Goal: Task Accomplishment & Management: Complete application form

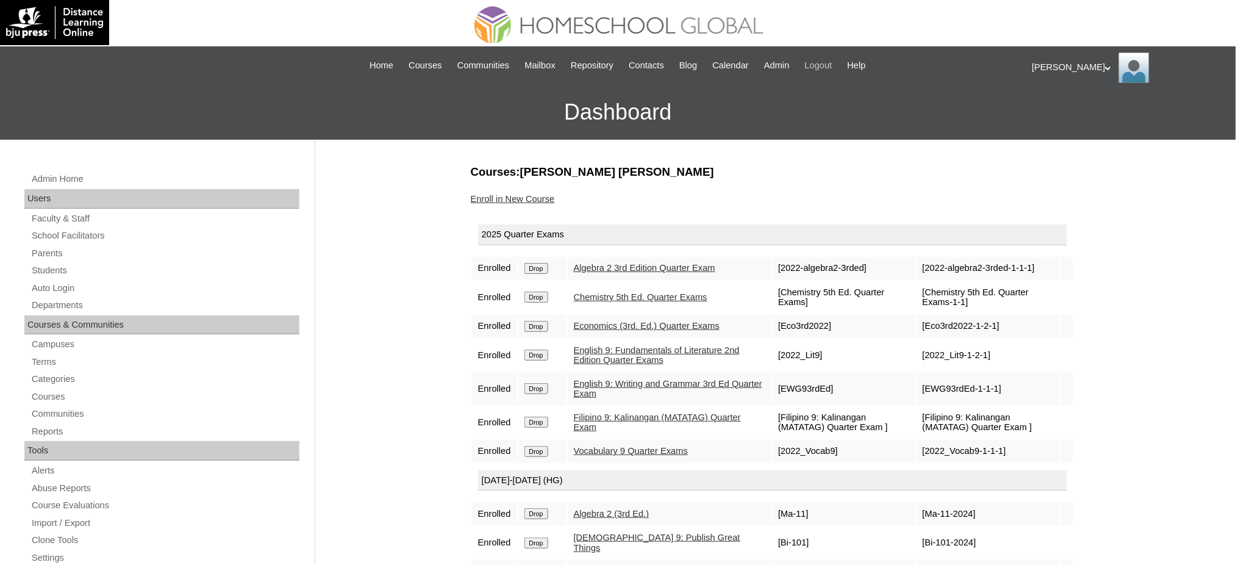
click at [833, 63] on span "Logout" at bounding box center [818, 66] width 27 height 14
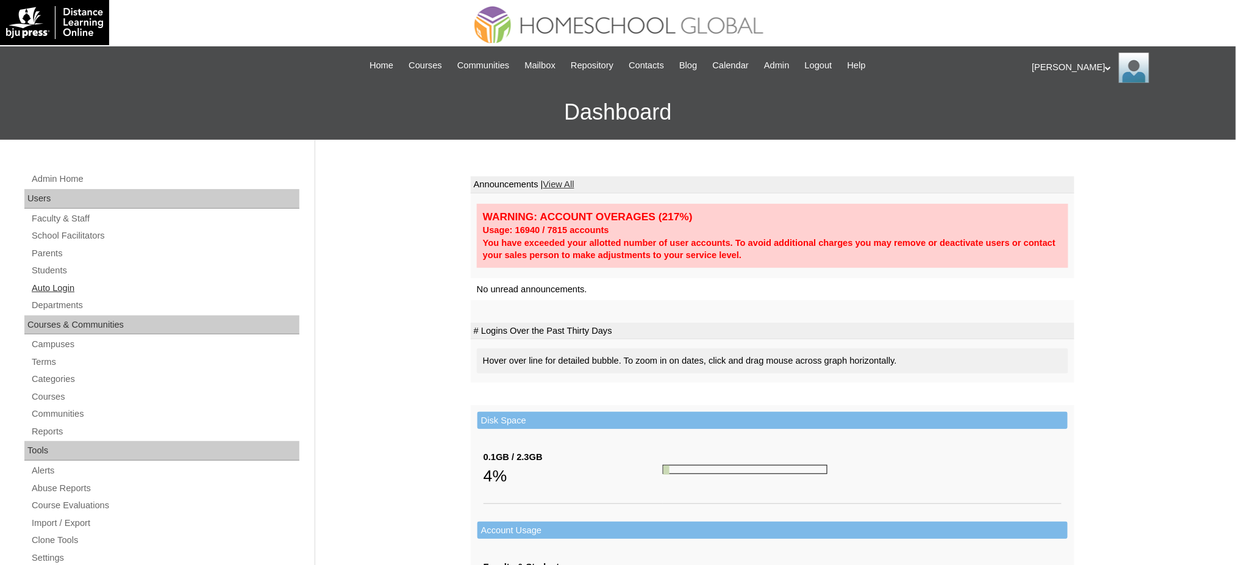
click at [69, 286] on link "Auto Login" at bounding box center [164, 288] width 269 height 15
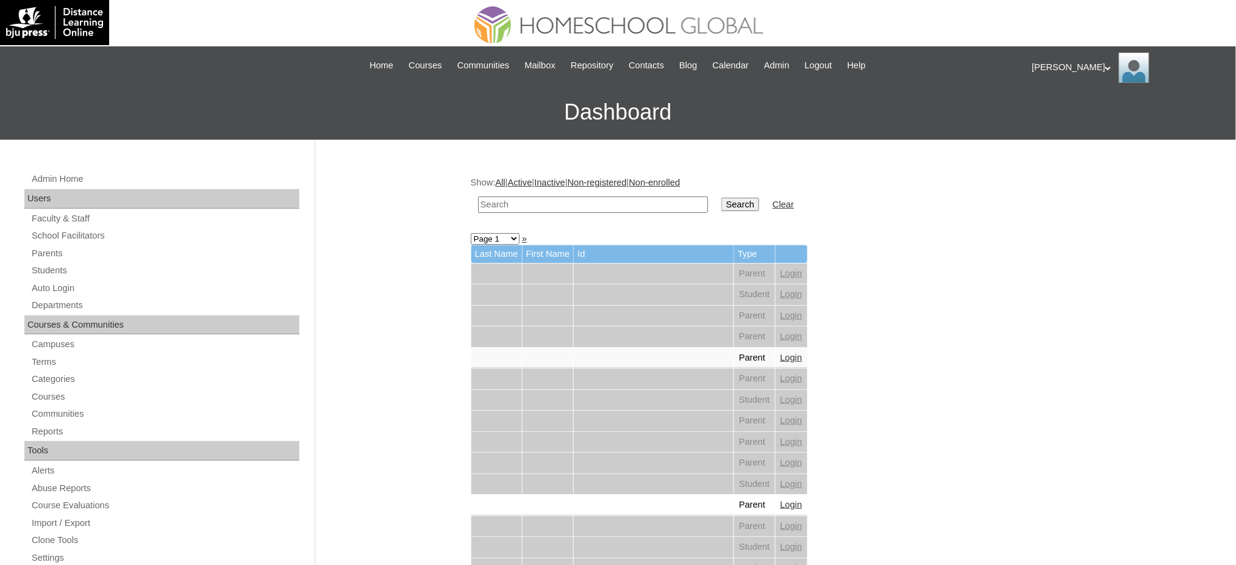
click at [509, 201] on input "text" at bounding box center [593, 204] width 230 height 16
paste input "Yoseff Elijah"
type input "Yoseff Elijah"
click at [722, 202] on input "Search" at bounding box center [741, 204] width 38 height 13
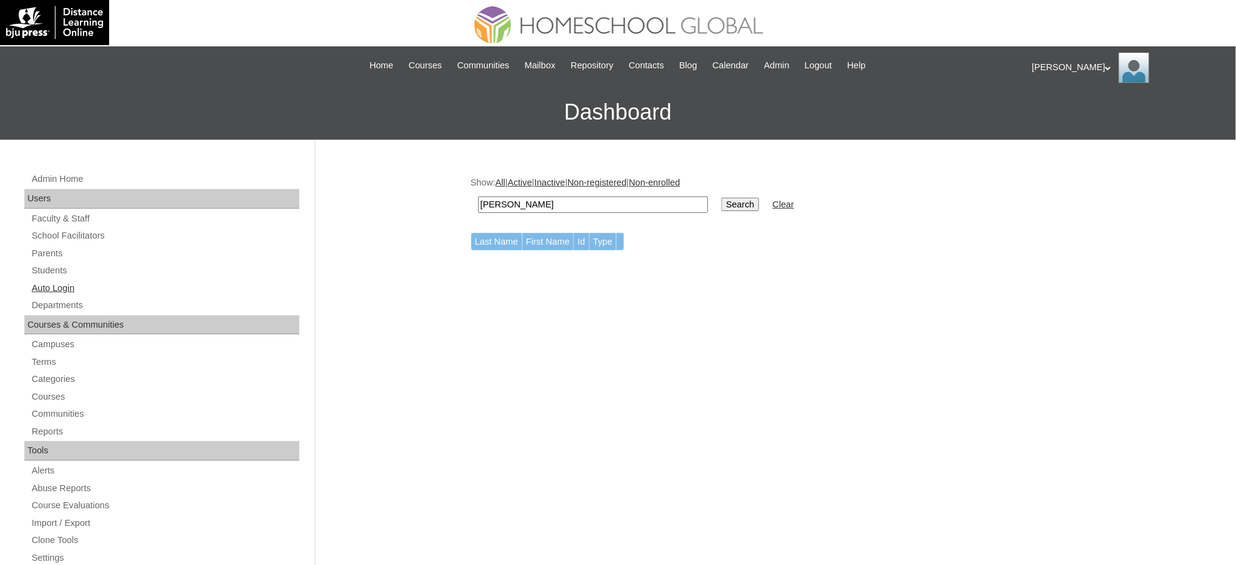
click at [59, 287] on link "Auto Login" at bounding box center [164, 288] width 269 height 15
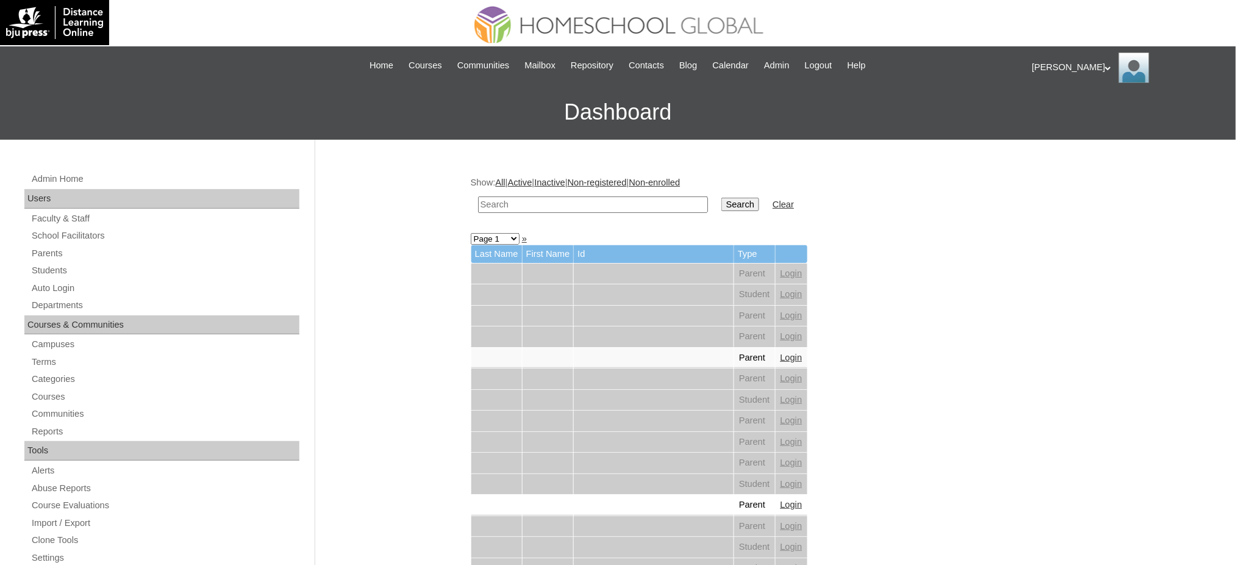
drag, startPoint x: 0, startPoint y: 0, endPoint x: 558, endPoint y: 206, distance: 594.8
click at [558, 206] on input "text" at bounding box center [593, 204] width 230 height 16
paste input "Yoseff Elijah"
type input "Yoseff Elijah"
click at [722, 198] on input "Search" at bounding box center [741, 204] width 38 height 13
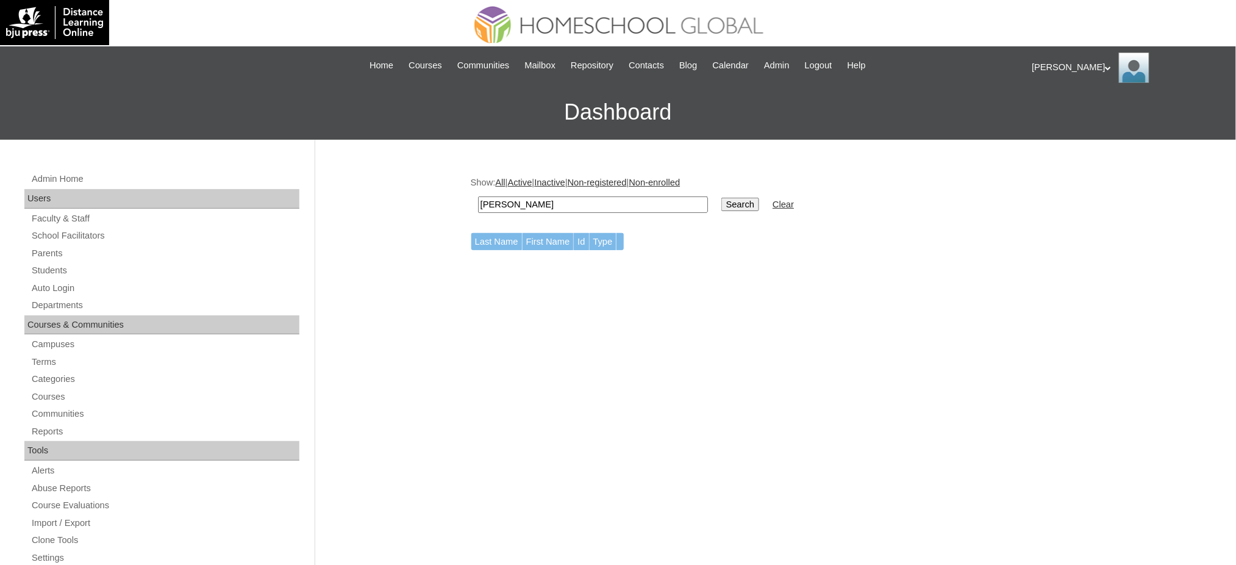
click at [540, 203] on input "Yoseff Elijah" at bounding box center [593, 204] width 230 height 16
click at [560, 203] on input "Yoseff Elijah" at bounding box center [593, 204] width 230 height 16
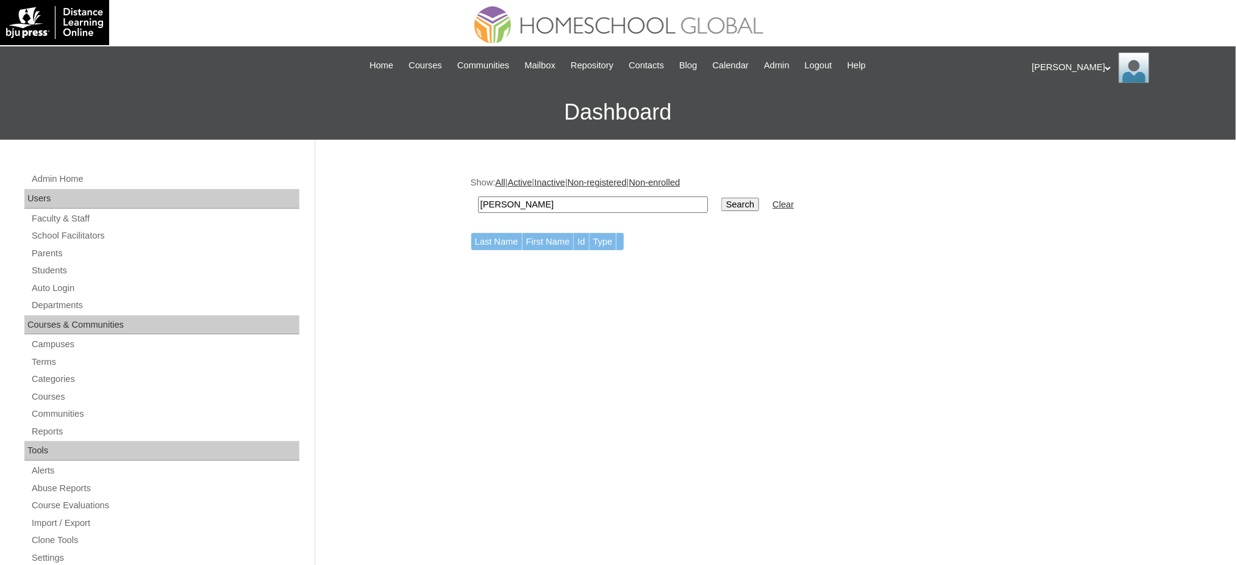
click at [560, 203] on input "Yoseff Elijah" at bounding box center [593, 204] width 230 height 16
type input "pascual"
click at [722, 198] on input "Search" at bounding box center [741, 204] width 38 height 13
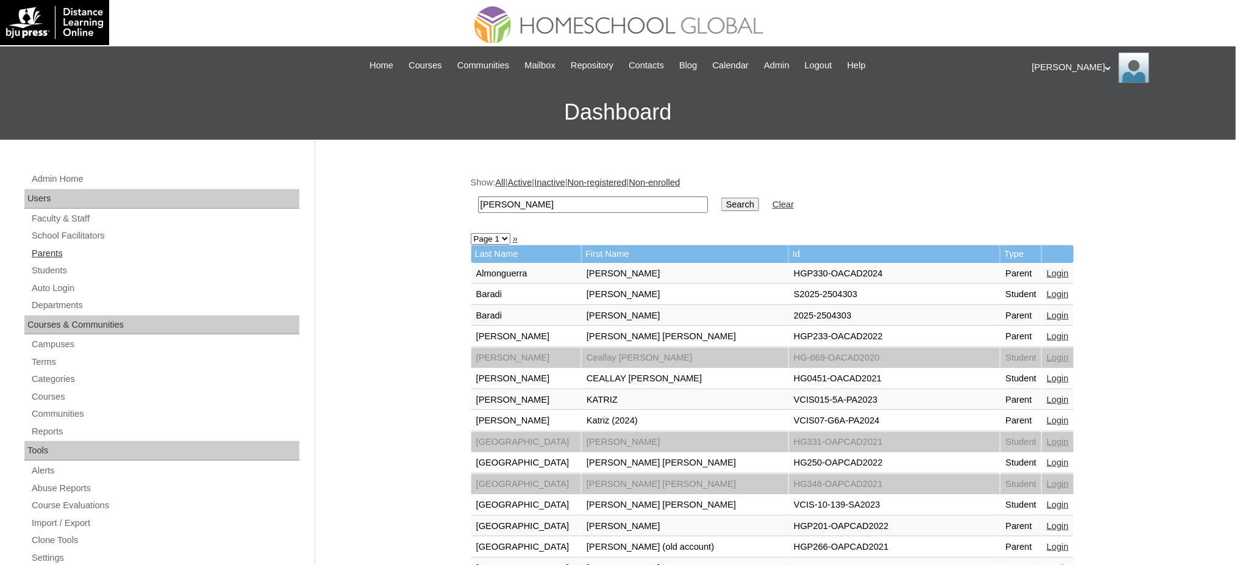
click at [54, 257] on link "Parents" at bounding box center [164, 253] width 269 height 15
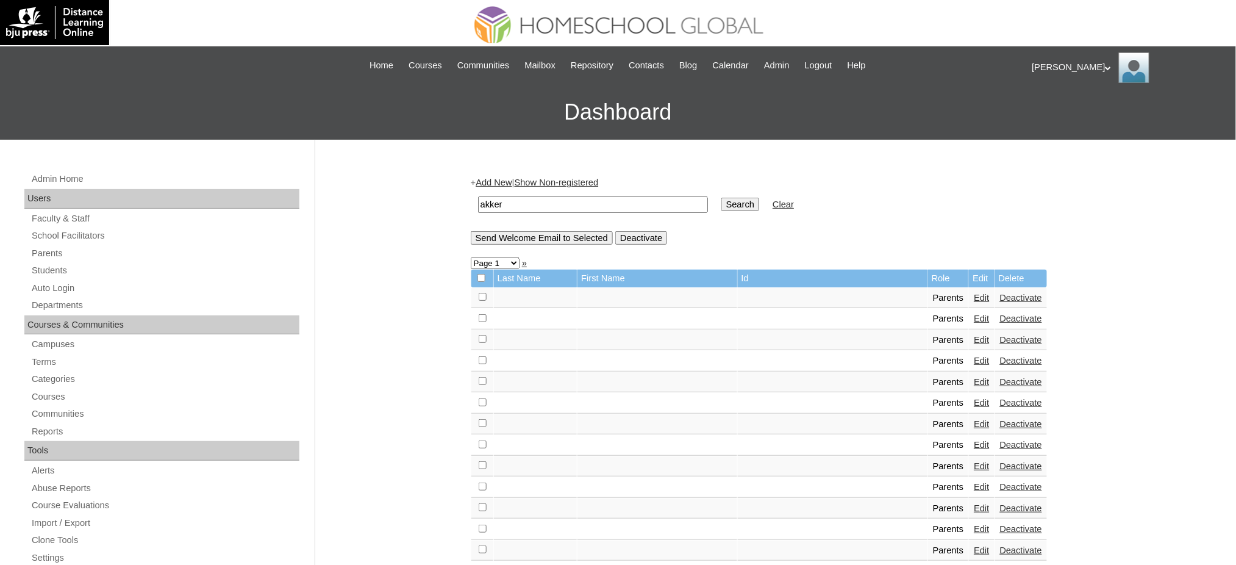
type input "akker"
click at [722, 198] on input "Search" at bounding box center [741, 204] width 38 height 13
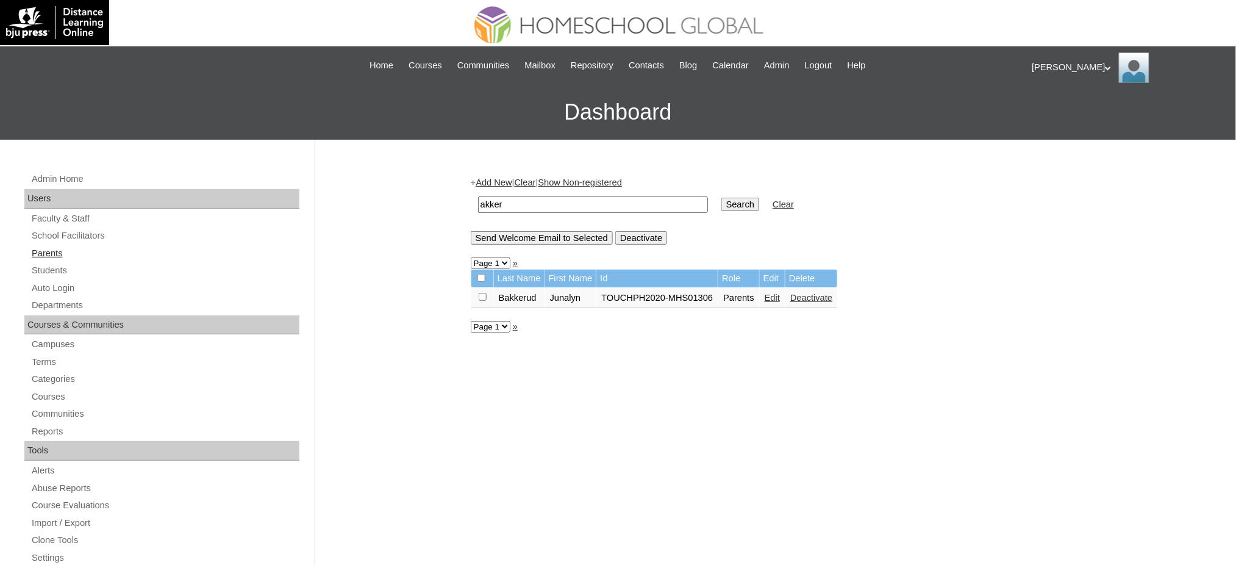
drag, startPoint x: 42, startPoint y: 253, endPoint x: 99, endPoint y: 253, distance: 56.7
click at [43, 253] on link "Parents" at bounding box center [164, 253] width 269 height 15
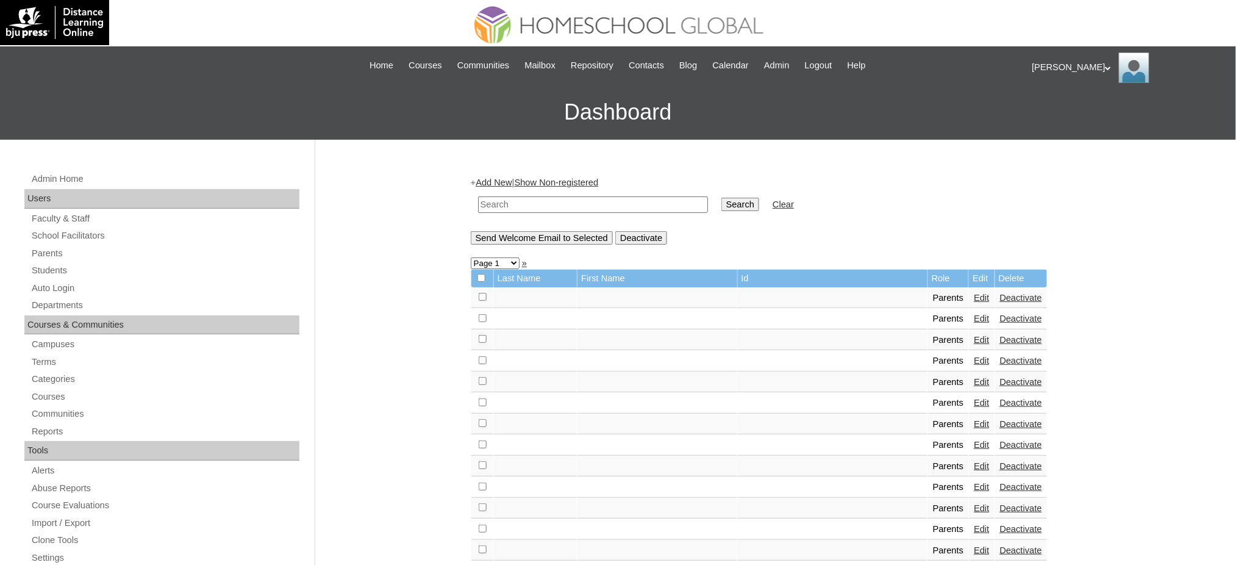
drag, startPoint x: 0, startPoint y: 0, endPoint x: 598, endPoint y: 205, distance: 631.9
click at [598, 205] on input "text" at bounding box center [593, 204] width 230 height 16
paste input "MHP0224-TECHPH2025"
type input "MHP0224-TECHPH2025"
click at [722, 206] on input "Search" at bounding box center [741, 204] width 38 height 13
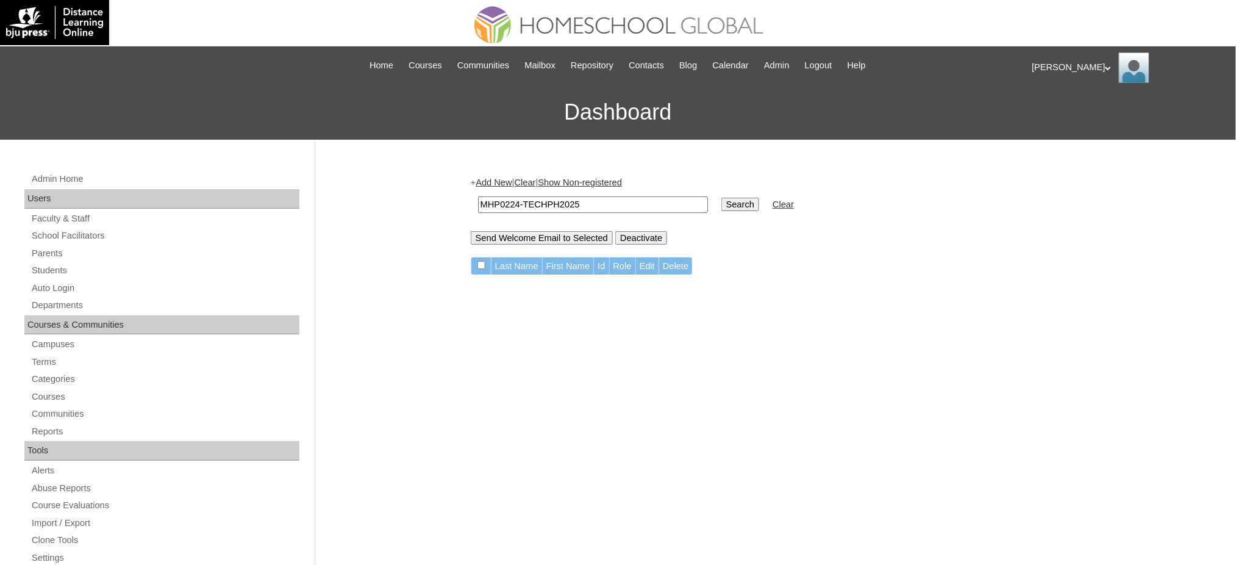
click at [493, 183] on link "Add New" at bounding box center [494, 183] width 36 height 10
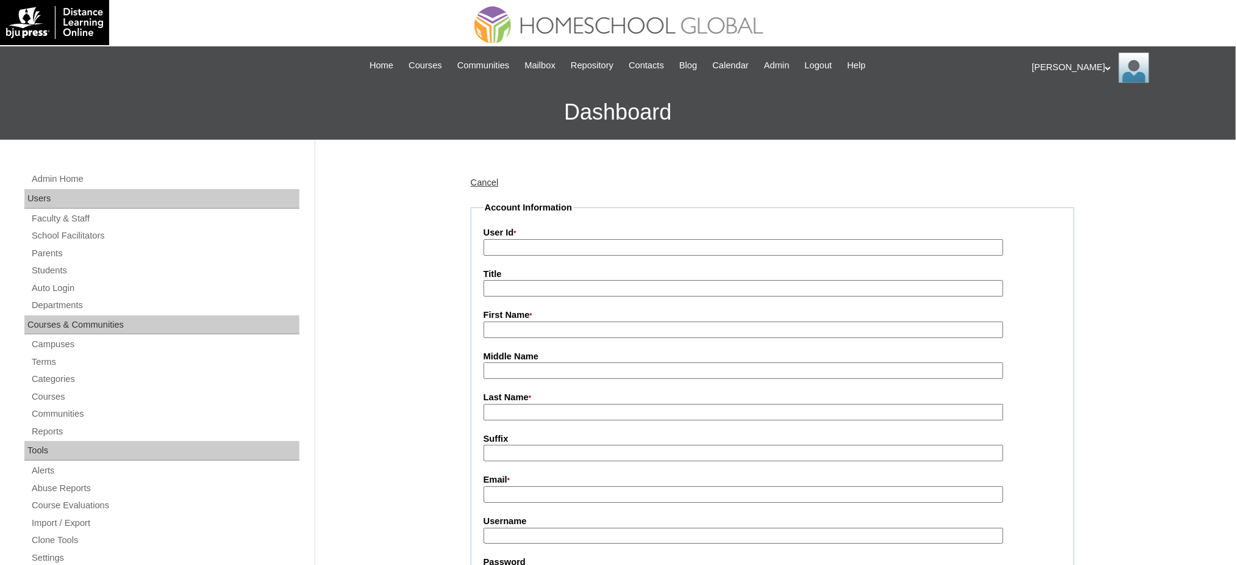
click at [514, 249] on input "User Id *" at bounding box center [744, 247] width 520 height 16
paste input "MHP0224-TECHPH2025"
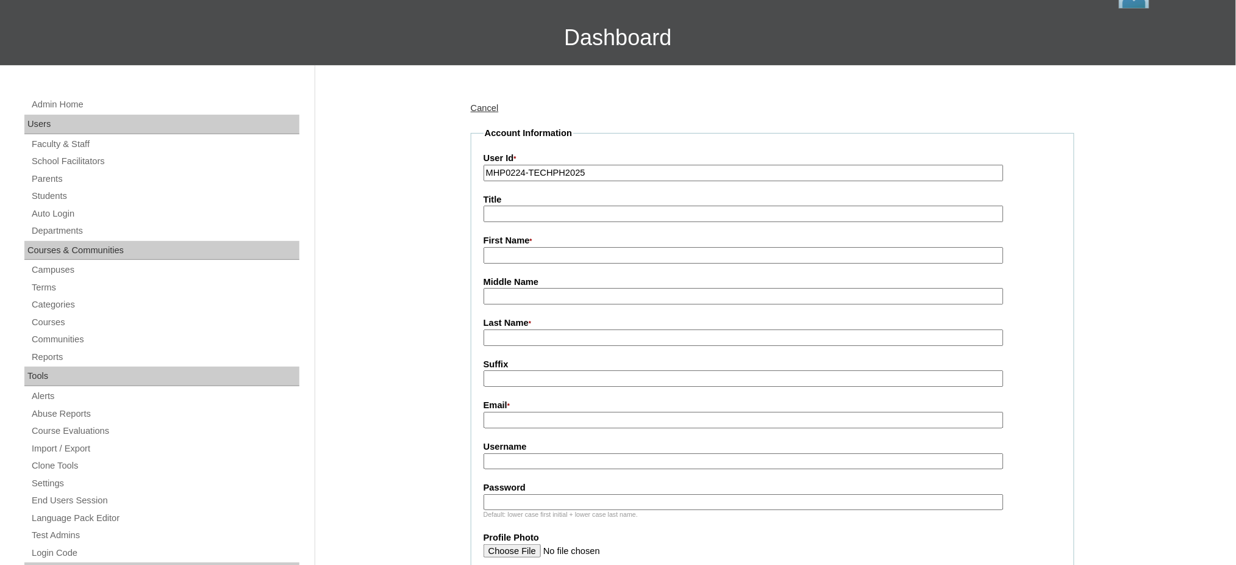
scroll to position [81, 0]
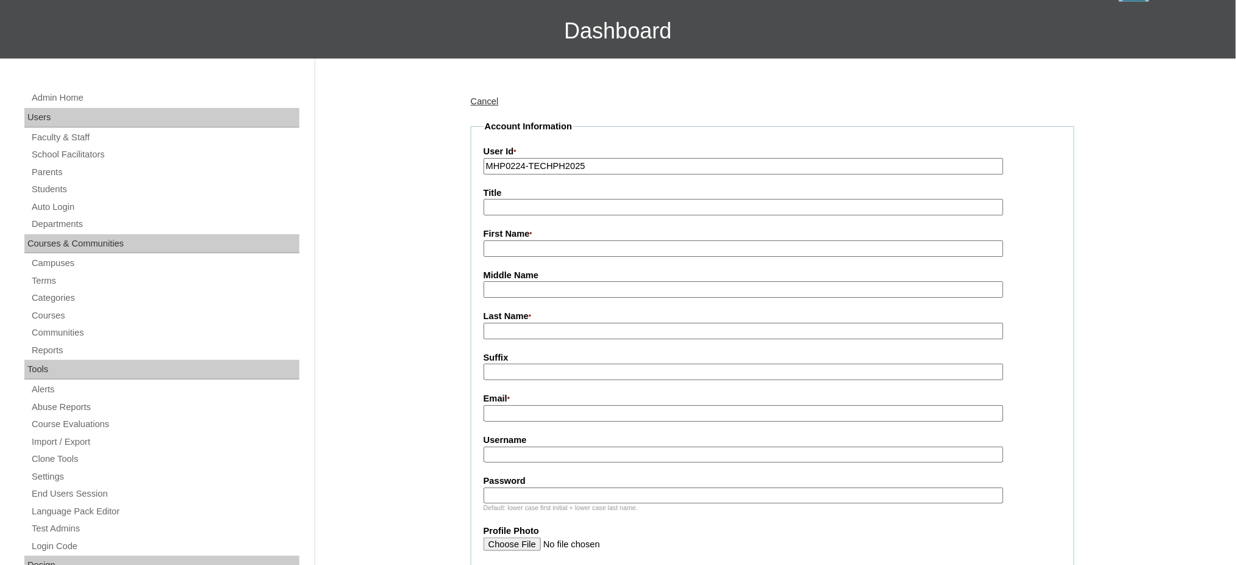
type input "MHP0224-TECHPH2025"
click at [534, 205] on input "Title" at bounding box center [744, 207] width 520 height 16
type input "Ms."
click at [526, 248] on input "First Name *" at bounding box center [744, 248] width 520 height 16
paste input "Aramena"
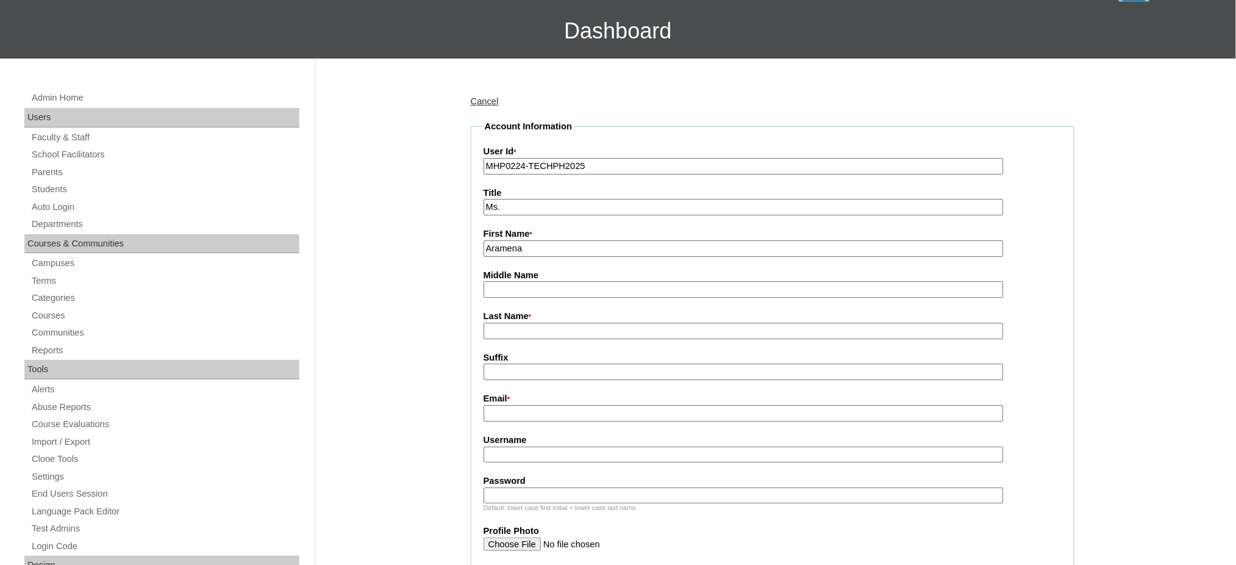
type input "Aramena"
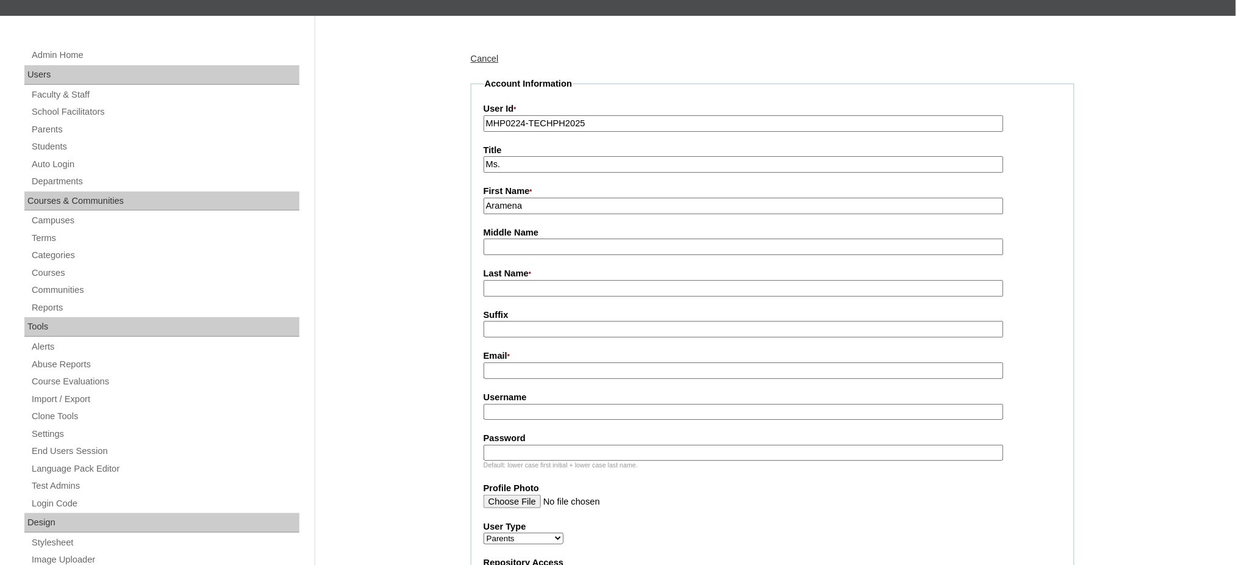
scroll to position [244, 0]
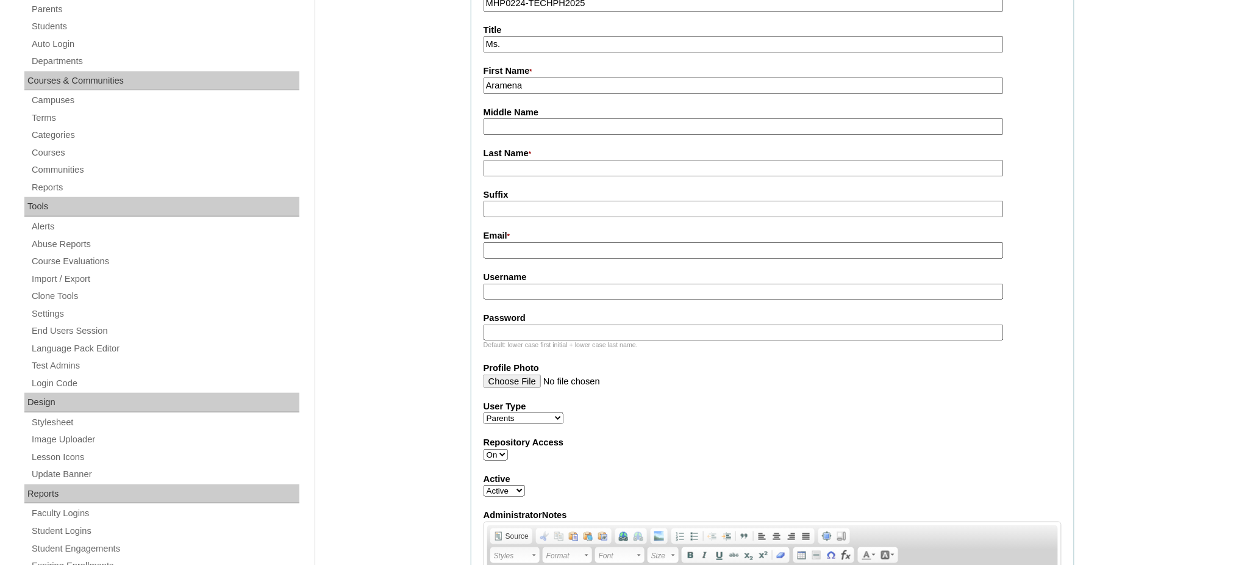
click at [529, 165] on input "Last Name *" at bounding box center [744, 168] width 520 height 16
paste input "Fua"
type input "Fua"
click at [532, 254] on fieldset "Account Information User Id * MHP0224-TECHPH2025 Title Ms. First Name * Aramena…" at bounding box center [773, 345] width 604 height 776
click at [534, 253] on fieldset "Account Information User Id * MHP0224-TECHPH2025 Title Ms. First Name * Aramena…" at bounding box center [773, 345] width 604 height 776
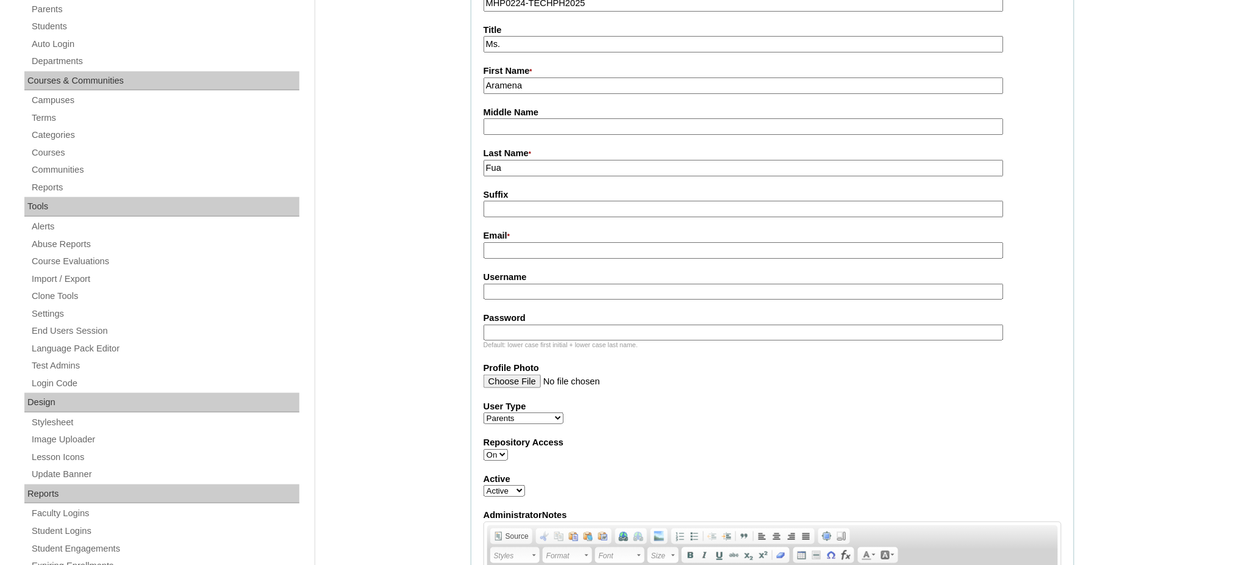
click at [537, 246] on input "Email *" at bounding box center [744, 250] width 520 height 16
paste input "arafuadiaz@gmail.com"
type input "arafuadiaz@gmail.com"
click at [550, 285] on input "Username" at bounding box center [744, 292] width 520 height 16
paste input "diazFua2025"
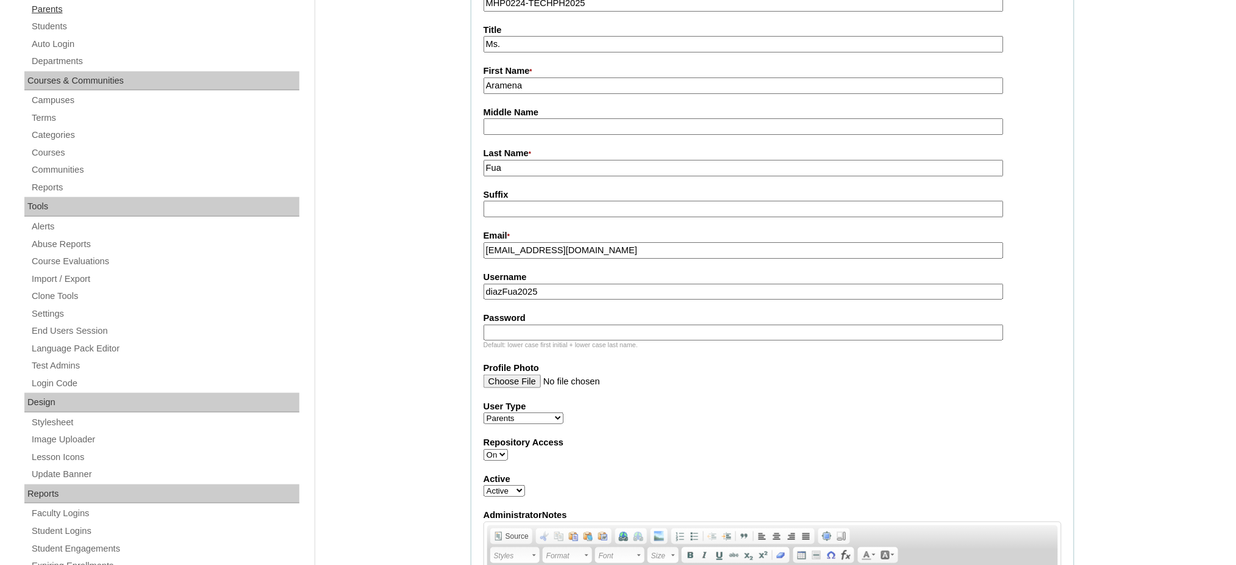
type input "diazFua2025"
click at [534, 325] on input "Password" at bounding box center [744, 333] width 520 height 16
paste input "techBGD794"
type input "techBGD794"
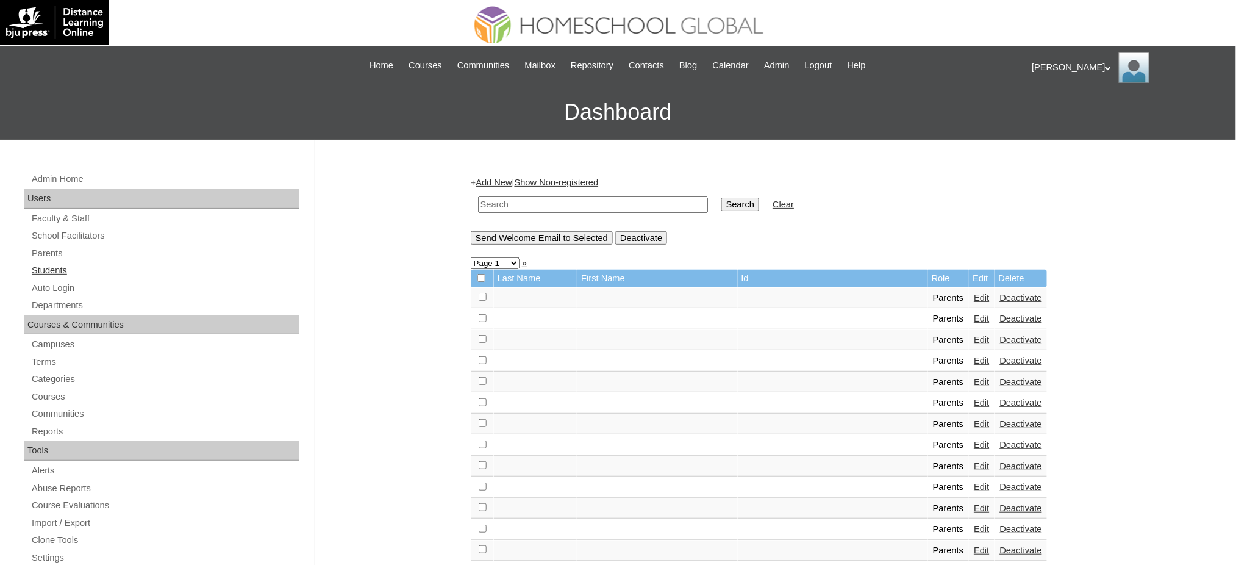
click at [50, 267] on link "Students" at bounding box center [164, 270] width 269 height 15
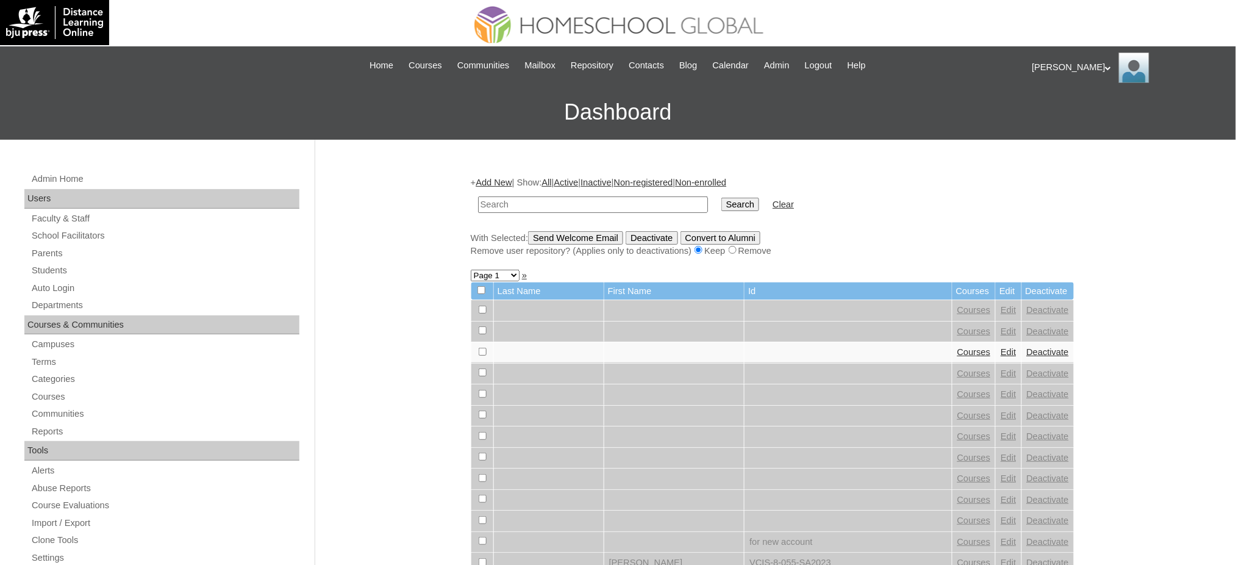
click at [499, 181] on link "Add New" at bounding box center [494, 183] width 36 height 10
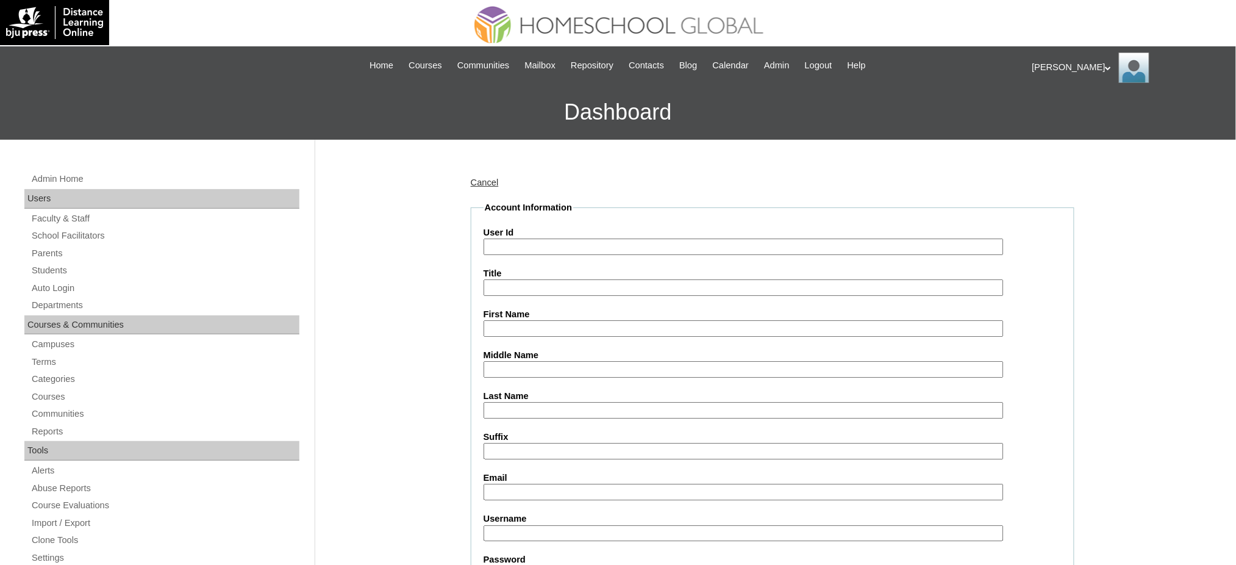
click at [534, 249] on input "User Id" at bounding box center [744, 247] width 520 height 16
paste input "MHS00326-TECHPH2025"
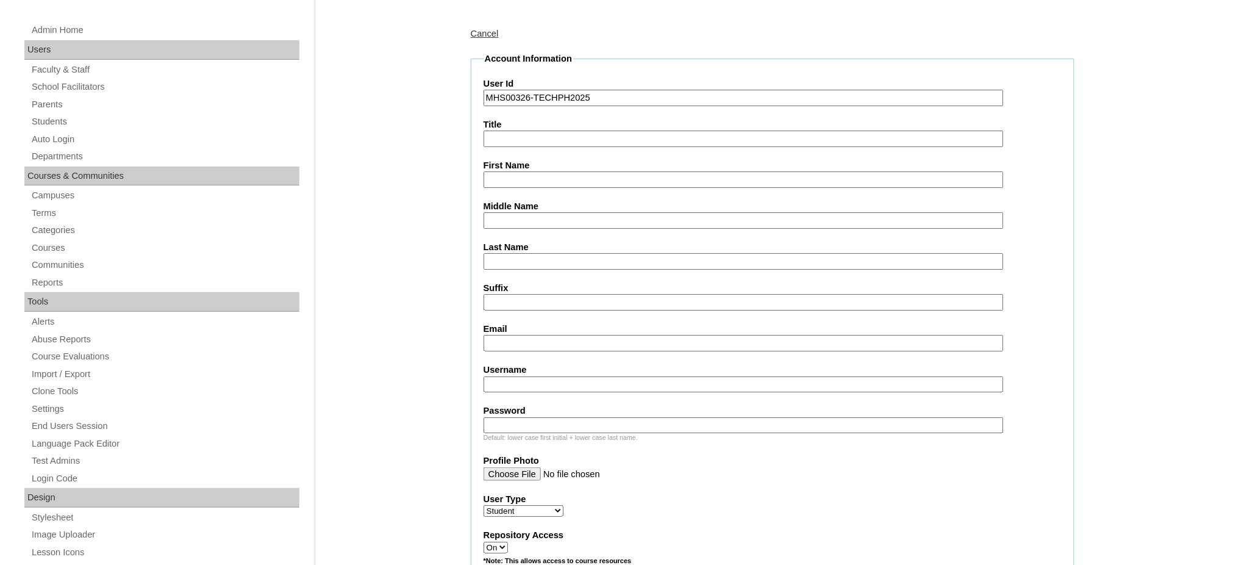
scroll to position [162, 0]
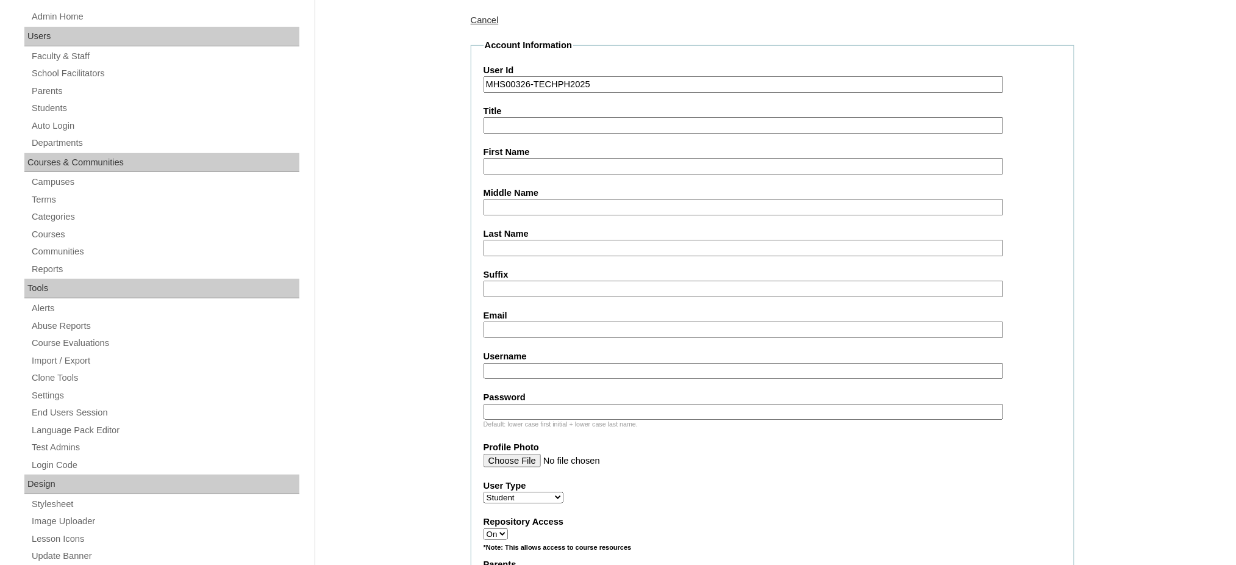
type input "MHS00326-TECHPH2025"
click at [504, 165] on input "First Name" at bounding box center [744, 166] width 520 height 16
paste input "Brian Gabriel"
type input "Brian Gabriel"
click at [550, 199] on input "Middle Name" at bounding box center [744, 207] width 520 height 16
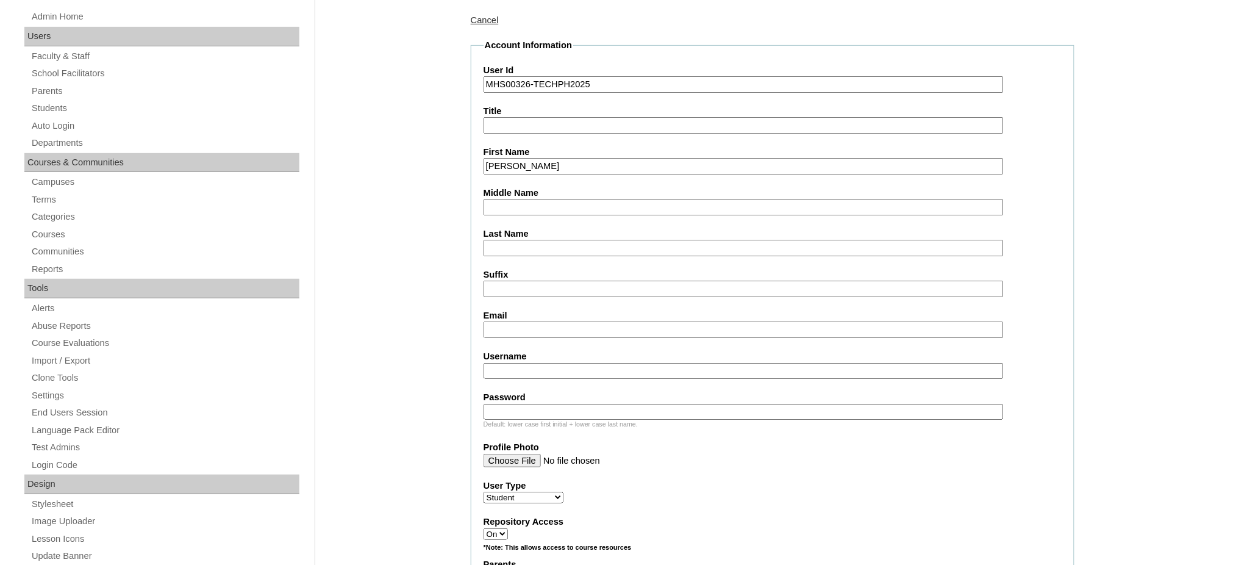
paste input "Fua"
type input "Fua"
click at [497, 242] on input "Last Name" at bounding box center [744, 248] width 520 height 16
type input "Diaz"
click at [509, 326] on input "Email" at bounding box center [744, 329] width 520 height 16
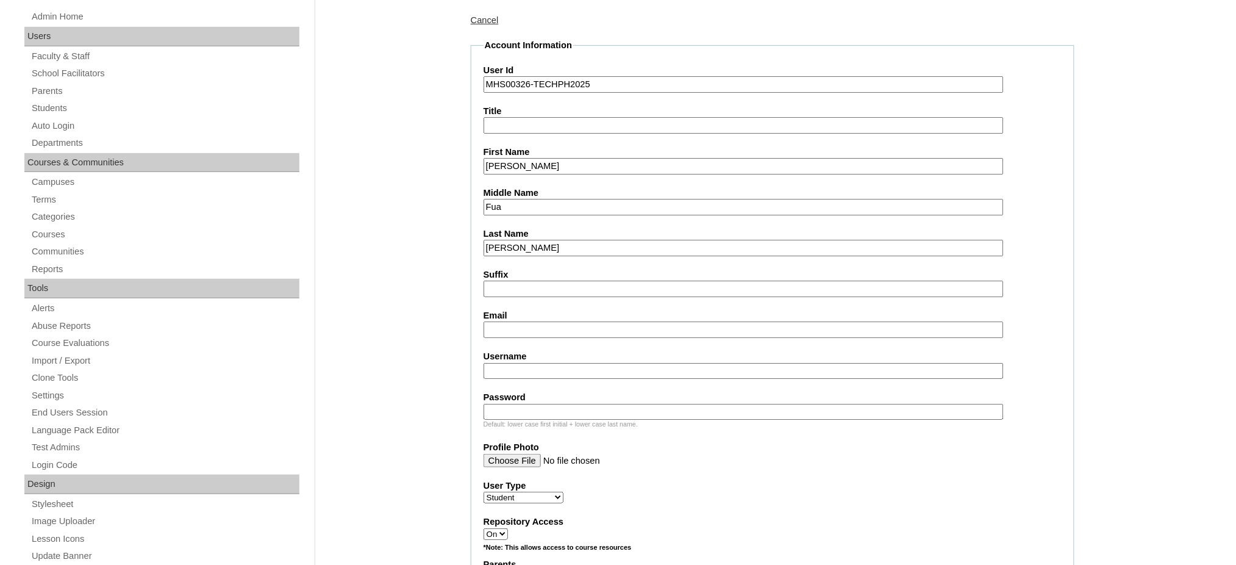
paste input "arafuadiaz@gmail.com"
type input "arafuadiaz@gmail.com"
click at [551, 363] on input "Username" at bounding box center [744, 371] width 520 height 16
paste input "briandiaz"
type input "briandiaz"
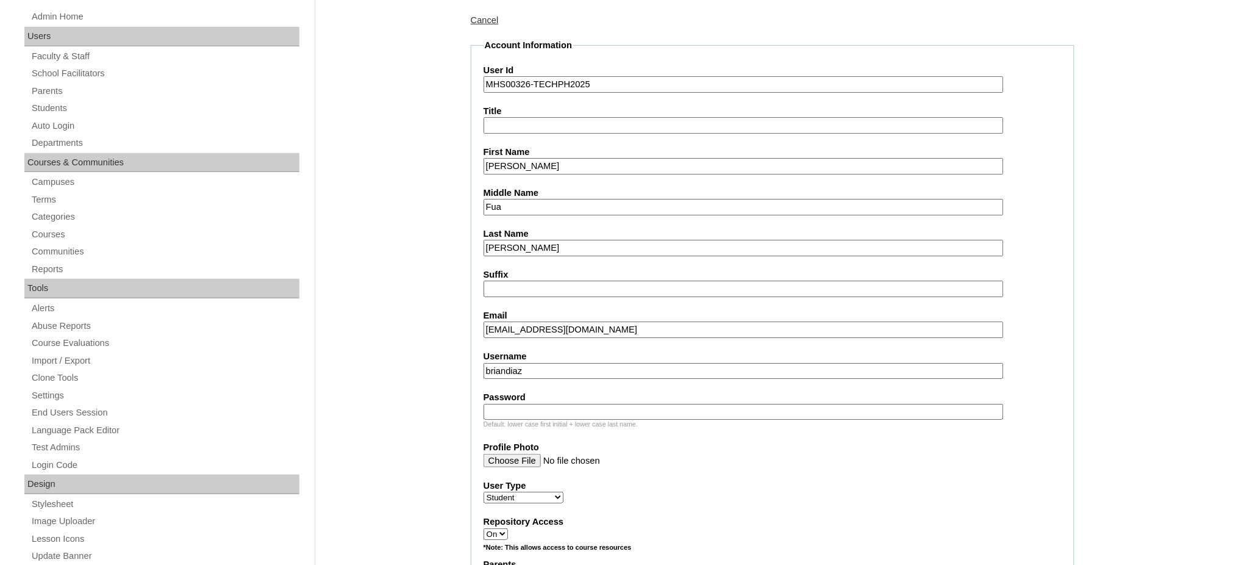
click at [506, 406] on input "Password" at bounding box center [744, 412] width 520 height 16
paste input "250006668"
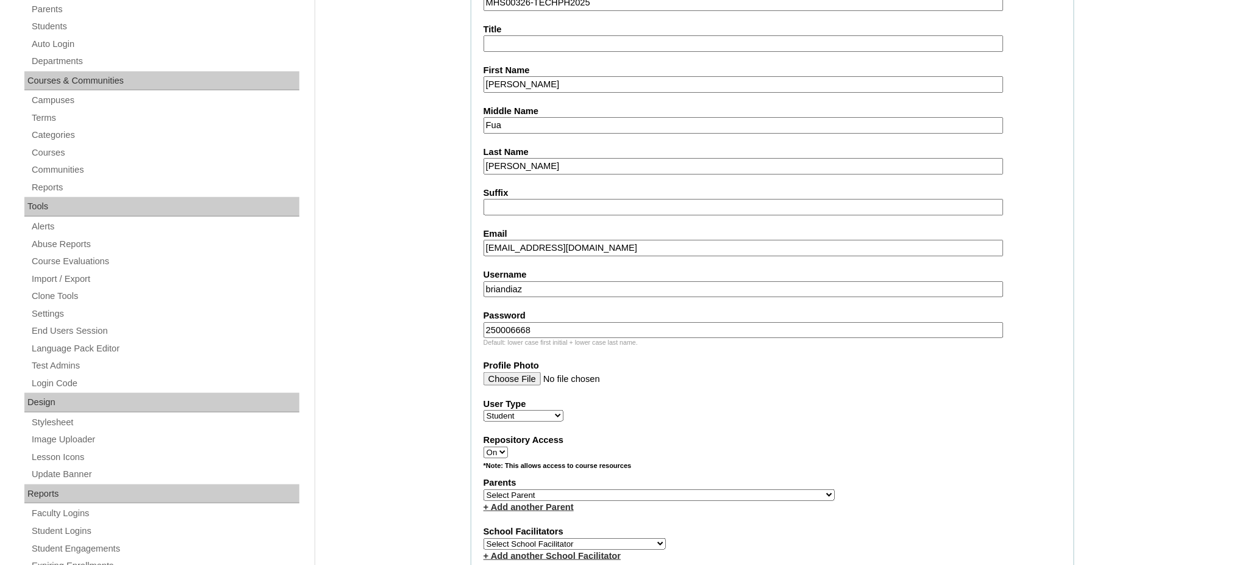
scroll to position [325, 0]
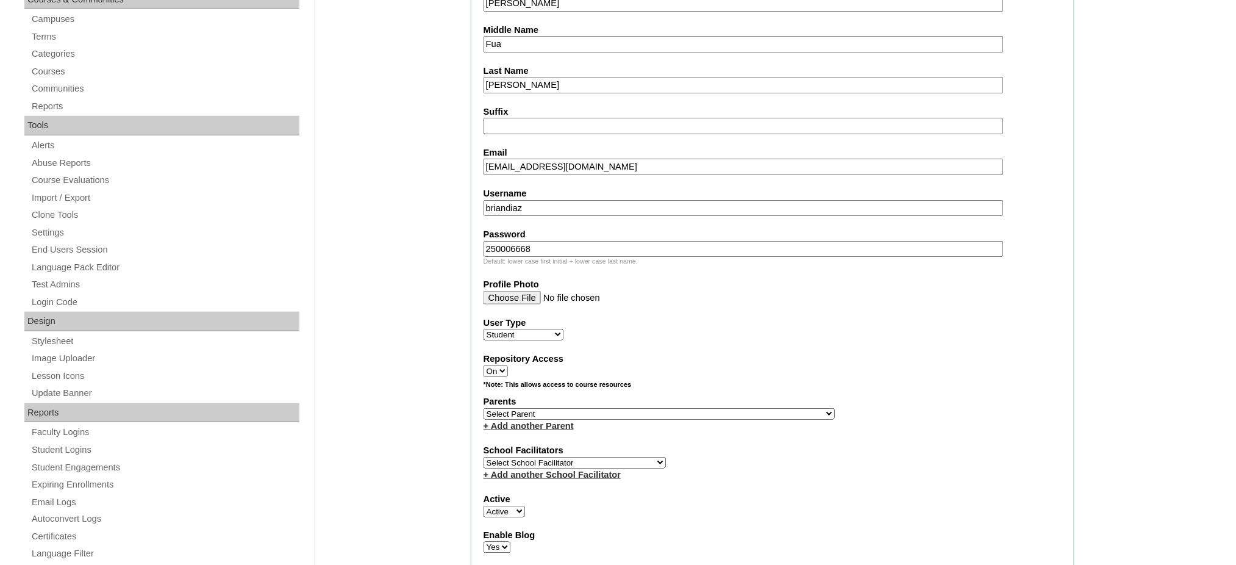
type input "250006668"
click at [688, 408] on select "Select Parent , , , , , , , , , , , , , , , , , , , , , , , , , , , , , , , , ,…" at bounding box center [659, 414] width 351 height 12
select select "44088"
click at [484, 408] on select "Select Parent , , , , , , , , , , , , , , , , , , , , , , , , , , , , , , , , ,…" at bounding box center [659, 414] width 351 height 12
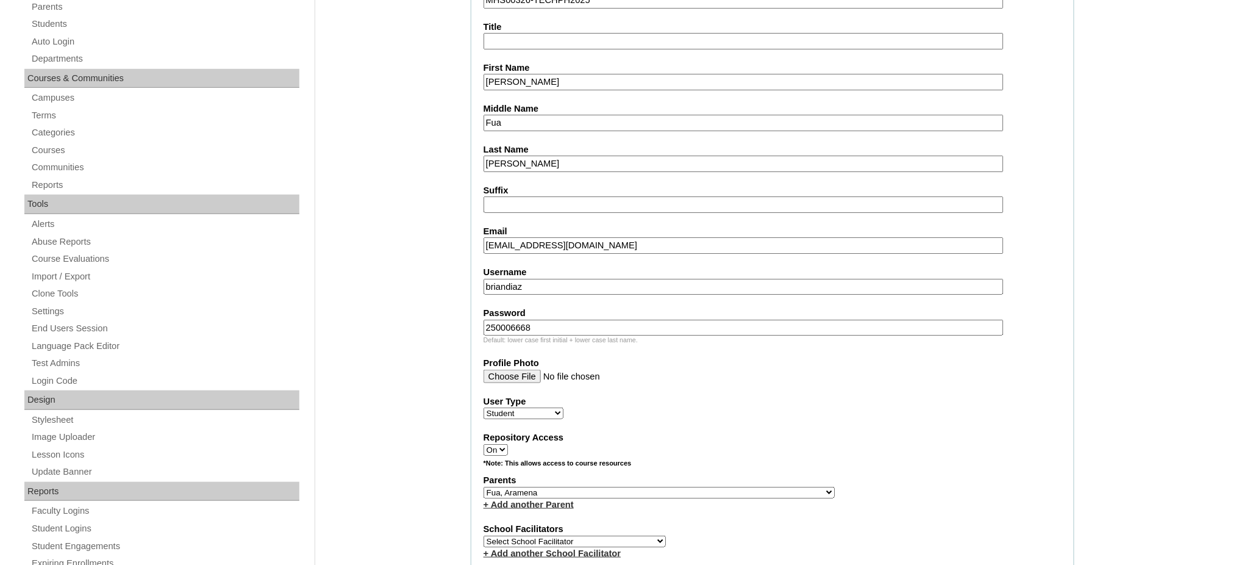
scroll to position [162, 0]
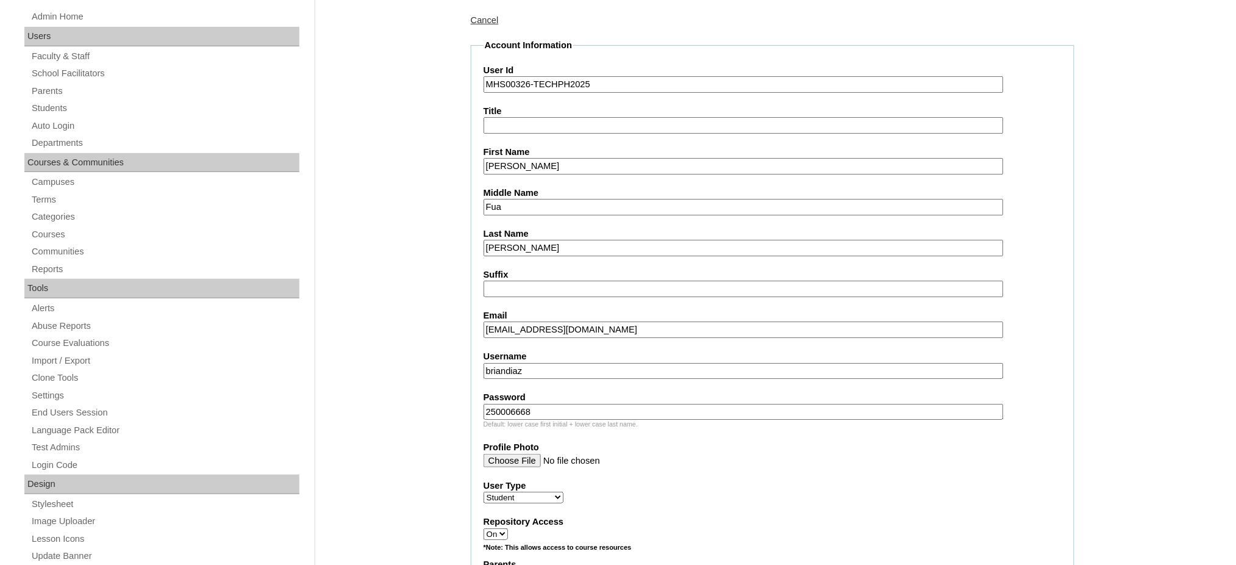
click at [539, 162] on input "Brian Gabriel" at bounding box center [744, 166] width 520 height 16
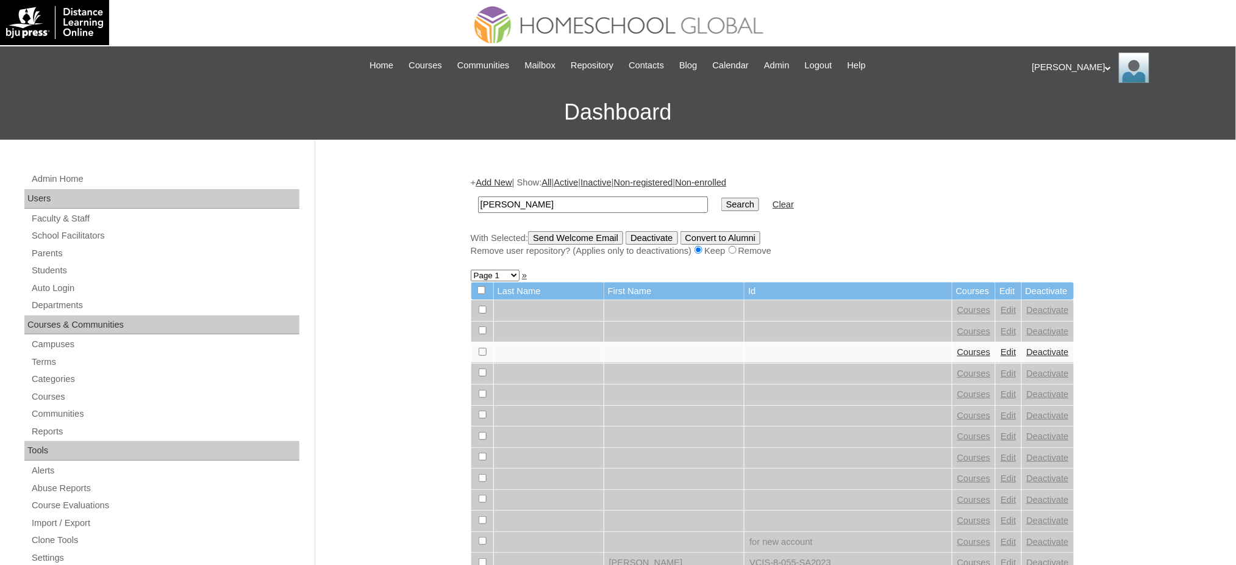
type input "[PERSON_NAME]"
click at [722, 209] on input "Search" at bounding box center [741, 204] width 38 height 13
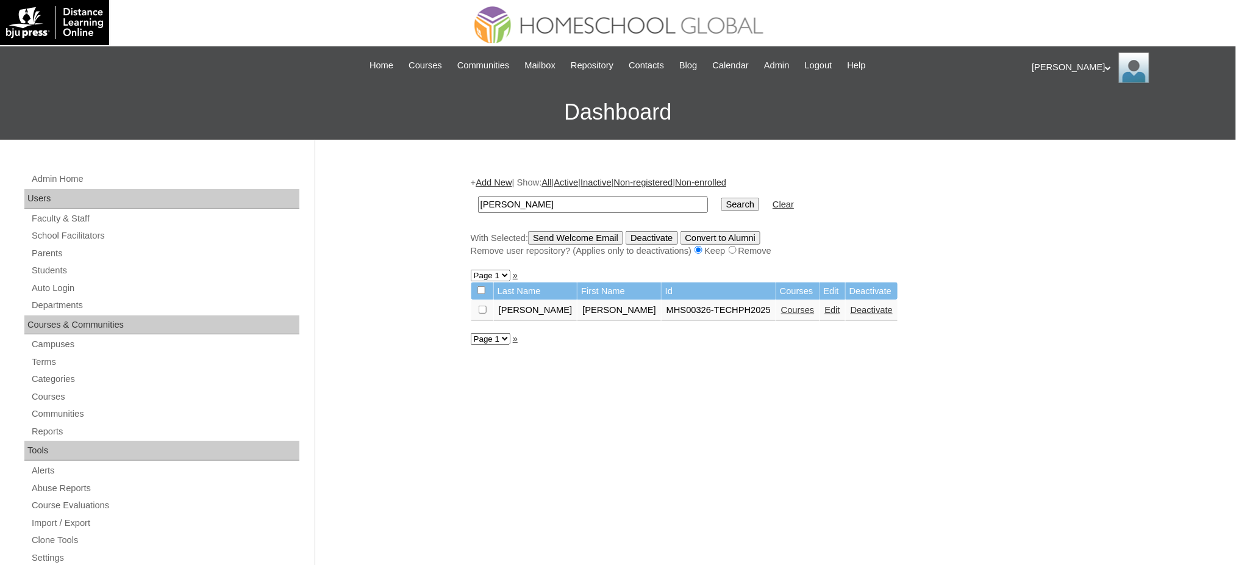
click at [776, 311] on td "Courses" at bounding box center [797, 310] width 43 height 21
click at [781, 305] on link "Courses" at bounding box center [798, 310] width 34 height 10
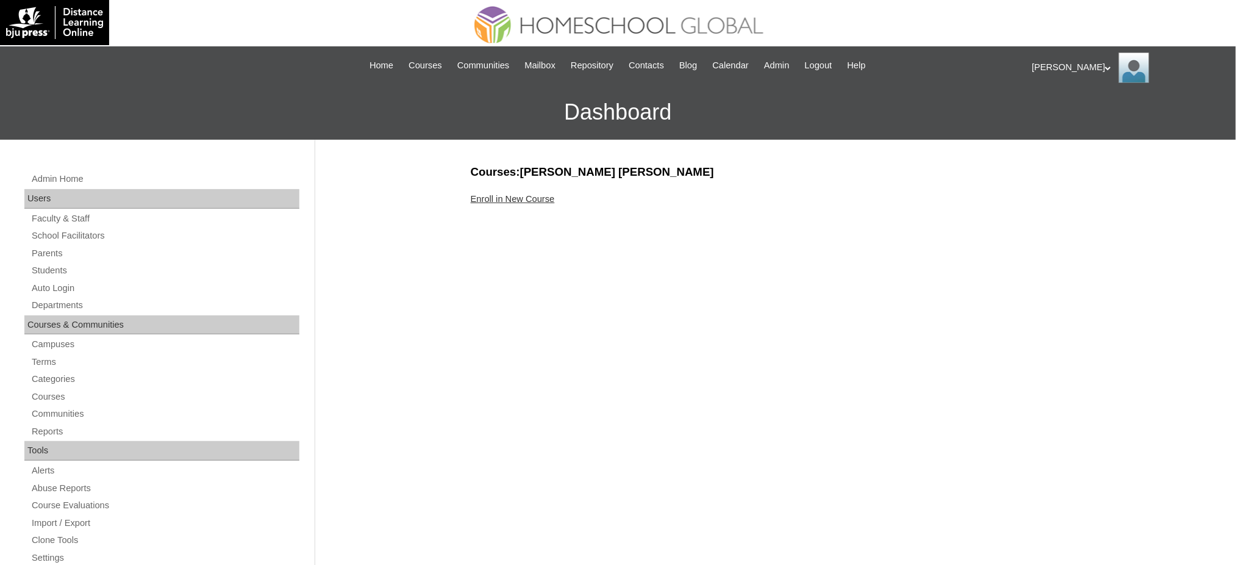
click at [533, 195] on link "Enroll in New Course" at bounding box center [513, 199] width 84 height 10
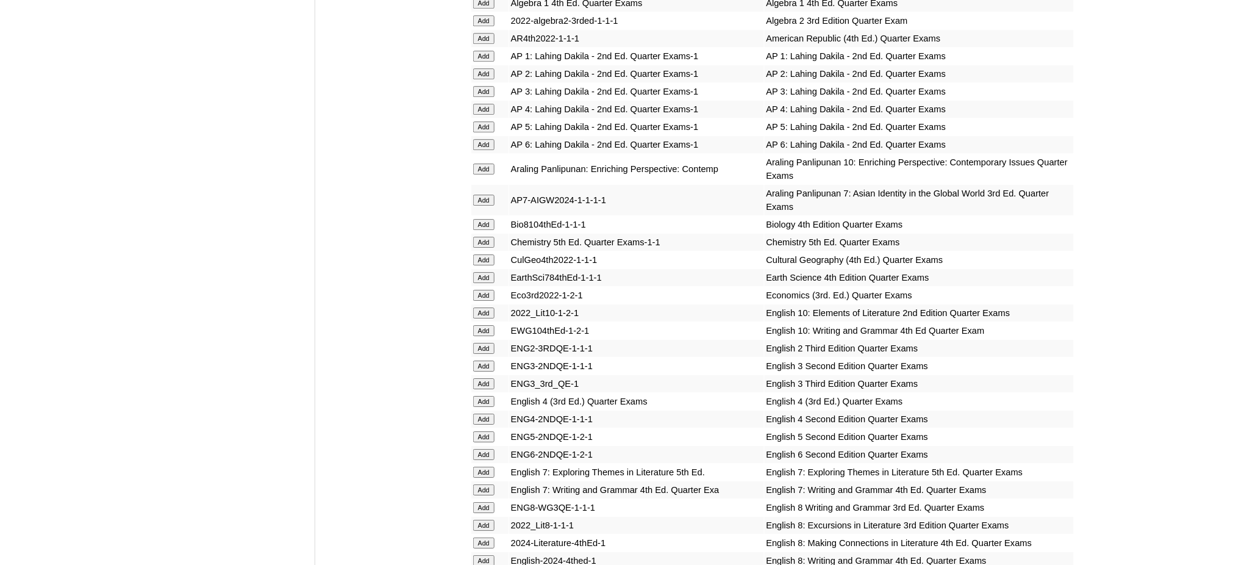
scroll to position [1301, 0]
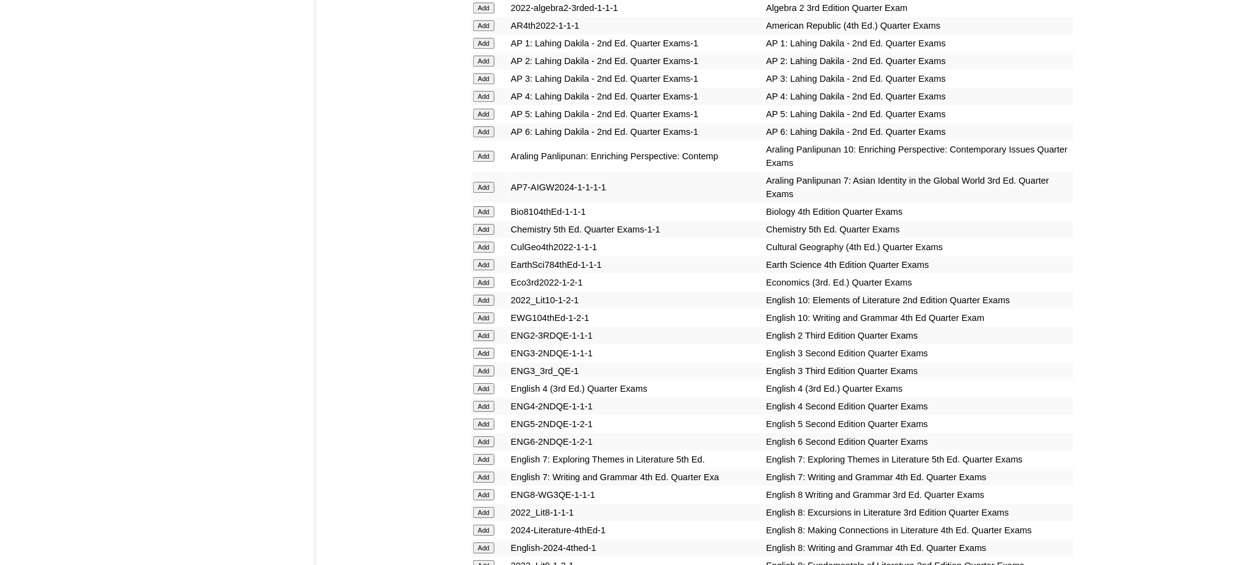
click at [482, 151] on input "Add" at bounding box center [483, 156] width 21 height 11
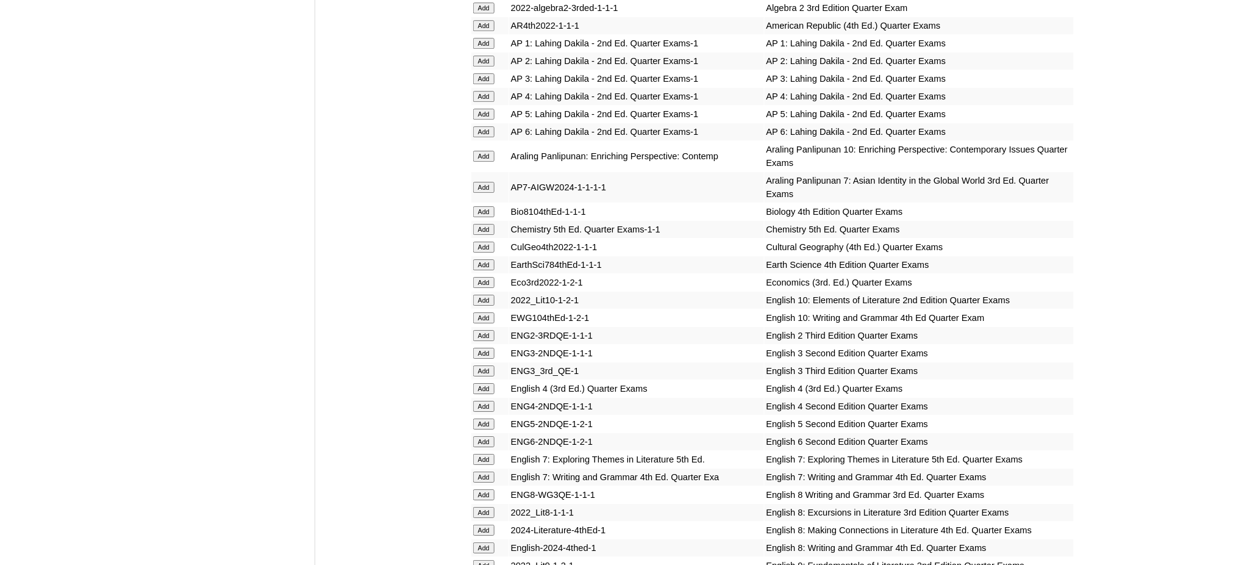
click at [482, 151] on input "Add" at bounding box center [483, 156] width 21 height 11
click at [473, 206] on input "Add" at bounding box center [483, 211] width 21 height 11
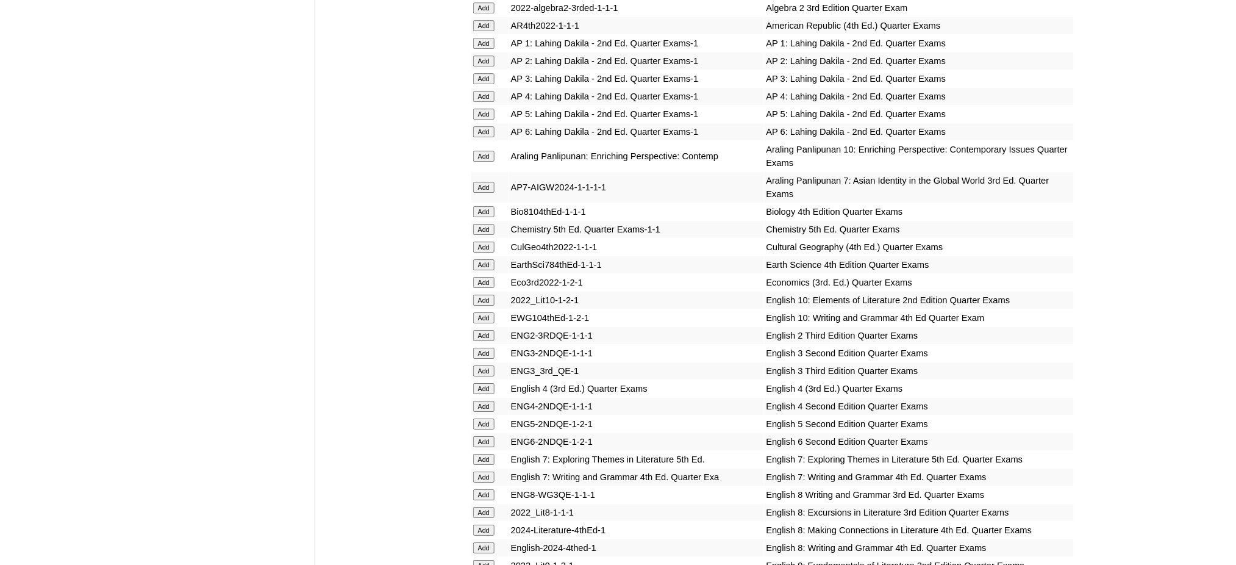
click at [473, 206] on input "Add" at bounding box center [483, 211] width 21 height 11
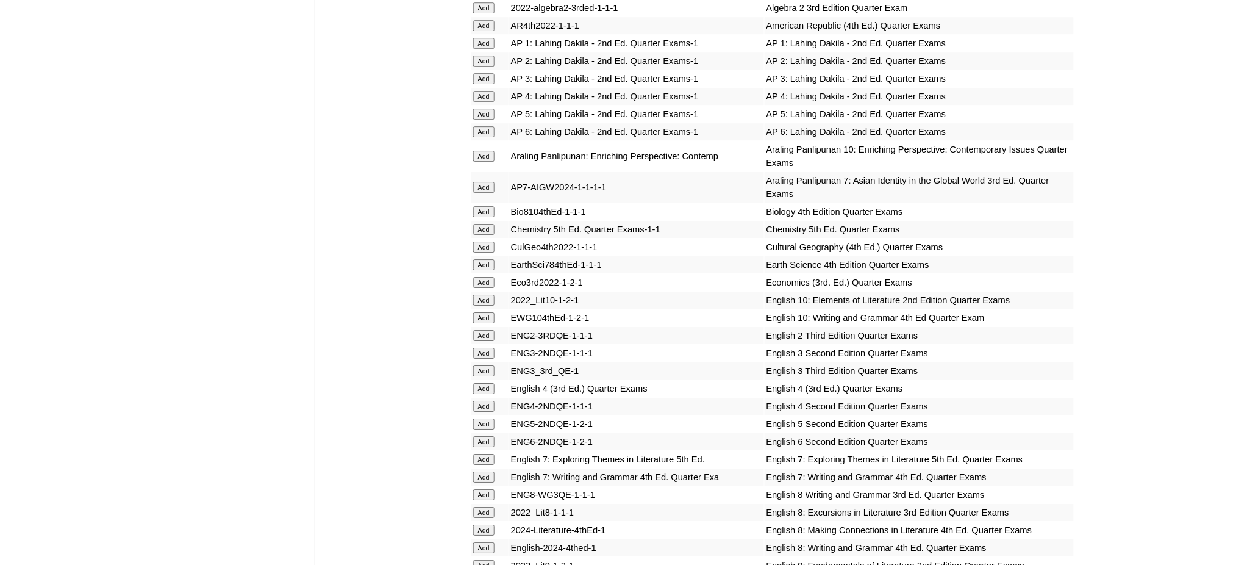
click at [473, 206] on input "Add" at bounding box center [483, 211] width 21 height 11
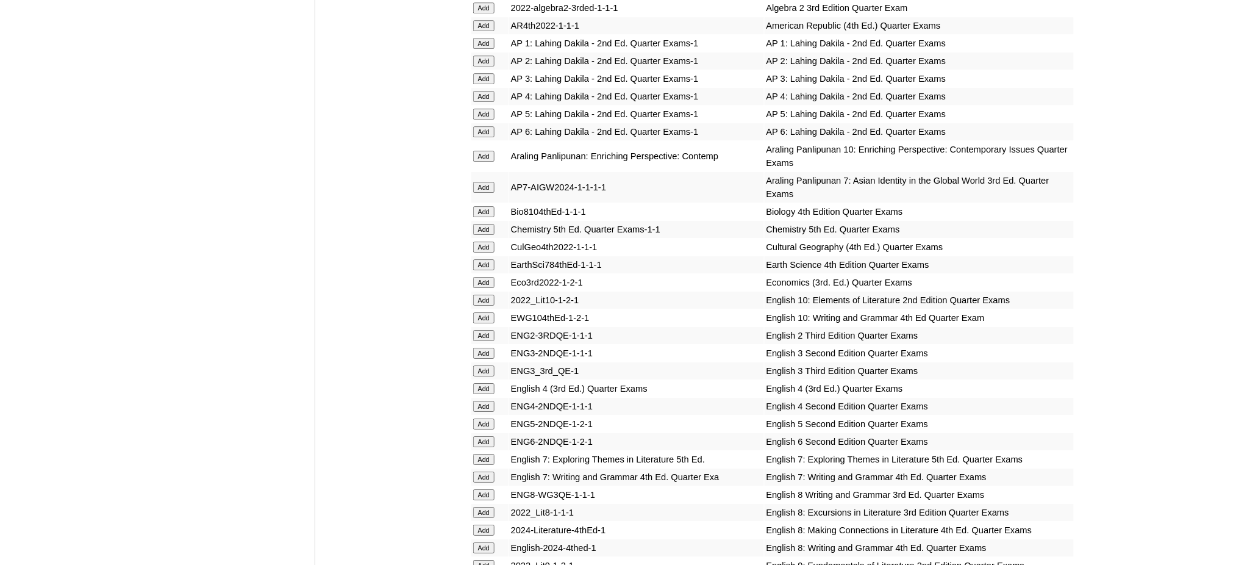
click at [473, 206] on input "Add" at bounding box center [483, 211] width 21 height 11
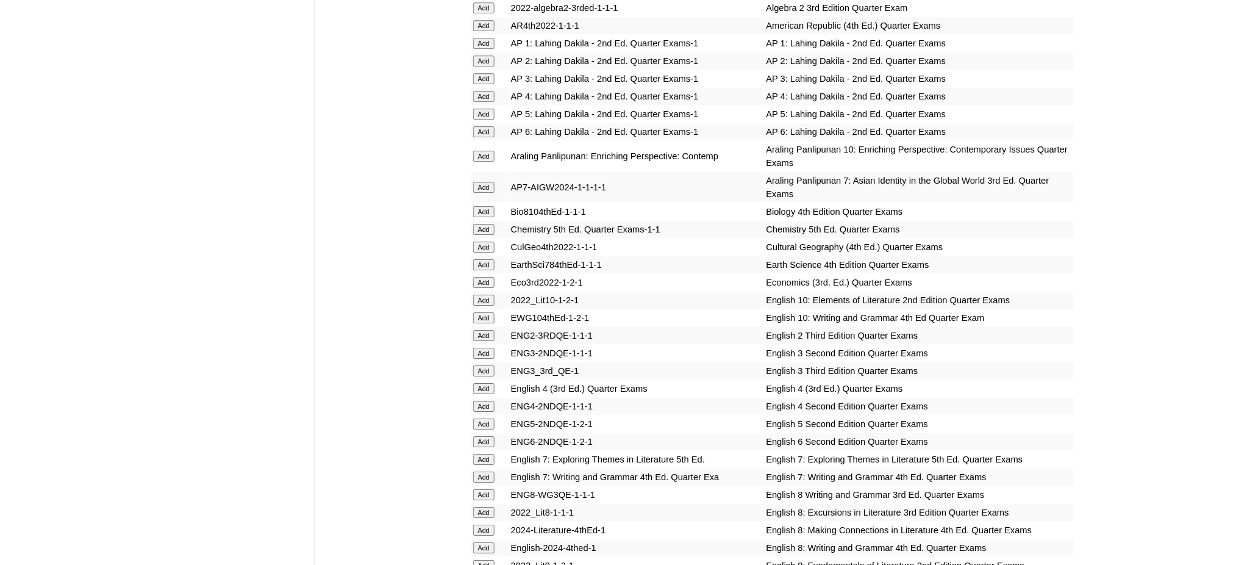
click at [484, 295] on input "Add" at bounding box center [483, 300] width 21 height 11
click at [483, 295] on input "Add" at bounding box center [483, 300] width 21 height 11
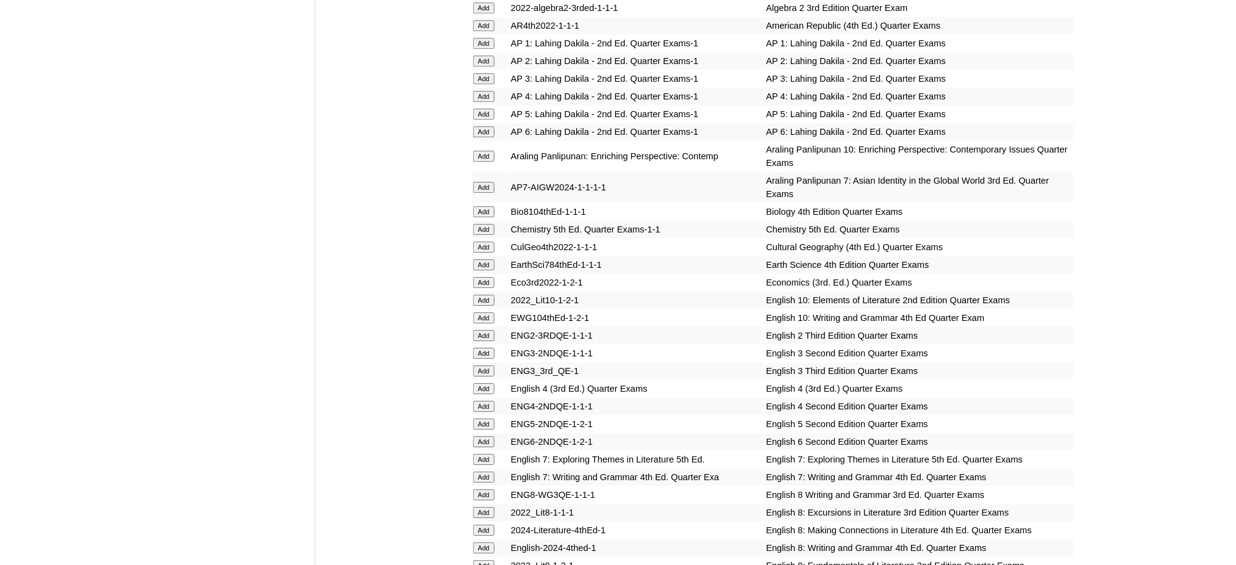
click at [483, 295] on input "Add" at bounding box center [483, 300] width 21 height 11
click at [479, 312] on input "Add" at bounding box center [483, 317] width 21 height 11
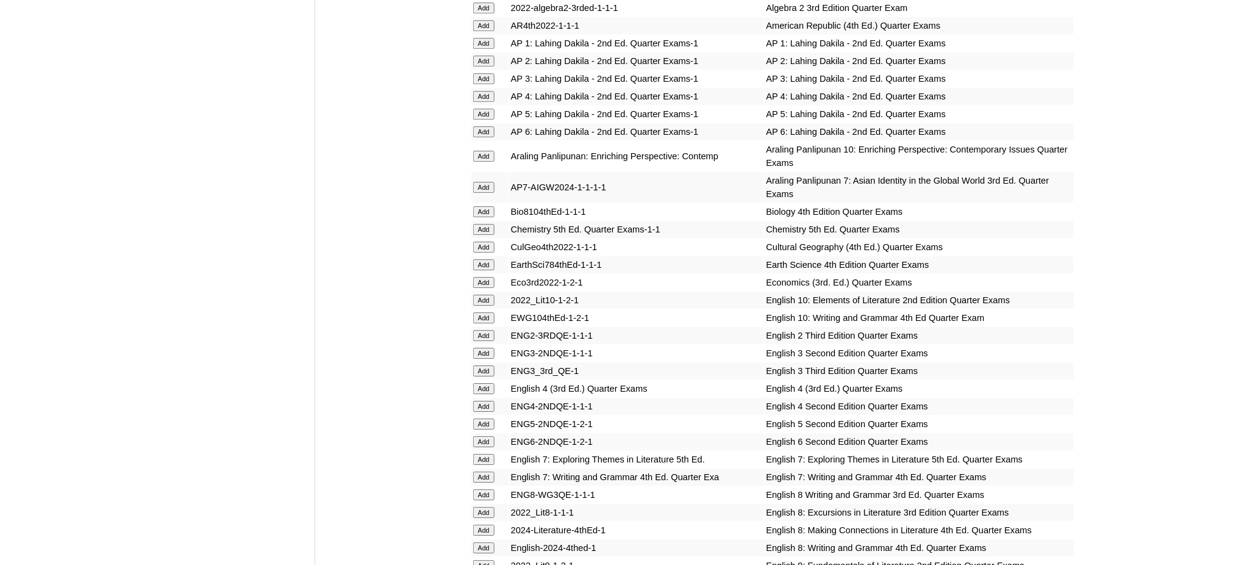
click at [479, 312] on input "Add" at bounding box center [483, 317] width 21 height 11
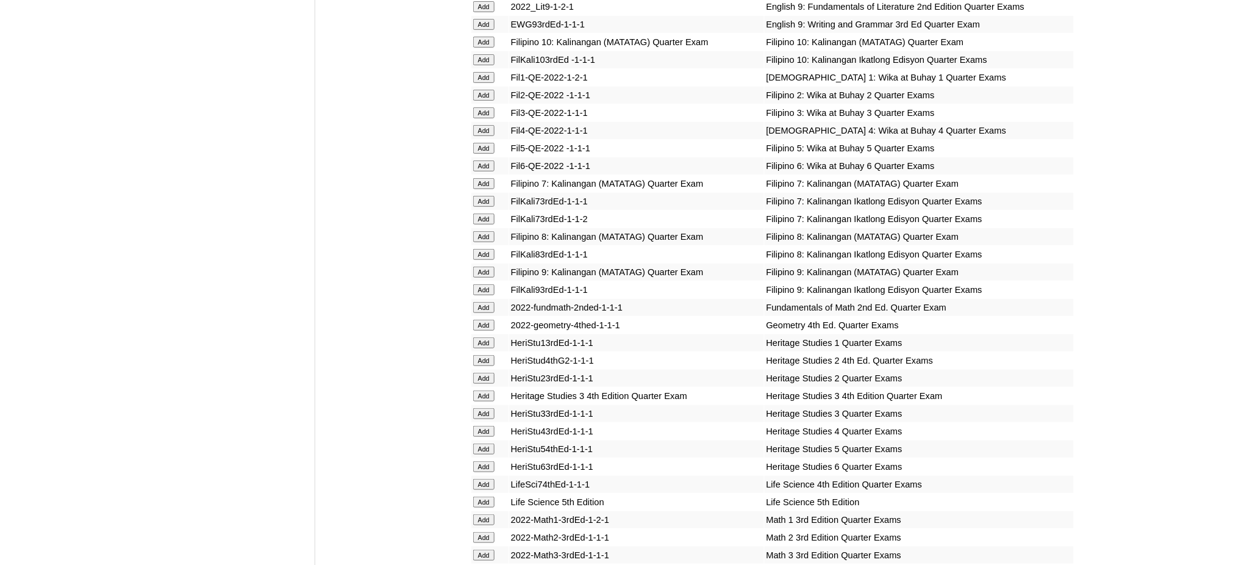
scroll to position [1870, 0]
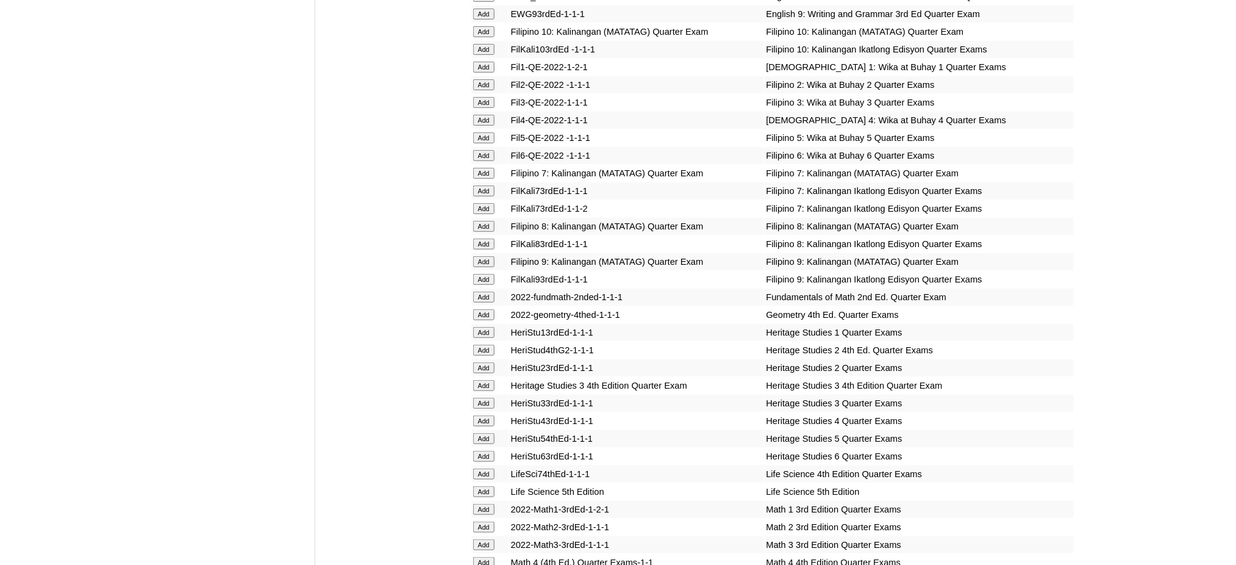
click at [486, 309] on input "Add" at bounding box center [483, 314] width 21 height 11
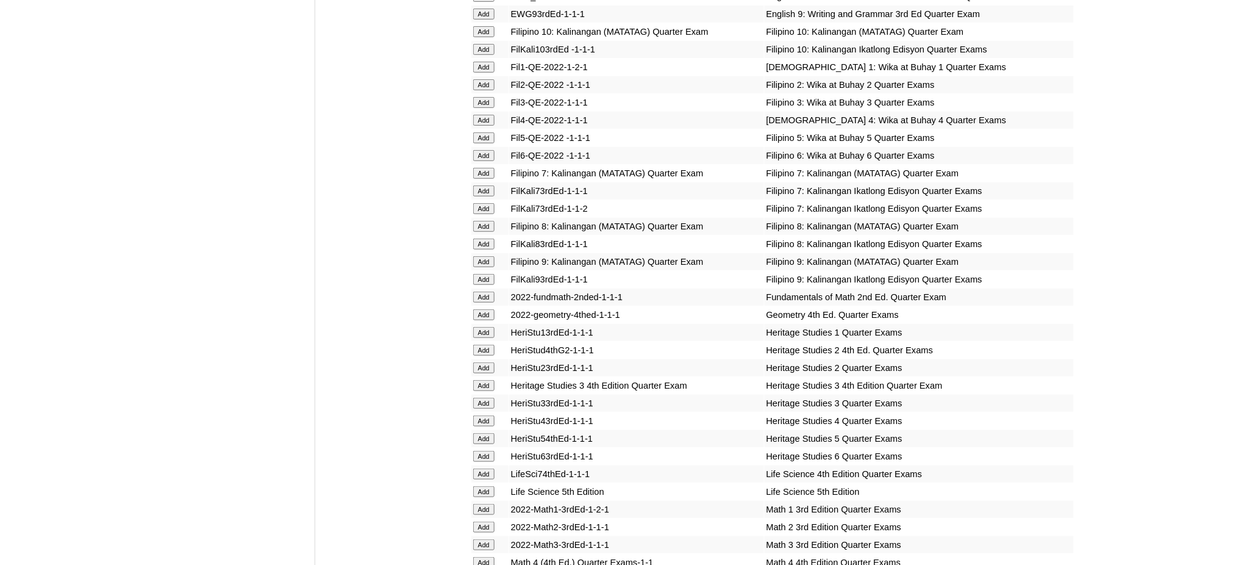
click at [486, 309] on input "Add" at bounding box center [483, 314] width 21 height 11
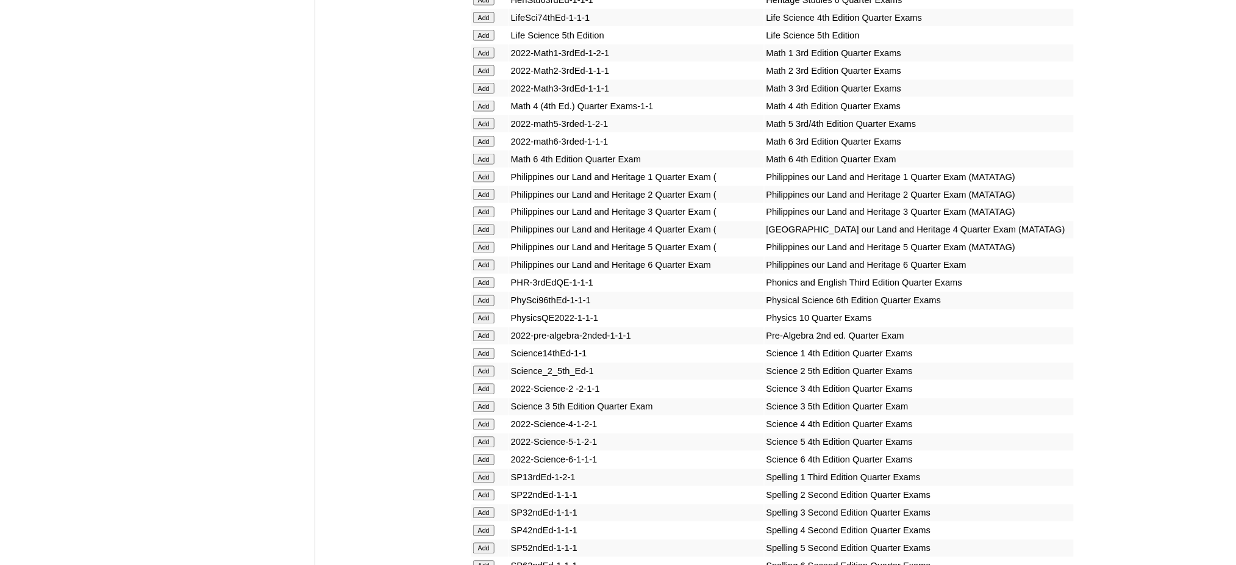
scroll to position [2358, 0]
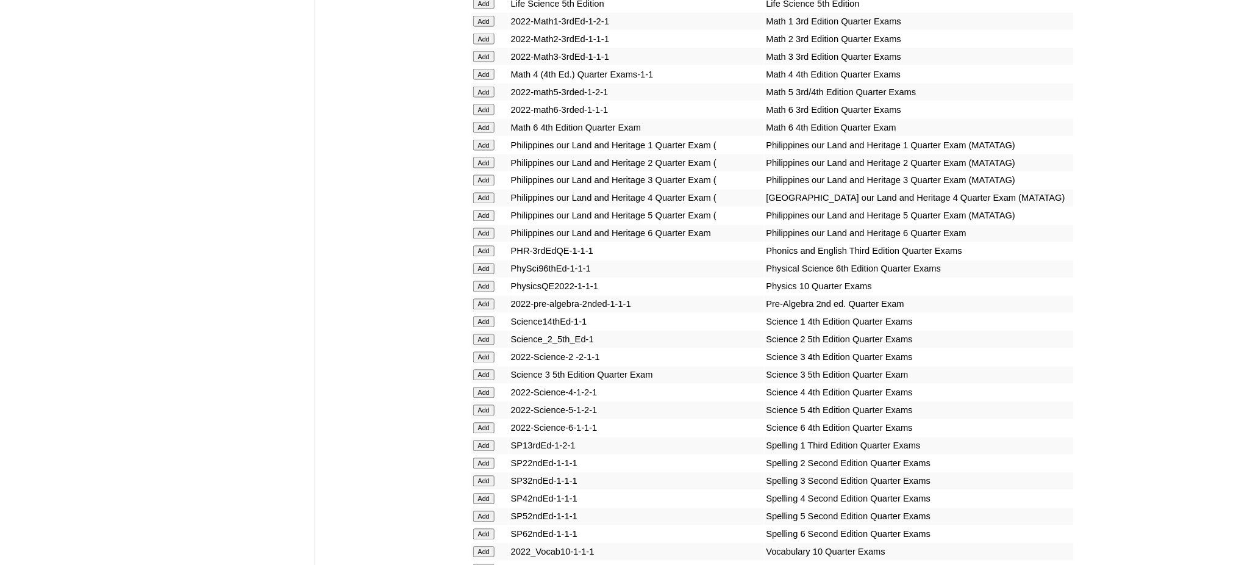
click at [482, 281] on input "Add" at bounding box center [483, 286] width 21 height 11
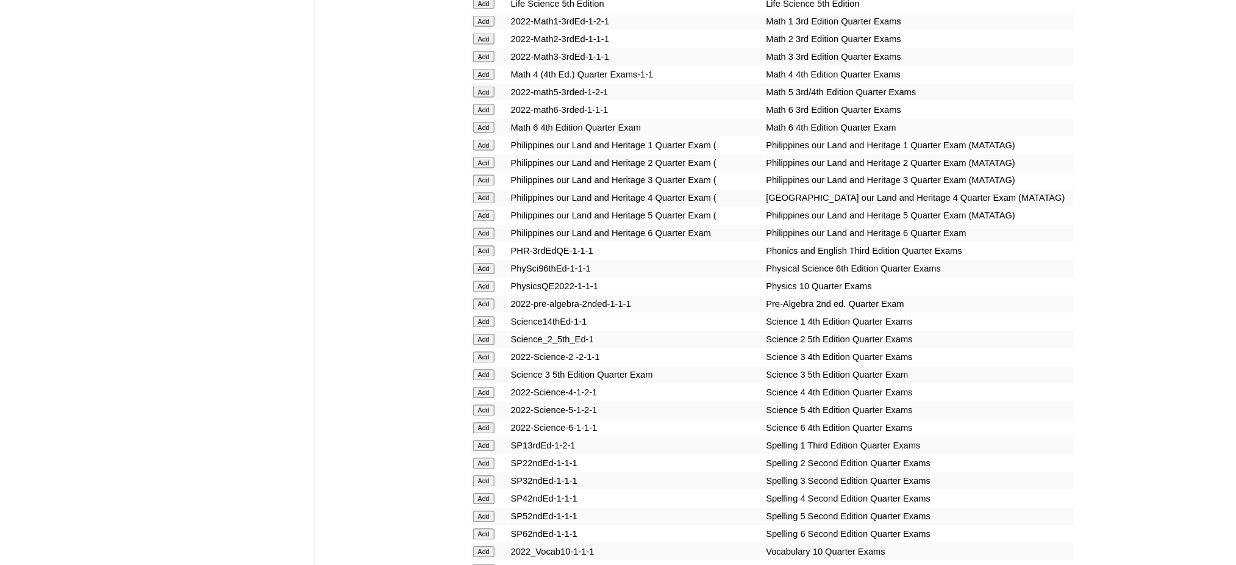
click at [482, 281] on input "Add" at bounding box center [483, 286] width 21 height 11
click at [479, 547] on input "Add" at bounding box center [483, 552] width 21 height 11
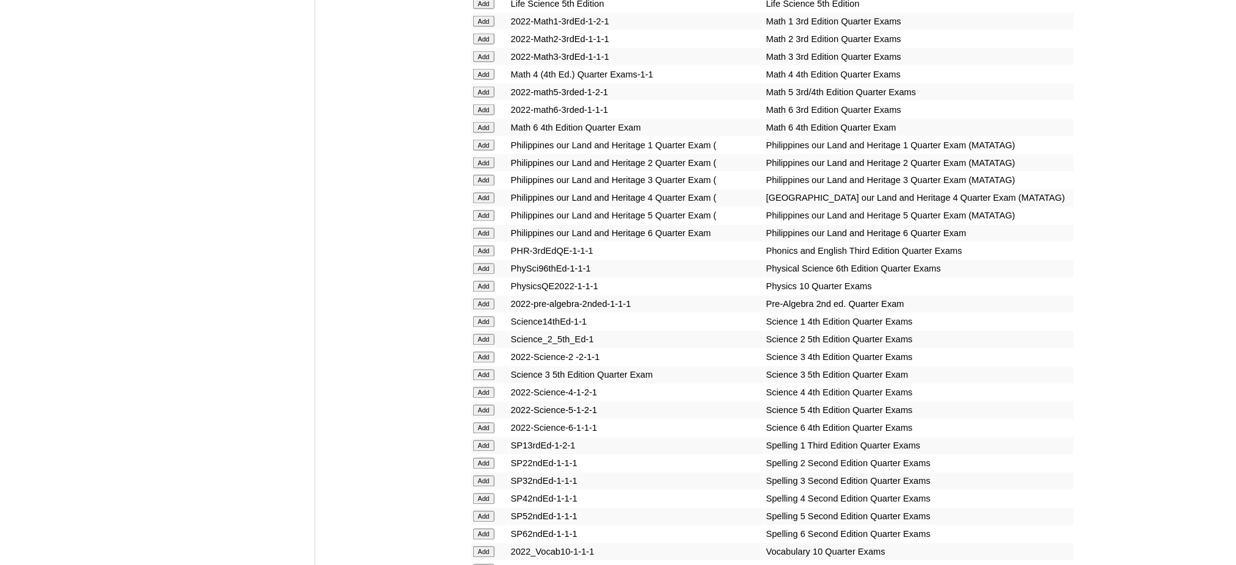
click at [479, 547] on input "Add" at bounding box center [483, 552] width 21 height 11
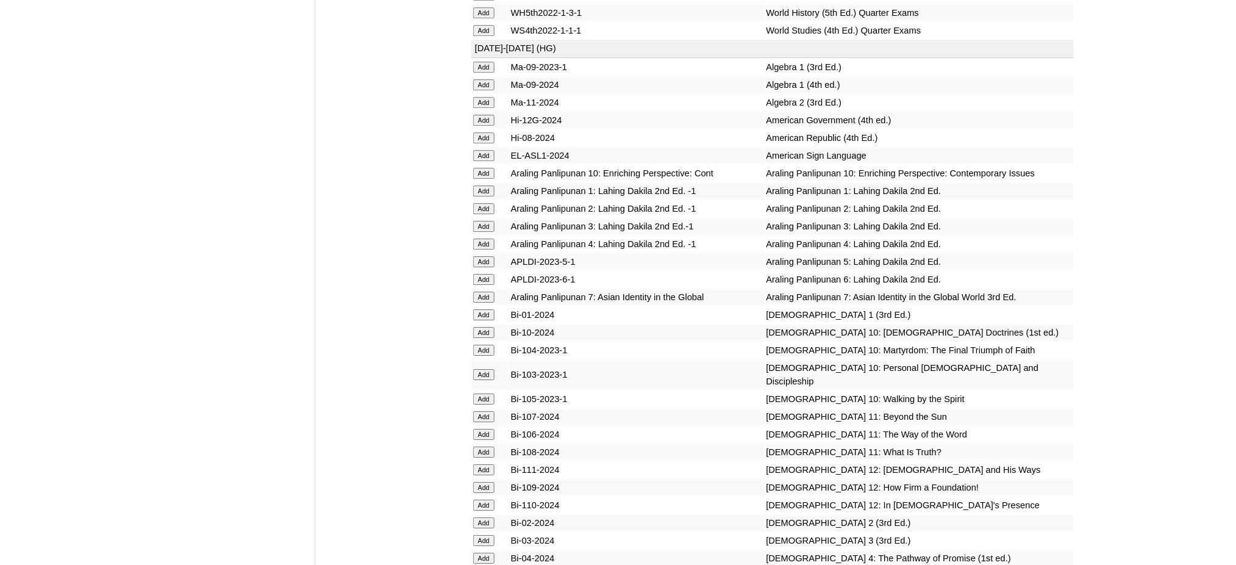
scroll to position [3009, 0]
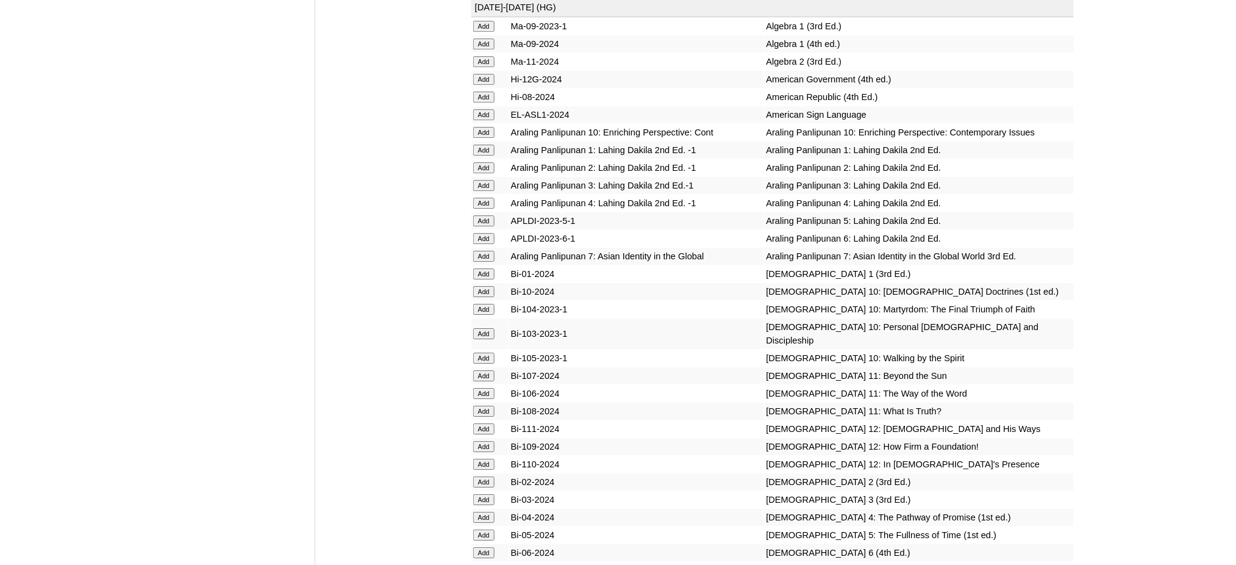
click at [489, 127] on input "Add" at bounding box center [483, 132] width 21 height 11
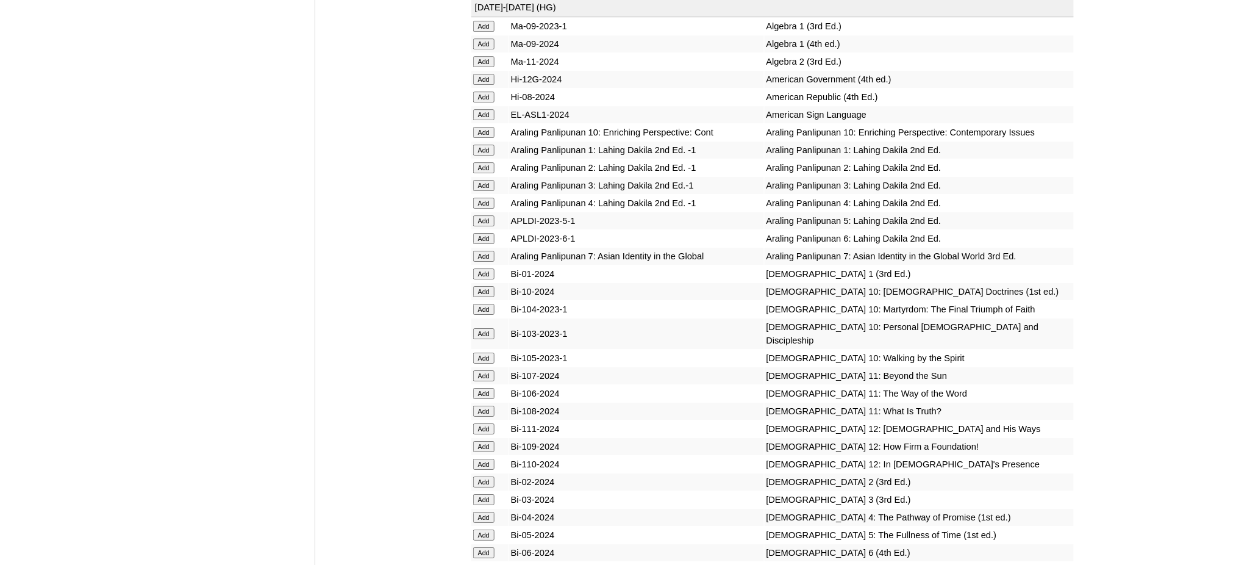
click at [489, 127] on input "Add" at bounding box center [483, 132] width 21 height 11
click at [485, 286] on input "Add" at bounding box center [483, 291] width 21 height 11
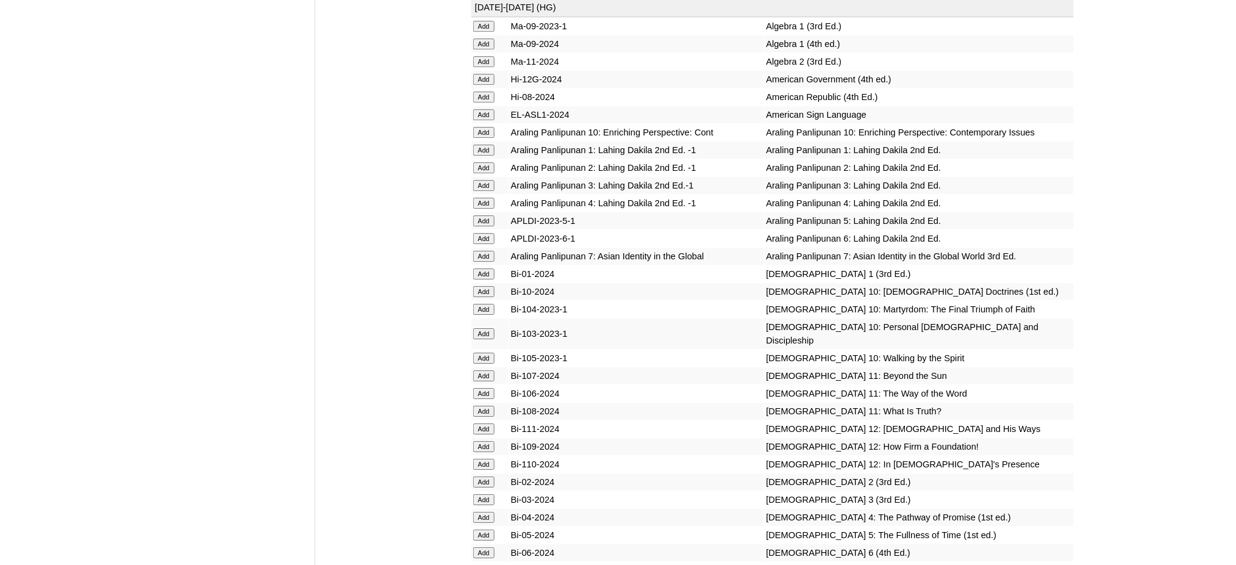
click at [485, 286] on input "Add" at bounding box center [483, 291] width 21 height 11
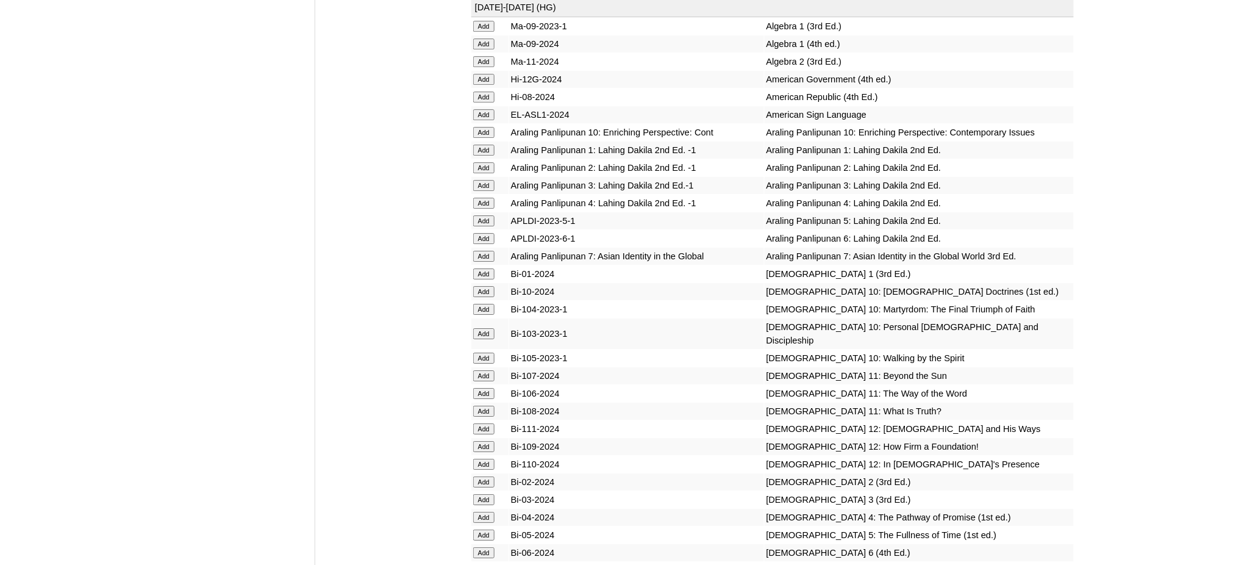
click at [485, 286] on input "Add" at bounding box center [483, 291] width 21 height 11
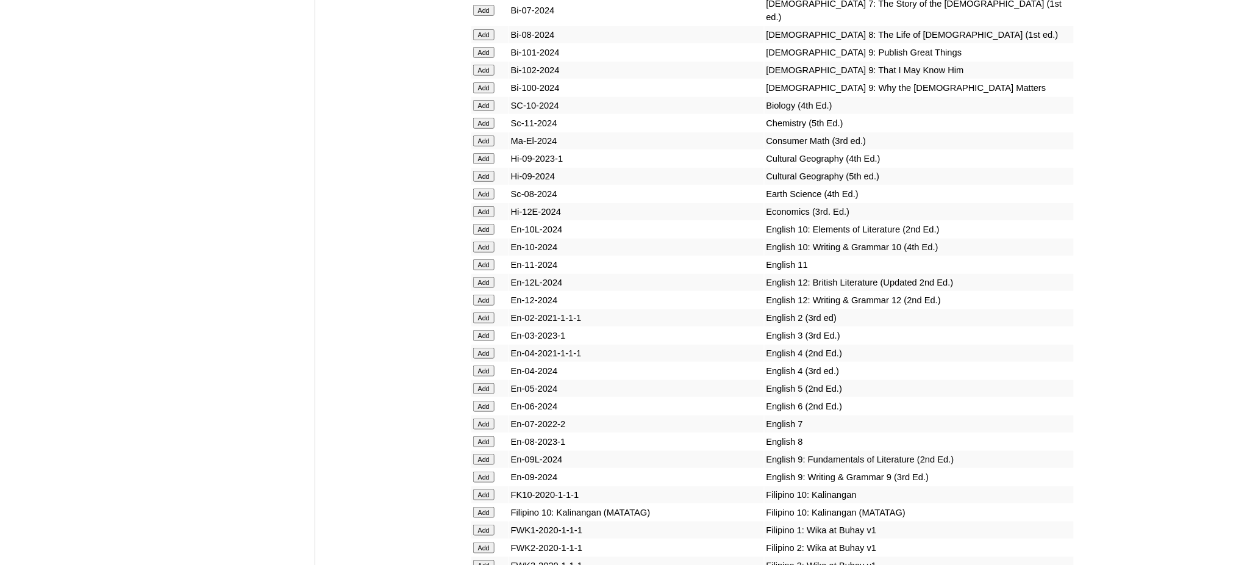
scroll to position [3578, 0]
click at [489, 221] on input "Add" at bounding box center [483, 226] width 21 height 11
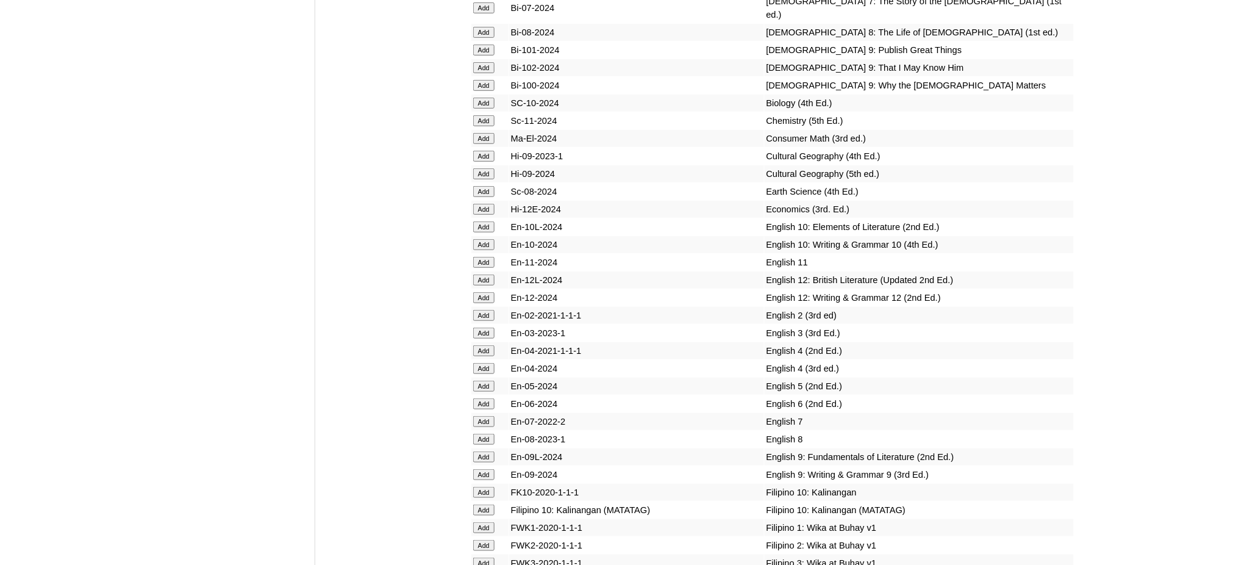
click at [489, 221] on input "Add" at bounding box center [483, 226] width 21 height 11
click at [485, 239] on input "Add" at bounding box center [483, 244] width 21 height 11
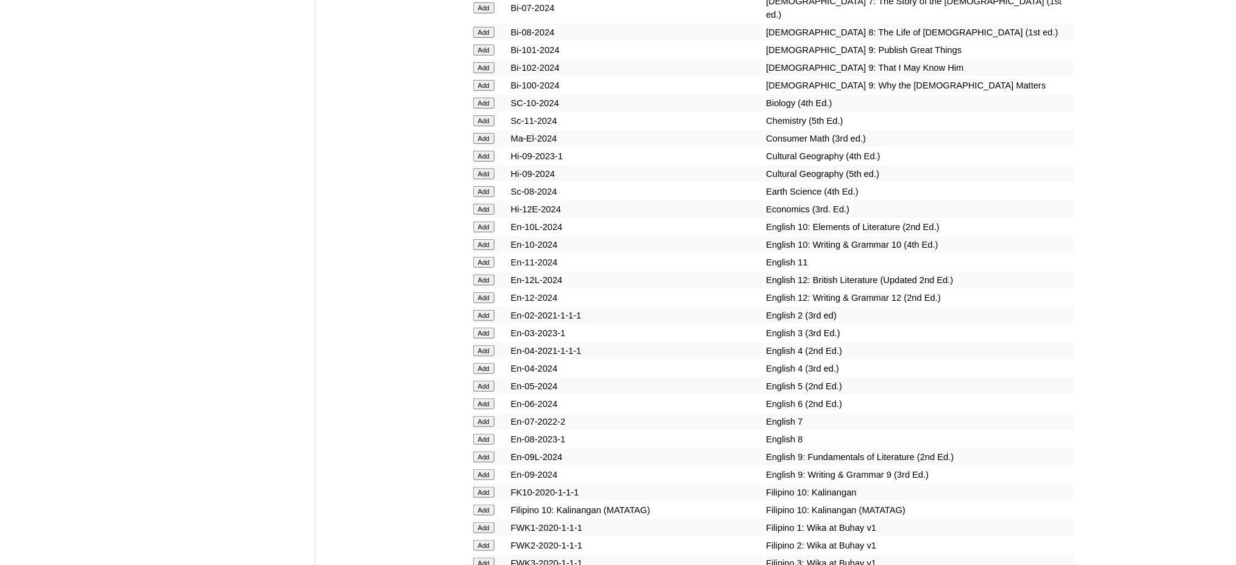
click at [485, 239] on input "Add" at bounding box center [483, 244] width 21 height 11
click at [482, 504] on input "Add" at bounding box center [483, 509] width 21 height 11
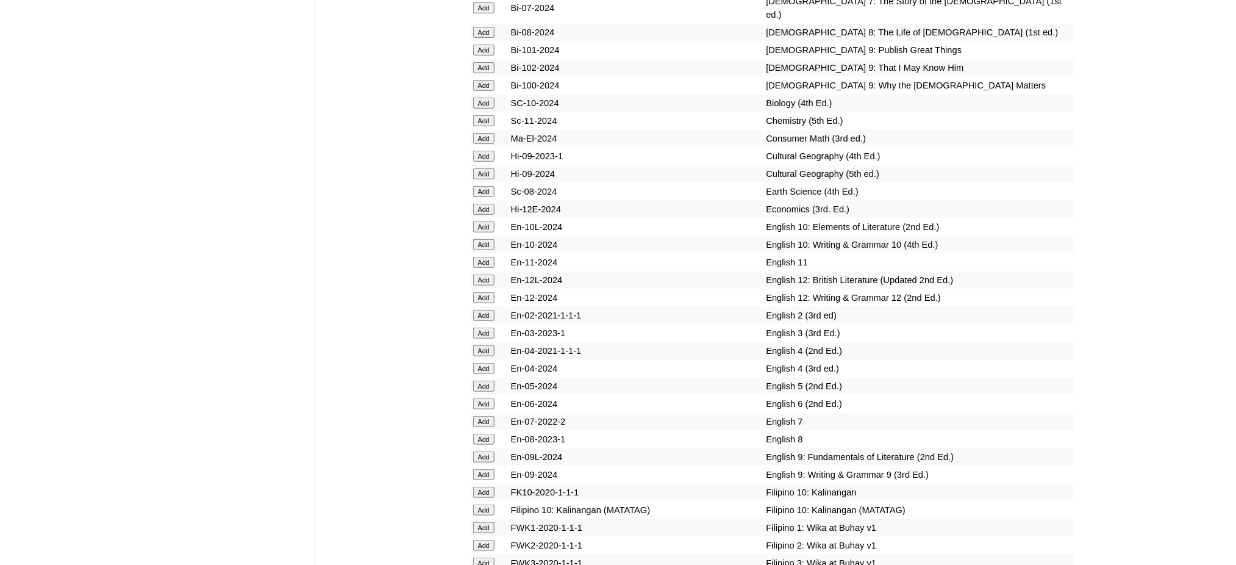
click at [482, 504] on input "Add" at bounding box center [483, 509] width 21 height 11
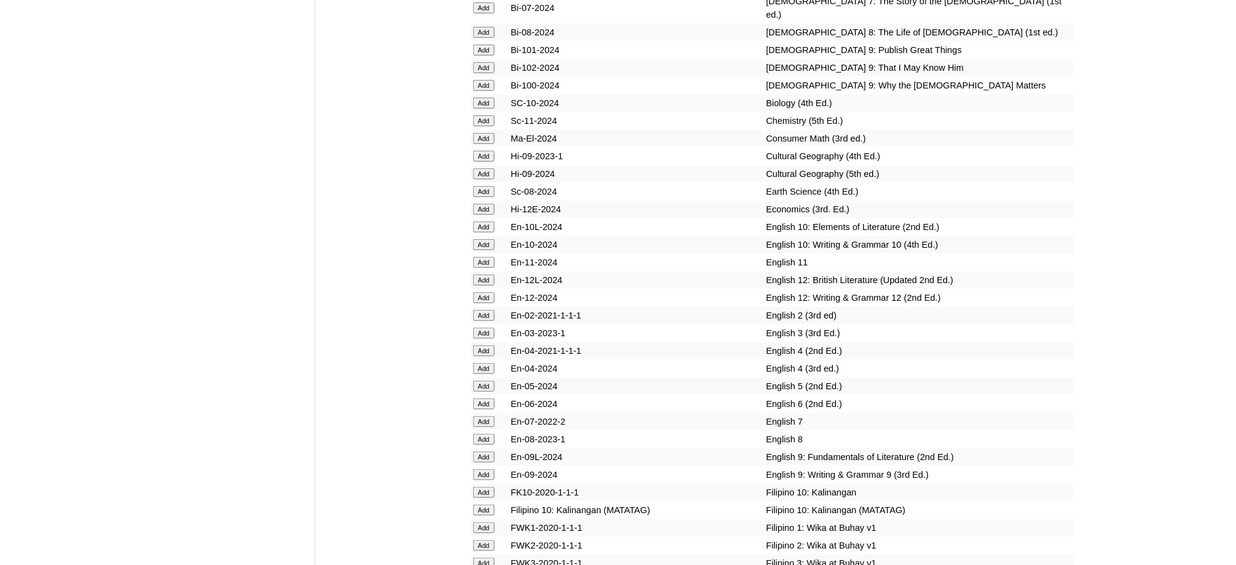
click at [482, 504] on input "Add" at bounding box center [483, 509] width 21 height 11
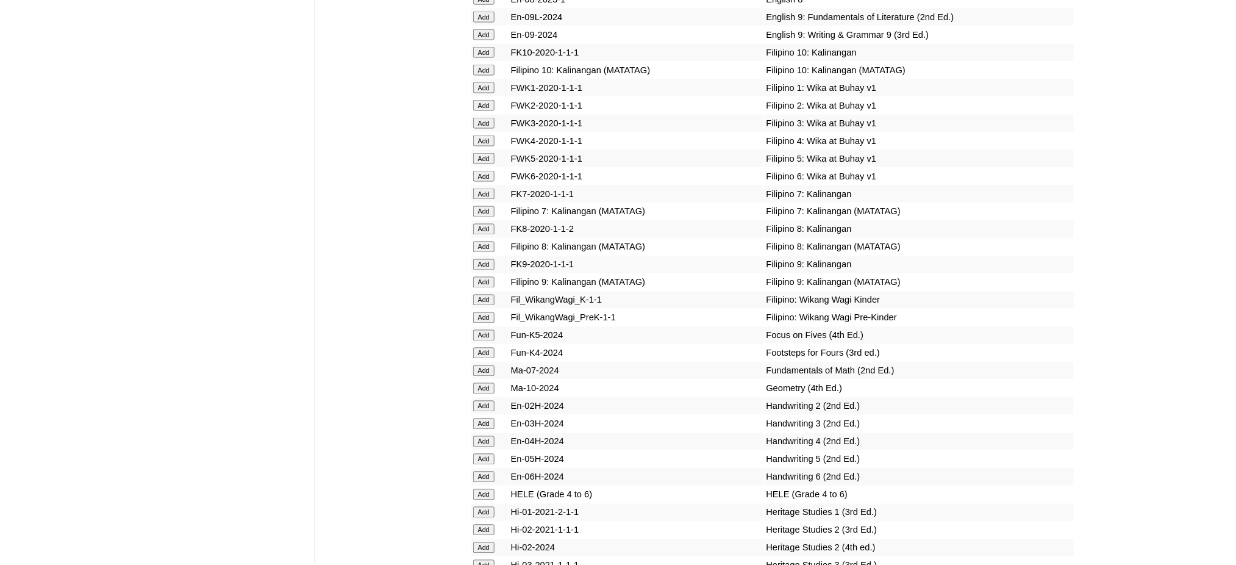
scroll to position [4066, 0]
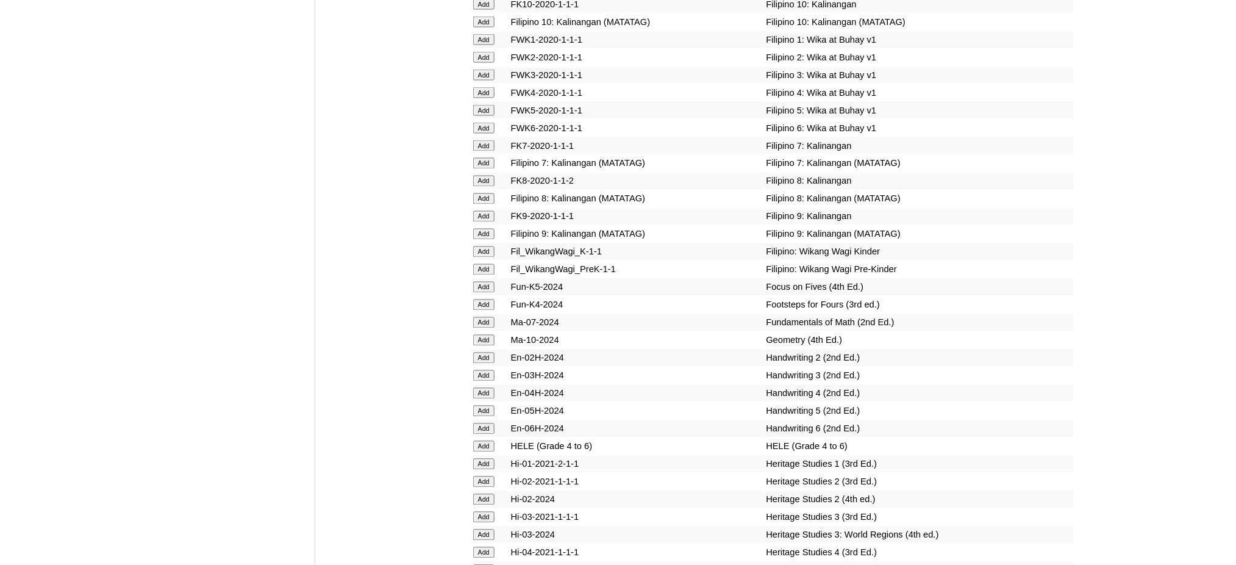
click at [476, 335] on input "Add" at bounding box center [483, 340] width 21 height 11
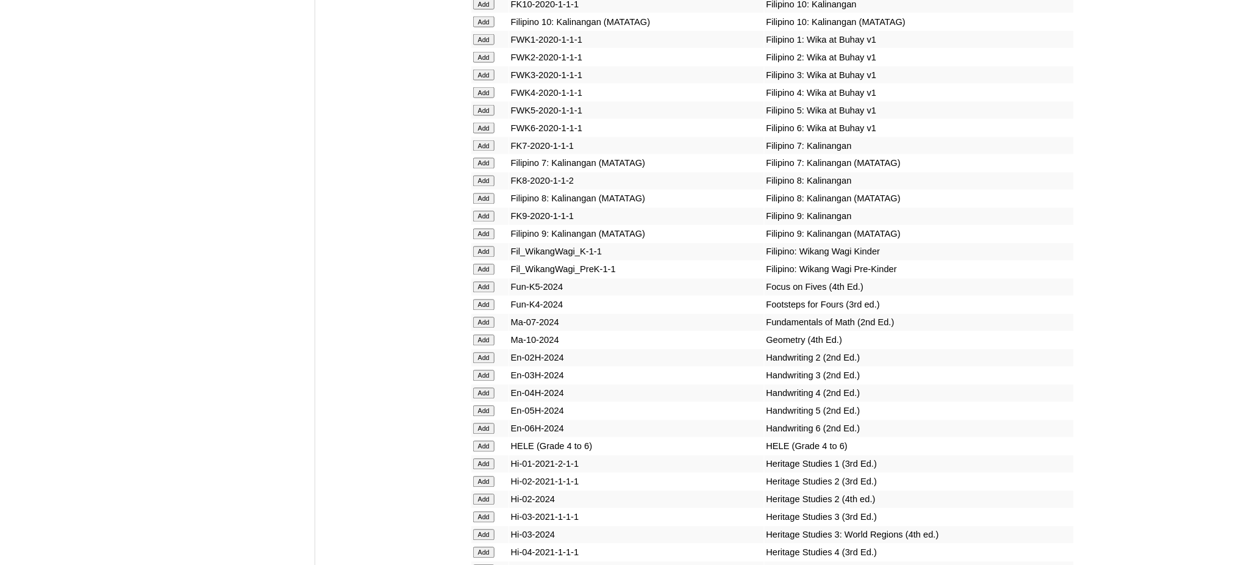
click at [476, 335] on input "Add" at bounding box center [483, 340] width 21 height 11
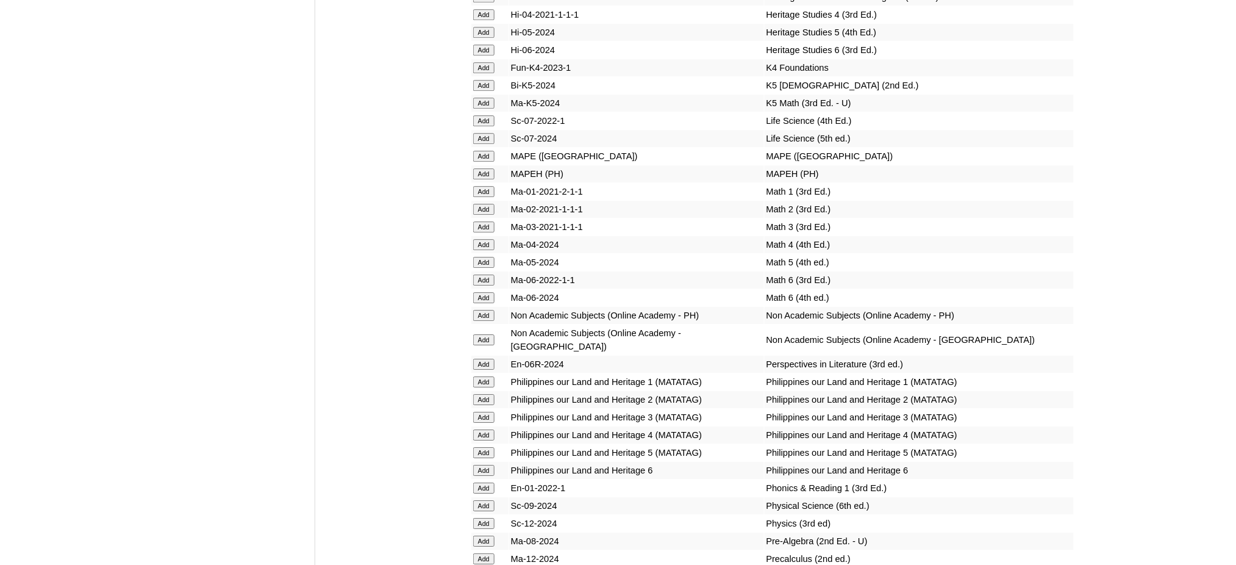
scroll to position [4636, 0]
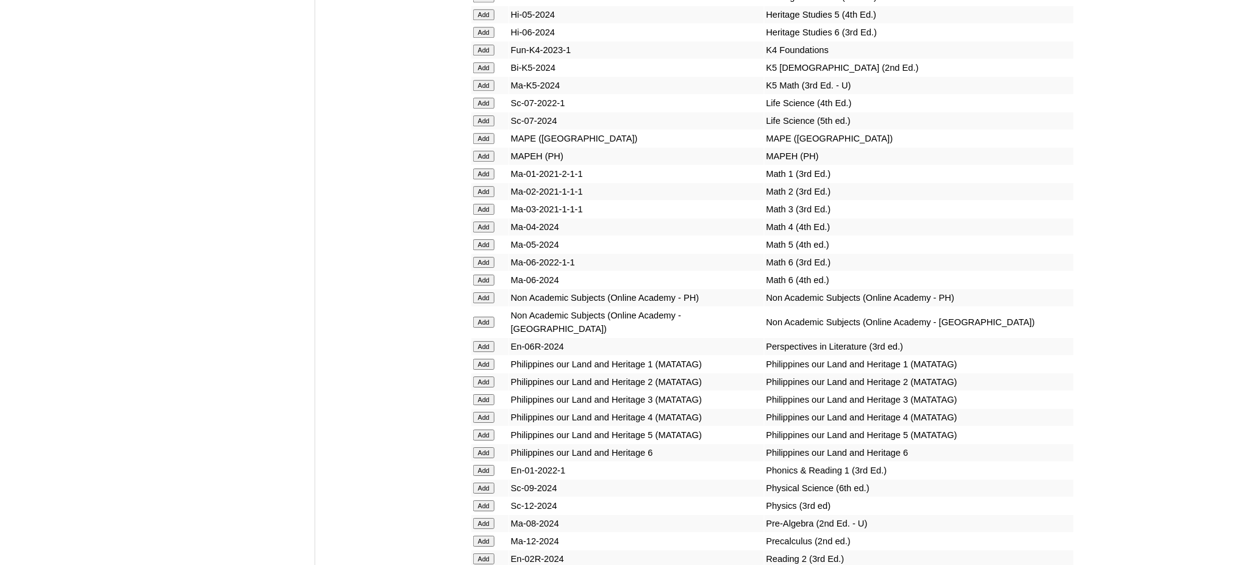
scroll to position [4636, 0]
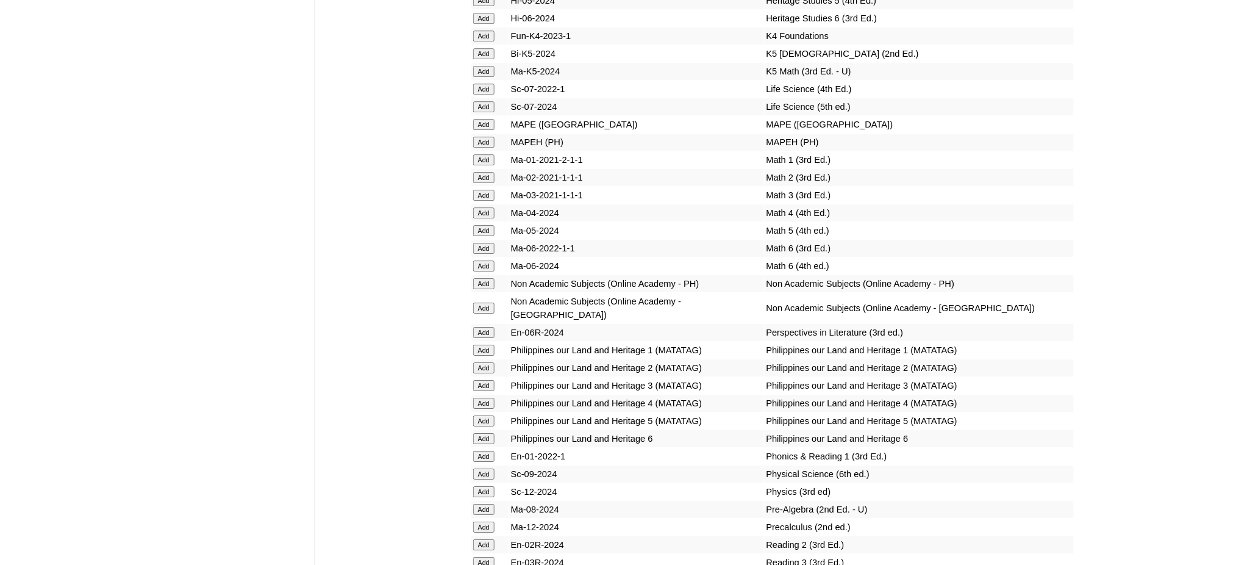
click at [481, 137] on input "Add" at bounding box center [483, 142] width 21 height 11
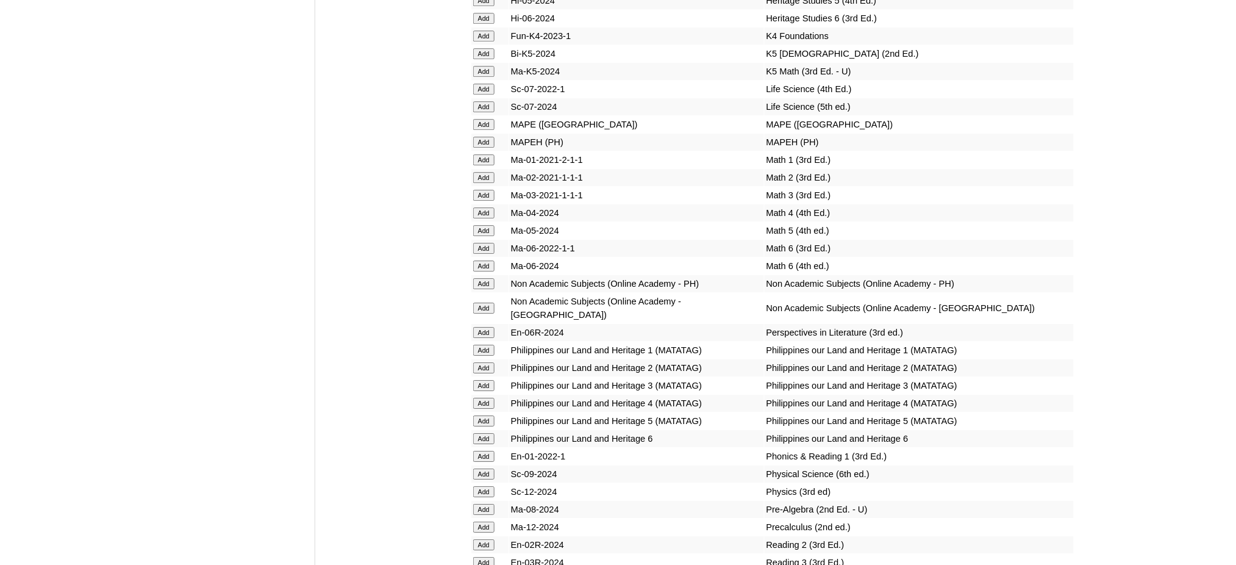
click at [481, 137] on input "Add" at bounding box center [483, 142] width 21 height 11
click at [482, 486] on input "Add" at bounding box center [483, 491] width 21 height 11
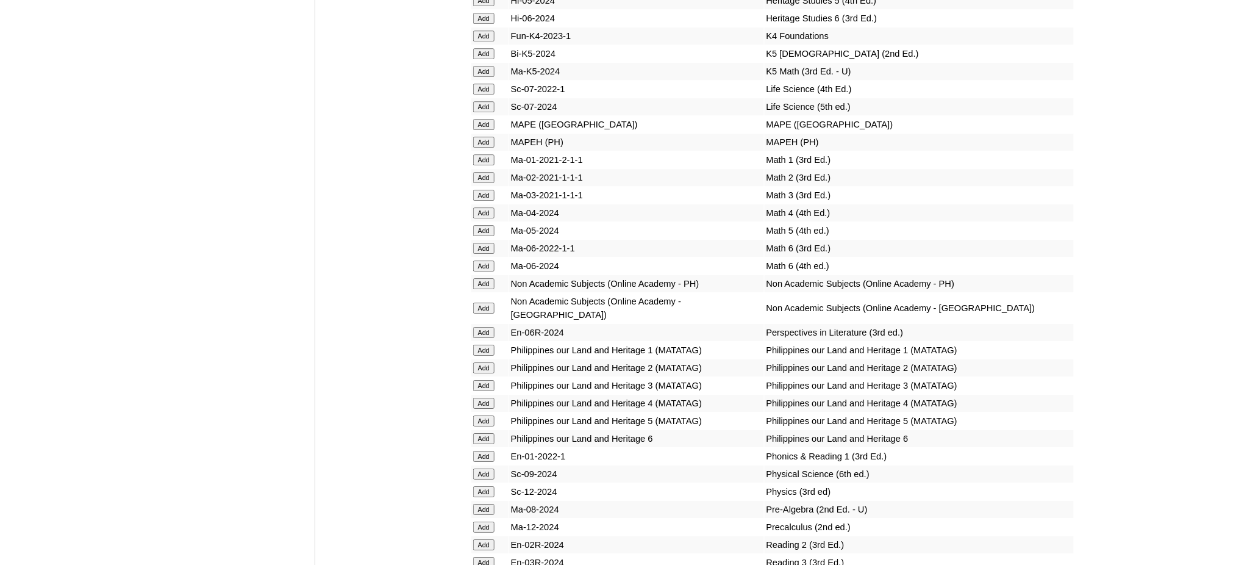
click at [482, 486] on input "Add" at bounding box center [483, 491] width 21 height 11
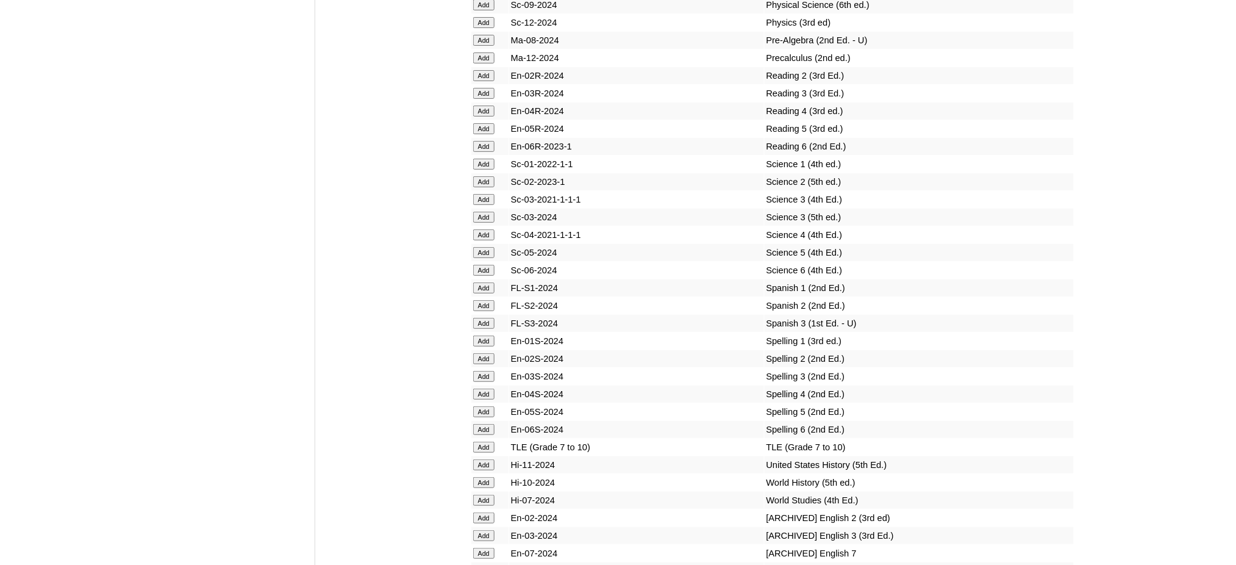
scroll to position [5205, 0]
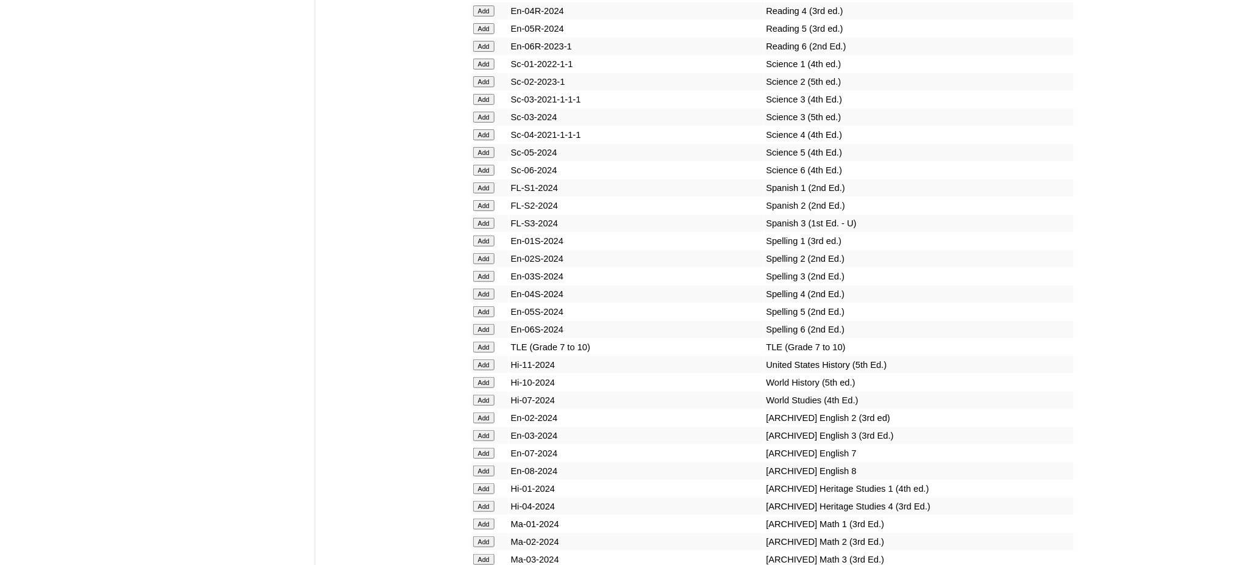
click at [486, 342] on input "Add" at bounding box center [483, 347] width 21 height 11
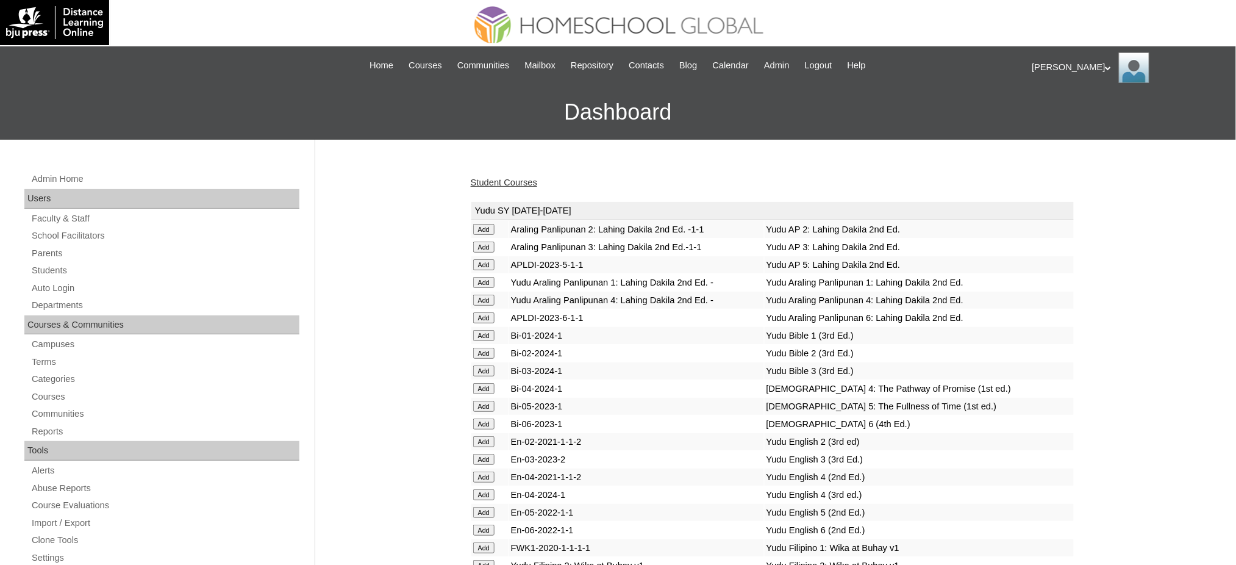
click at [525, 178] on link "Student Courses" at bounding box center [504, 183] width 66 height 10
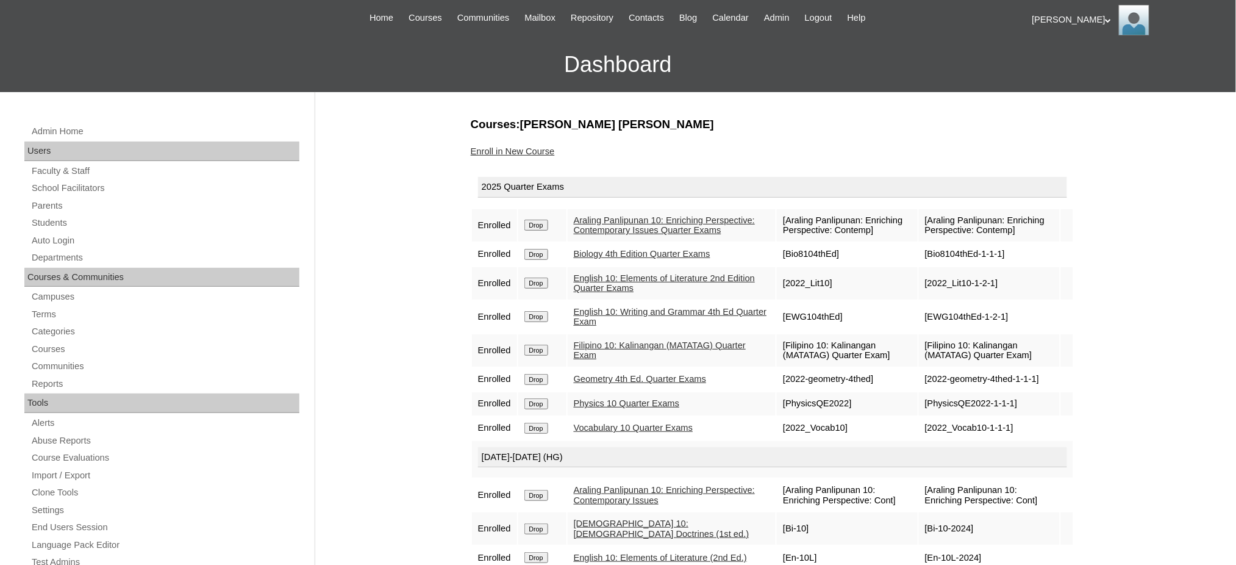
scroll to position [81, 0]
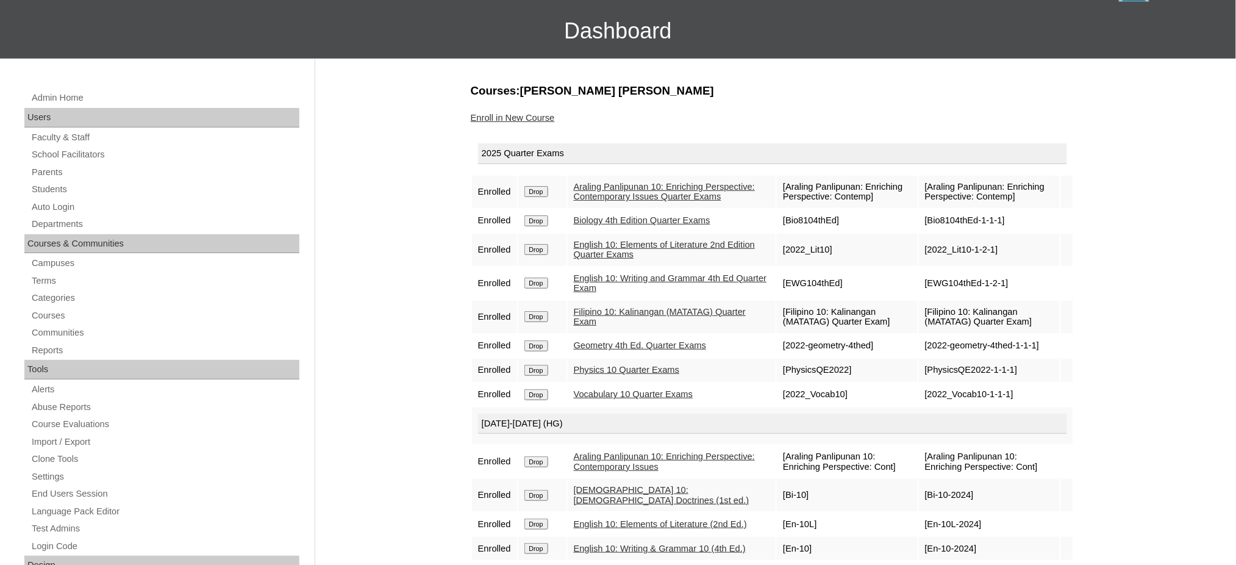
click at [537, 226] on input "Drop" at bounding box center [537, 220] width 24 height 11
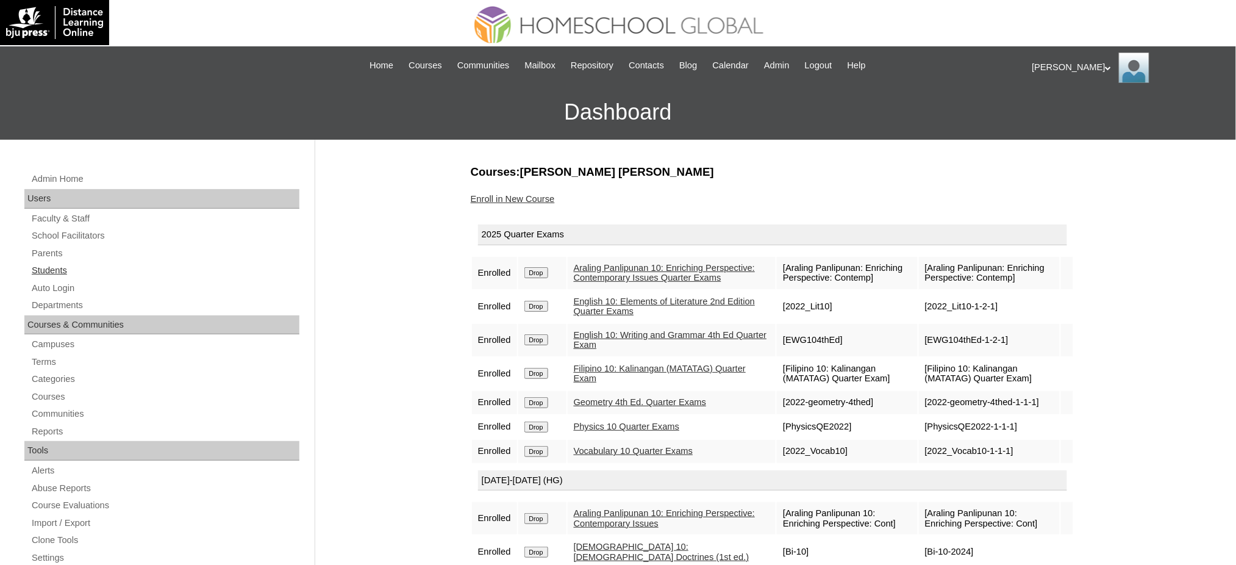
click at [51, 268] on link "Students" at bounding box center [164, 270] width 269 height 15
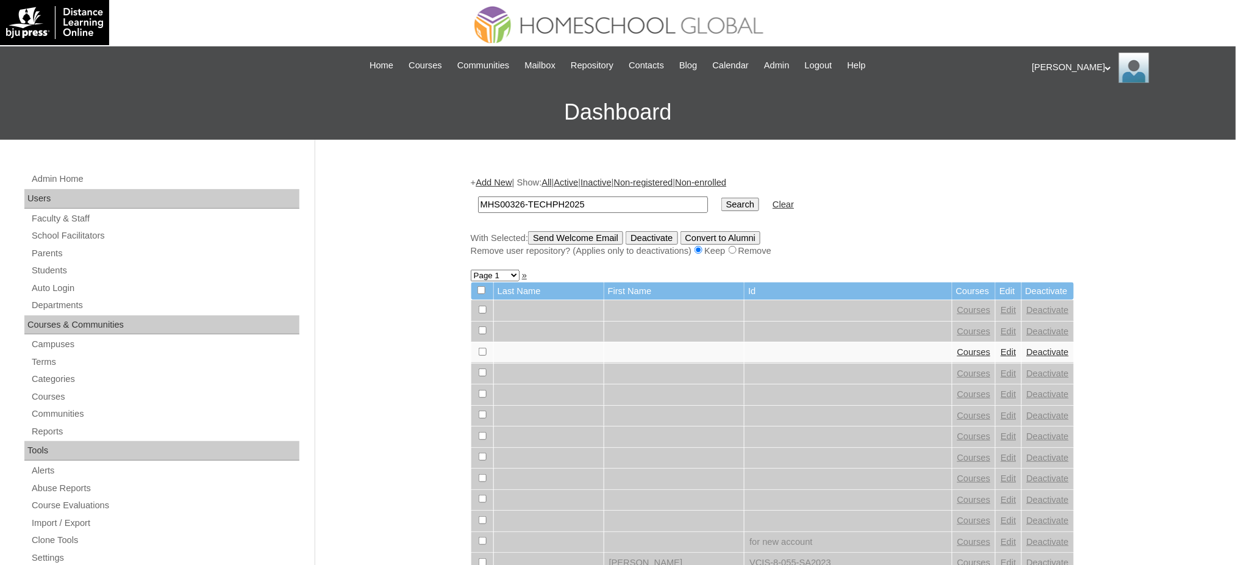
type input "MHS00326-TECHPH2025"
drag, startPoint x: 711, startPoint y: 199, endPoint x: 657, endPoint y: 196, distance: 53.8
click at [722, 199] on input "Search" at bounding box center [741, 204] width 38 height 13
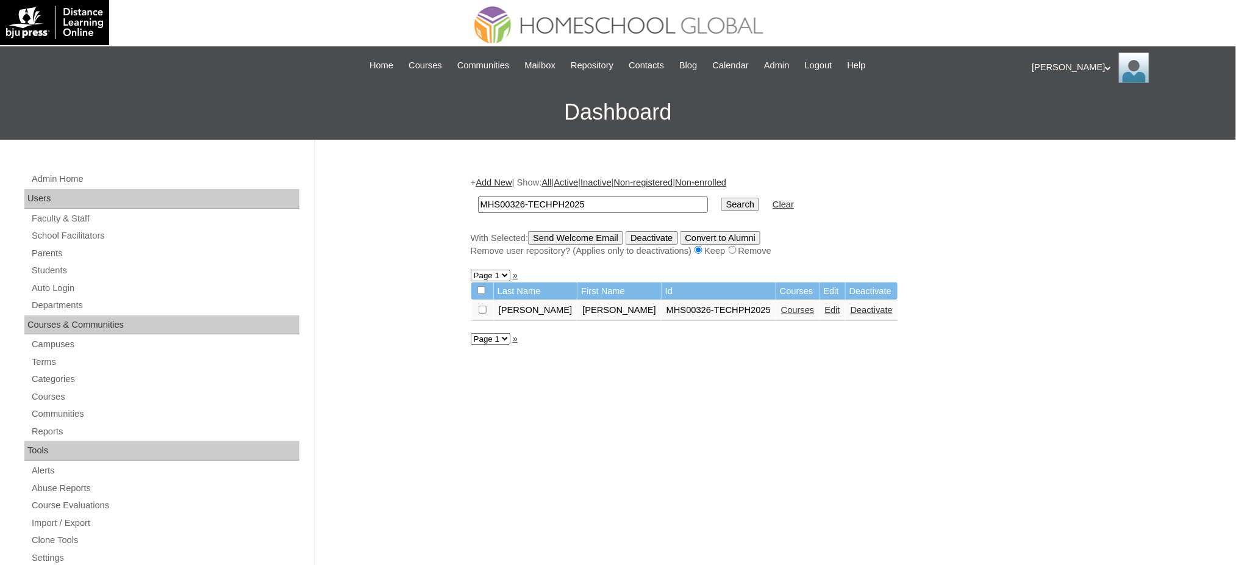
click at [503, 183] on link "Add New" at bounding box center [494, 183] width 36 height 10
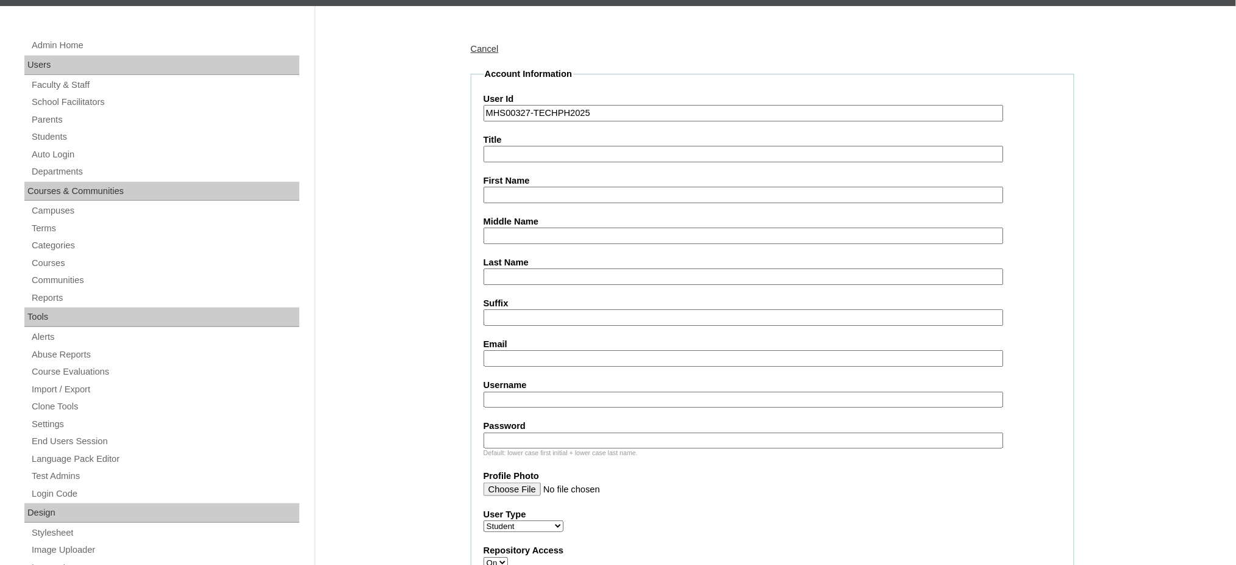
scroll to position [162, 0]
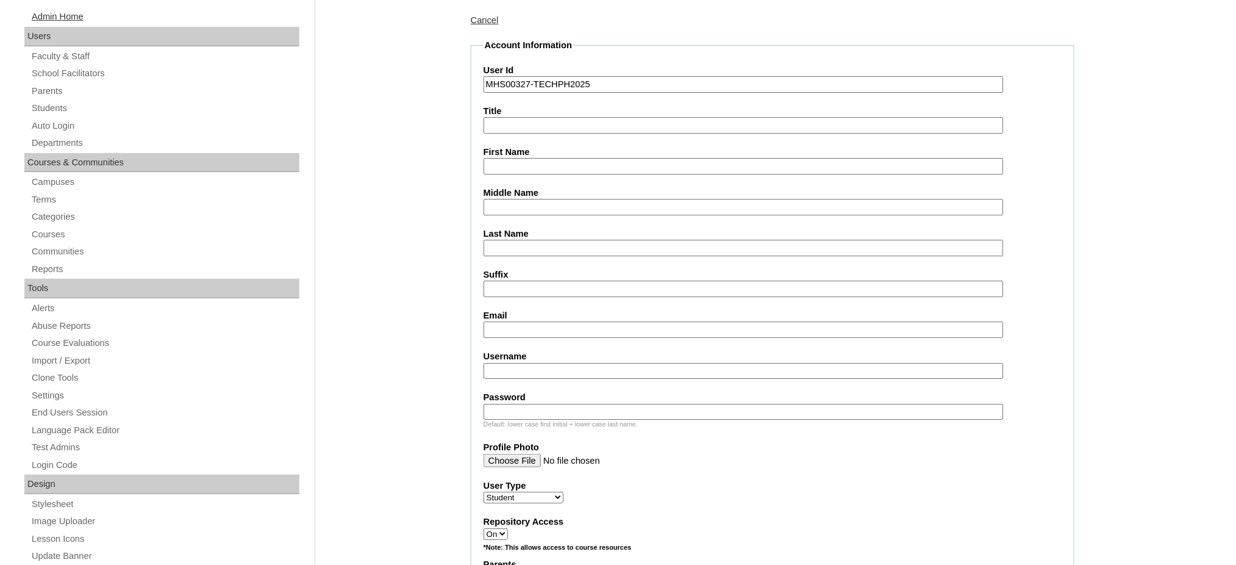
type input "MHS00327-TECHPH2025"
click at [531, 168] on input "First Name" at bounding box center [744, 166] width 520 height 16
paste input "Blane Gerard"
type input "Blane Gerard"
click at [522, 206] on input "Middle Name" at bounding box center [744, 207] width 520 height 16
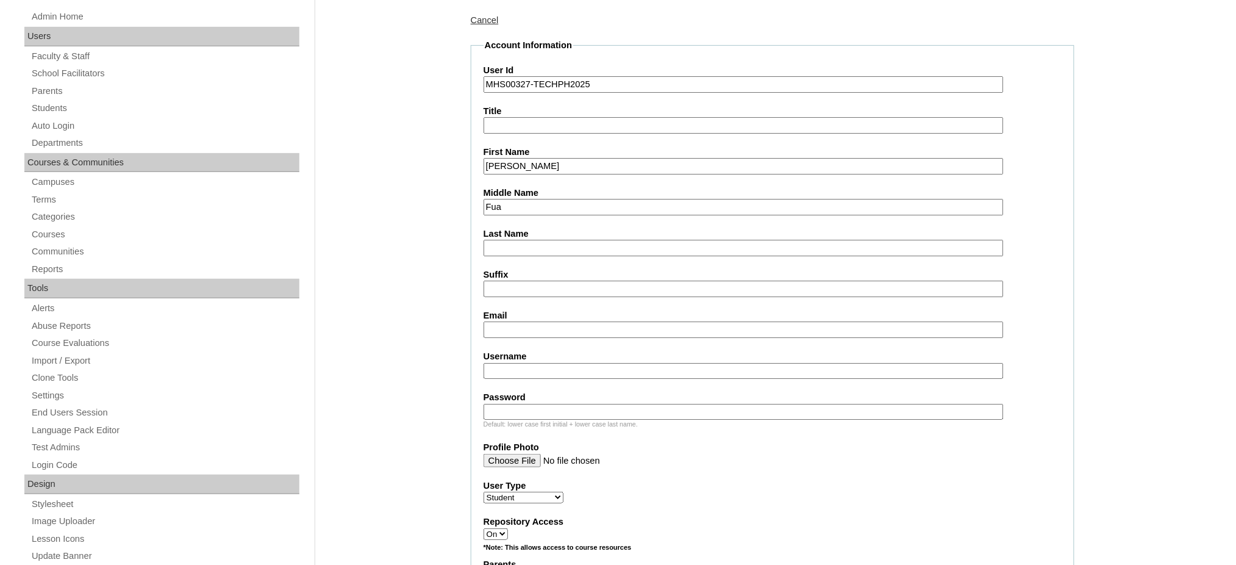
type input "Fua"
click at [528, 240] on input "Last Name" at bounding box center [744, 248] width 520 height 16
paste input "Diaz"
type input "Diaz"
click at [518, 321] on input "Email" at bounding box center [744, 329] width 520 height 16
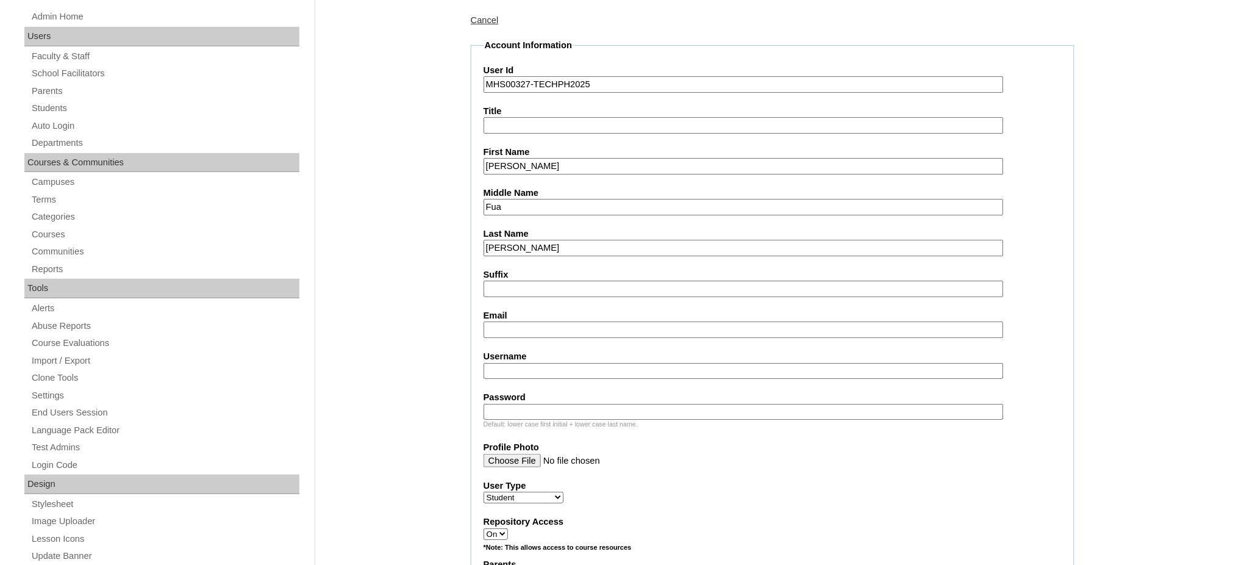
paste input "arafuadiaz@gmail.com"
type input "arafuadiaz@gmail.com"
click at [512, 363] on input "Username" at bounding box center [744, 371] width 520 height 16
paste input "blanediaz"
type input "blanediaz"
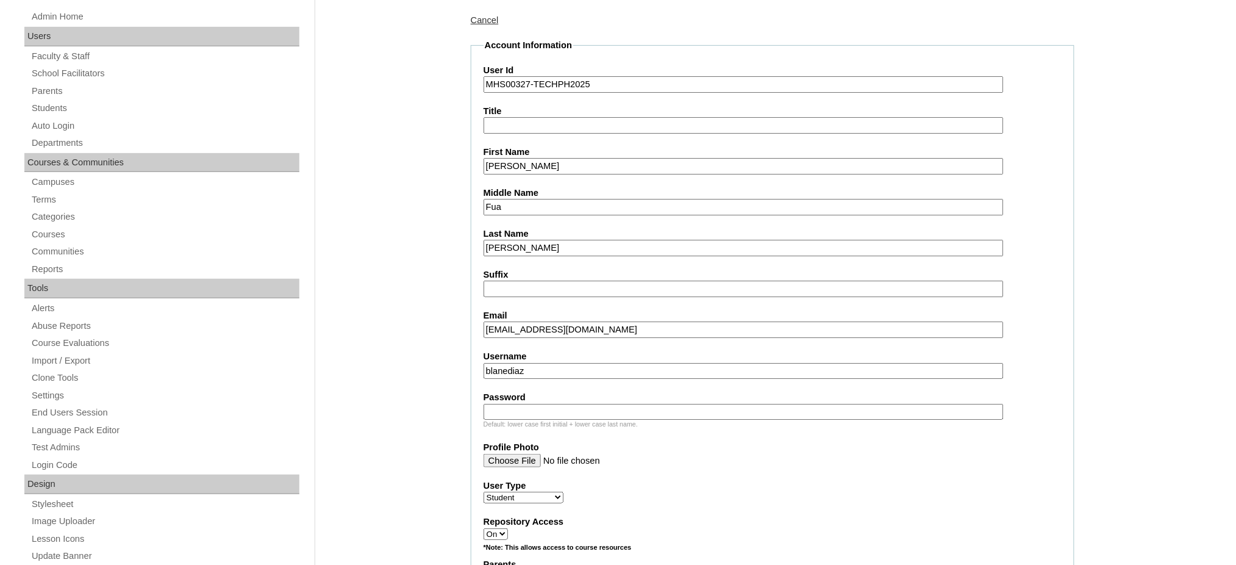
click at [512, 404] on input "Password" at bounding box center [744, 412] width 520 height 16
paste input "250006942"
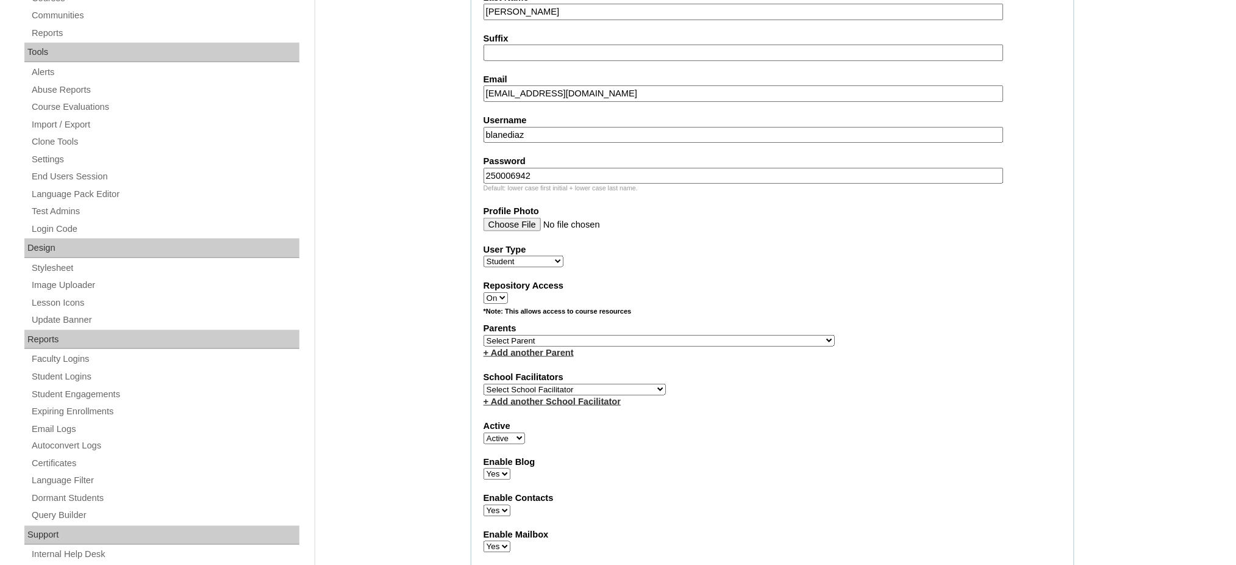
scroll to position [406, 0]
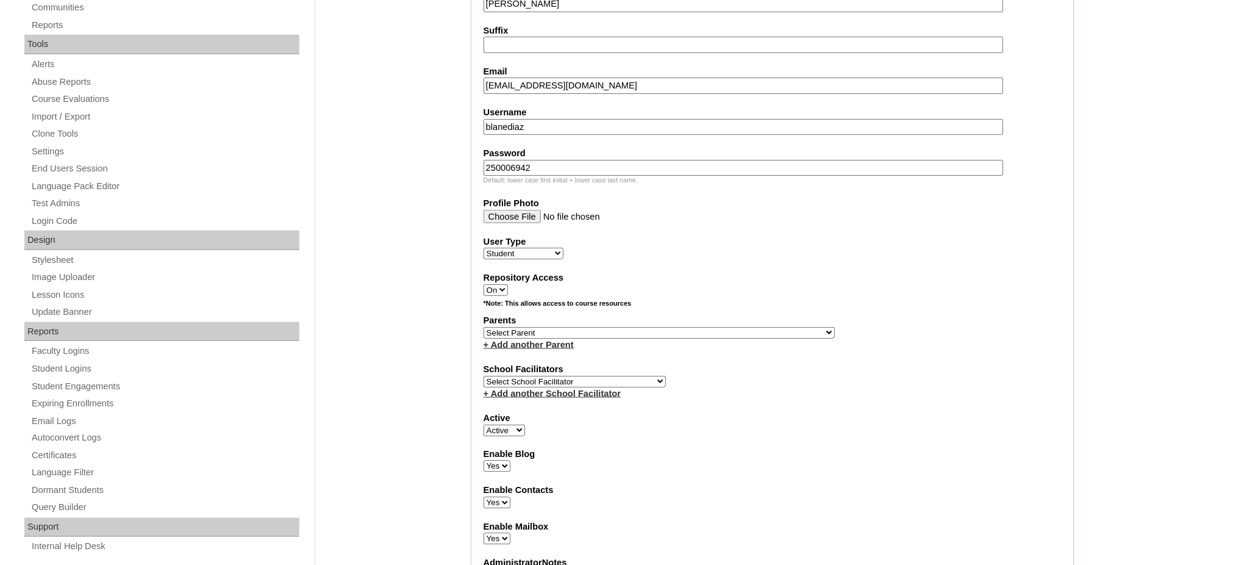
type input "250006942"
click at [692, 327] on select "Select Parent , , , , , , , , , , , , , , , , , , , , , , , , , , , , , , , , ,…" at bounding box center [659, 333] width 351 height 12
select select "44088"
click at [484, 327] on select "Select Parent , , , , , , , , , , , , , , , , , , , , , , , , , , , , , , , , ,…" at bounding box center [659, 333] width 351 height 12
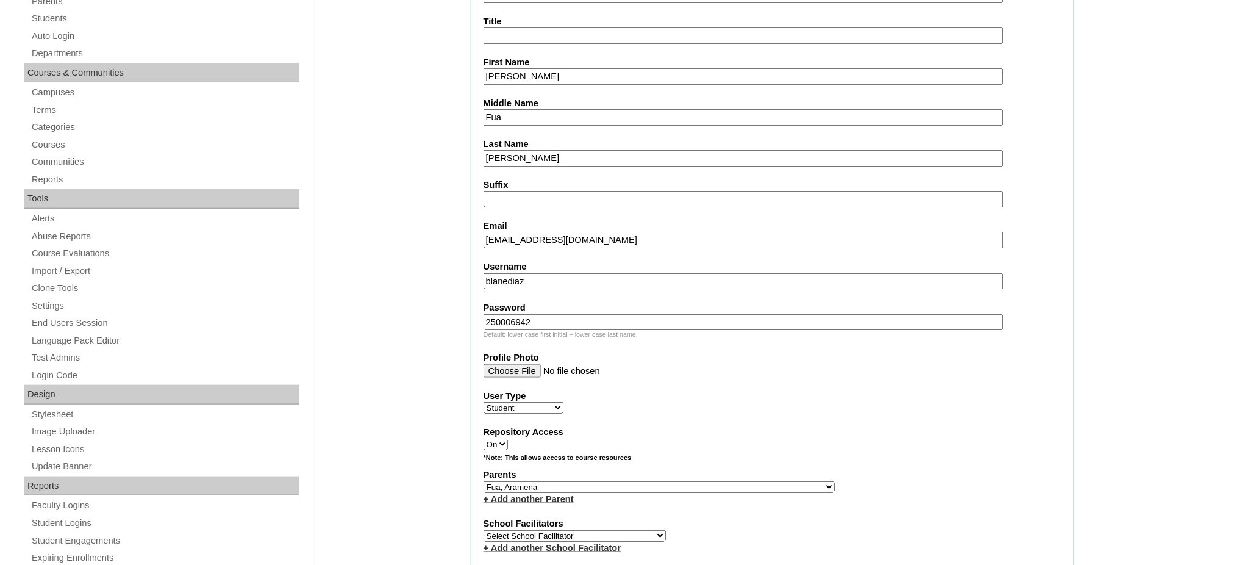
scroll to position [81, 0]
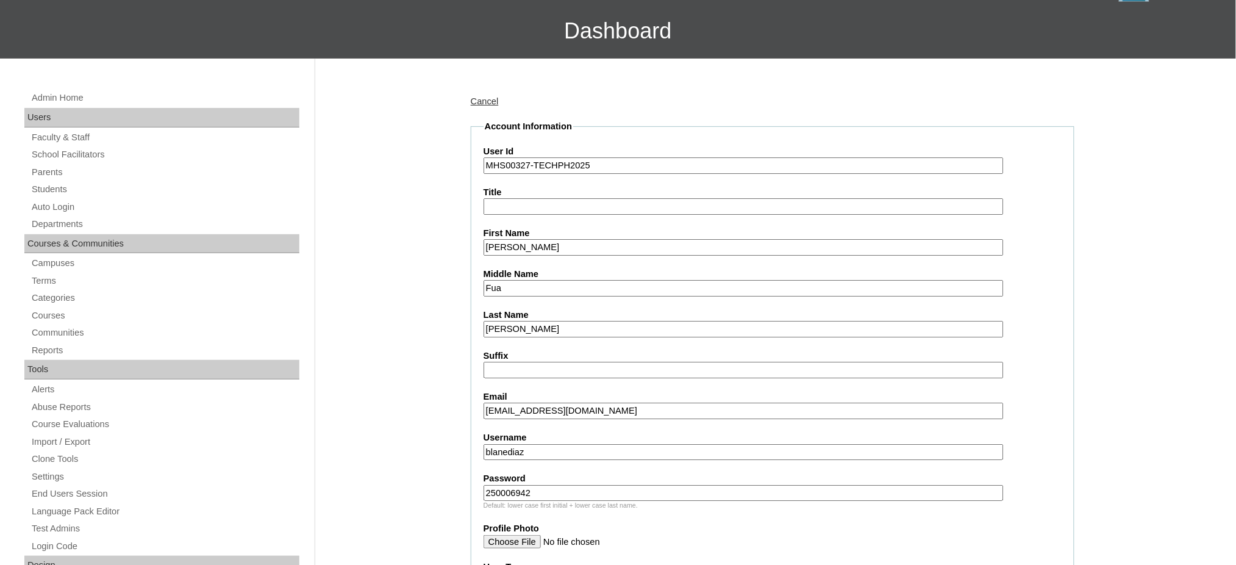
click at [582, 242] on input "Blane Gerard" at bounding box center [744, 247] width 520 height 16
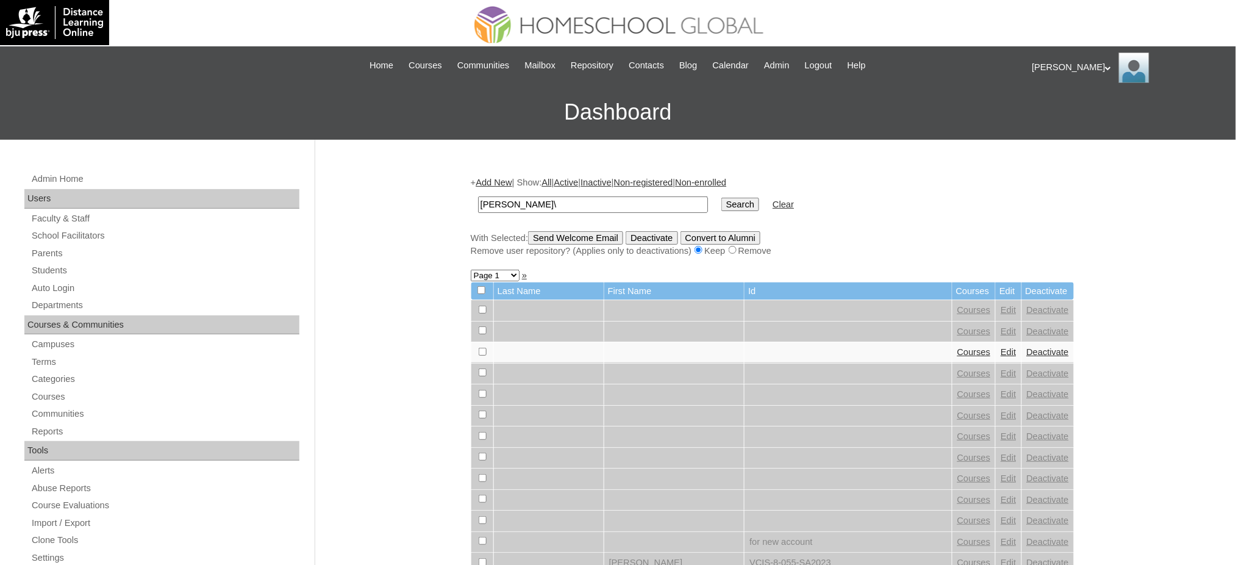
type input "[PERSON_NAME]\"
click at [722, 198] on input "Search" at bounding box center [741, 204] width 38 height 13
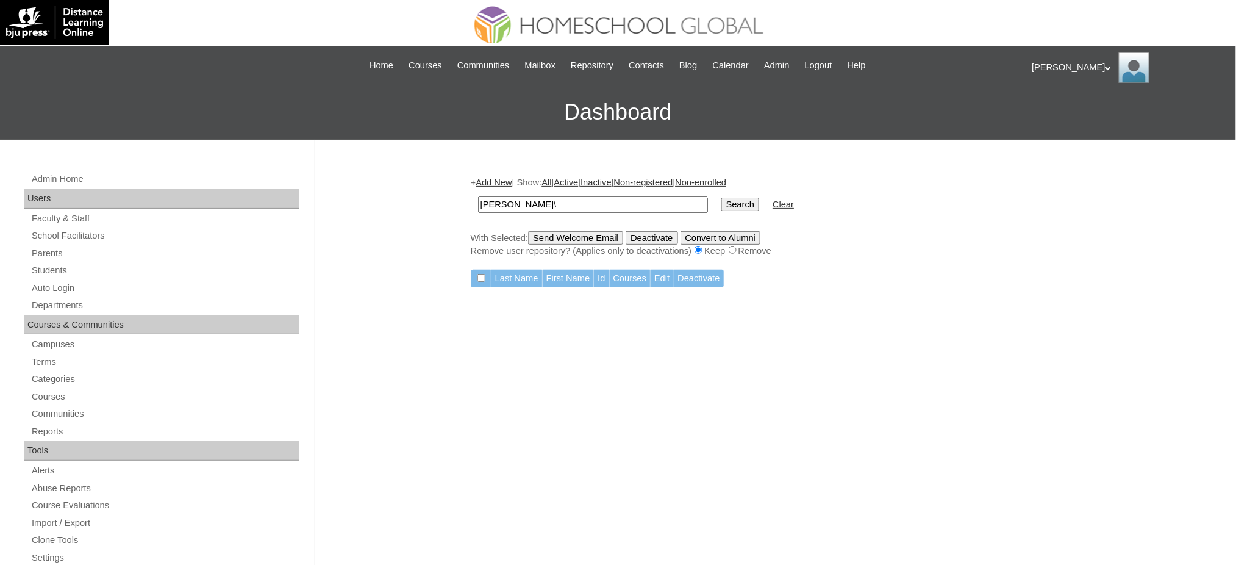
click at [607, 205] on input "[PERSON_NAME]\" at bounding box center [593, 204] width 230 height 16
type input "[PERSON_NAME]"
click at [722, 198] on input "Search" at bounding box center [741, 204] width 38 height 13
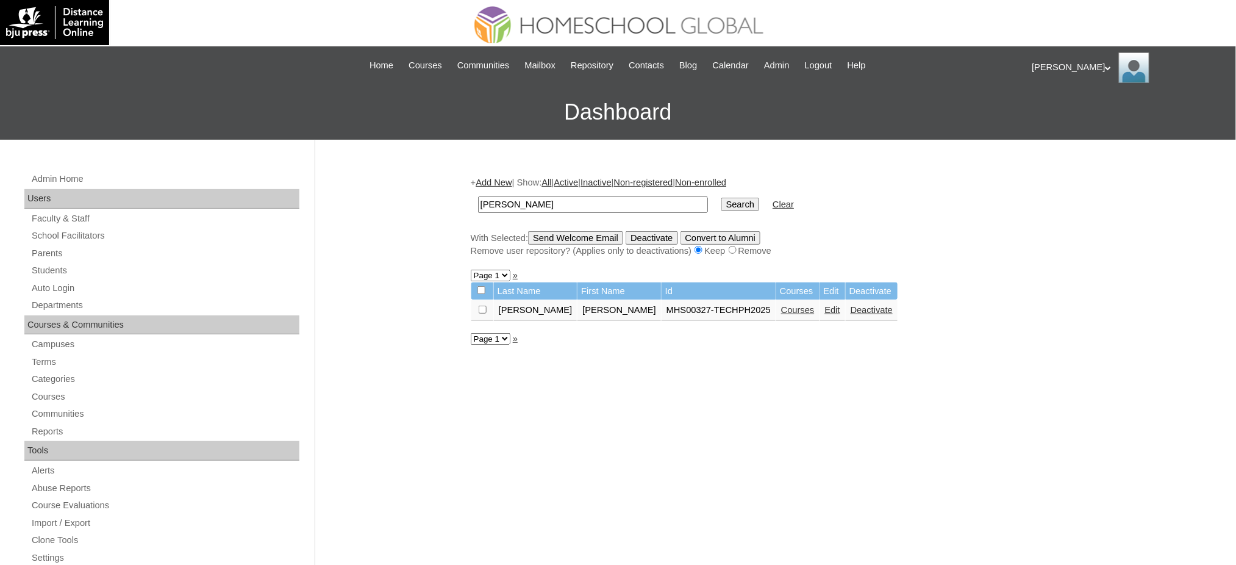
click at [781, 310] on link "Courses" at bounding box center [798, 310] width 34 height 10
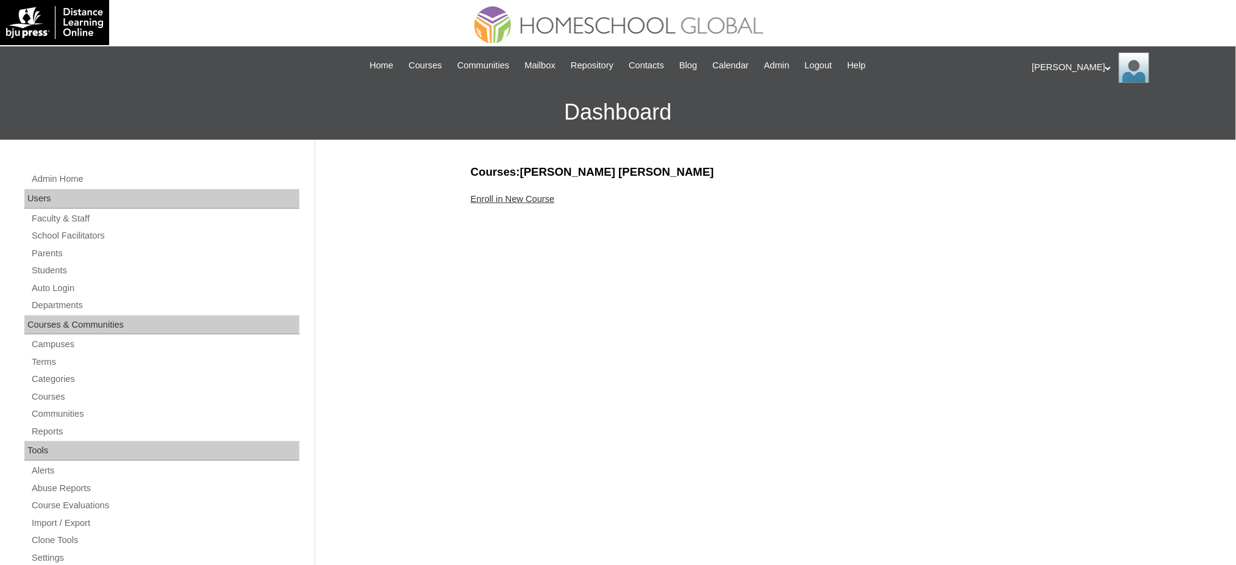
click at [512, 199] on link "Enroll in New Course" at bounding box center [513, 199] width 84 height 10
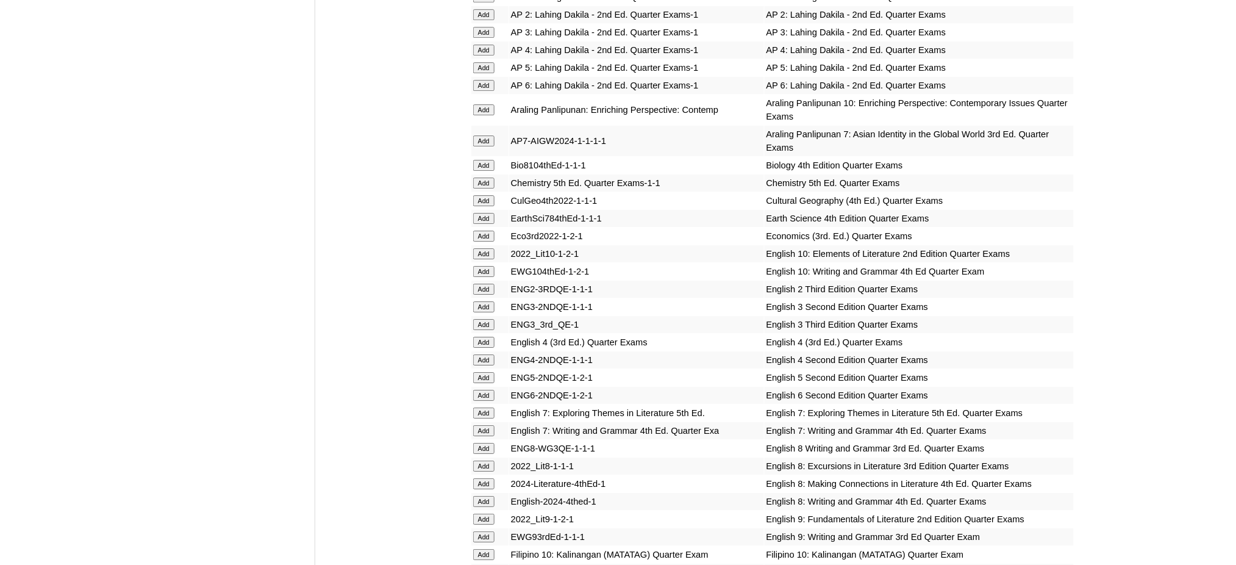
scroll to position [1382, 0]
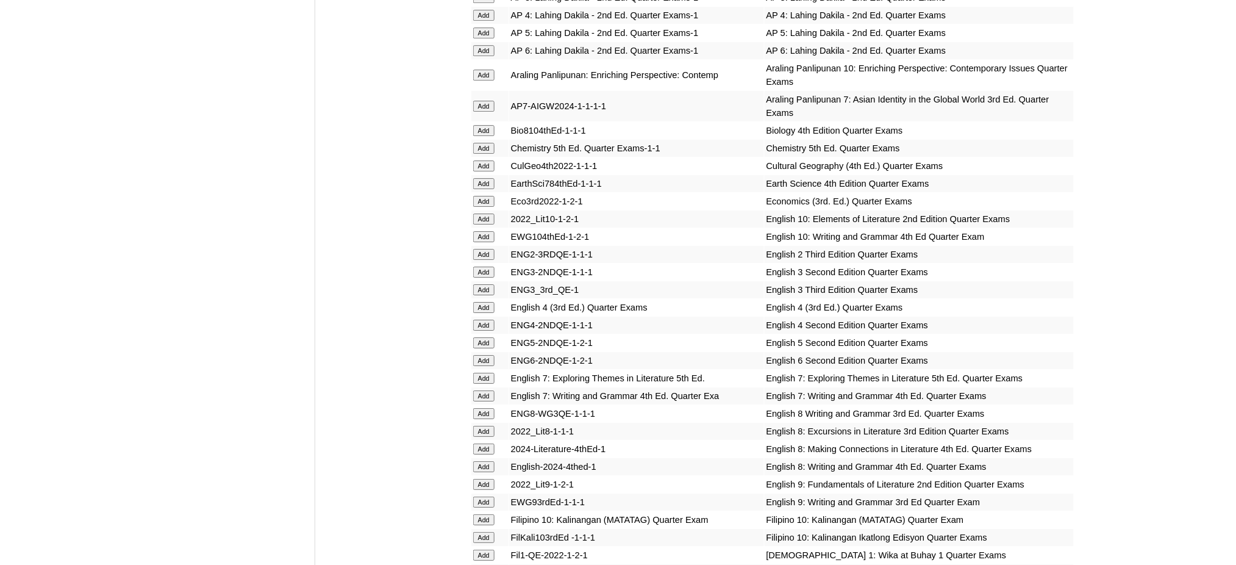
click at [481, 101] on input "Add" at bounding box center [483, 106] width 21 height 11
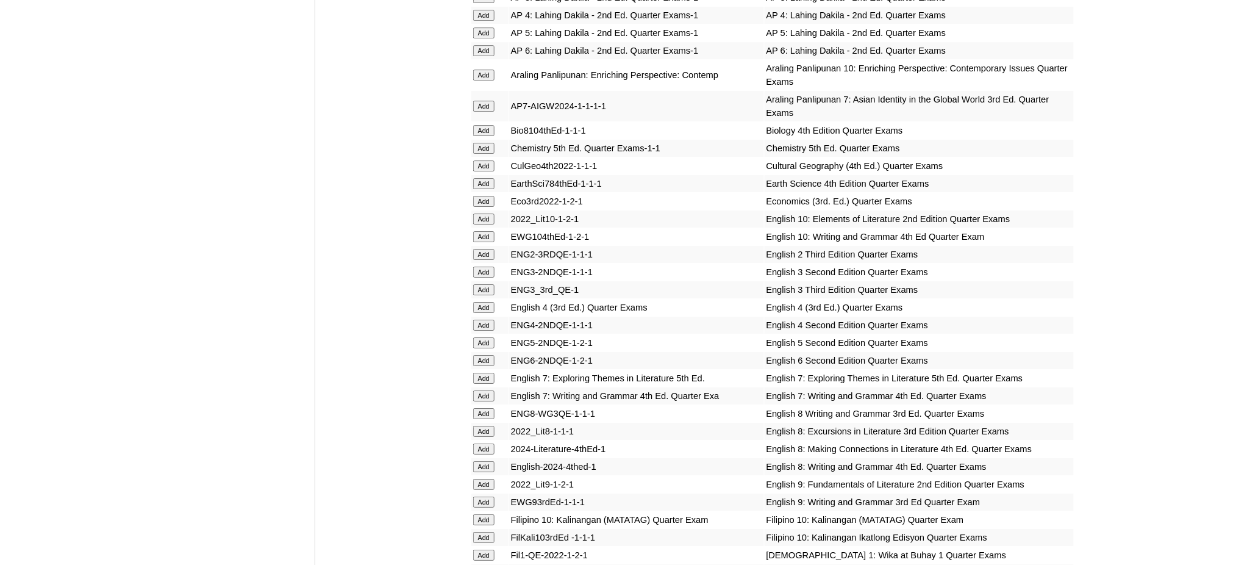
click at [489, 178] on input "Add" at bounding box center [483, 183] width 21 height 11
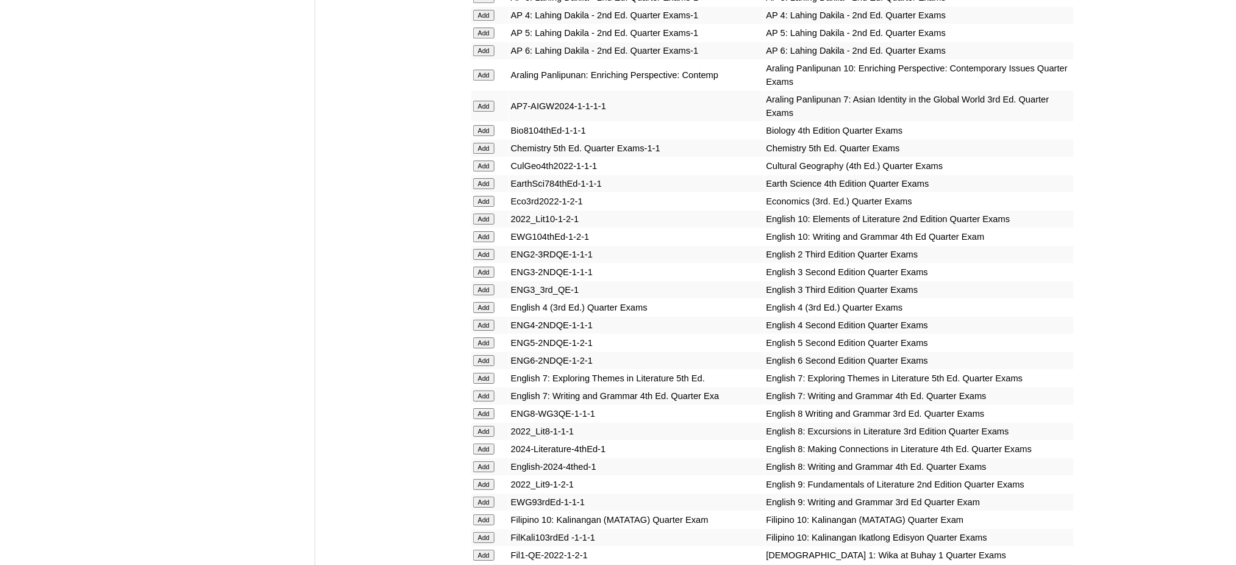
click at [489, 178] on input "Add" at bounding box center [483, 183] width 21 height 11
click at [473, 373] on input "Add" at bounding box center [483, 378] width 21 height 11
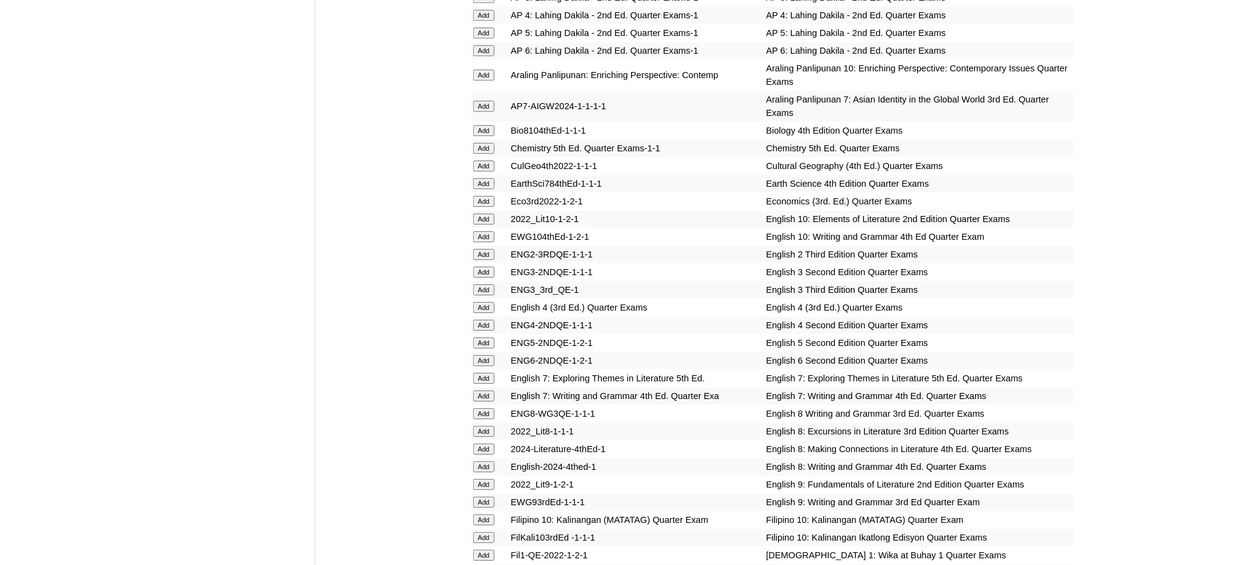
click at [475, 390] on input "Add" at bounding box center [483, 395] width 21 height 11
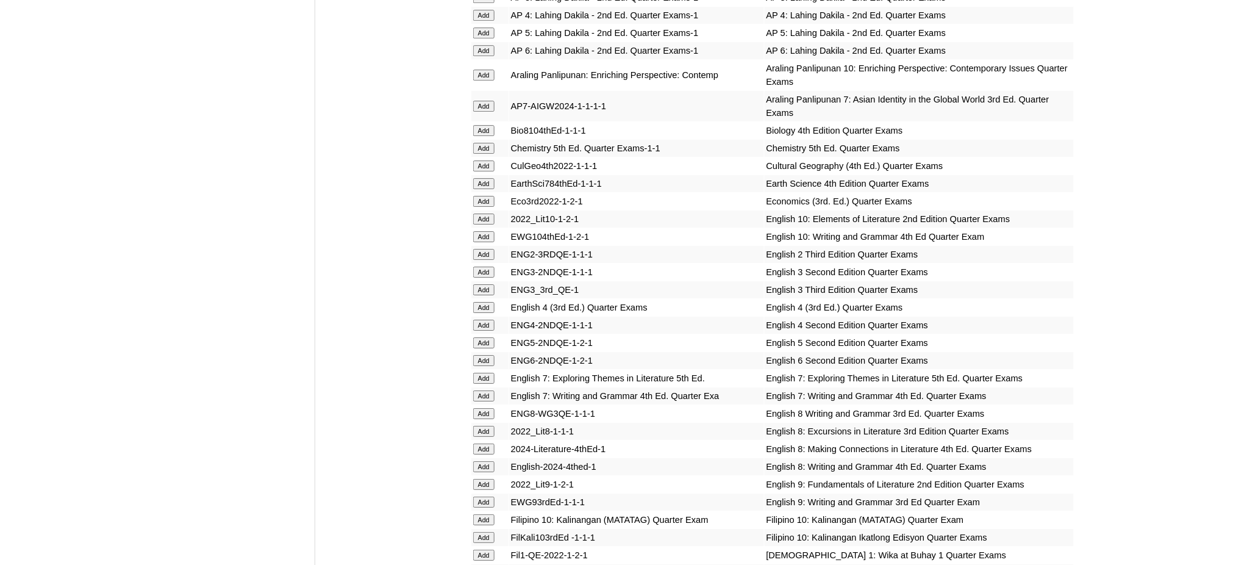
click at [475, 390] on input "Add" at bounding box center [483, 395] width 21 height 11
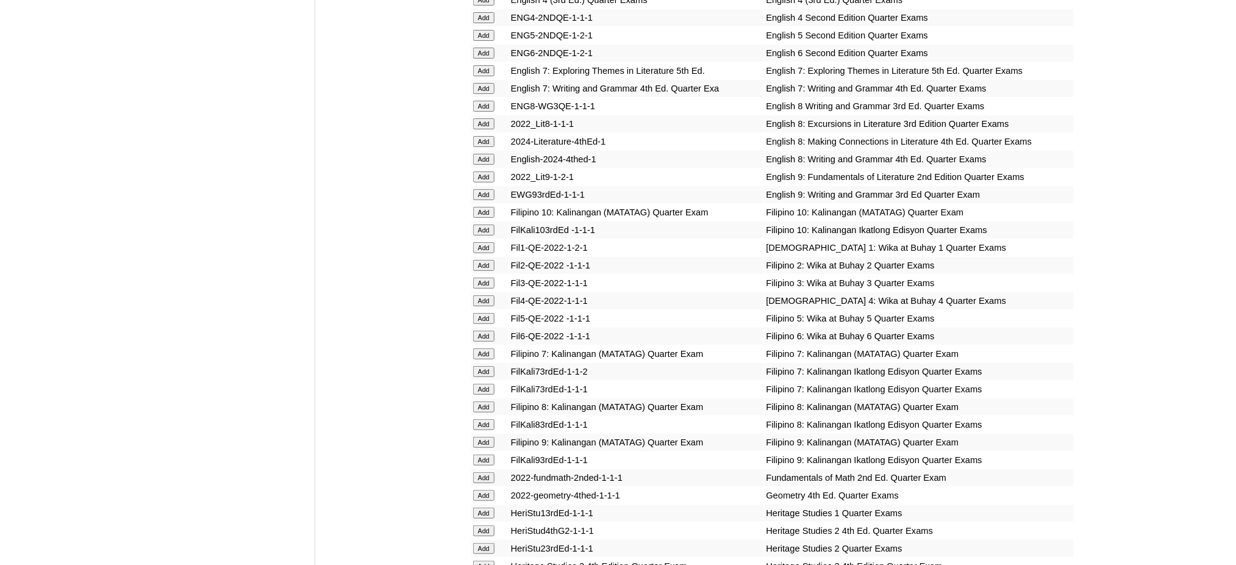
scroll to position [1708, 0]
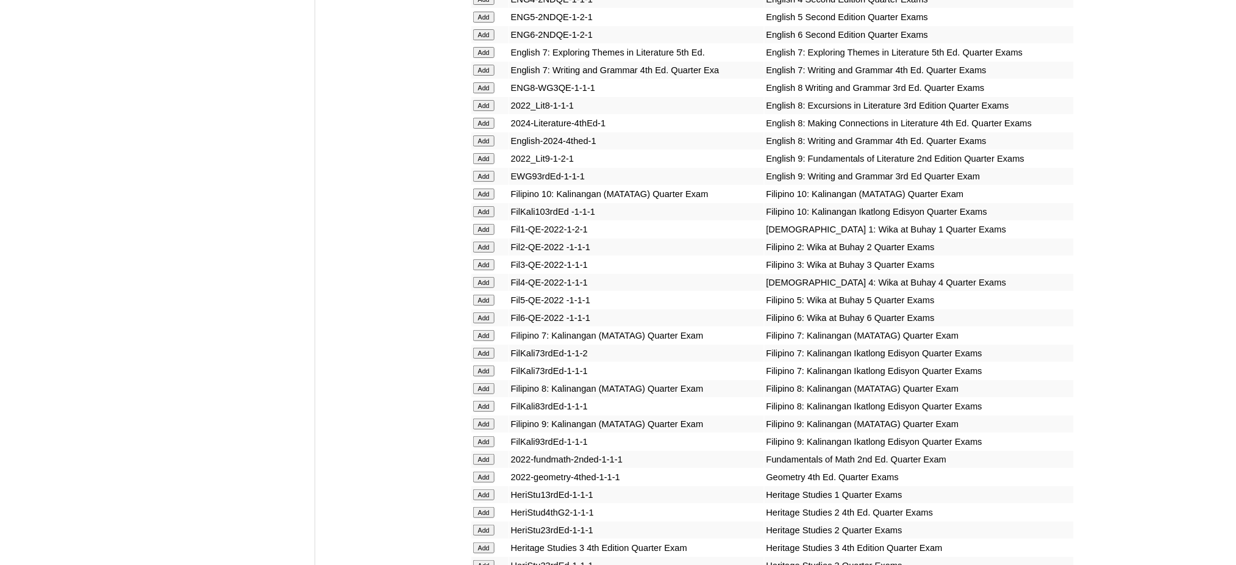
click at [482, 330] on input "Add" at bounding box center [483, 335] width 21 height 11
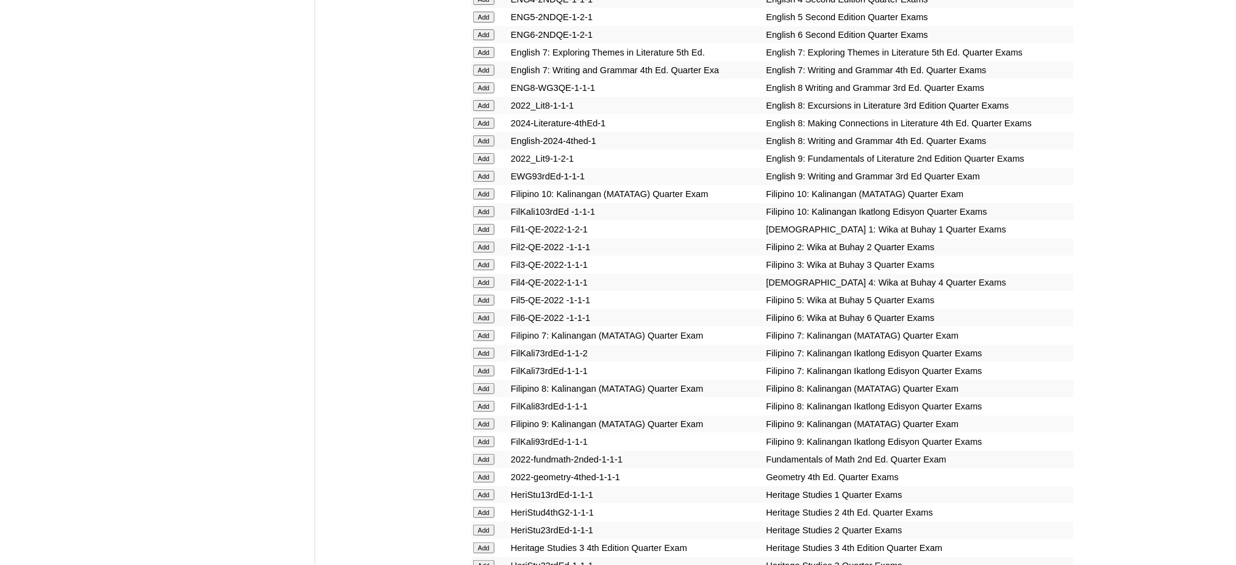
click at [482, 330] on input "Add" at bounding box center [483, 335] width 21 height 11
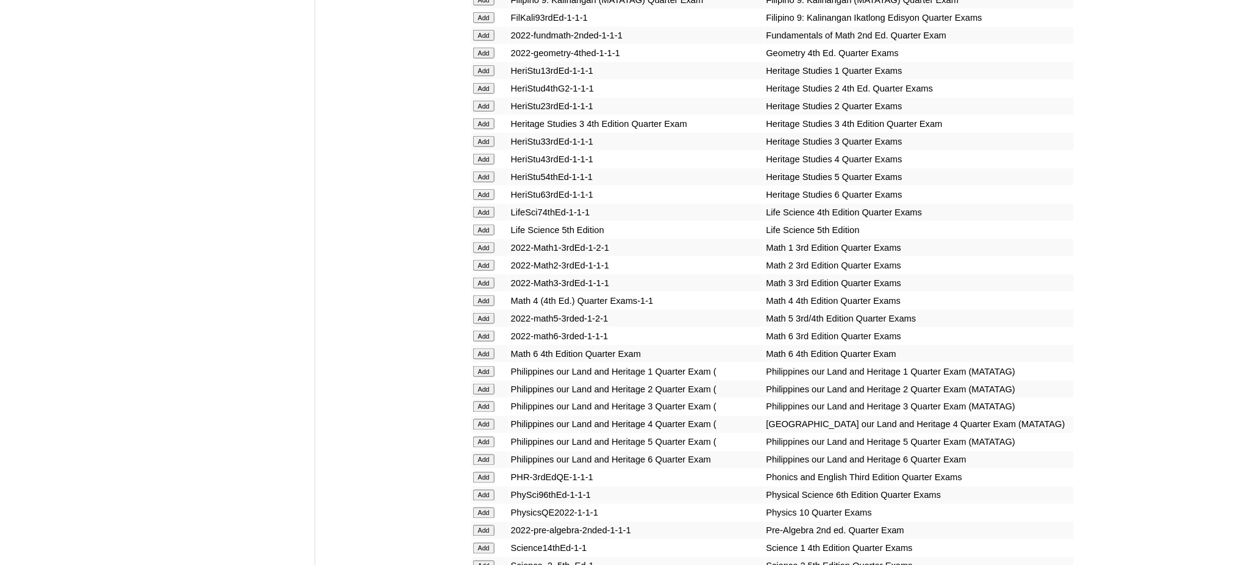
scroll to position [2196, 0]
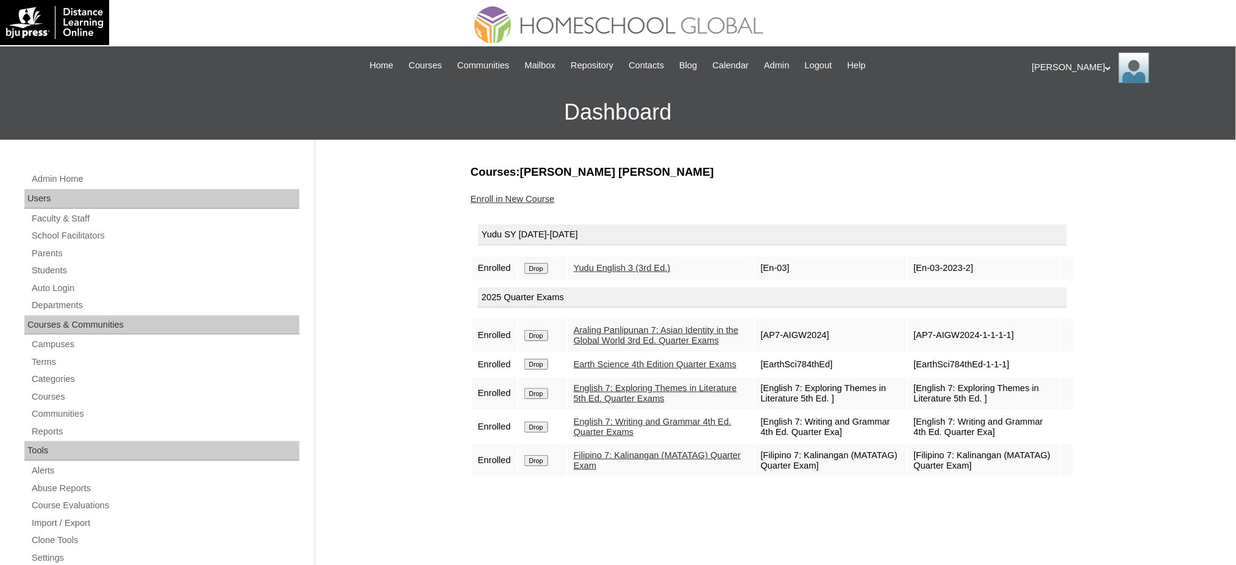
click at [547, 265] on input "Drop" at bounding box center [537, 268] width 24 height 11
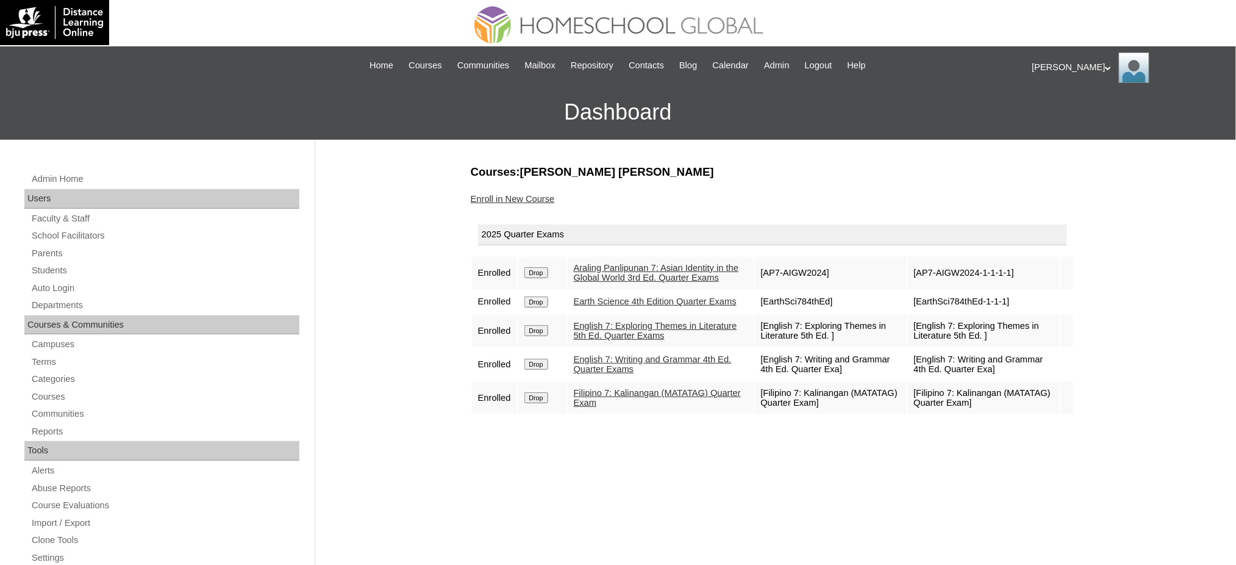
click at [495, 199] on link "Enroll in New Course" at bounding box center [513, 199] width 84 height 10
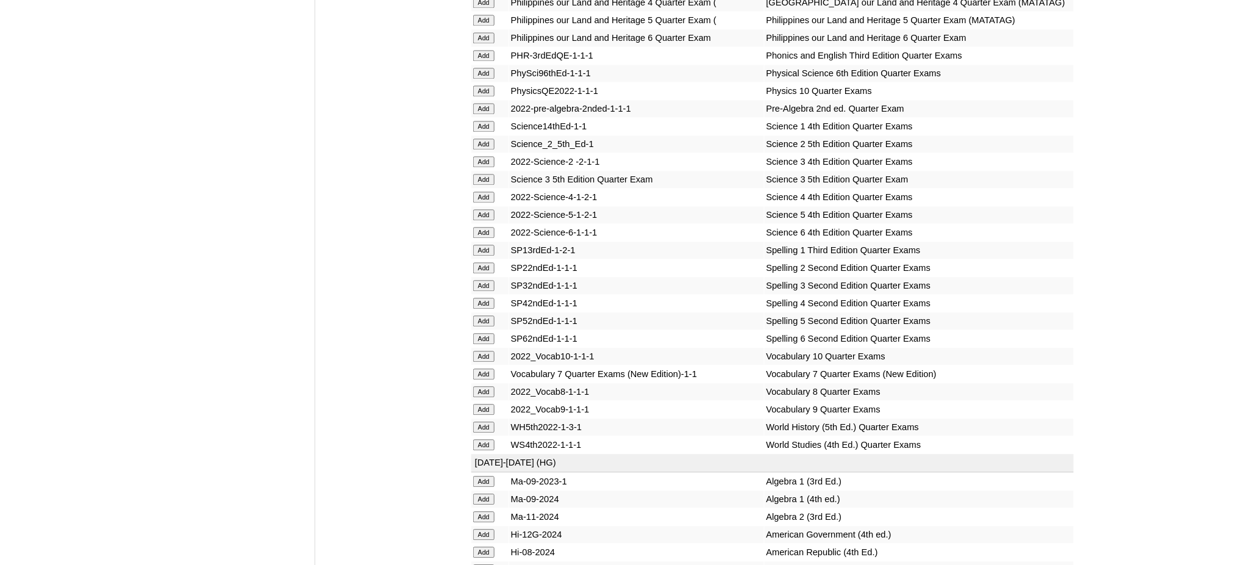
scroll to position [2521, 0]
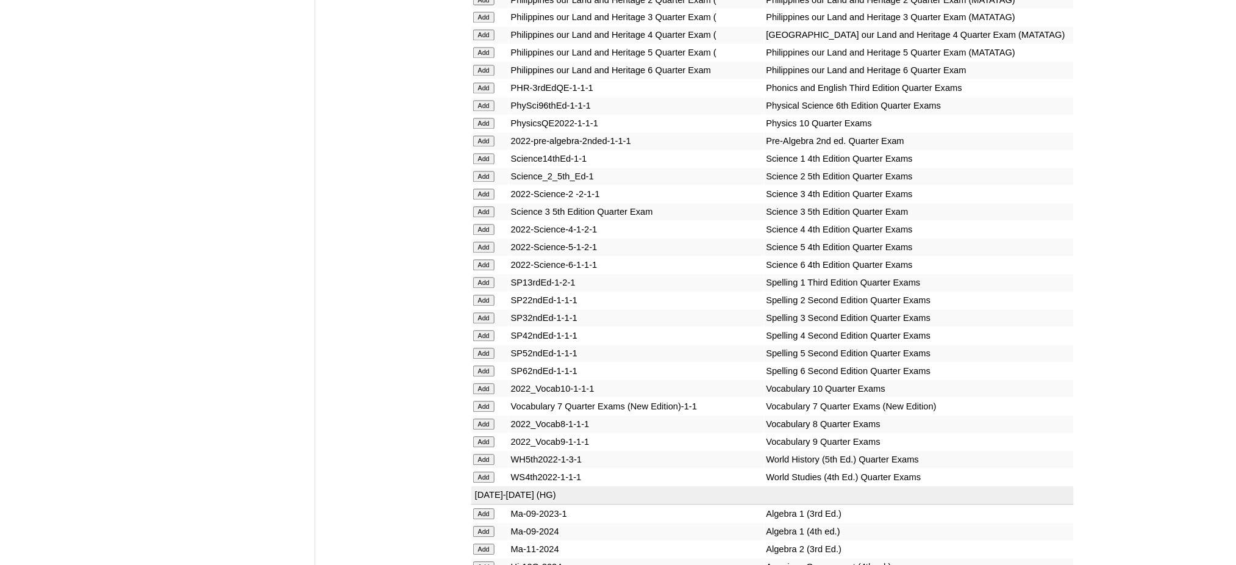
click at [487, 136] on input "Add" at bounding box center [483, 141] width 21 height 11
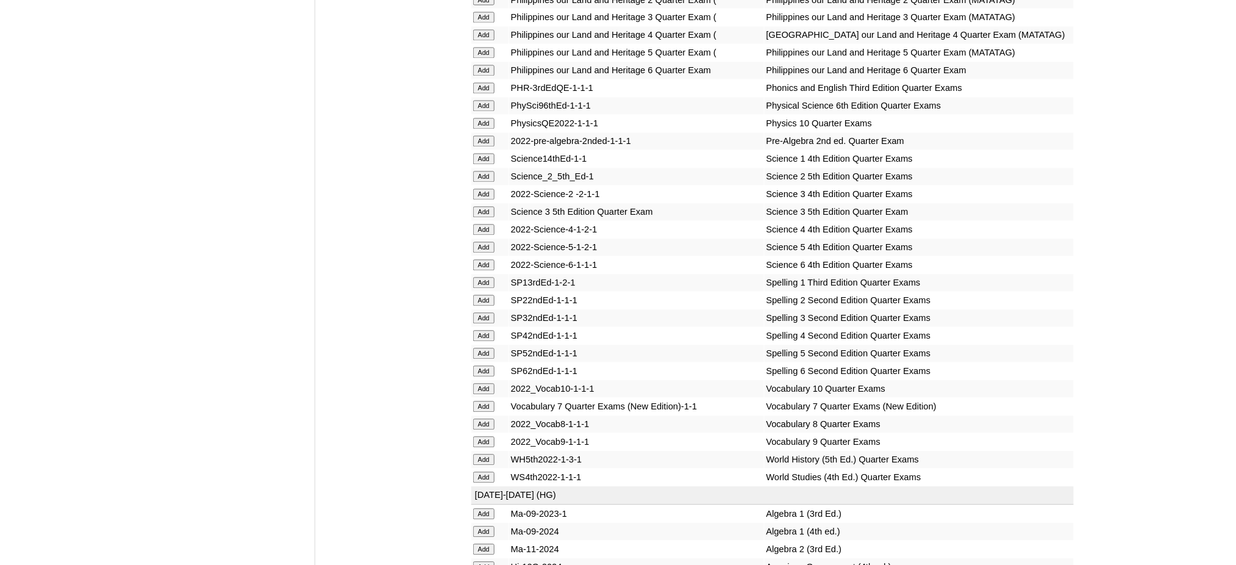
click at [487, 136] on input "Add" at bounding box center [483, 141] width 21 height 11
click at [487, 401] on input "Add" at bounding box center [483, 406] width 21 height 11
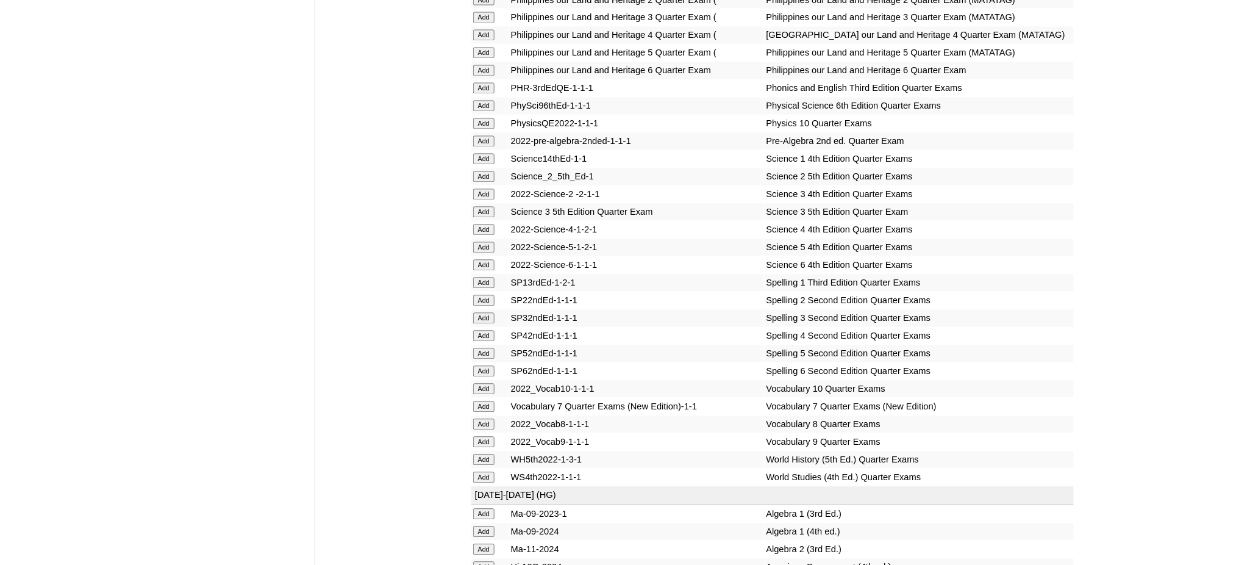
click at [487, 401] on input "Add" at bounding box center [483, 406] width 21 height 11
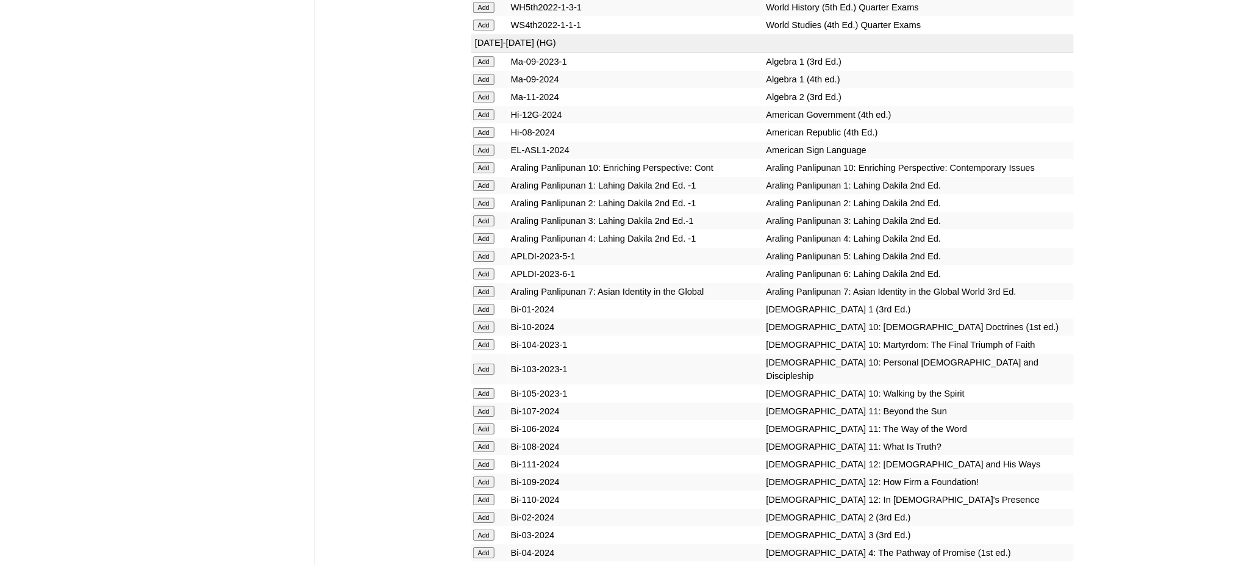
scroll to position [3009, 0]
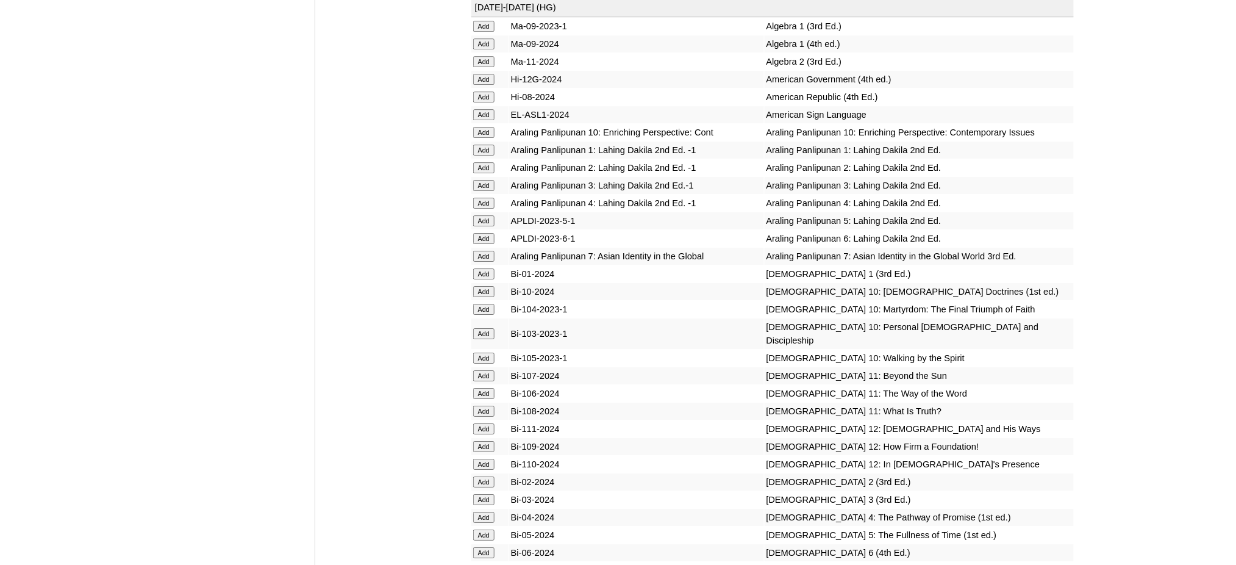
click at [486, 251] on input "Add" at bounding box center [483, 256] width 21 height 11
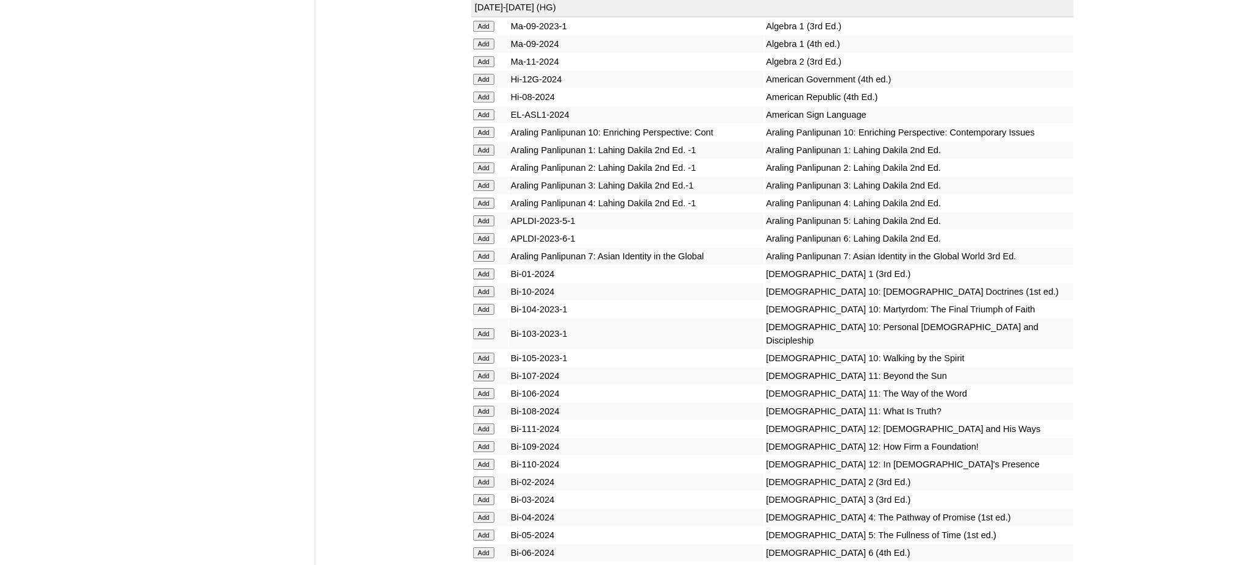
click at [486, 251] on input "Add" at bounding box center [483, 256] width 21 height 11
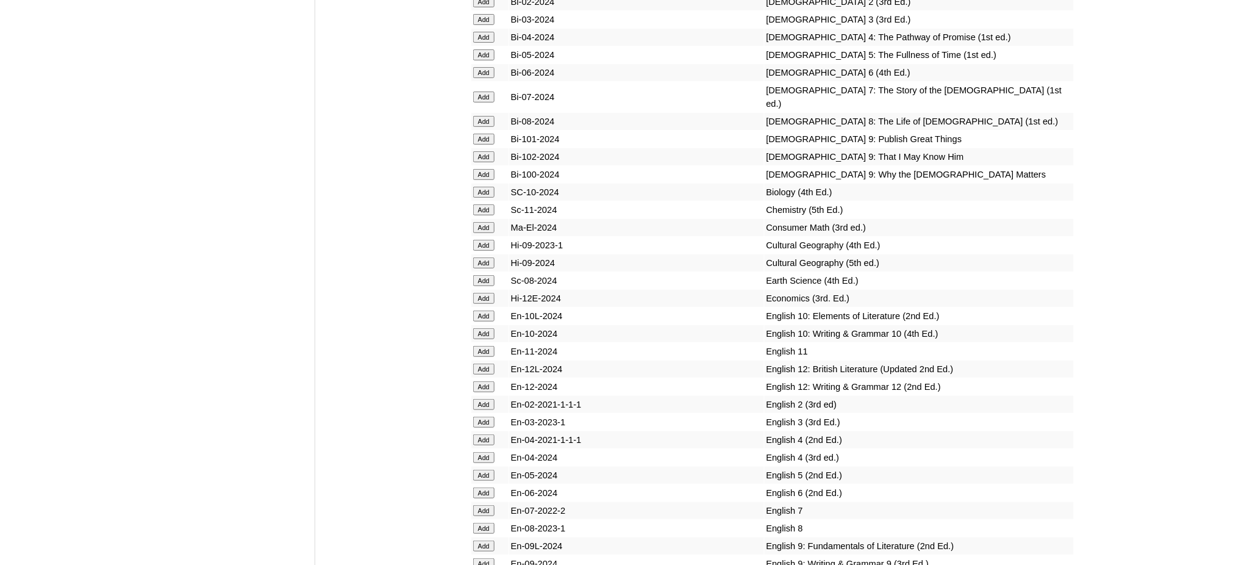
scroll to position [3497, 0]
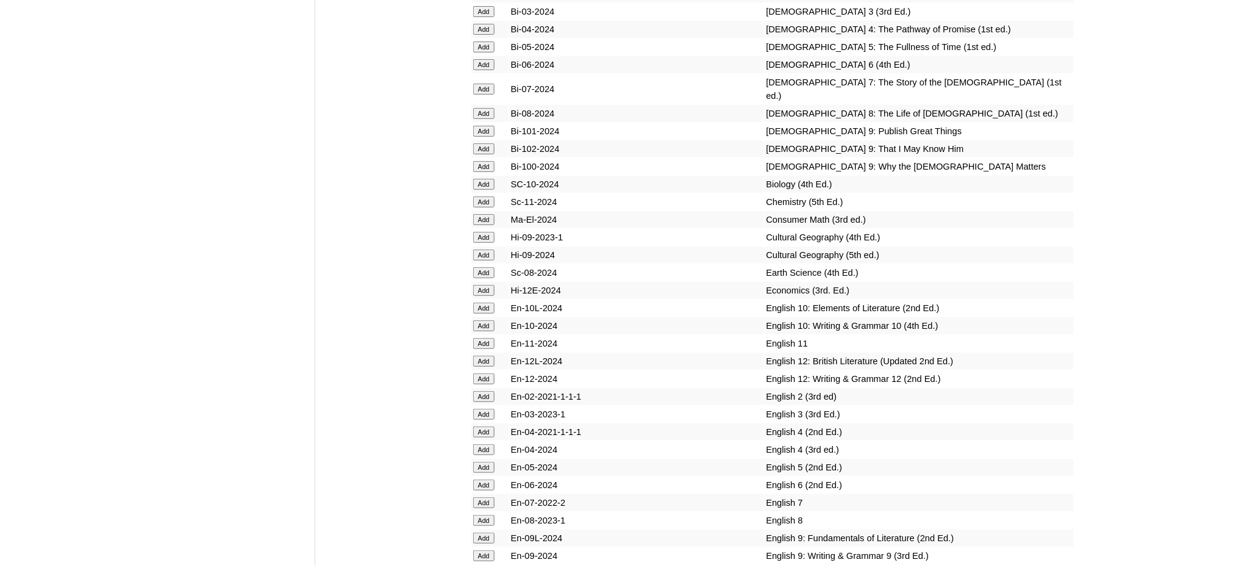
click at [483, 497] on input "Add" at bounding box center [483, 502] width 21 height 11
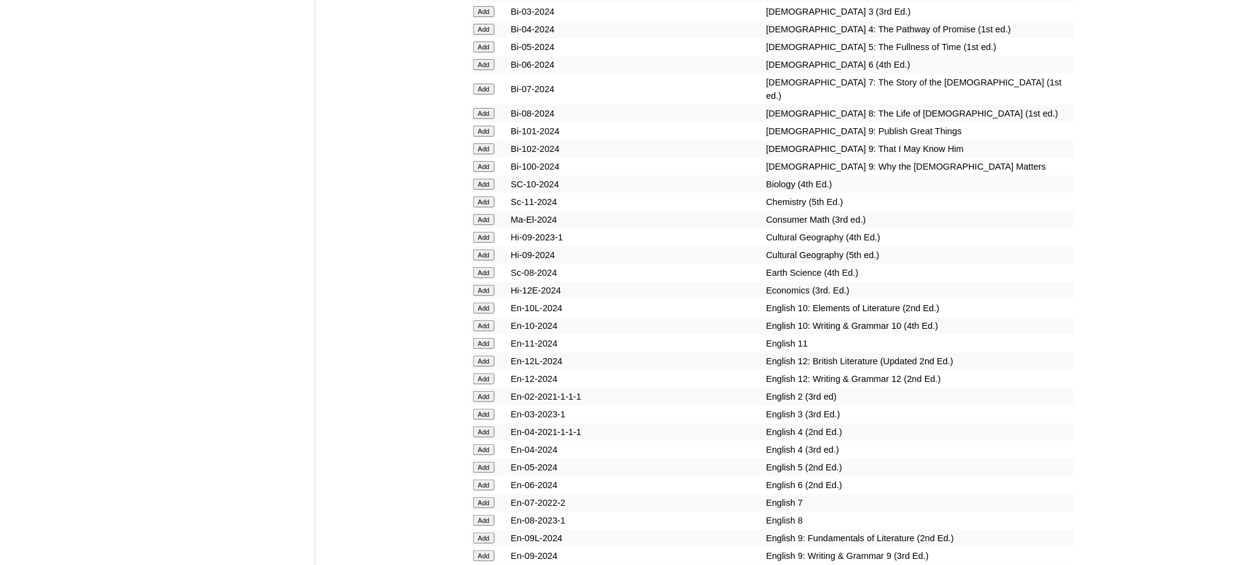
click at [483, 497] on input "Add" at bounding box center [483, 502] width 21 height 11
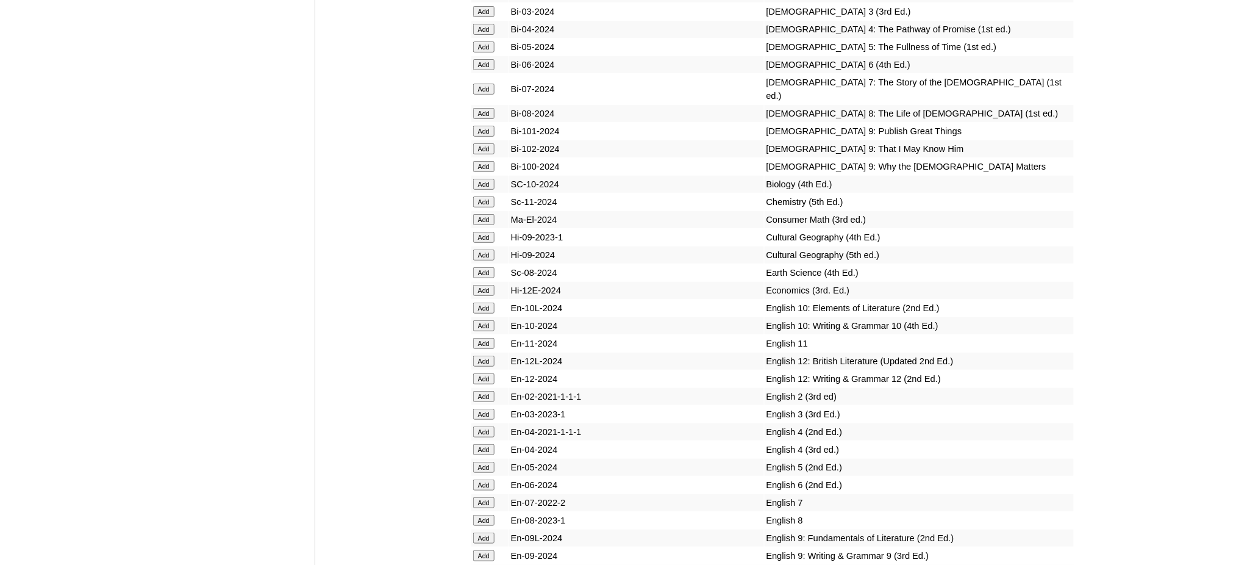
click at [483, 267] on input "Add" at bounding box center [483, 272] width 21 height 11
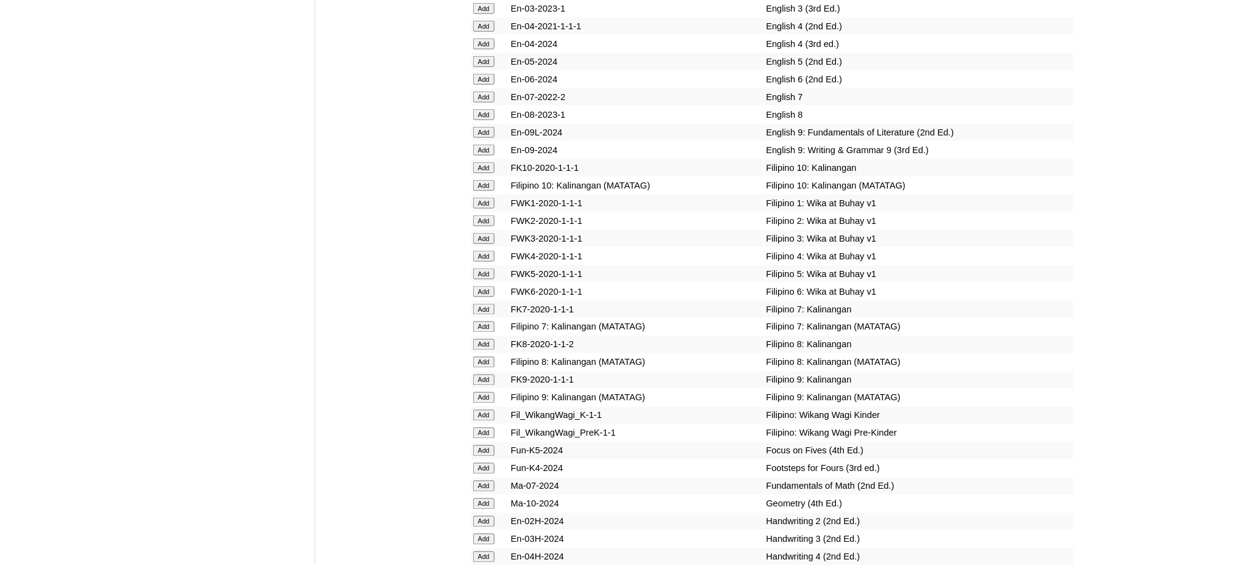
scroll to position [3904, 0]
click at [478, 320] on input "Add" at bounding box center [483, 325] width 21 height 11
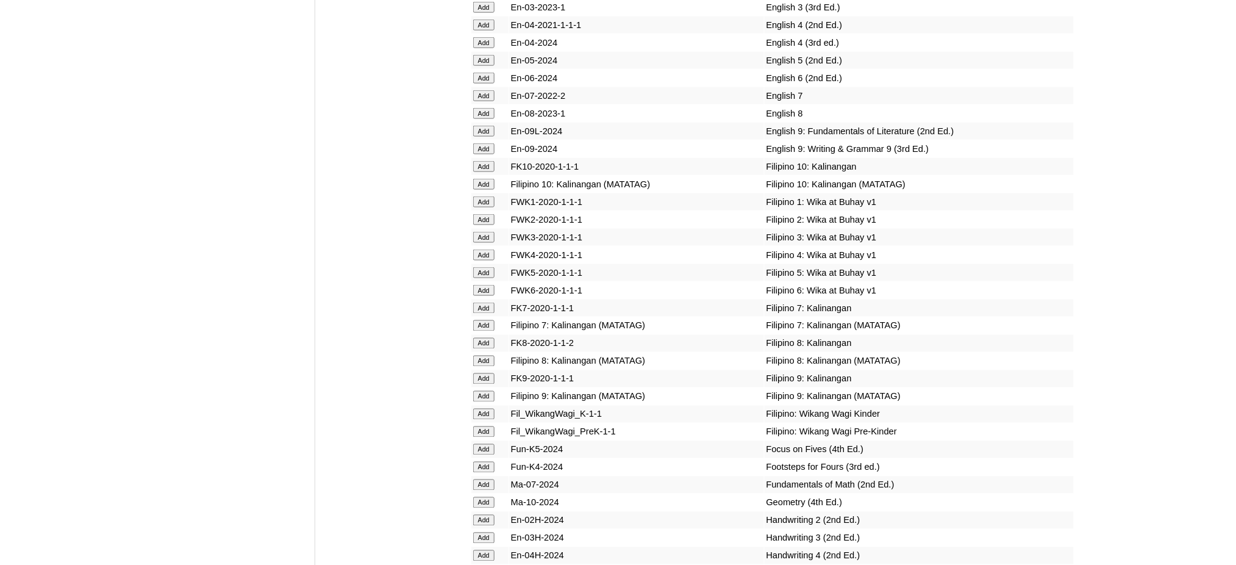
click at [478, 320] on input "Add" at bounding box center [483, 325] width 21 height 11
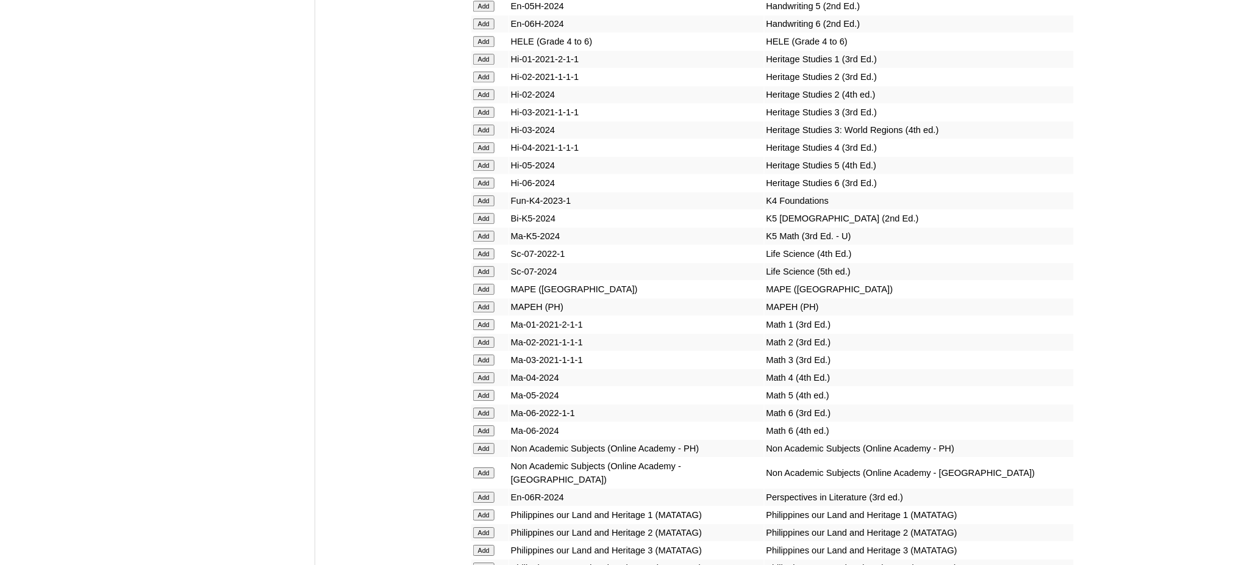
scroll to position [4473, 0]
click at [476, 299] on input "Add" at bounding box center [483, 304] width 21 height 11
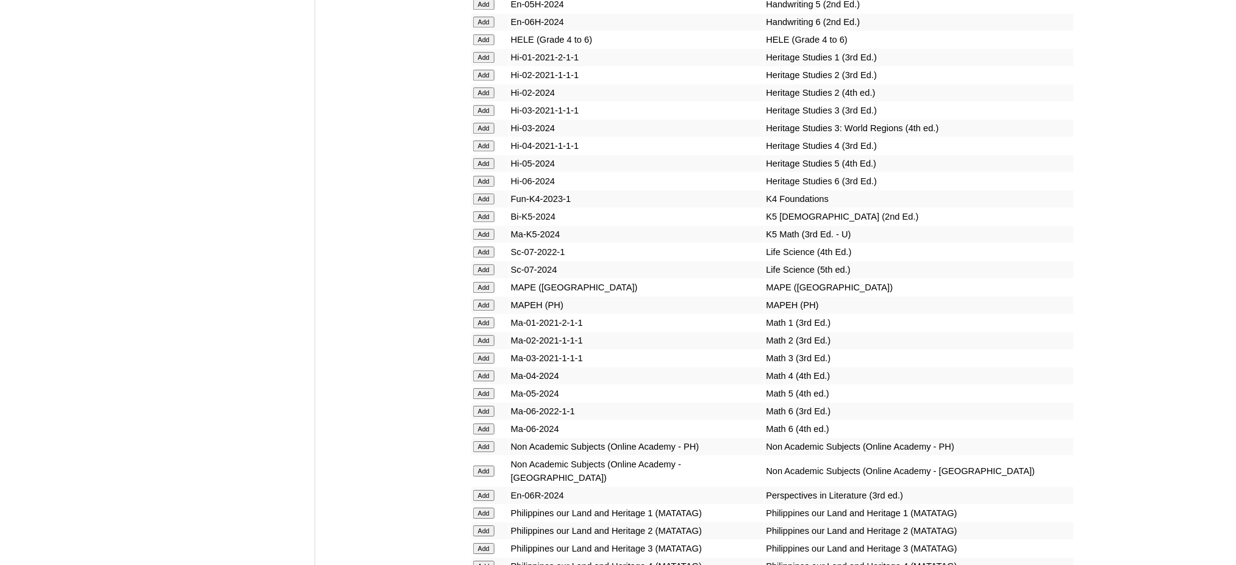
click at [476, 299] on input "Add" at bounding box center [483, 304] width 21 height 11
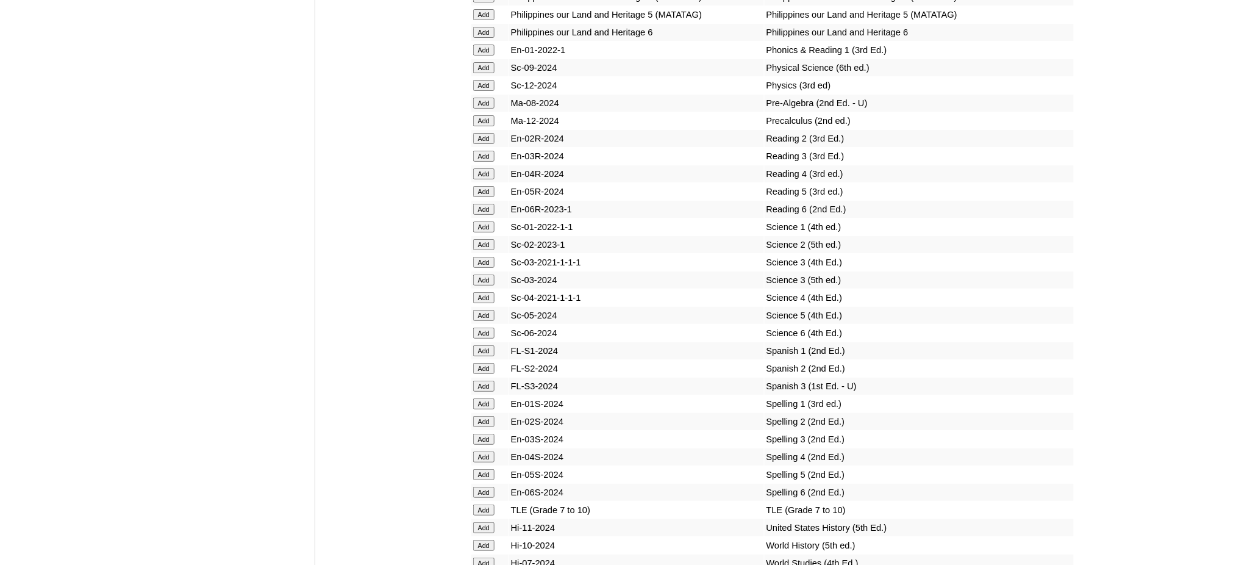
scroll to position [5368, 0]
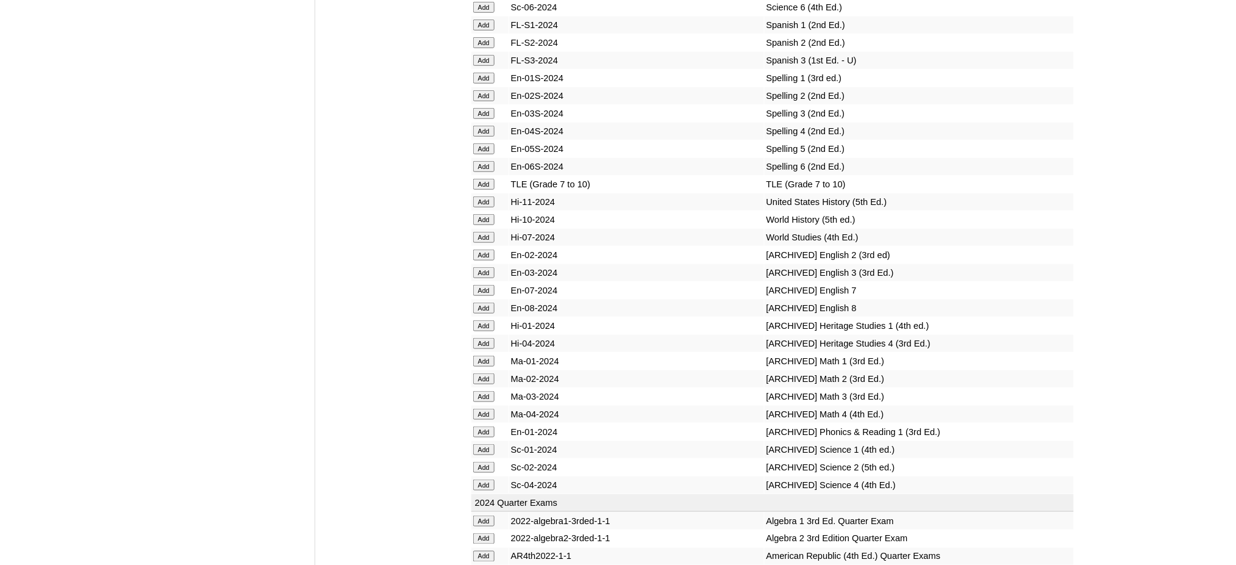
click at [477, 179] on input "Add" at bounding box center [483, 184] width 21 height 11
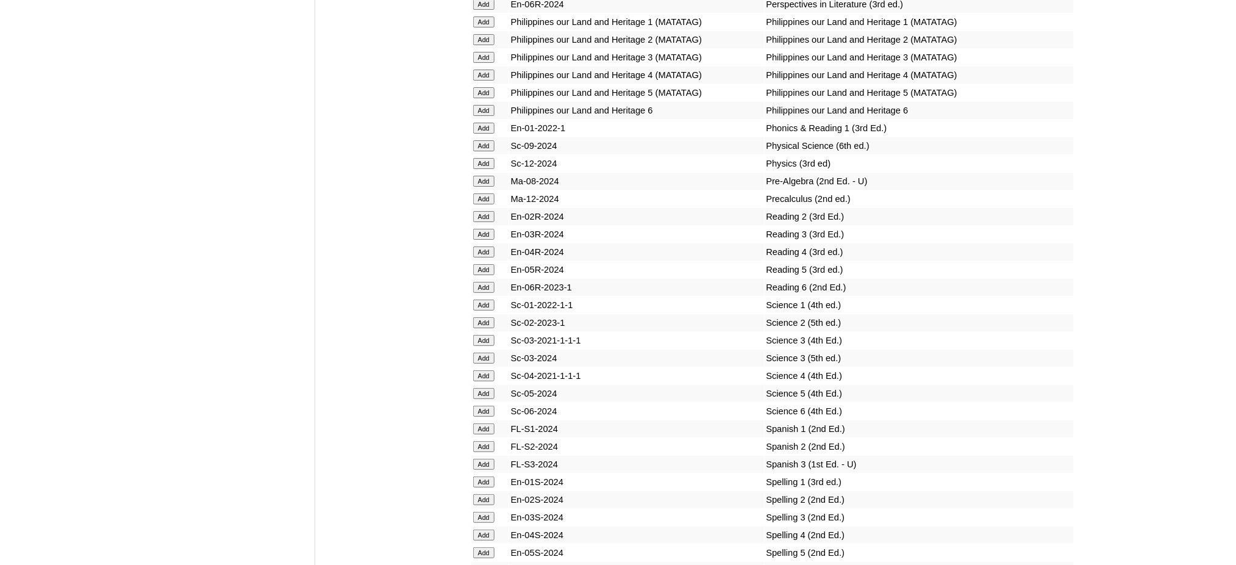
scroll to position [4961, 0]
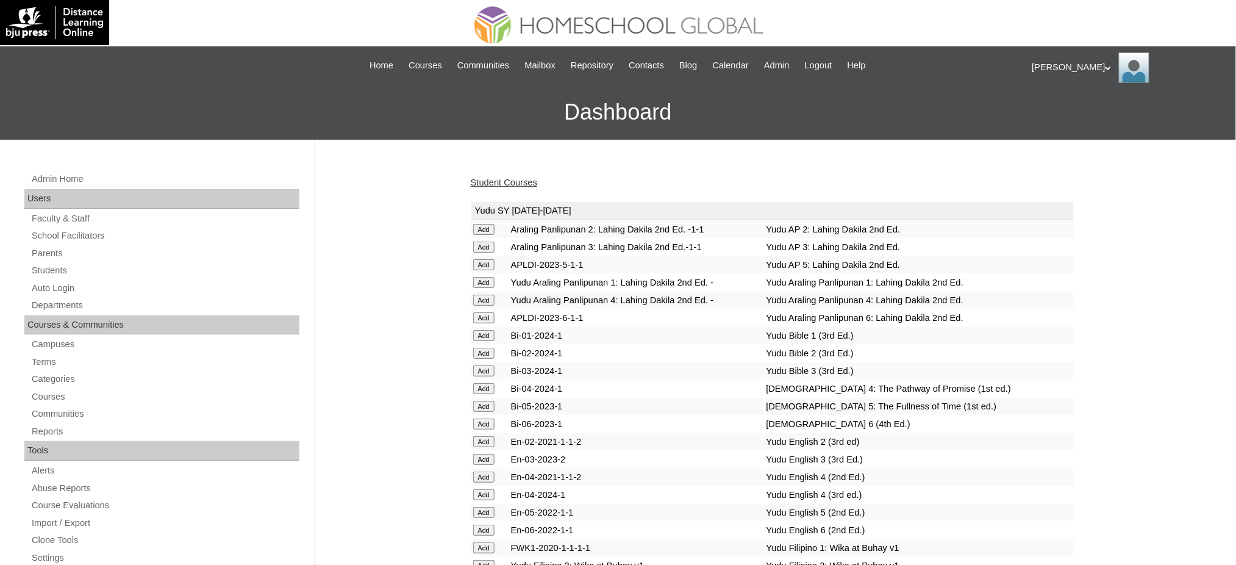
click at [522, 182] on link "Student Courses" at bounding box center [504, 183] width 66 height 10
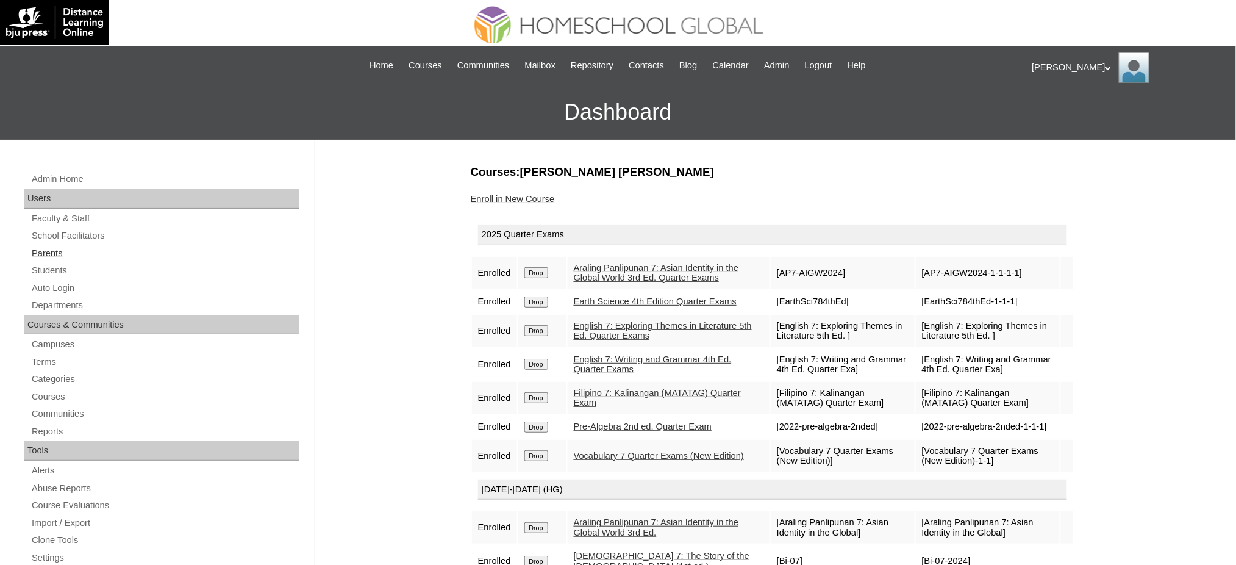
click at [52, 253] on link "Parents" at bounding box center [164, 253] width 269 height 15
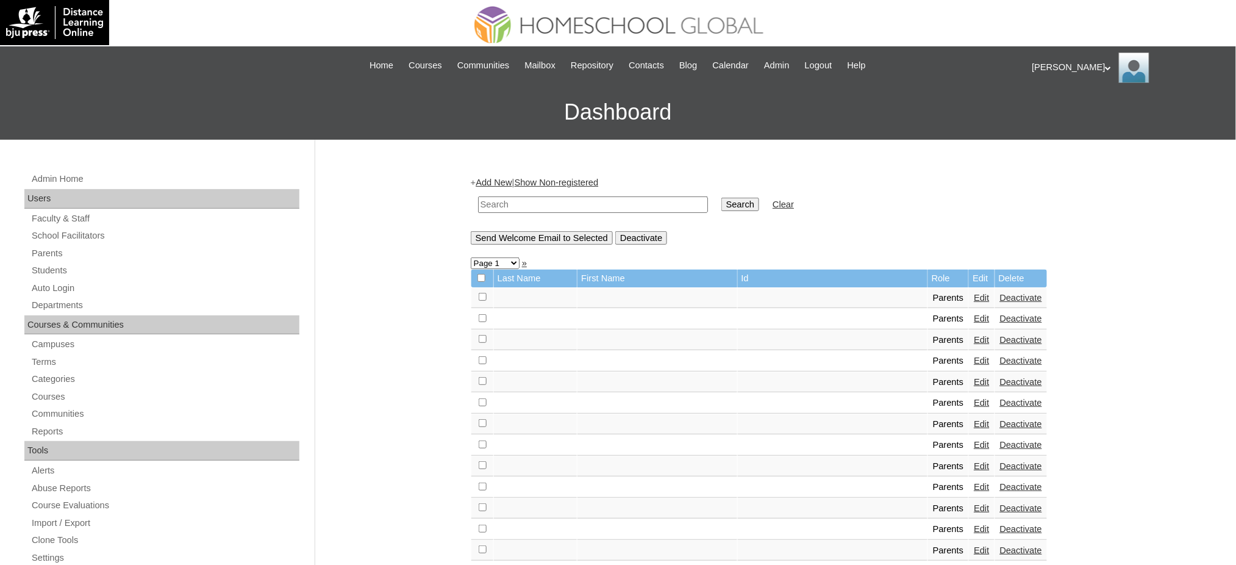
click at [591, 205] on input "text" at bounding box center [593, 204] width 230 height 16
paste input "MHP00313-TECHPH2022"
type input "MHP00313-TECHPH2022"
click at [722, 204] on input "Search" at bounding box center [741, 204] width 38 height 13
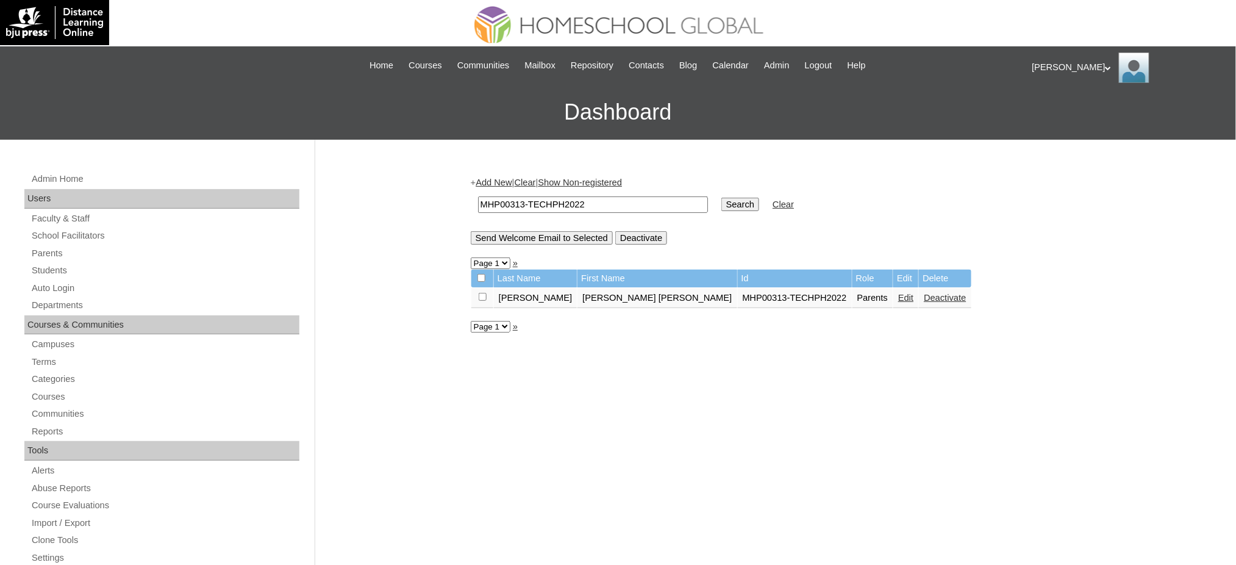
click at [898, 293] on link "Edit" at bounding box center [905, 298] width 15 height 10
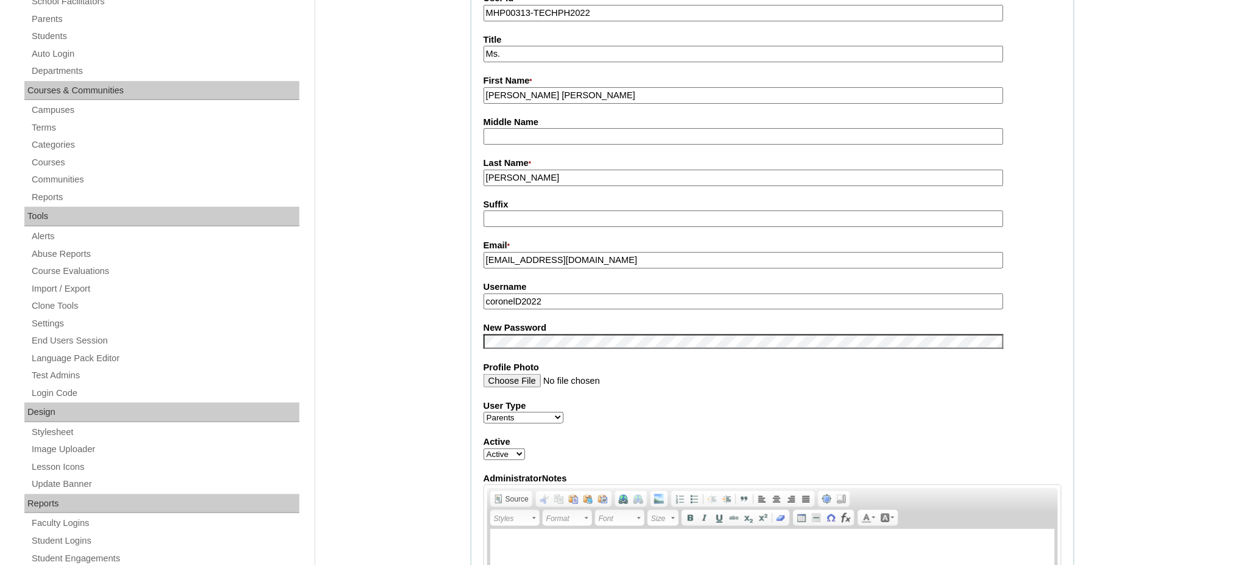
scroll to position [244, 0]
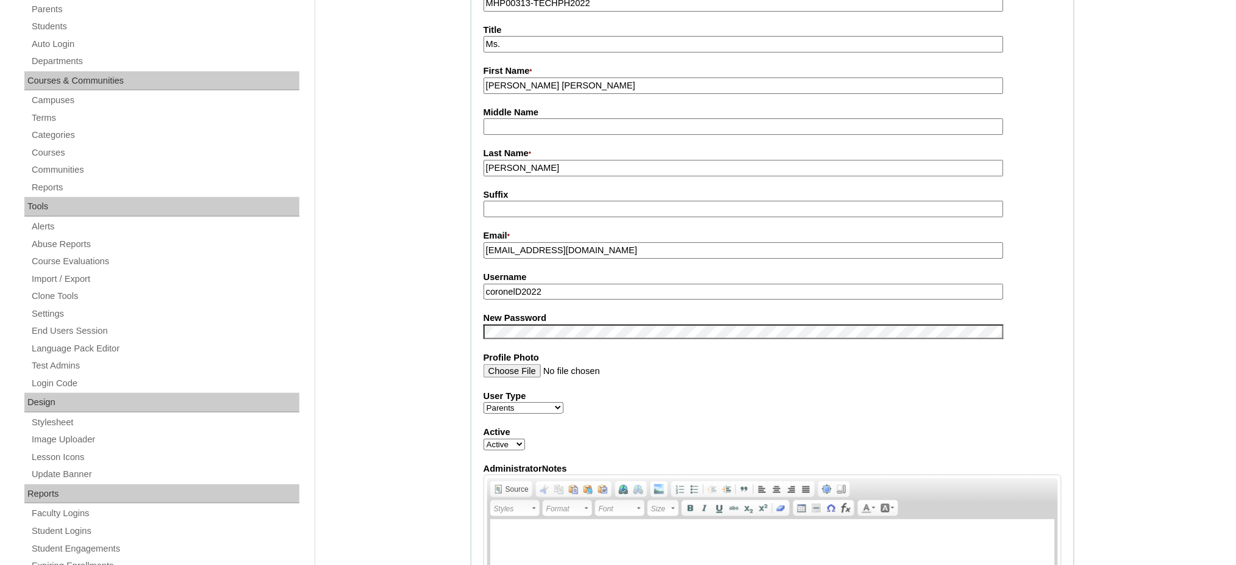
click at [554, 285] on input "coronelD2022" at bounding box center [744, 292] width 520 height 16
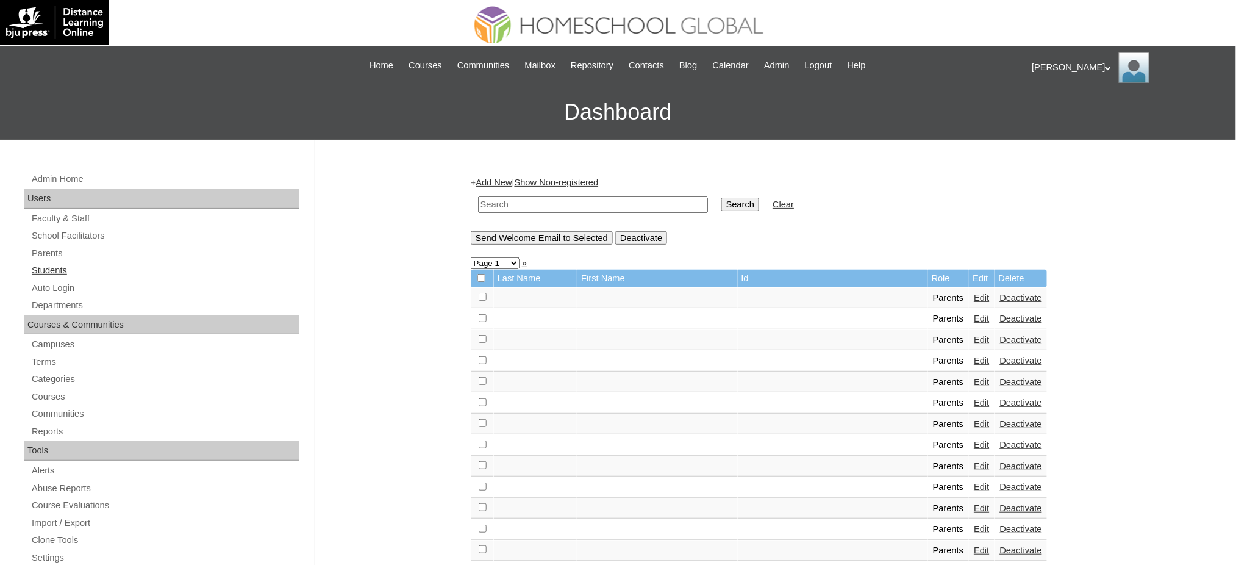
drag, startPoint x: 34, startPoint y: 269, endPoint x: 53, endPoint y: 263, distance: 19.9
click at [35, 269] on link "Students" at bounding box center [164, 270] width 269 height 15
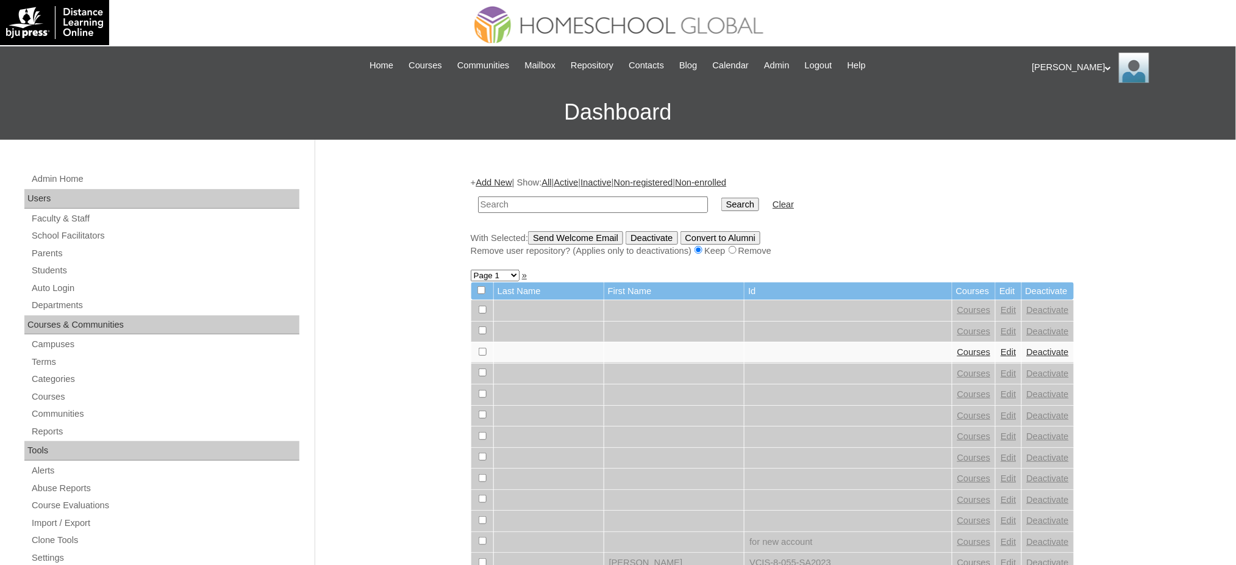
paste input "MHS0955-TECHPH2022"
type input "MHS0955-TECHPH2022"
click at [722, 205] on input "Search" at bounding box center [741, 204] width 38 height 13
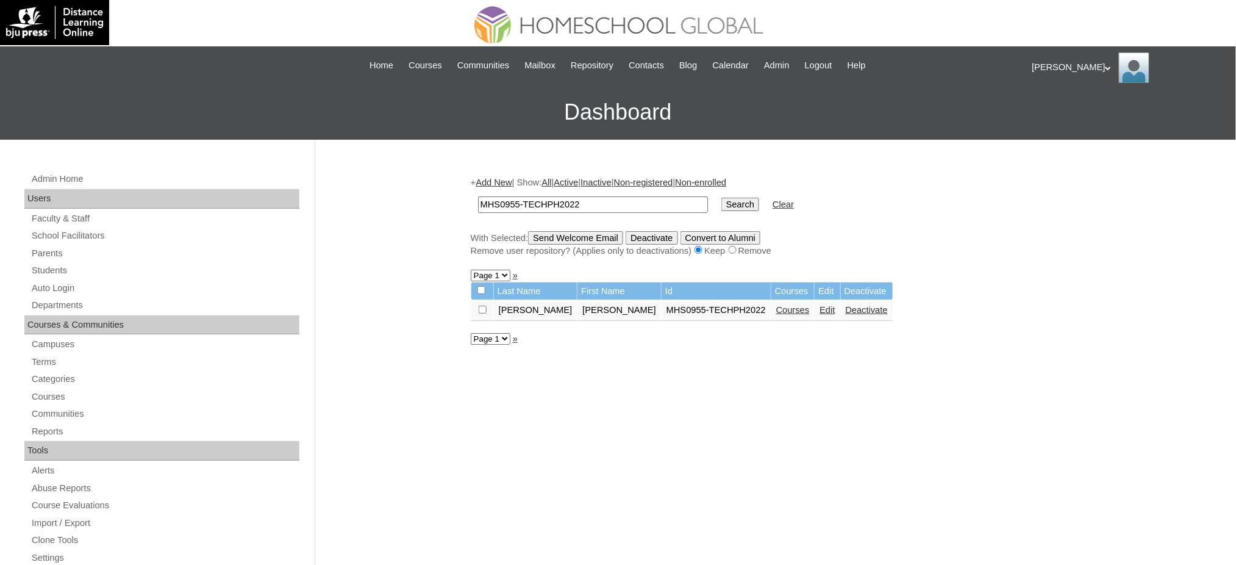
click at [820, 306] on link "Edit" at bounding box center [827, 310] width 15 height 10
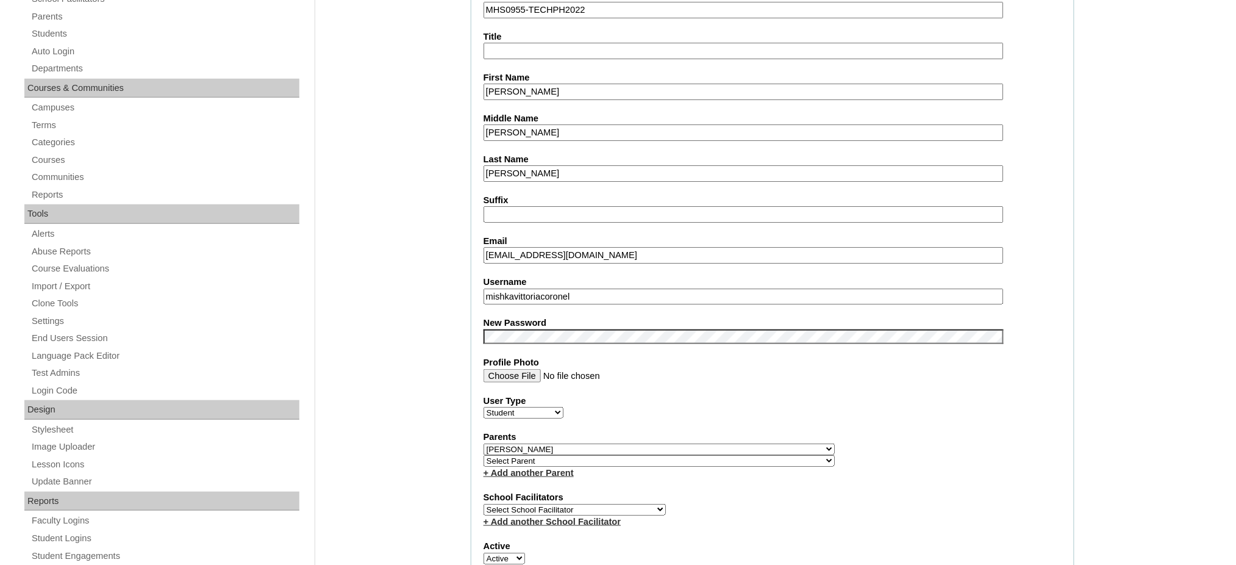
scroll to position [244, 0]
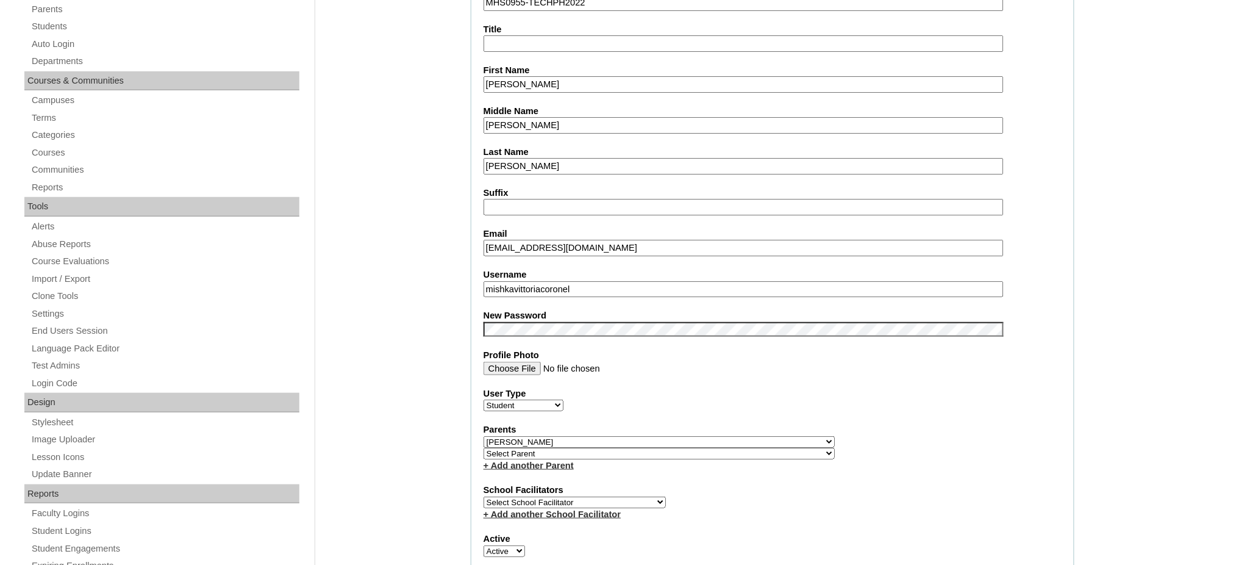
click at [577, 281] on input "mishkavittoriacoronel" at bounding box center [744, 289] width 520 height 16
click at [541, 85] on input "Mishka Vittoria" at bounding box center [744, 84] width 520 height 16
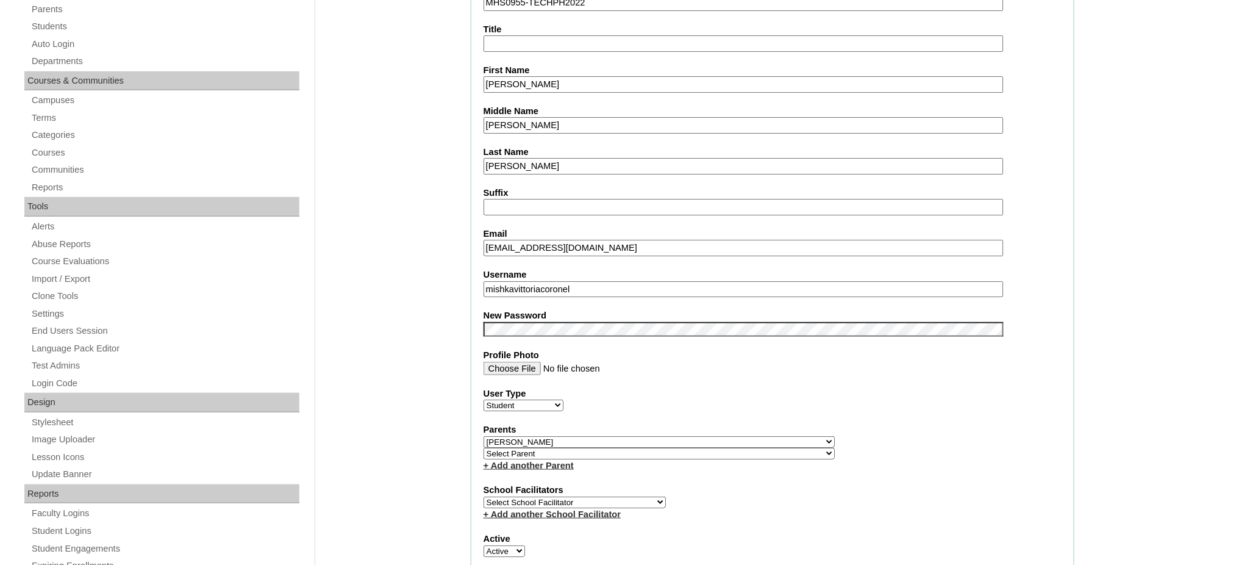
click at [541, 85] on input "Mishka Vittoria" at bounding box center [744, 84] width 520 height 16
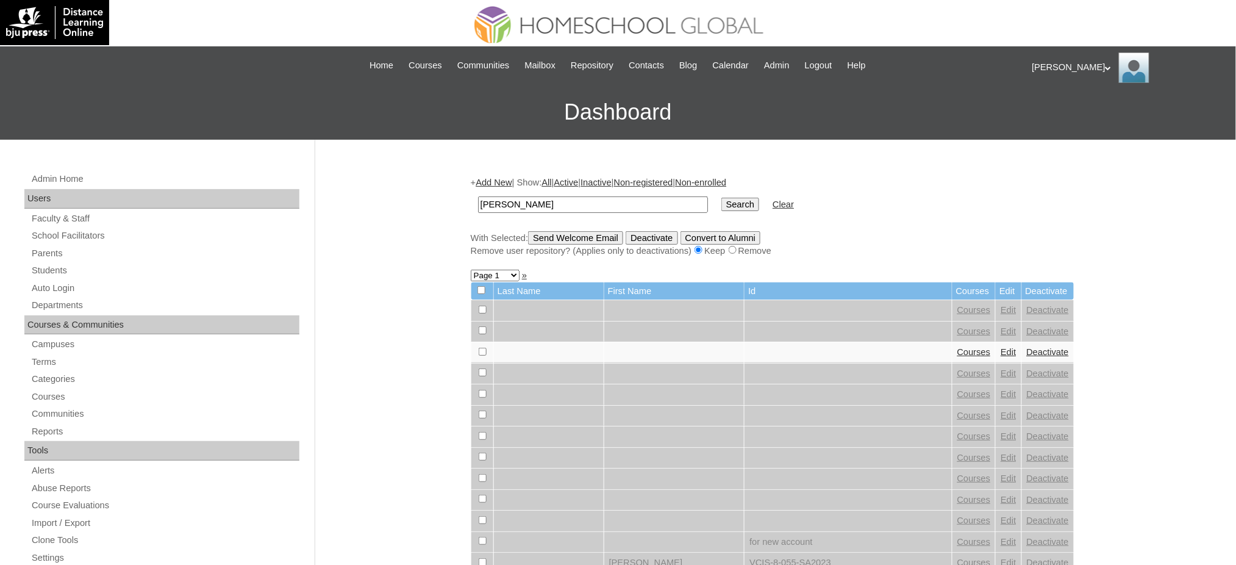
type input "[PERSON_NAME]"
click at [722, 201] on input "Search" at bounding box center [741, 204] width 38 height 13
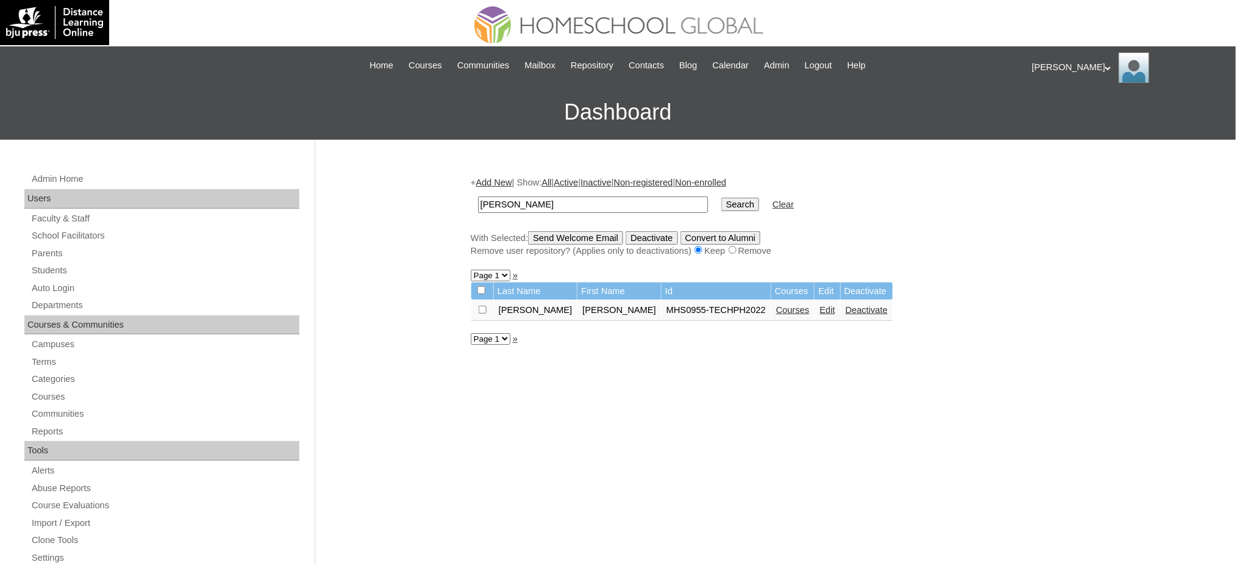
click at [776, 305] on link "Courses" at bounding box center [793, 310] width 34 height 10
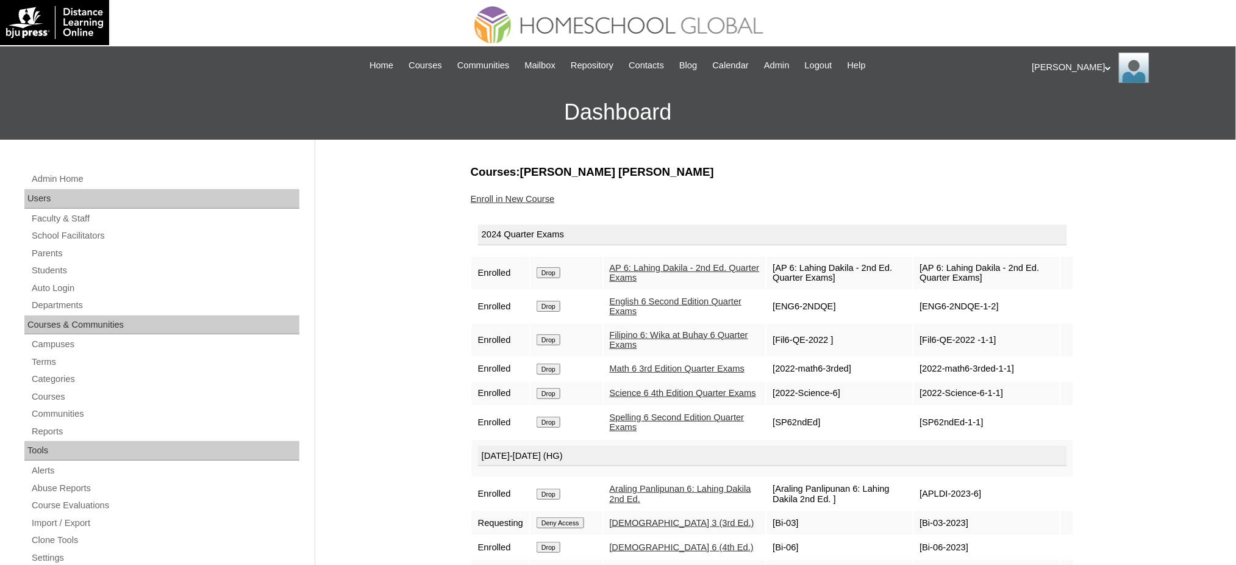
click at [554, 270] on input "Drop" at bounding box center [549, 272] width 24 height 11
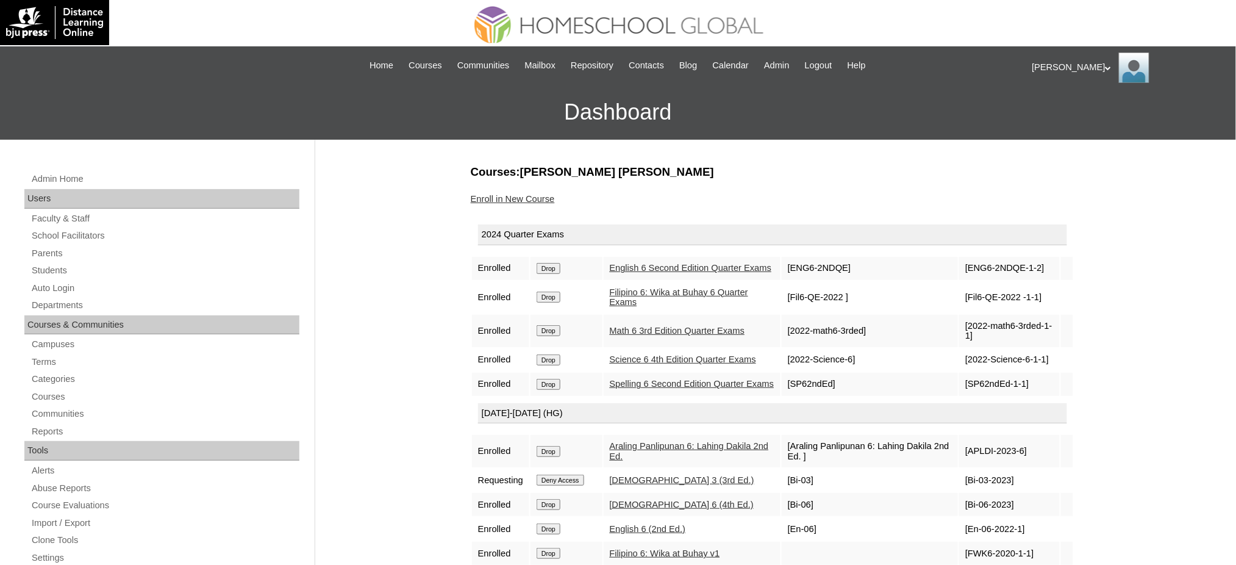
click at [561, 268] on input "Drop" at bounding box center [549, 268] width 24 height 11
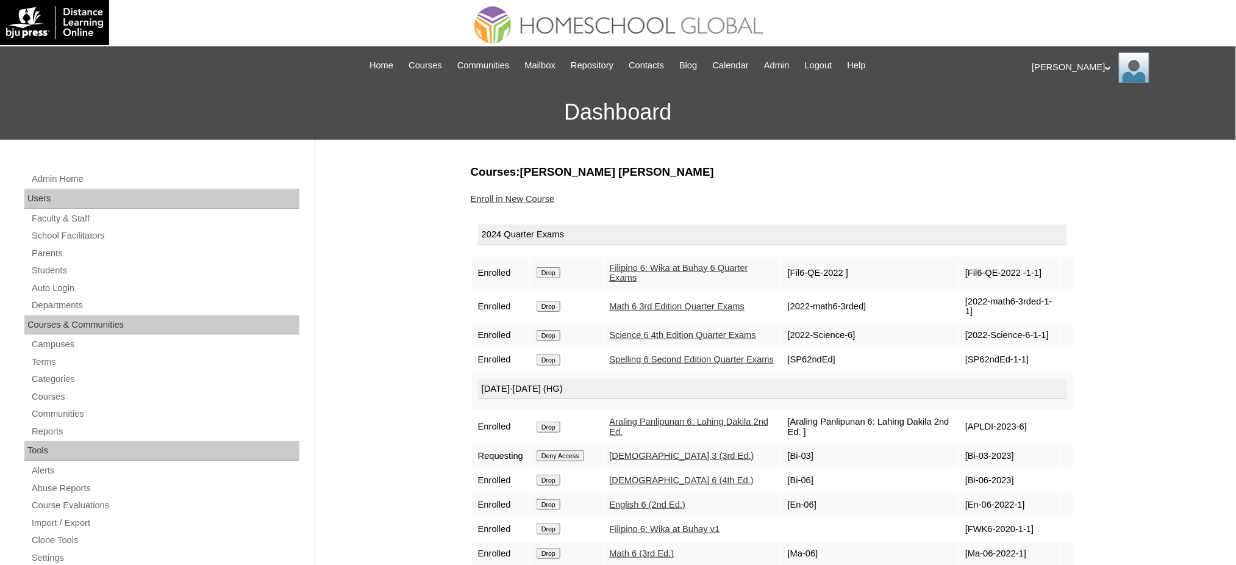
click at [556, 268] on input "Drop" at bounding box center [549, 272] width 24 height 11
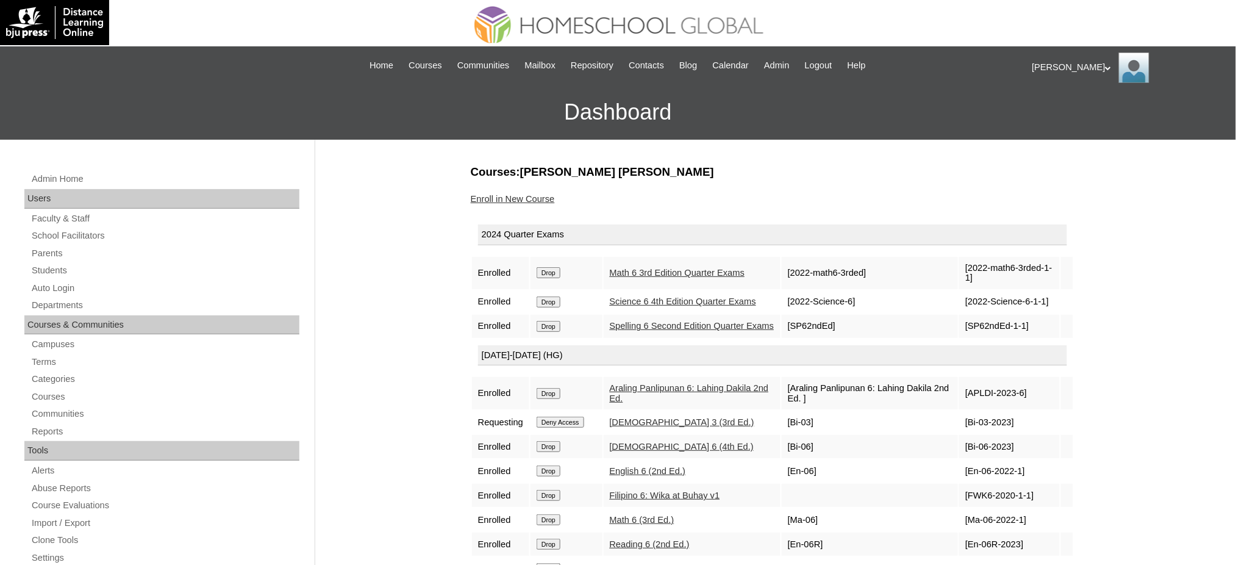
click at [560, 274] on input "Drop" at bounding box center [549, 272] width 24 height 11
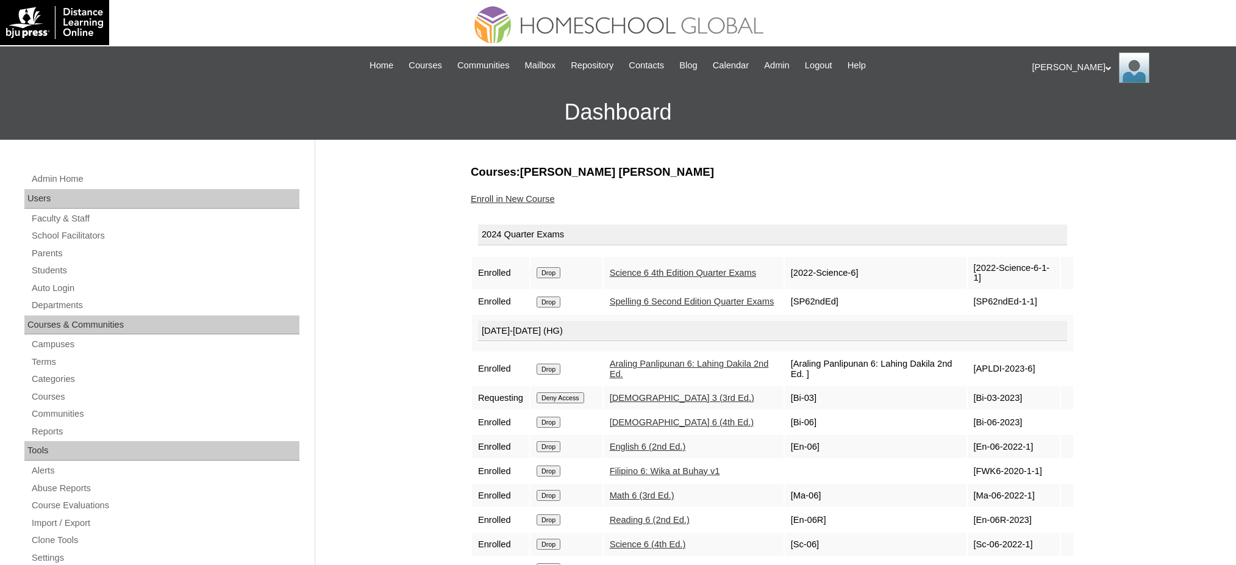
click at [559, 271] on input "Drop" at bounding box center [549, 272] width 24 height 11
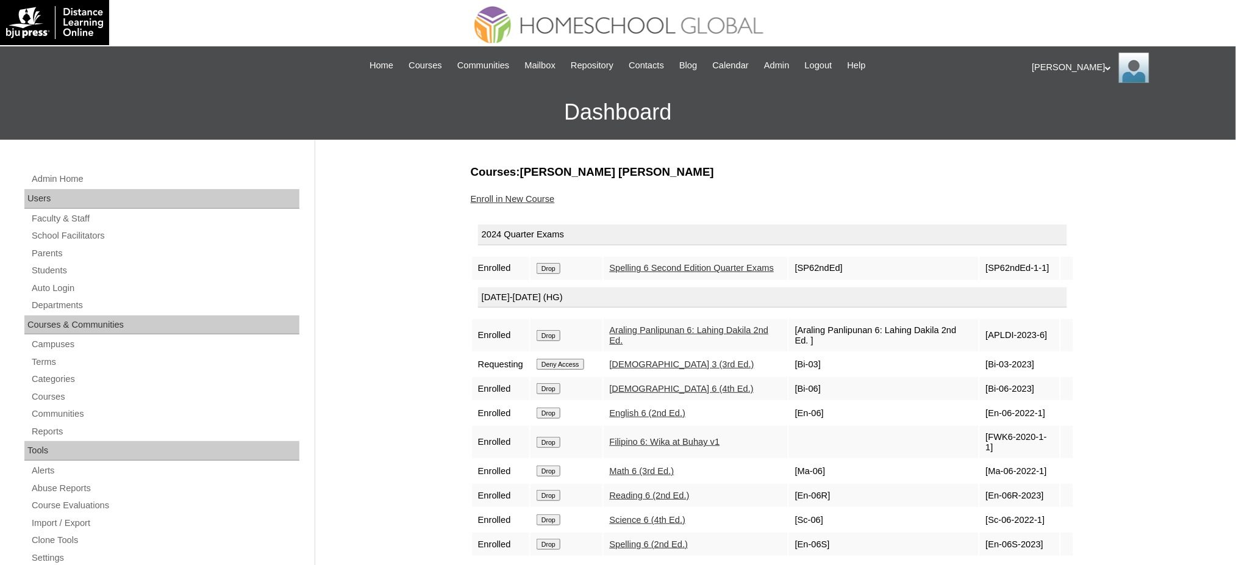
click at [561, 271] on input "Drop" at bounding box center [549, 268] width 24 height 11
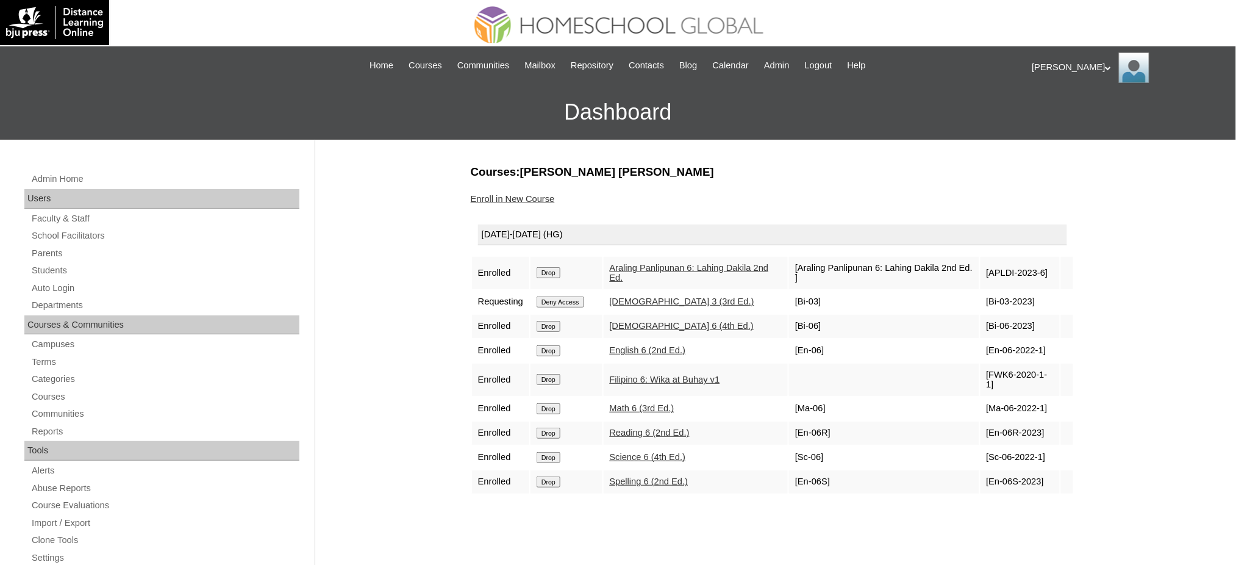
click at [561, 271] on input "Drop" at bounding box center [549, 272] width 24 height 11
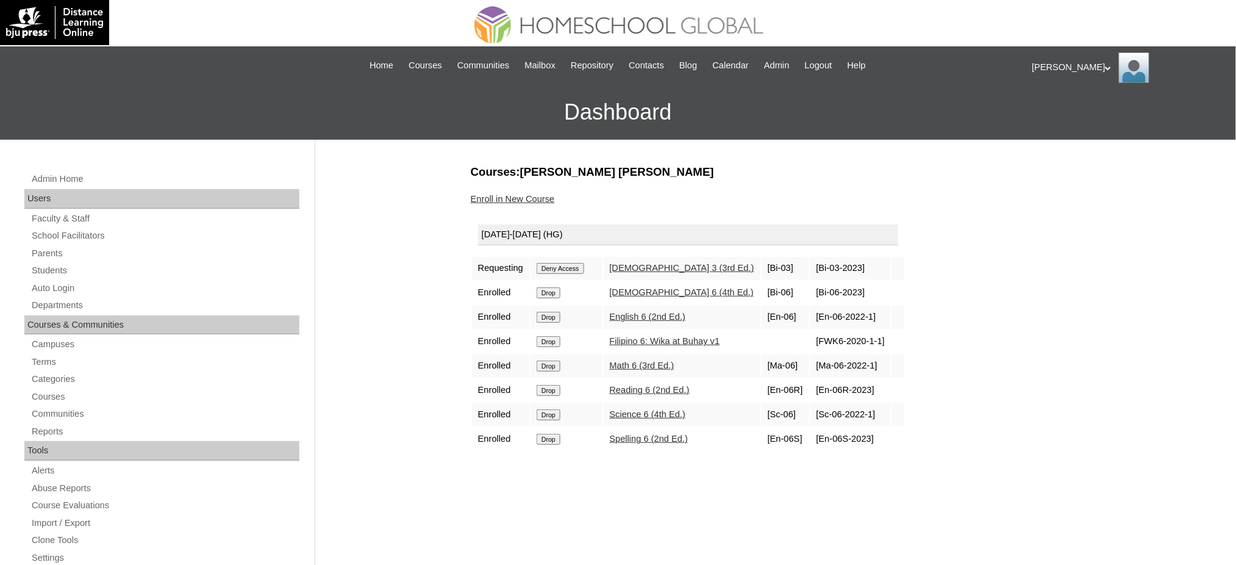
click at [558, 268] on input "Deny Access" at bounding box center [561, 268] width 48 height 11
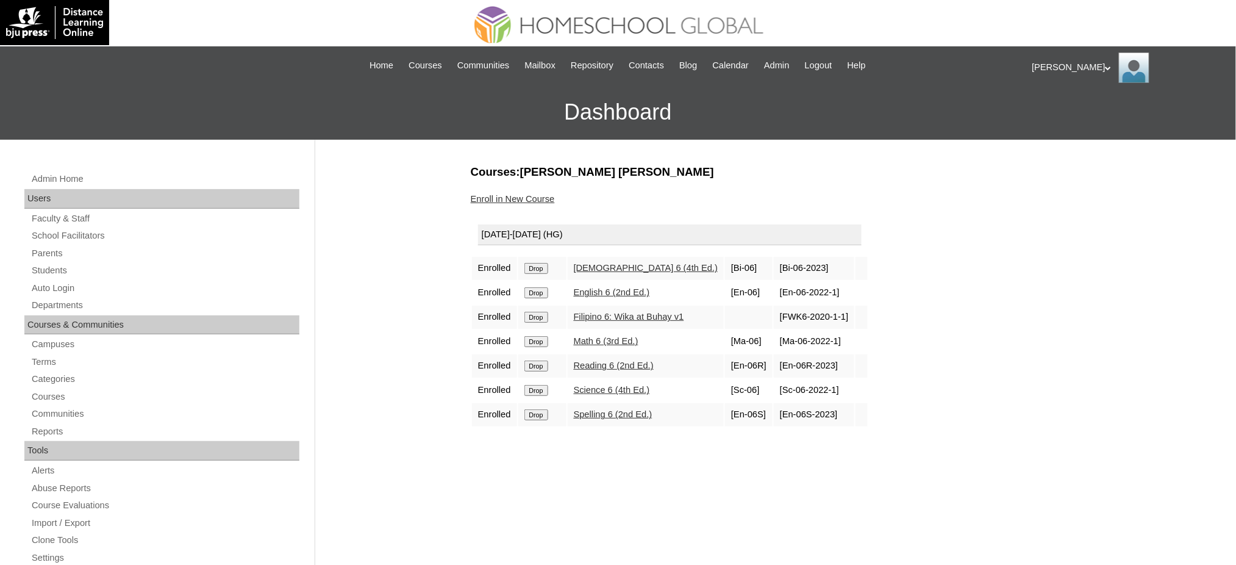
click at [543, 264] on input "Drop" at bounding box center [537, 268] width 24 height 11
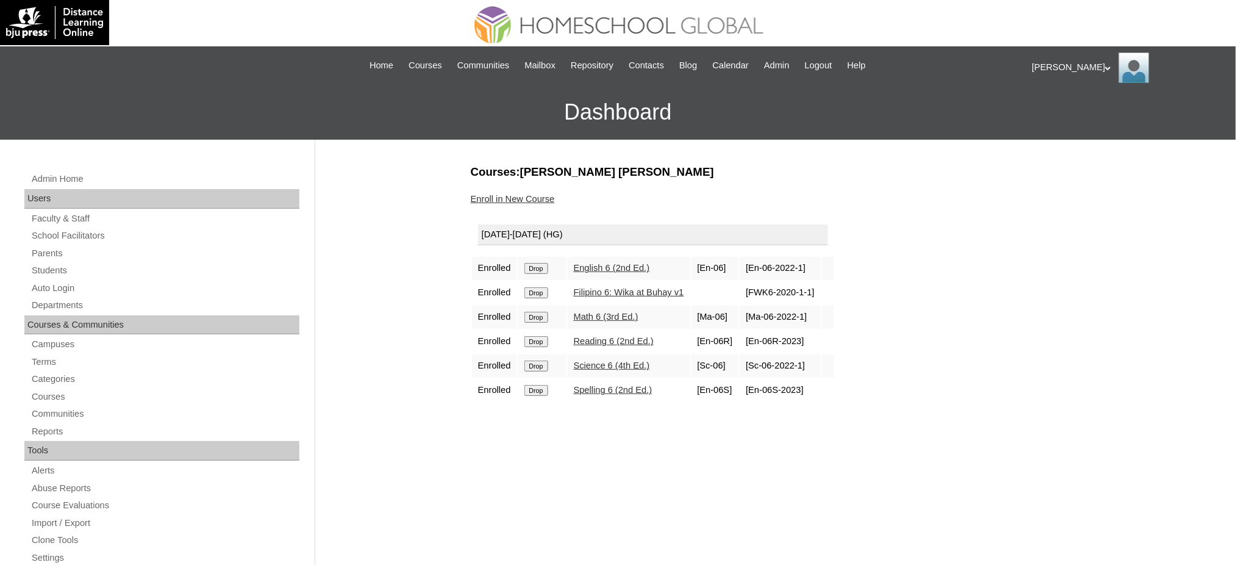
click at [544, 266] on input "Drop" at bounding box center [537, 268] width 24 height 11
click at [541, 265] on input "Drop" at bounding box center [537, 268] width 24 height 11
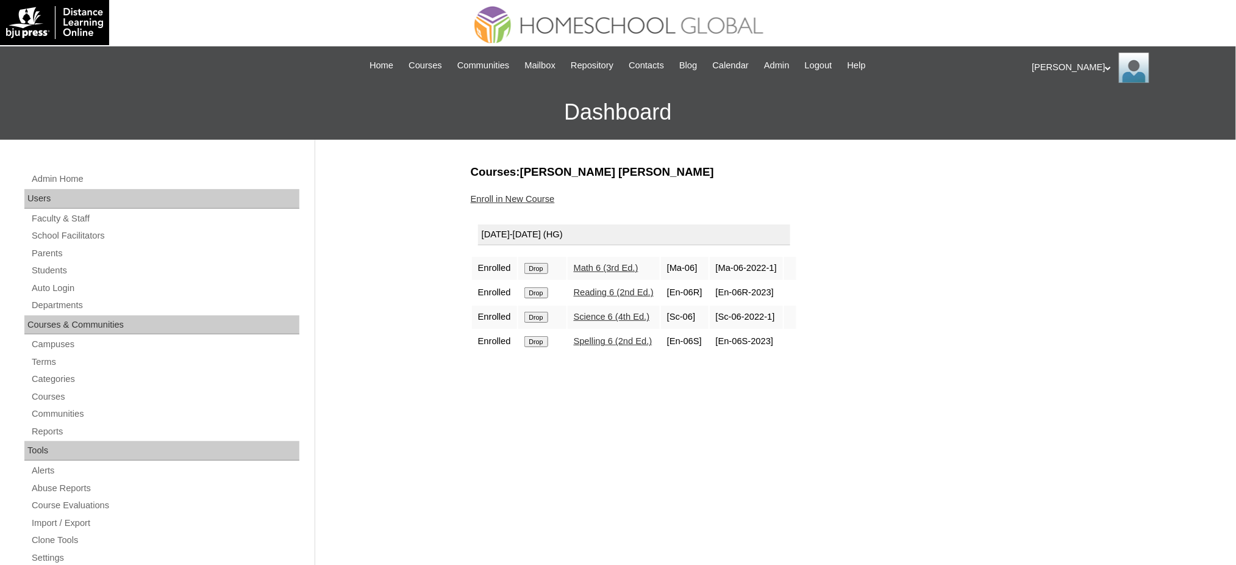
click at [548, 265] on input "Drop" at bounding box center [537, 268] width 24 height 11
click at [537, 266] on input "Drop" at bounding box center [537, 268] width 24 height 11
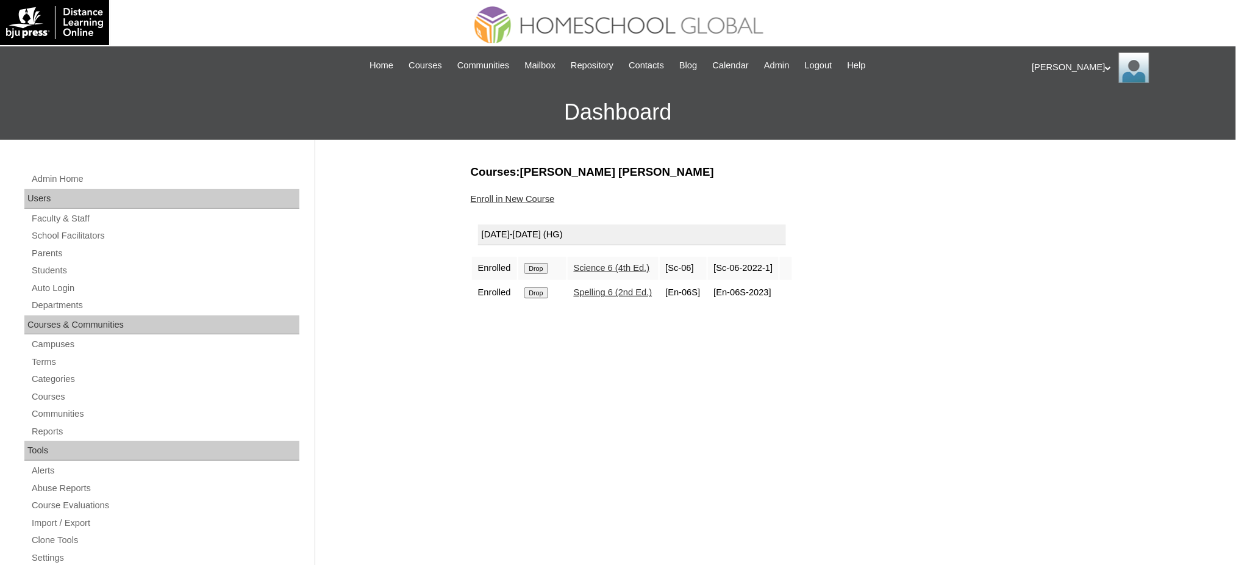
click at [540, 267] on input "Drop" at bounding box center [537, 268] width 24 height 11
click at [541, 266] on input "Drop" at bounding box center [537, 268] width 24 height 11
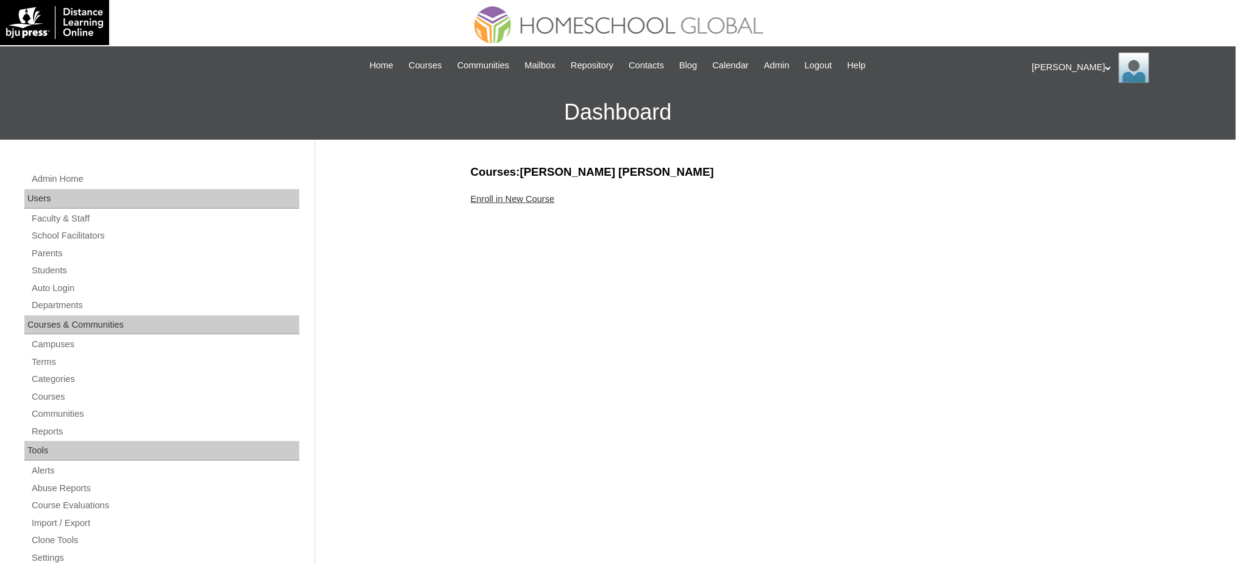
click at [517, 199] on link "Enroll in New Course" at bounding box center [513, 199] width 84 height 10
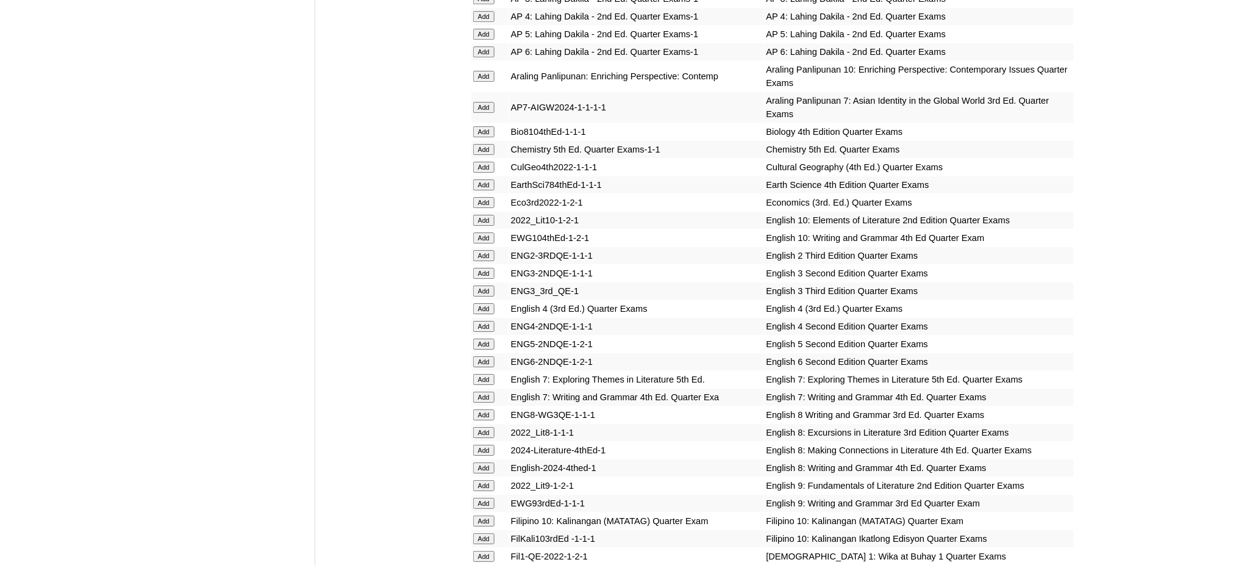
scroll to position [1382, 0]
click at [484, 101] on input "Add" at bounding box center [483, 106] width 21 height 11
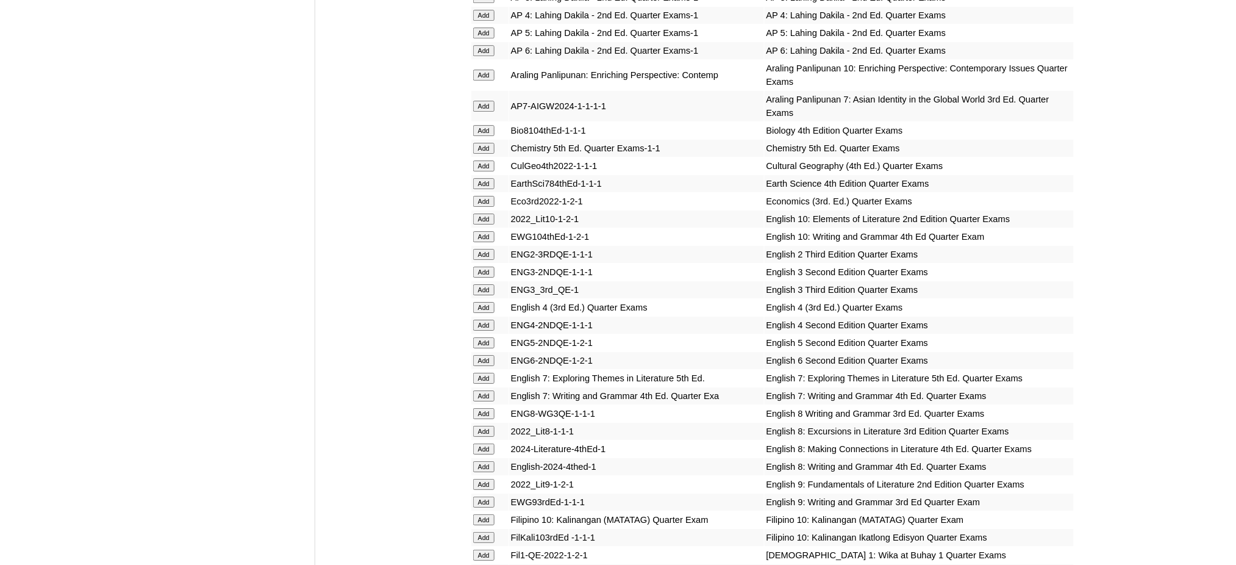
click at [484, 101] on input "Add" at bounding box center [483, 106] width 21 height 11
click at [477, 178] on input "Add" at bounding box center [483, 183] width 21 height 11
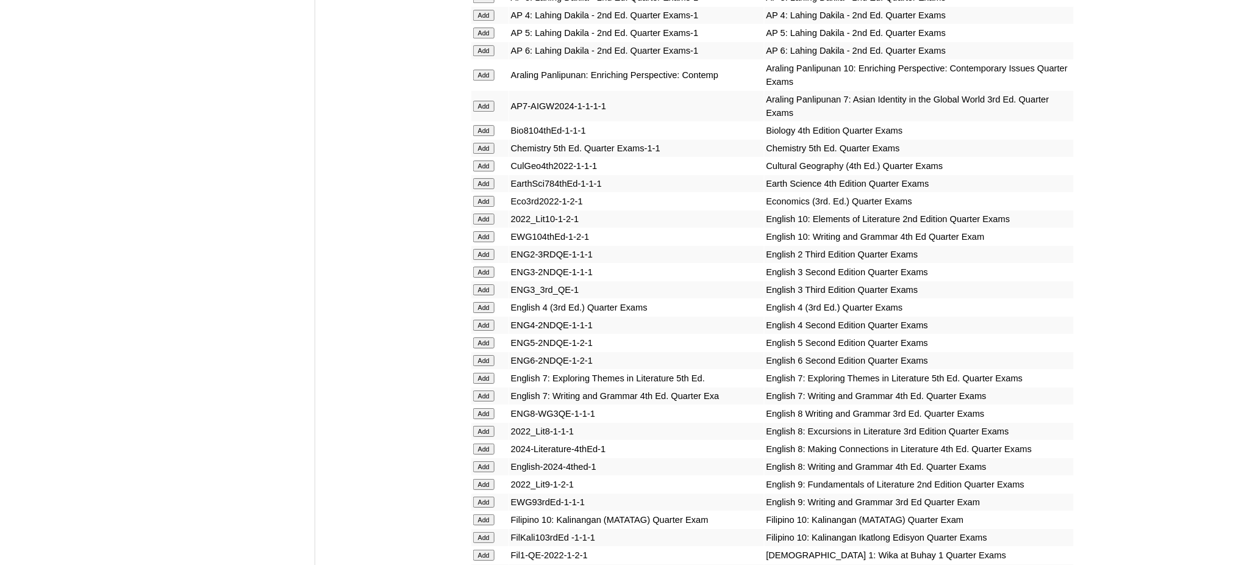
click at [477, 178] on input "Add" at bounding box center [483, 183] width 21 height 11
click at [494, 373] on input "Add" at bounding box center [483, 378] width 21 height 11
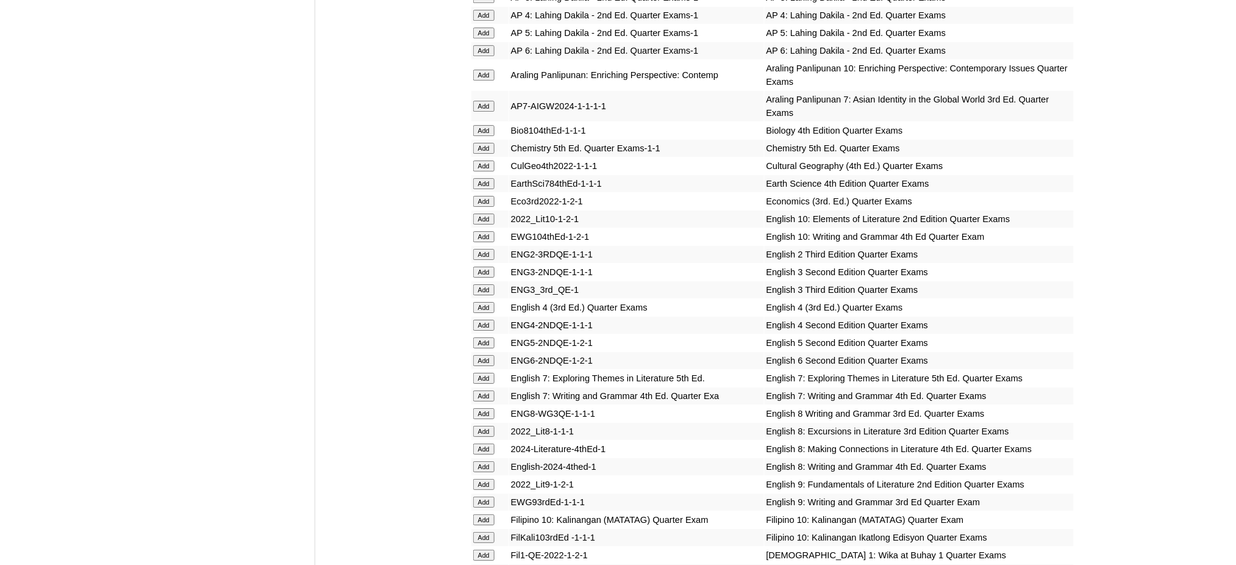
click at [490, 373] on input "Add" at bounding box center [483, 378] width 21 height 11
click at [487, 390] on input "Add" at bounding box center [483, 395] width 21 height 11
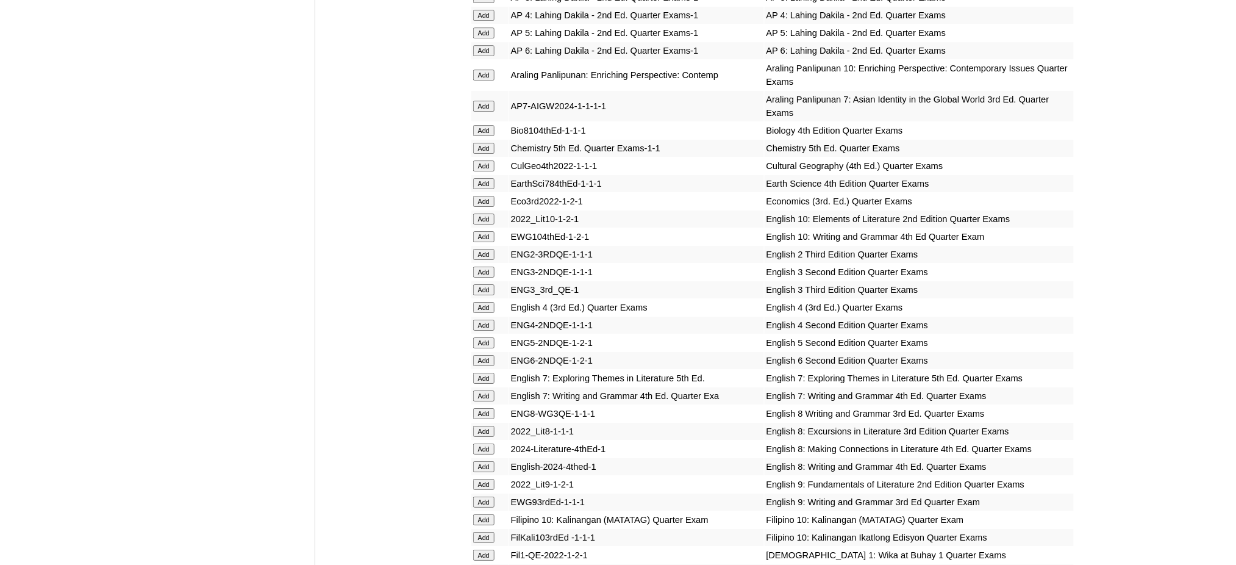
click at [487, 390] on input "Add" at bounding box center [483, 395] width 21 height 11
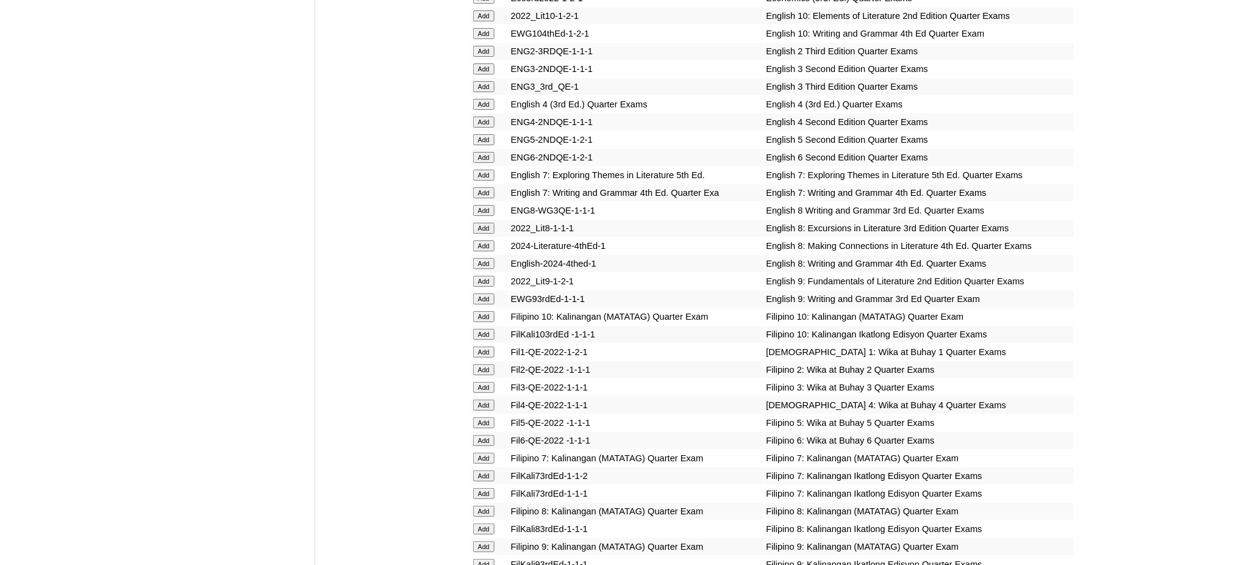
scroll to position [1626, 0]
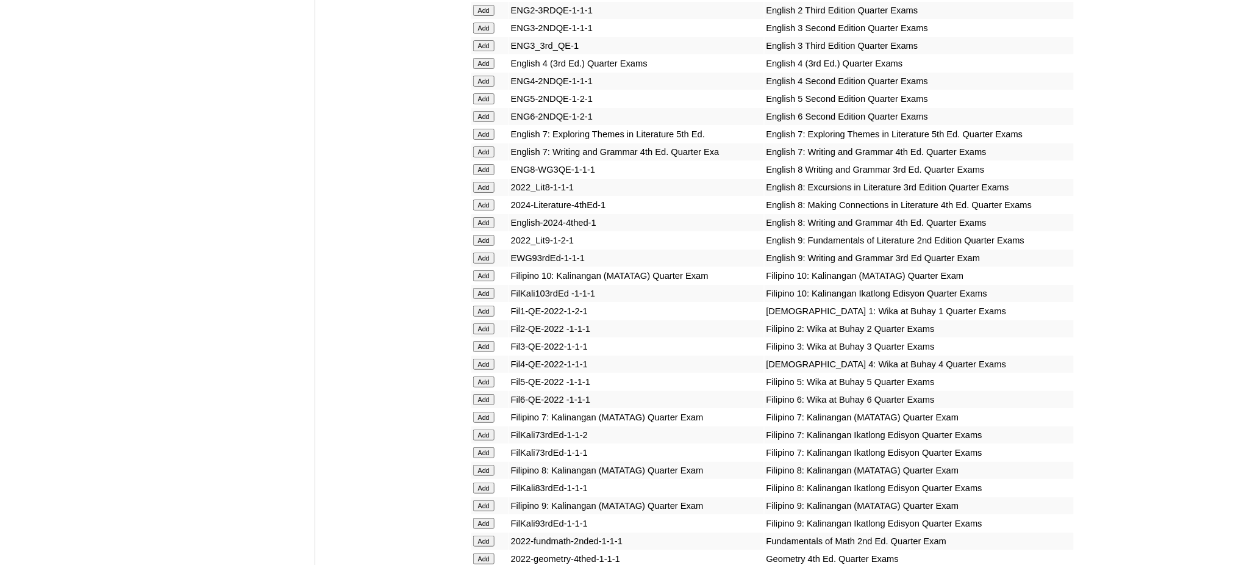
click at [485, 412] on input "Add" at bounding box center [483, 417] width 21 height 11
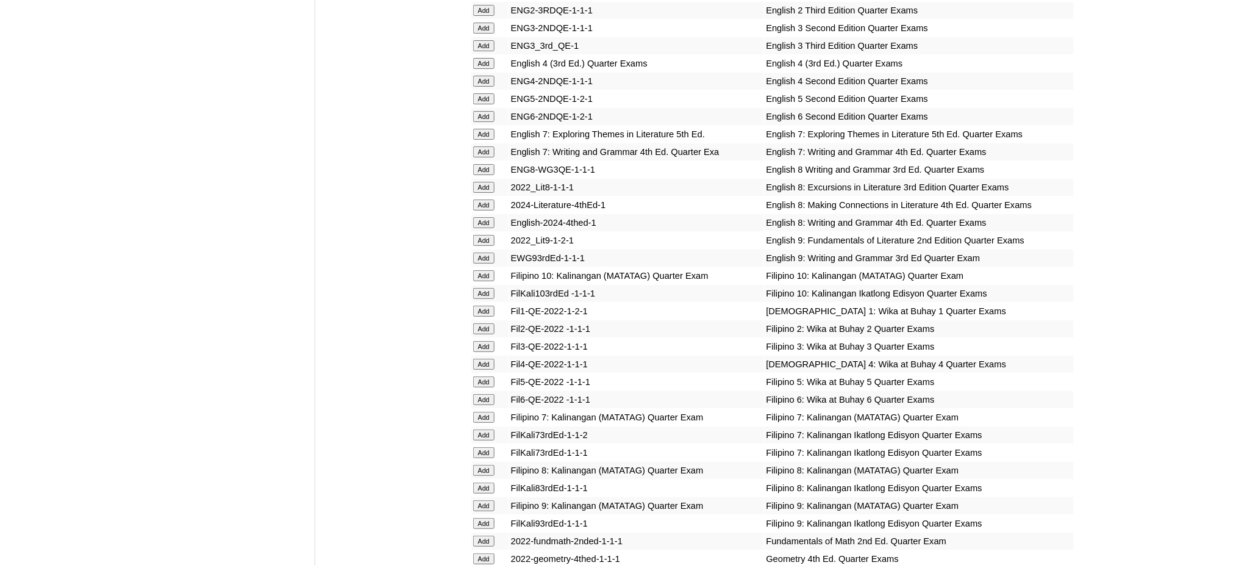
click at [485, 412] on input "Add" at bounding box center [483, 417] width 21 height 11
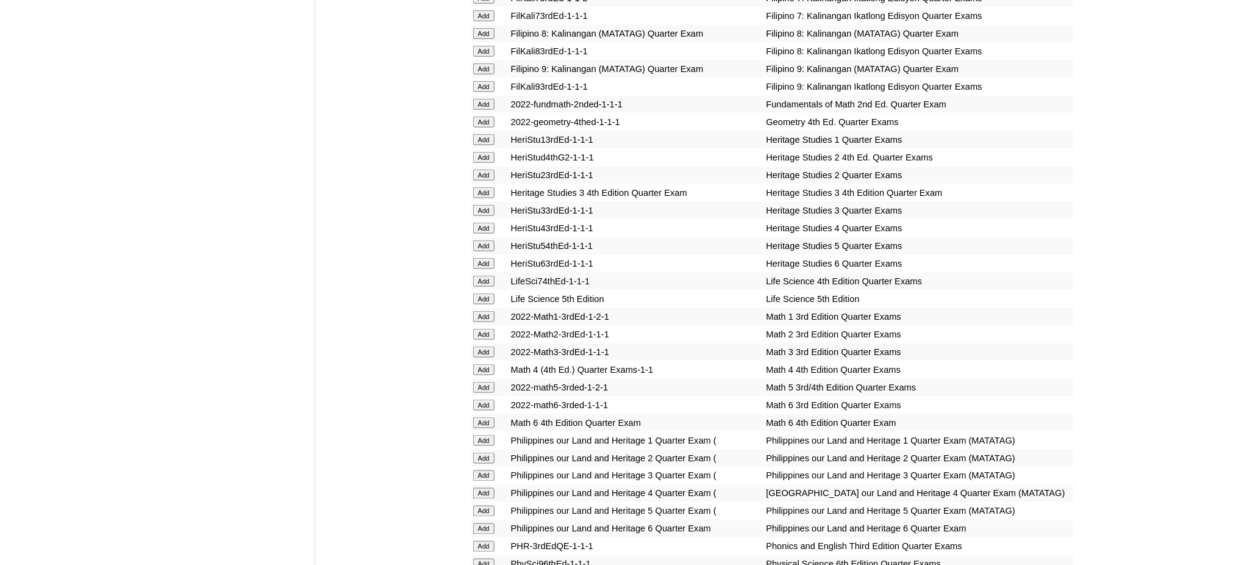
scroll to position [2114, 0]
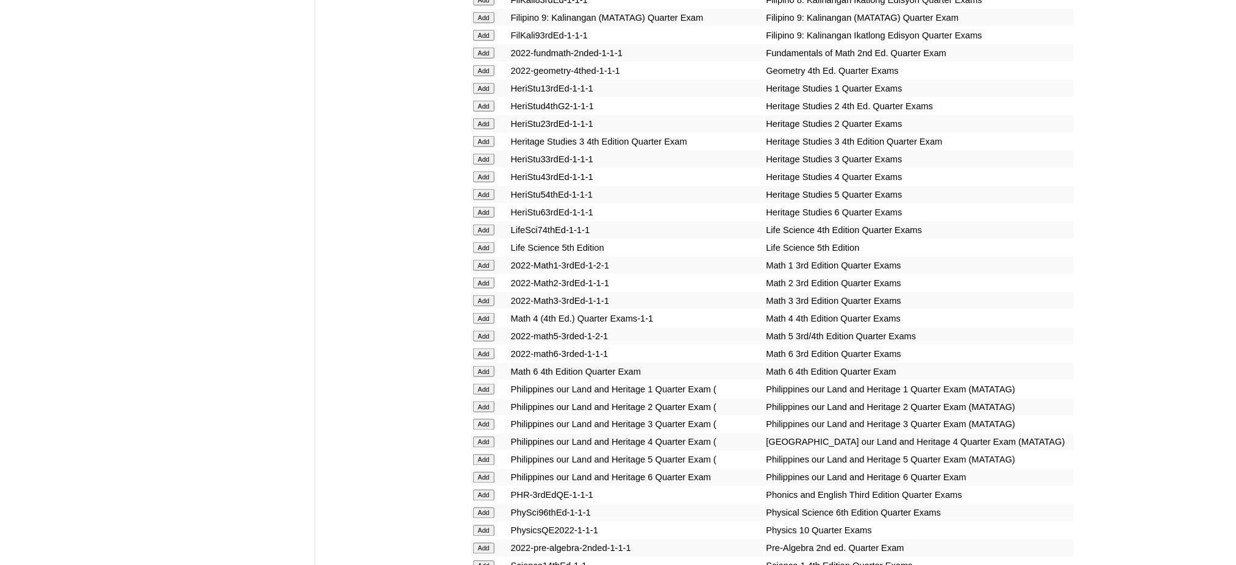
click at [489, 543] on input "Add" at bounding box center [483, 548] width 21 height 11
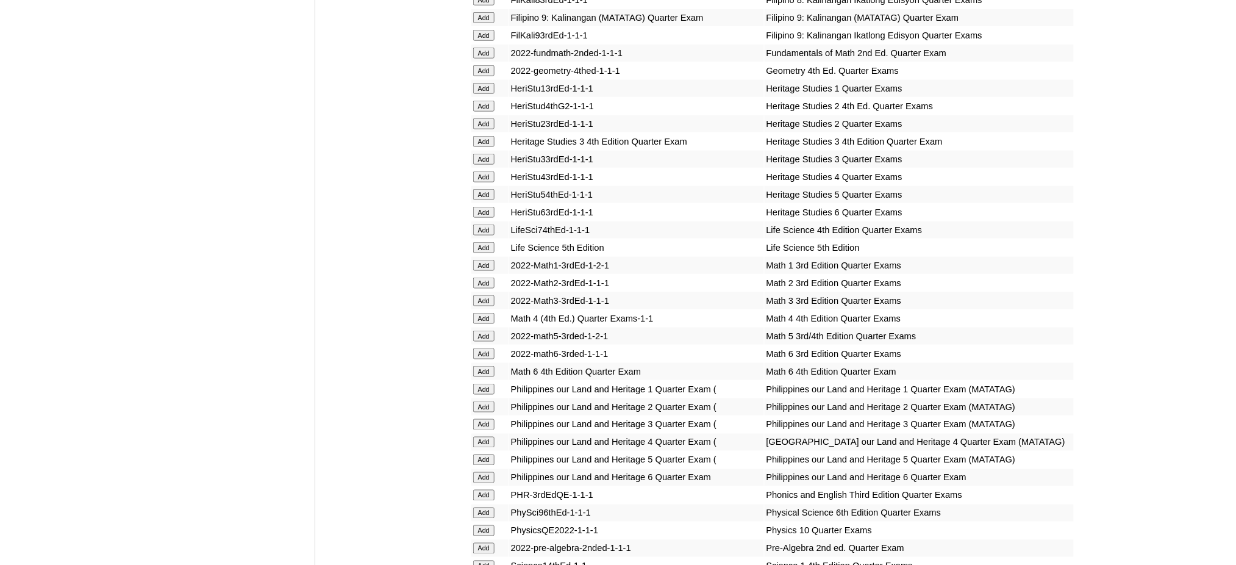
click at [489, 543] on input "Add" at bounding box center [483, 548] width 21 height 11
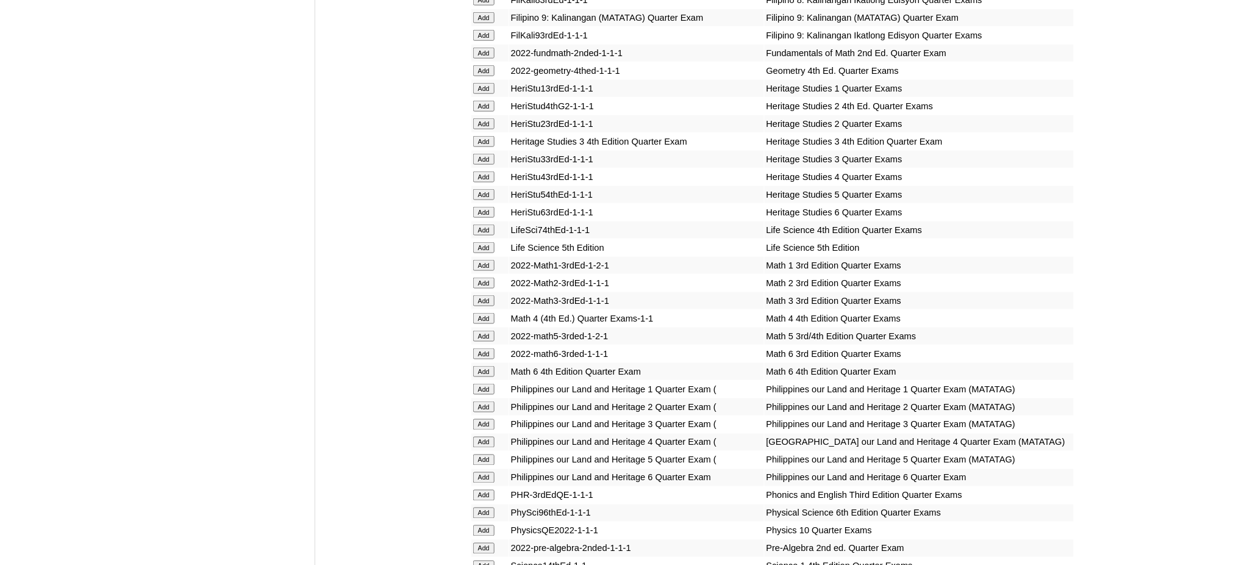
click at [489, 543] on input "Add" at bounding box center [483, 548] width 21 height 11
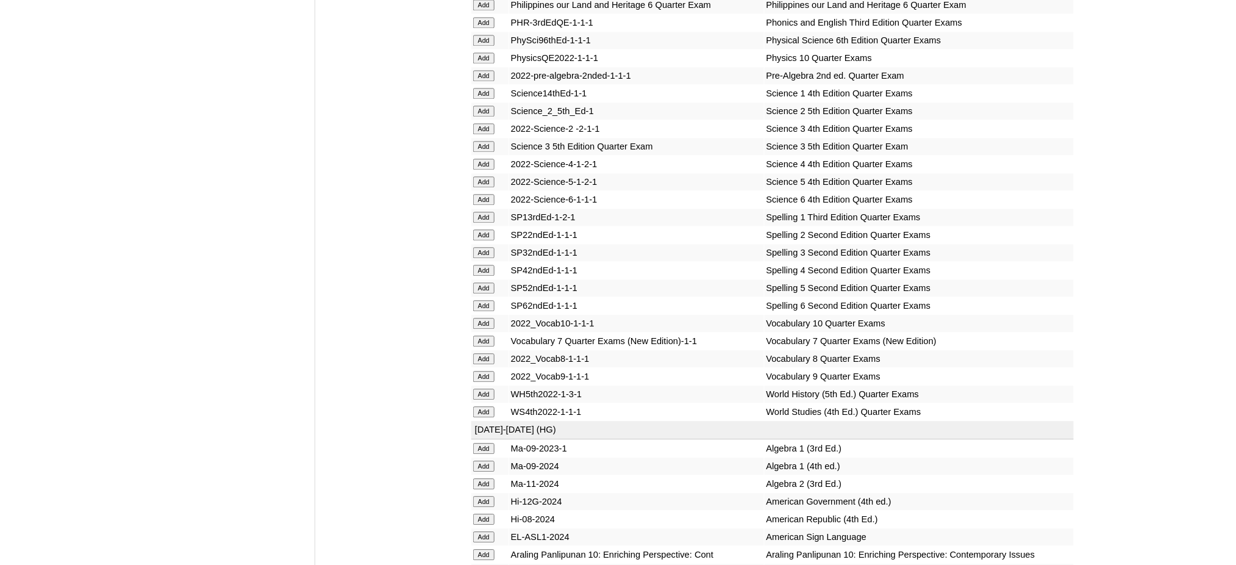
scroll to position [2684, 0]
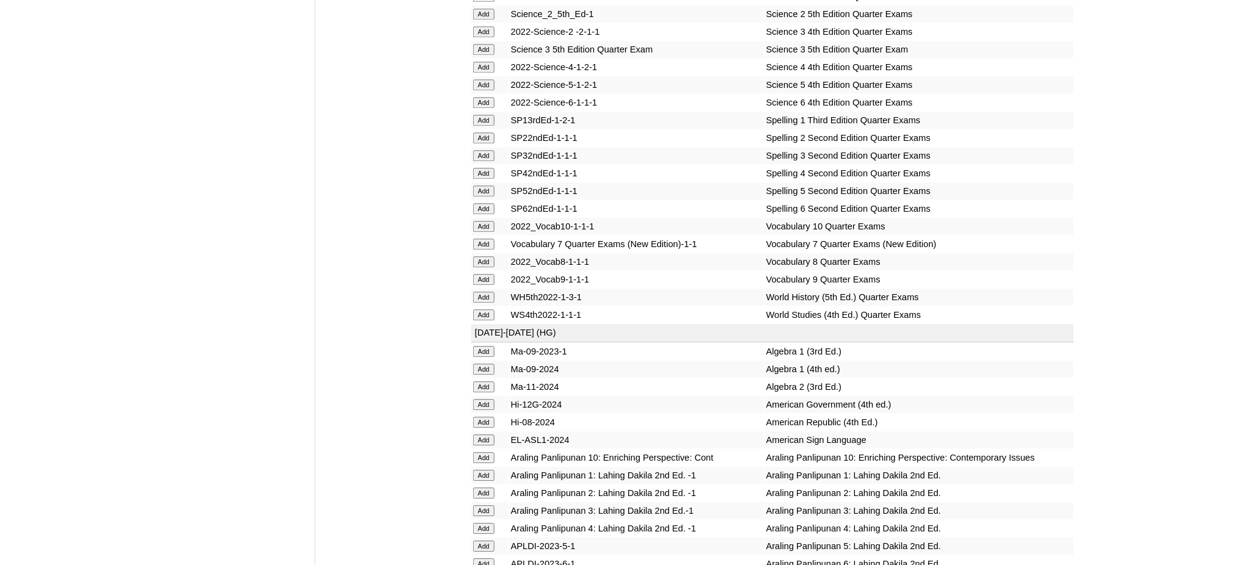
click at [492, 239] on input "Add" at bounding box center [483, 244] width 21 height 11
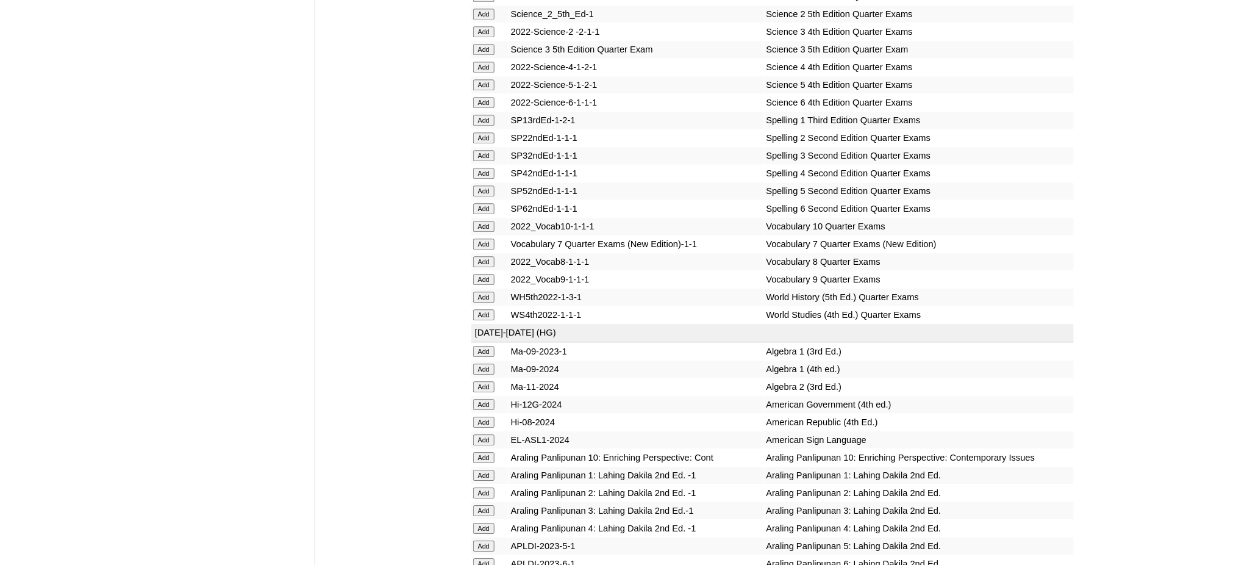
click at [492, 239] on input "Add" at bounding box center [483, 244] width 21 height 11
click at [491, 239] on input "Add" at bounding box center [483, 244] width 21 height 11
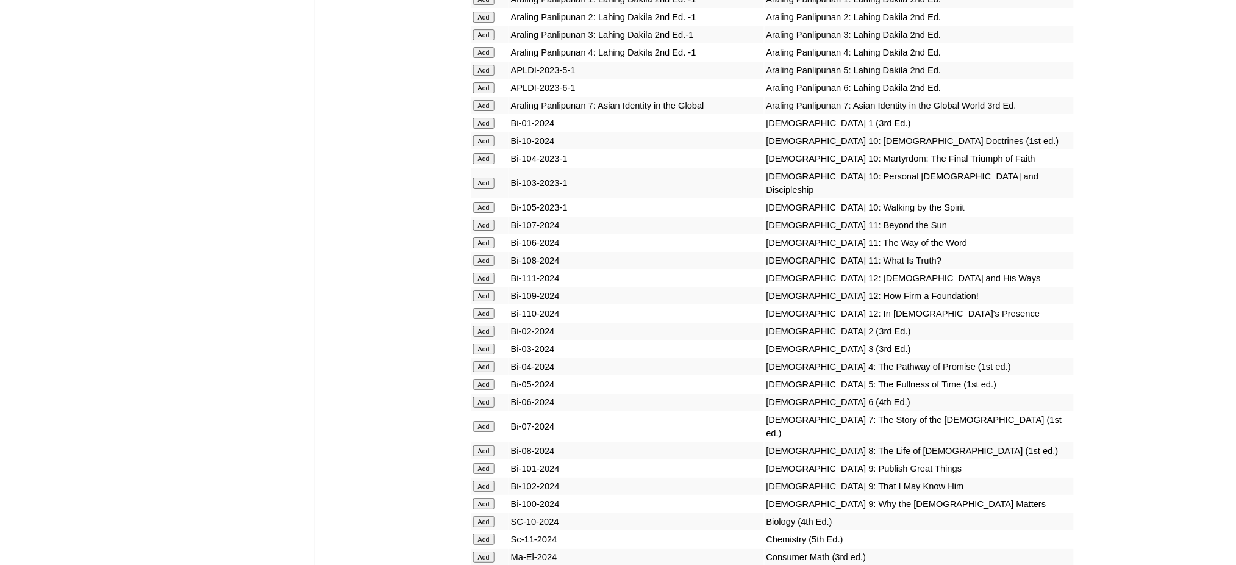
scroll to position [3172, 0]
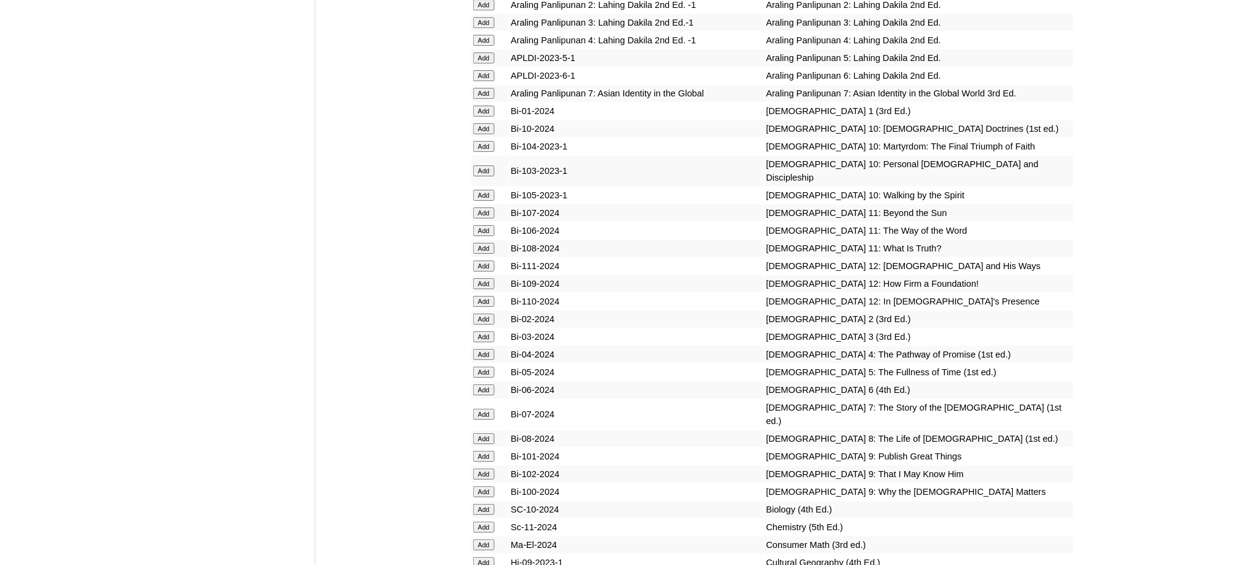
click at [489, 409] on input "Add" at bounding box center [483, 414] width 21 height 11
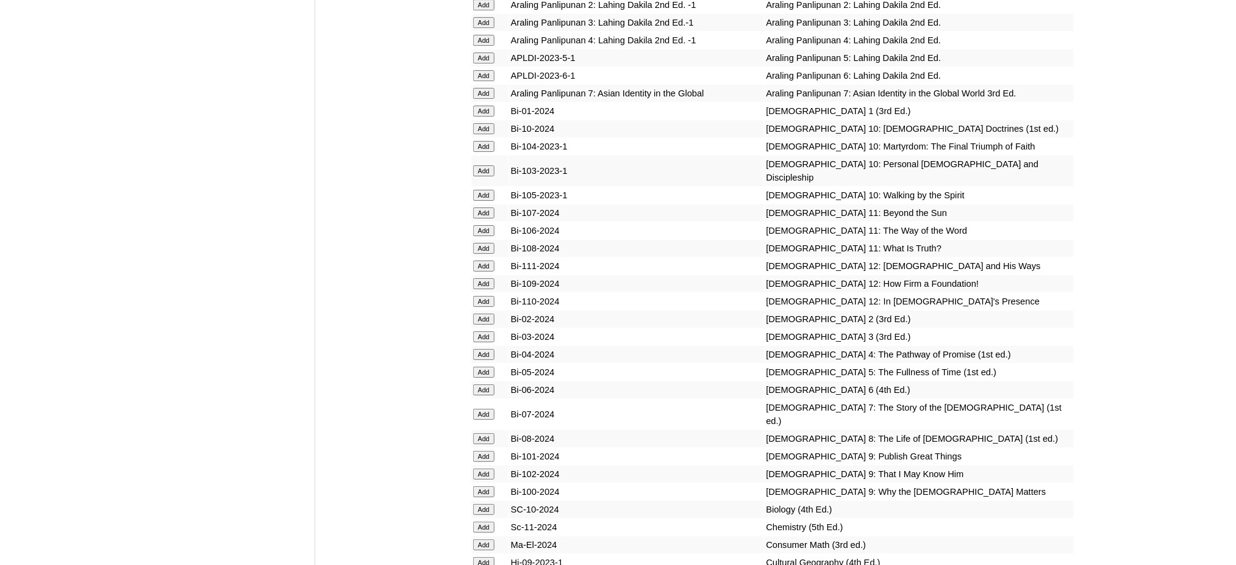
click at [489, 409] on input "Add" at bounding box center [483, 414] width 21 height 11
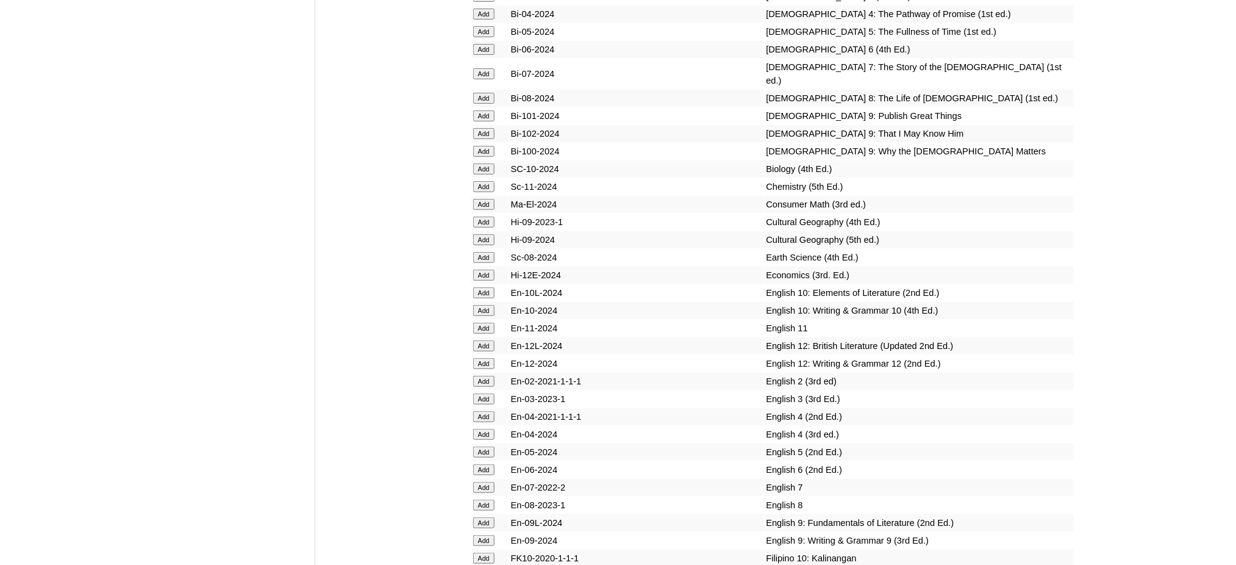
scroll to position [3578, 0]
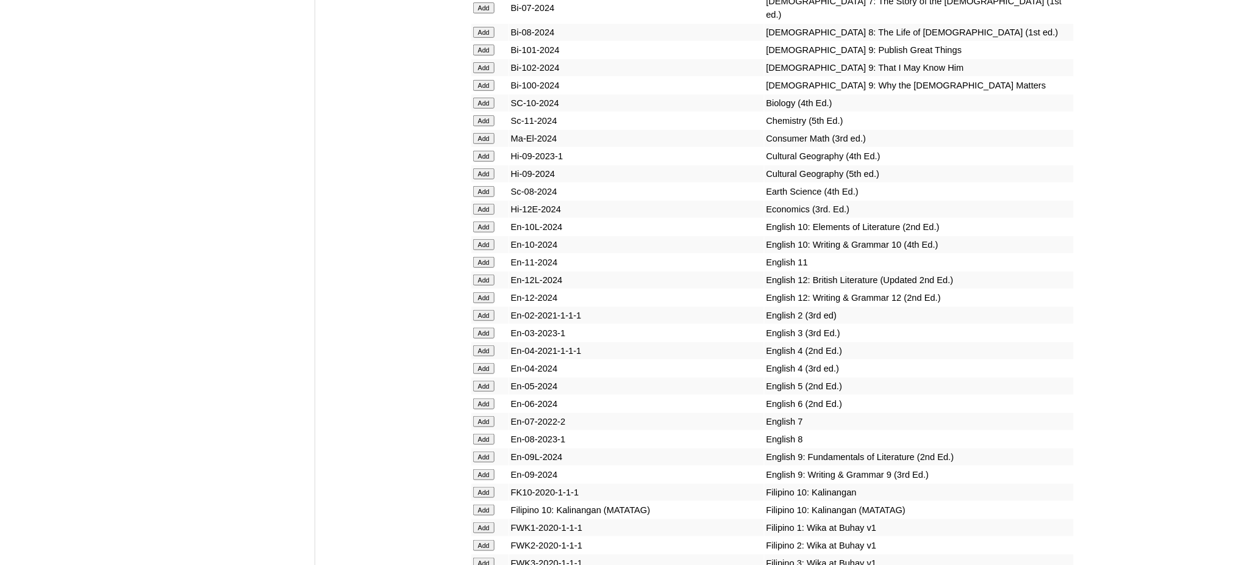
click at [490, 413] on td "Add" at bounding box center [490, 421] width 37 height 17
click at [488, 416] on input "Add" at bounding box center [483, 421] width 21 height 11
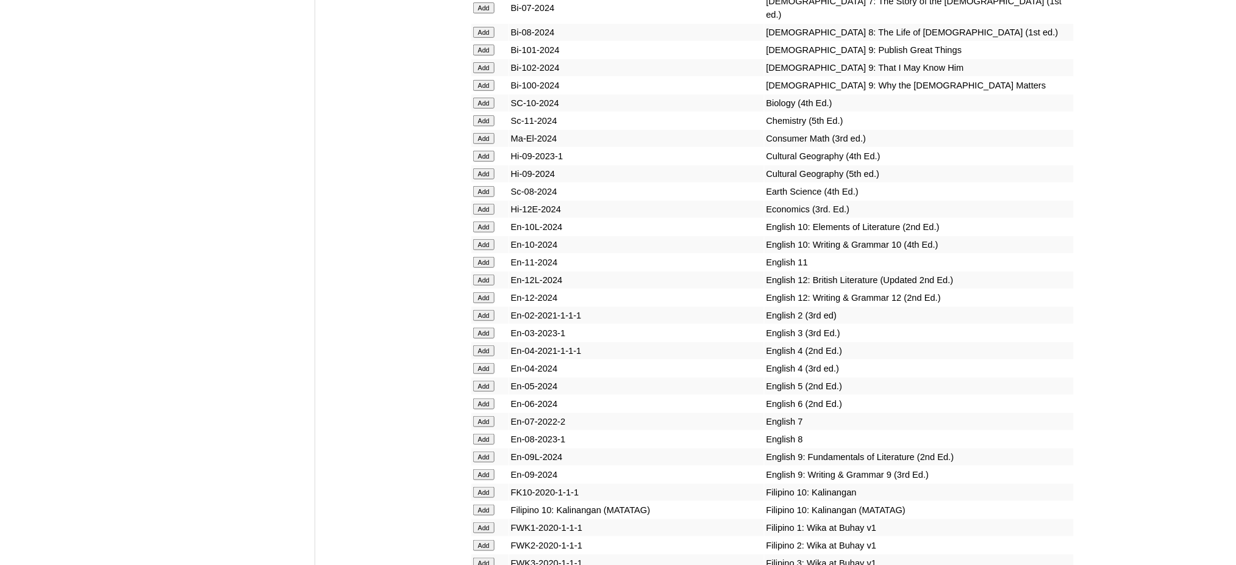
click at [488, 416] on input "Add" at bounding box center [483, 421] width 21 height 11
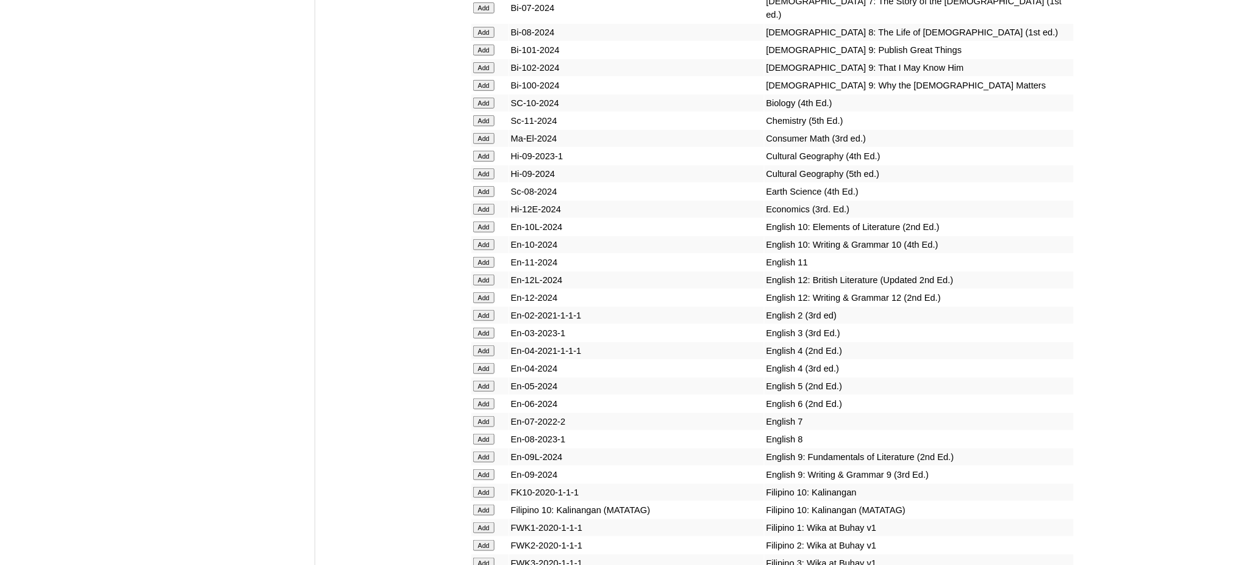
click at [488, 416] on input "Add" at bounding box center [483, 421] width 21 height 11
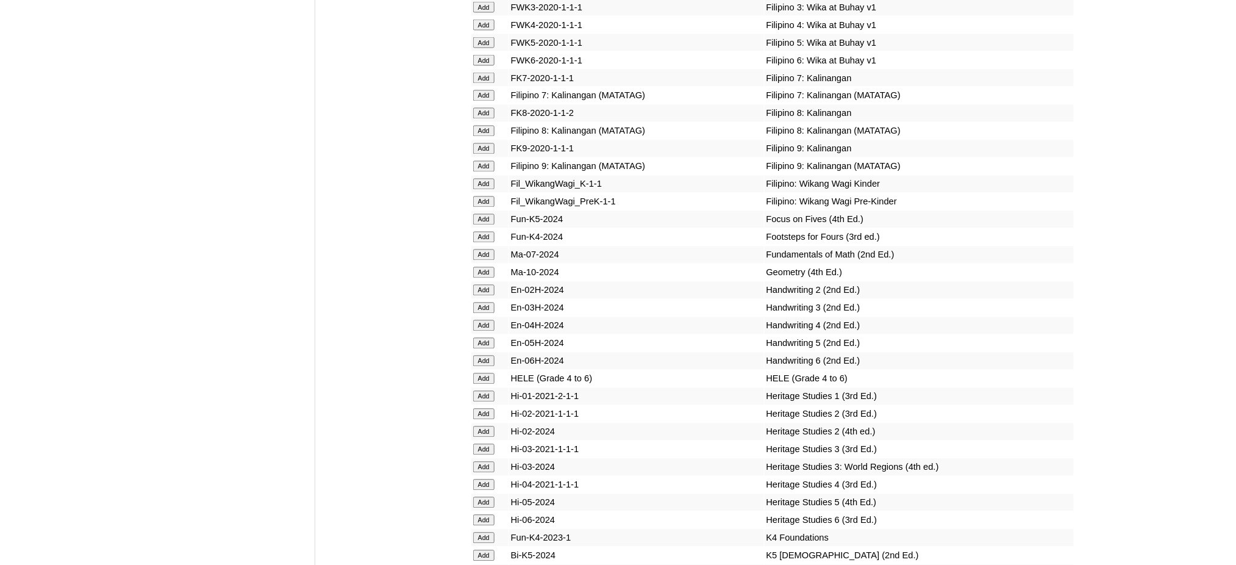
scroll to position [4148, 0]
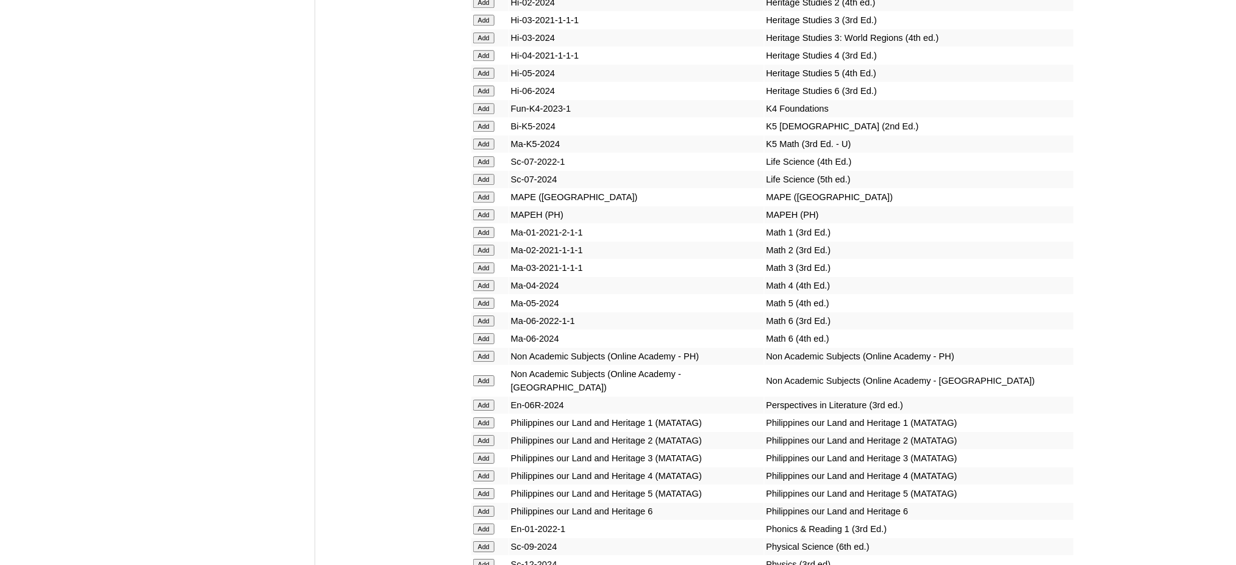
scroll to position [4636, 0]
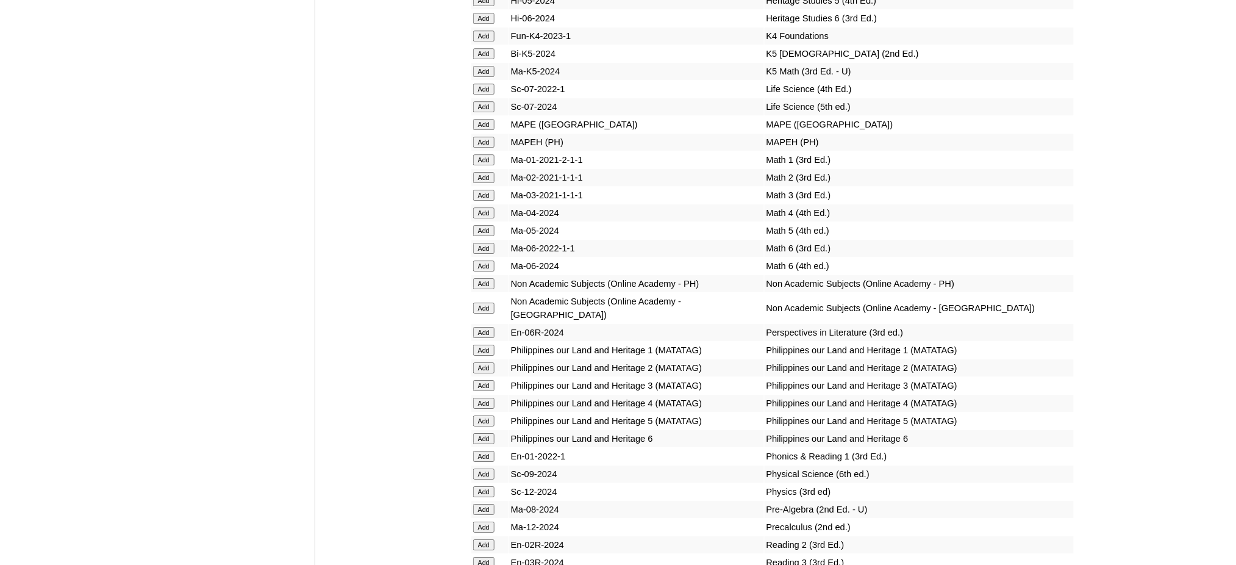
click at [476, 504] on input "Add" at bounding box center [483, 509] width 21 height 11
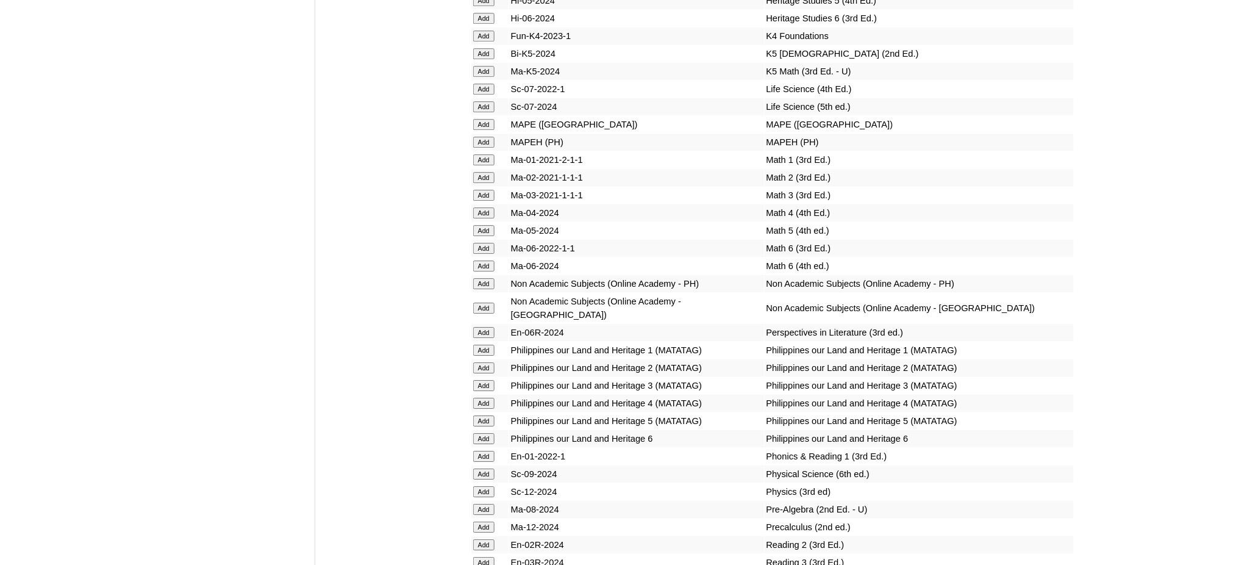
click at [476, 504] on input "Add" at bounding box center [483, 509] width 21 height 11
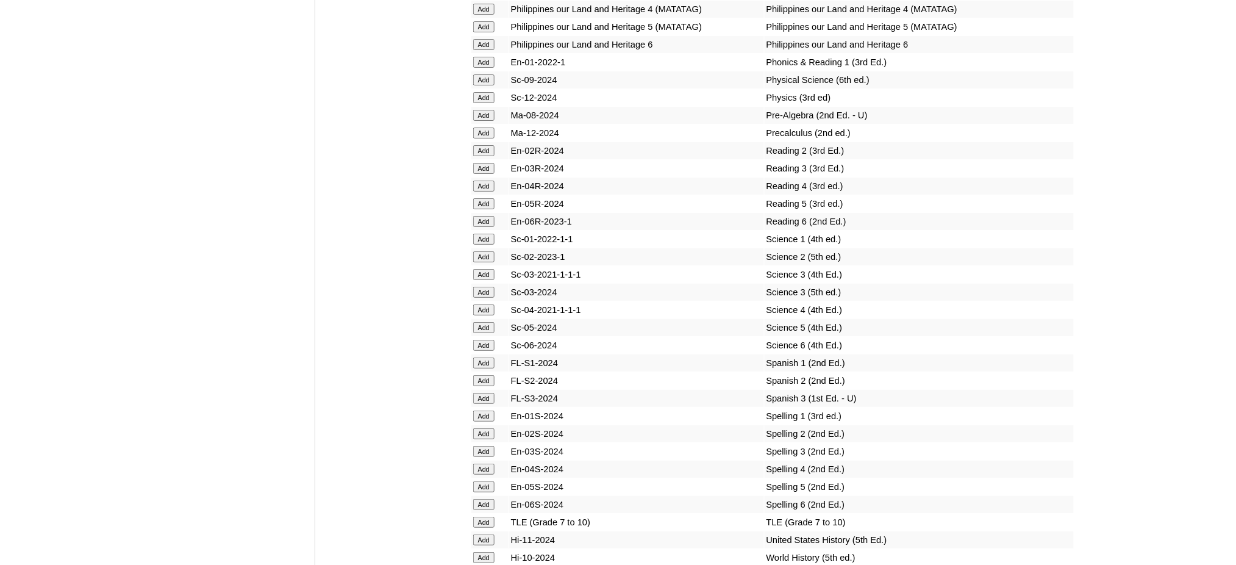
scroll to position [5042, 0]
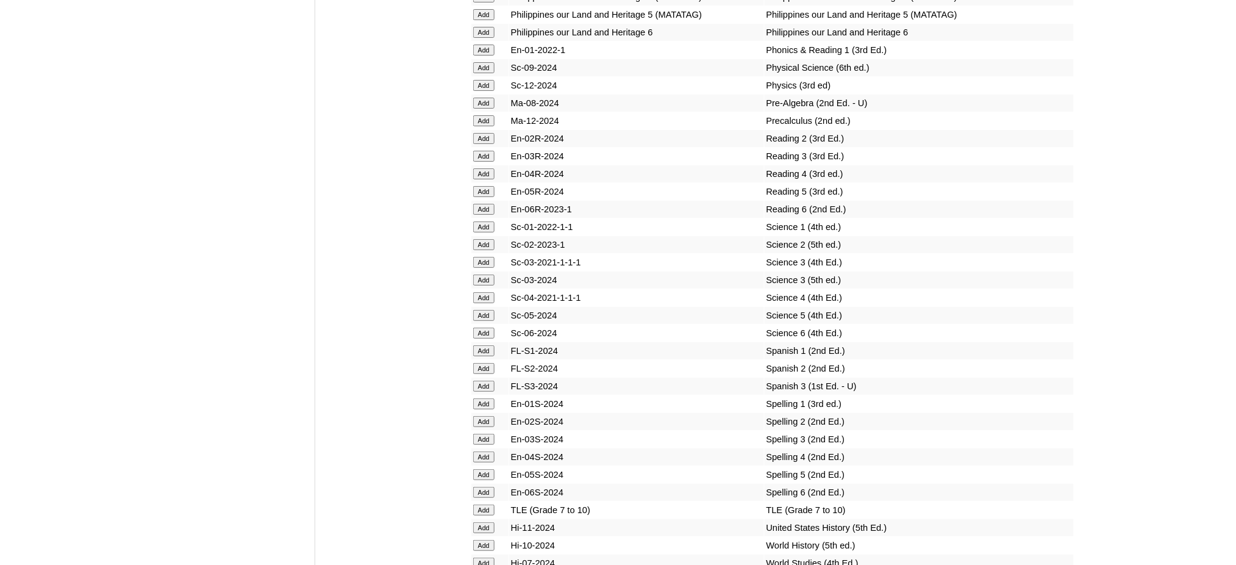
click at [493, 504] on input "Add" at bounding box center [483, 509] width 21 height 11
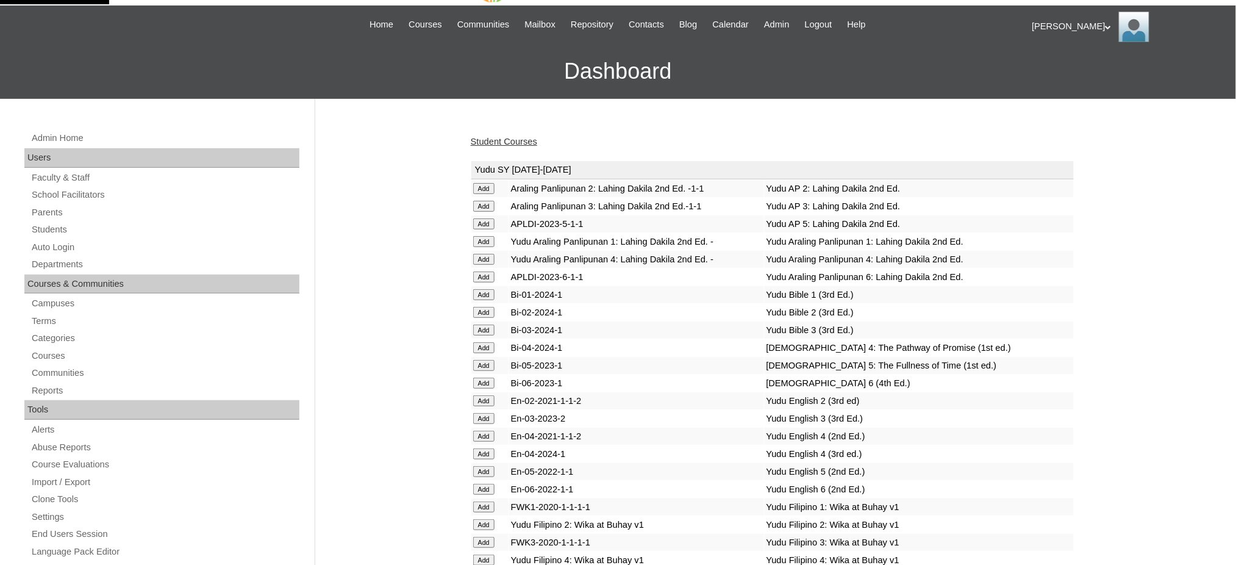
scroll to position [0, 0]
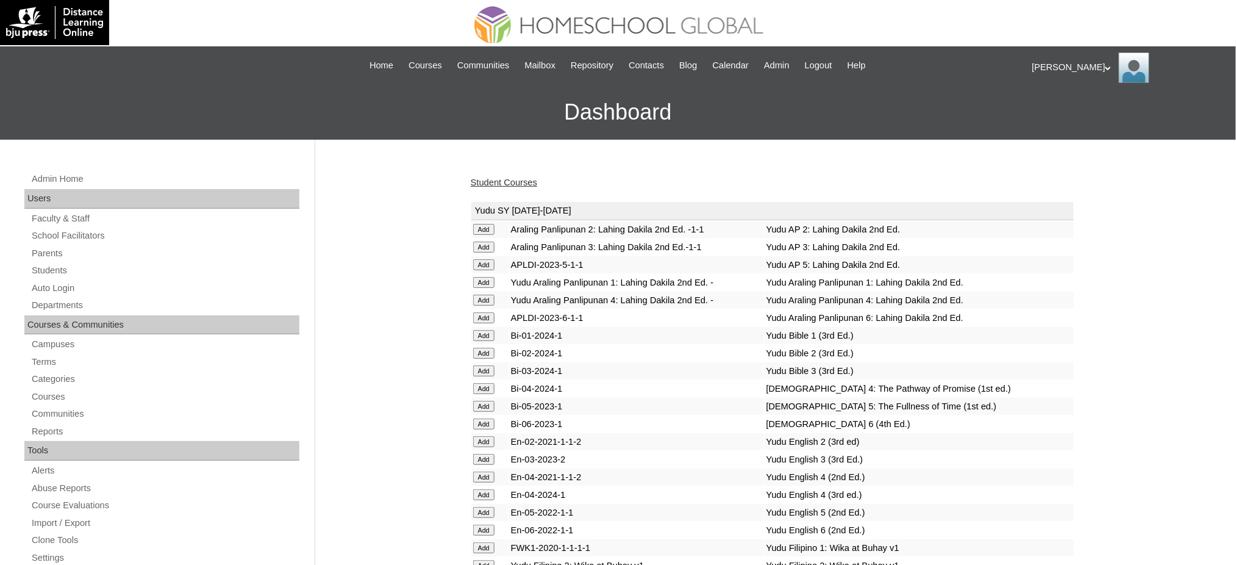
click at [517, 181] on link "Student Courses" at bounding box center [504, 183] width 66 height 10
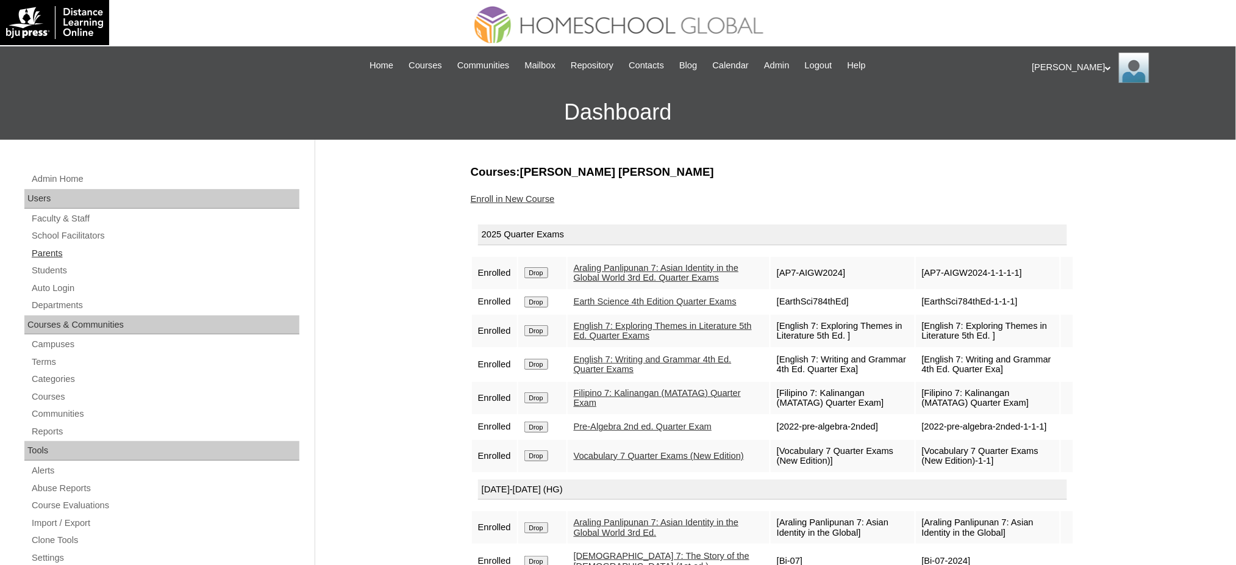
click at [48, 257] on link "Parents" at bounding box center [164, 253] width 269 height 15
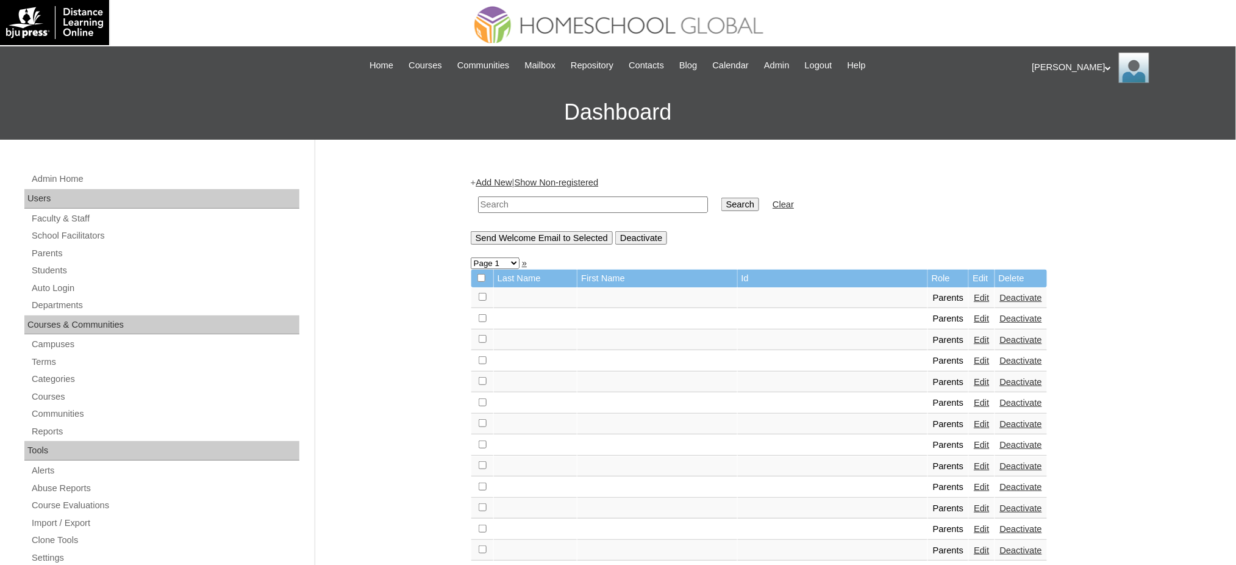
drag, startPoint x: 633, startPoint y: 206, endPoint x: 642, endPoint y: 206, distance: 9.1
click at [633, 206] on input "text" at bounding box center [593, 204] width 230 height 16
paste input "MHP0184-TECHPH2024"
type input "MHP0184-TECHPH2024"
click at [722, 201] on input "Search" at bounding box center [741, 204] width 38 height 13
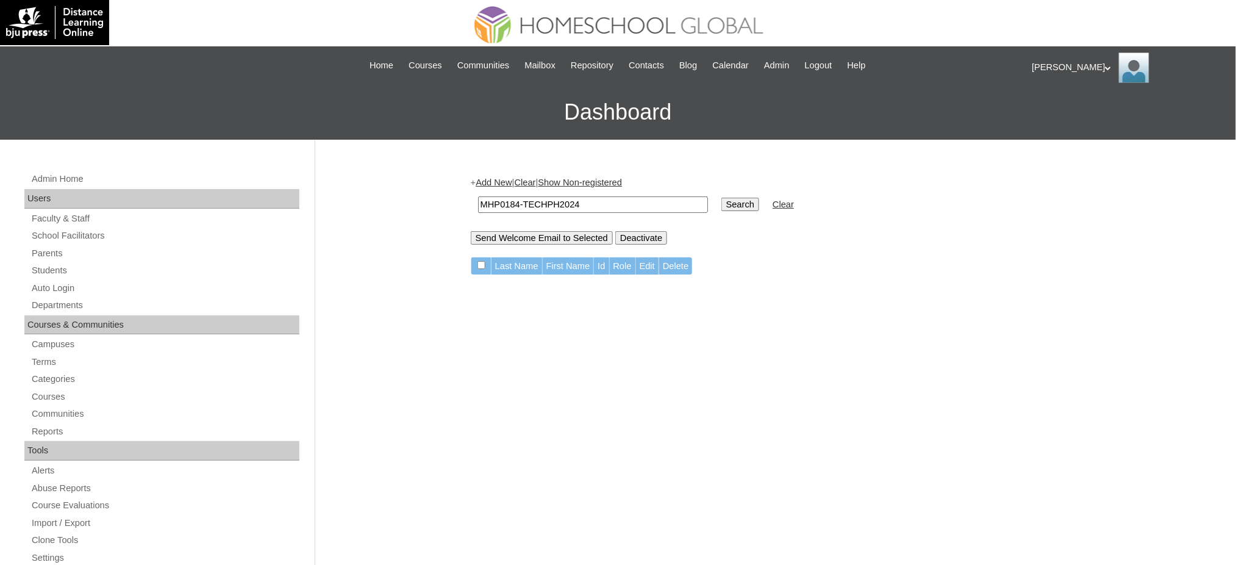
click at [722, 204] on input "Search" at bounding box center [741, 204] width 38 height 13
click at [47, 254] on link "Parents" at bounding box center [164, 253] width 269 height 15
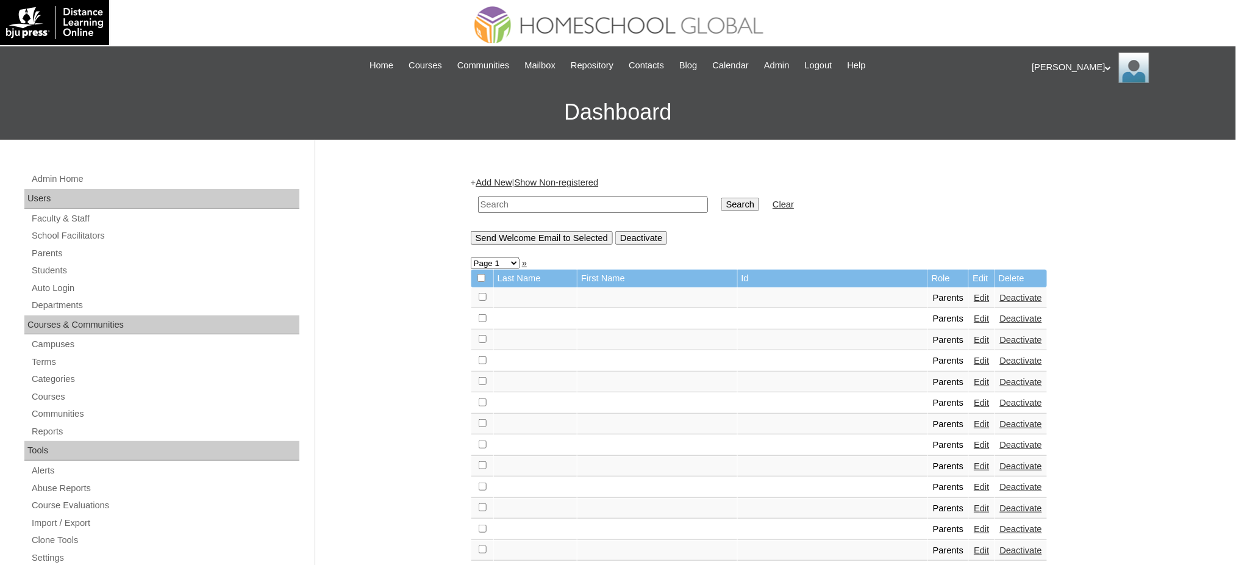
drag, startPoint x: 0, startPoint y: 0, endPoint x: 564, endPoint y: 204, distance: 599.3
click at [564, 204] on input "text" at bounding box center [593, 204] width 230 height 16
paste input "MHP0184-TECHPH2024"
type input "MHP0184-TECHPH2024"
click at [722, 207] on input "Search" at bounding box center [741, 204] width 38 height 13
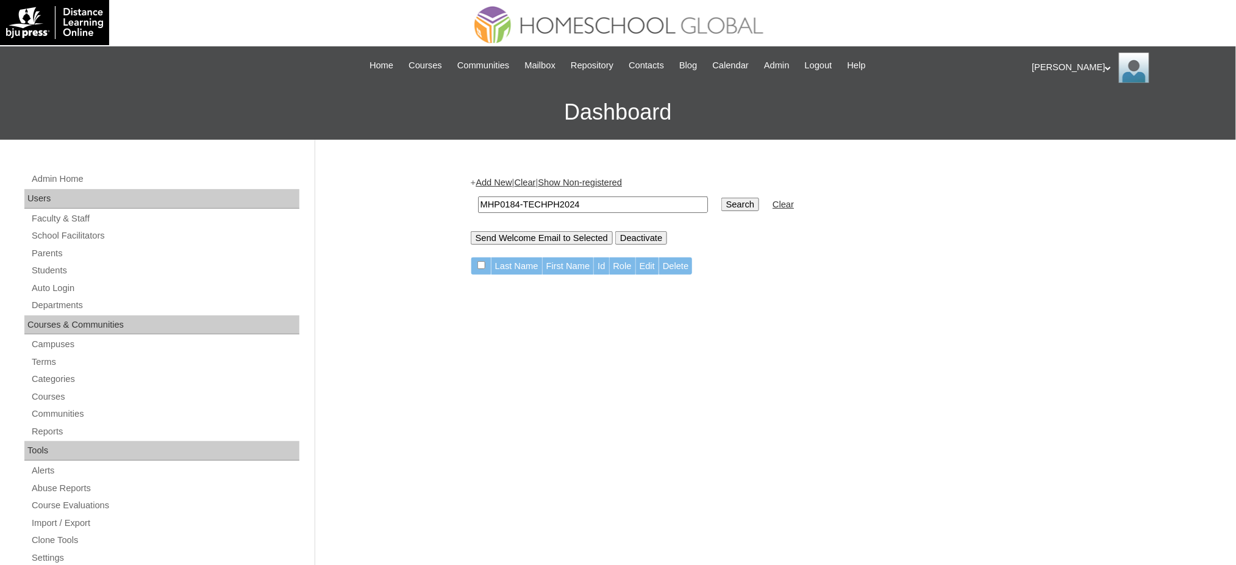
click at [620, 205] on input "MHP0184-TECHPH2024" at bounding box center [593, 204] width 230 height 16
paste input "[EMAIL_ADDRESS][DOMAIN_NAME]"
type input "[EMAIL_ADDRESS][DOMAIN_NAME]"
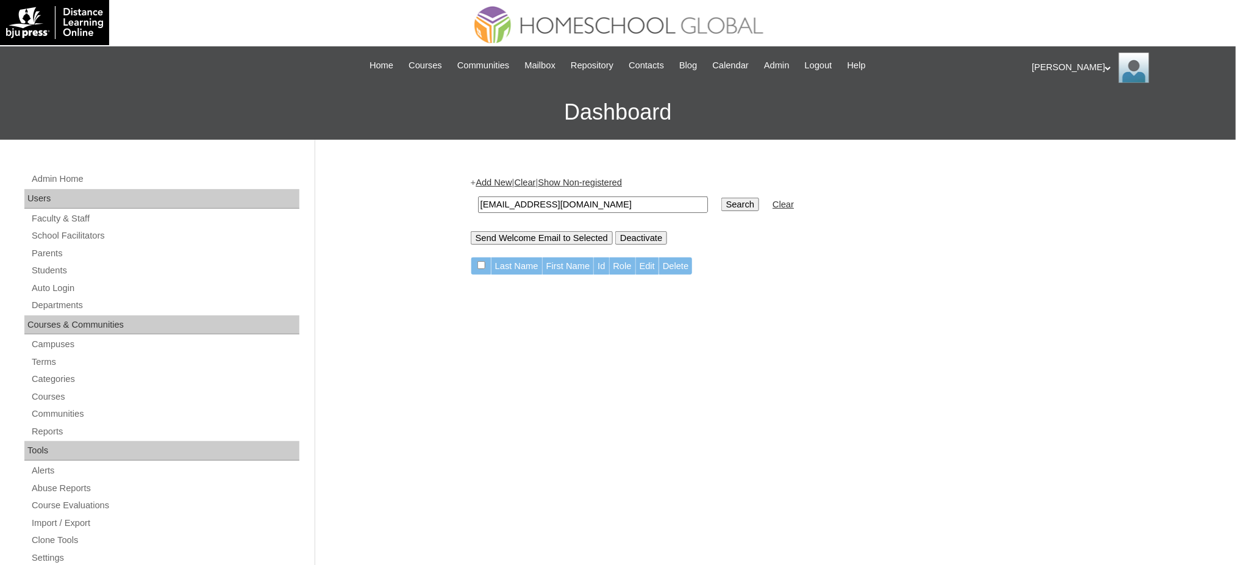
click at [716, 210] on td "Search" at bounding box center [741, 204] width 50 height 29
click at [722, 203] on input "Search" at bounding box center [741, 204] width 38 height 13
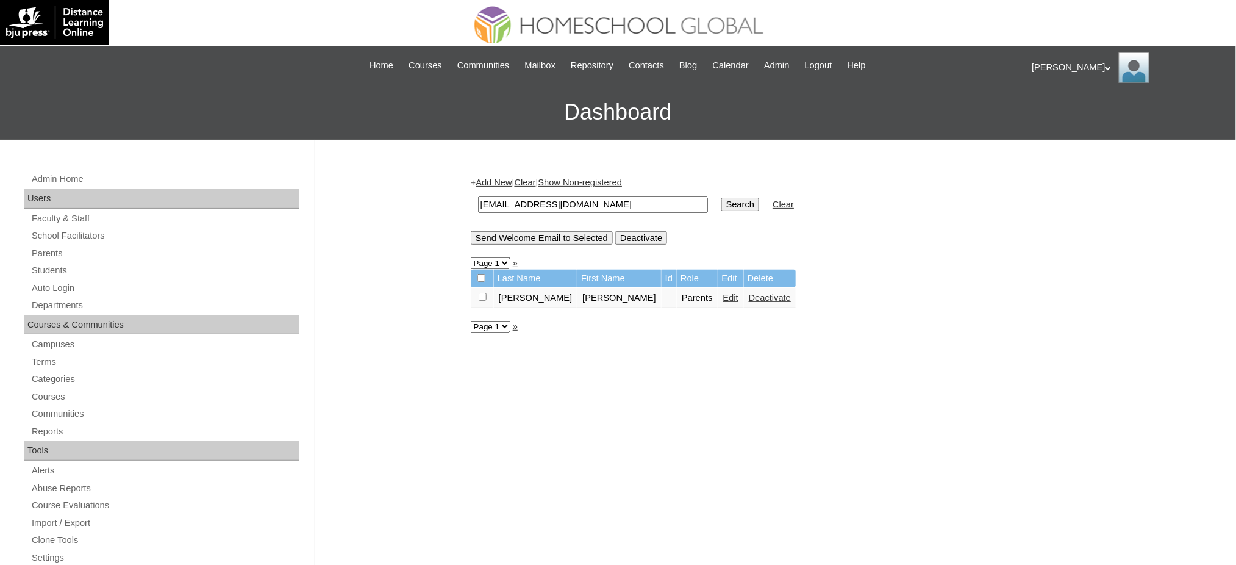
click at [723, 294] on link "Edit" at bounding box center [730, 298] width 15 height 10
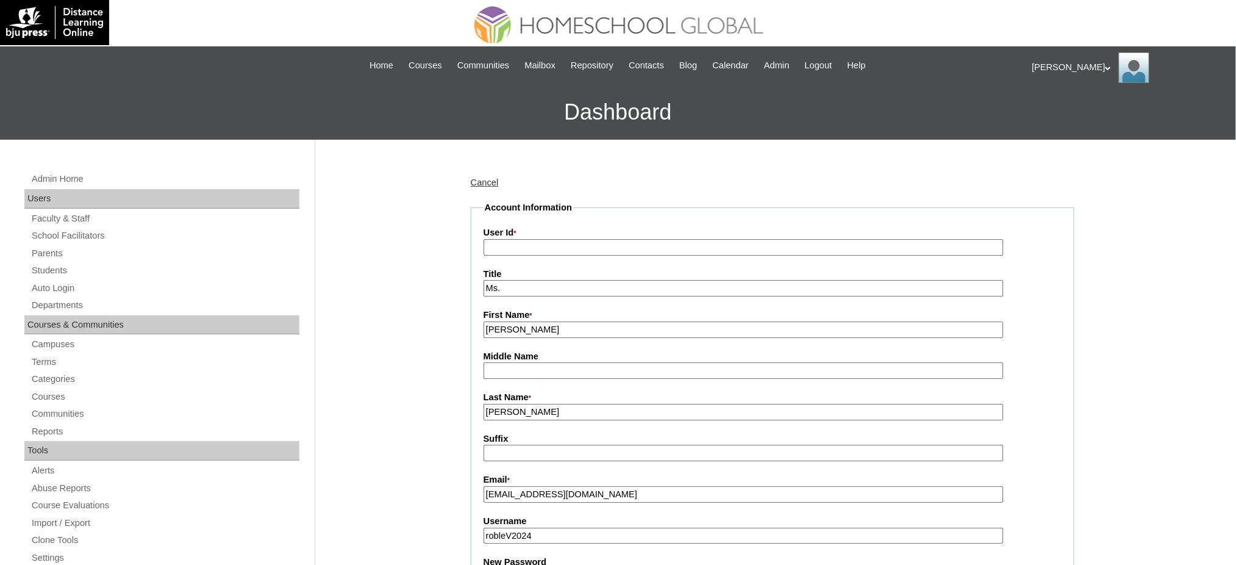
click at [539, 245] on input "User Id *" at bounding box center [744, 247] width 520 height 16
paste input "MHP0184-TECHPH2024"
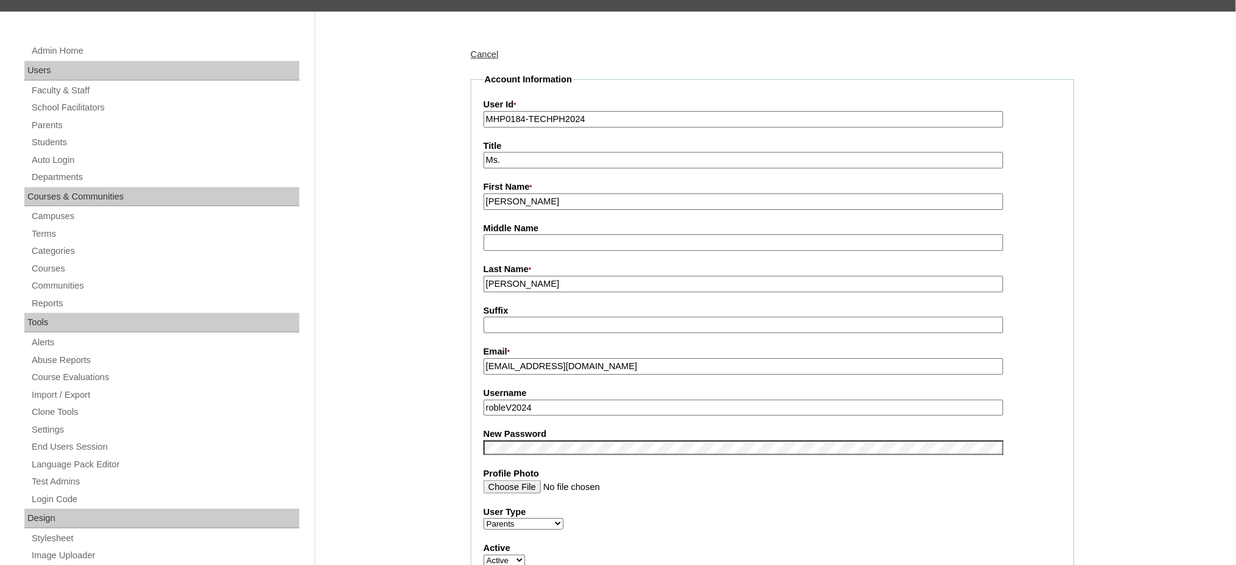
scroll to position [162, 0]
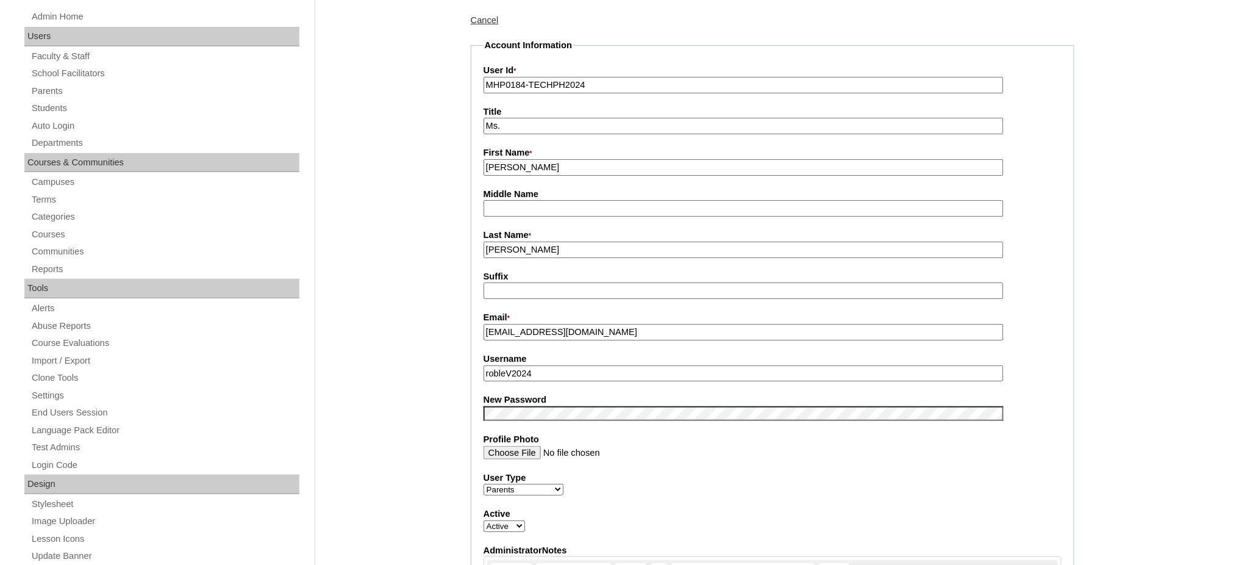
type input "MHP0184-TECHPH2024"
click at [548, 365] on input "robleV2024" at bounding box center [744, 373] width 520 height 16
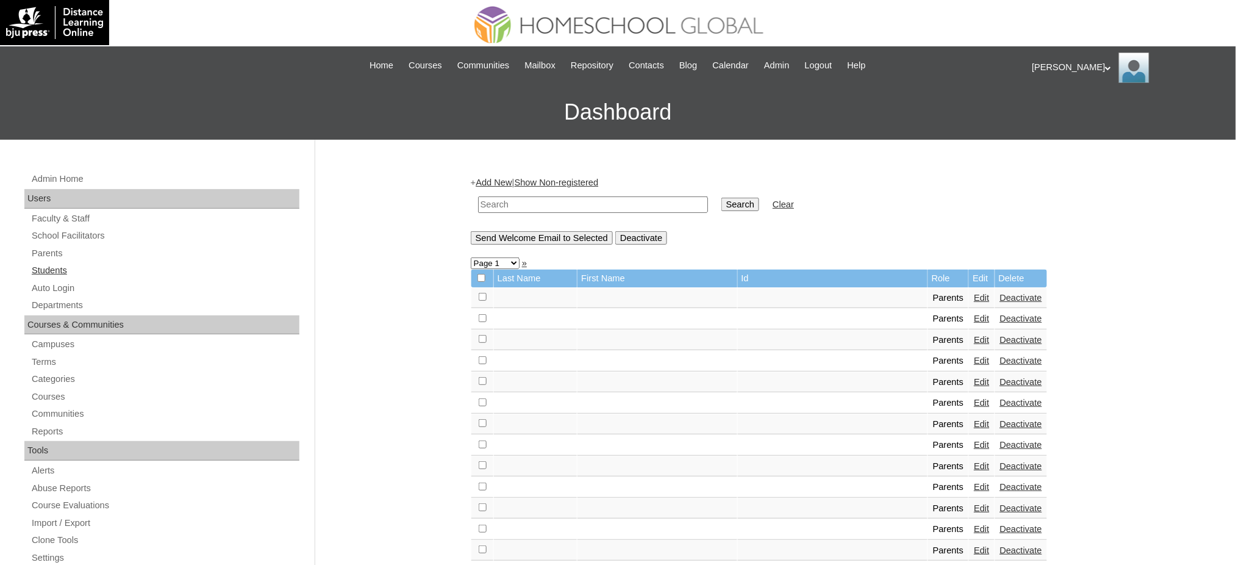
click at [48, 267] on link "Students" at bounding box center [164, 270] width 269 height 15
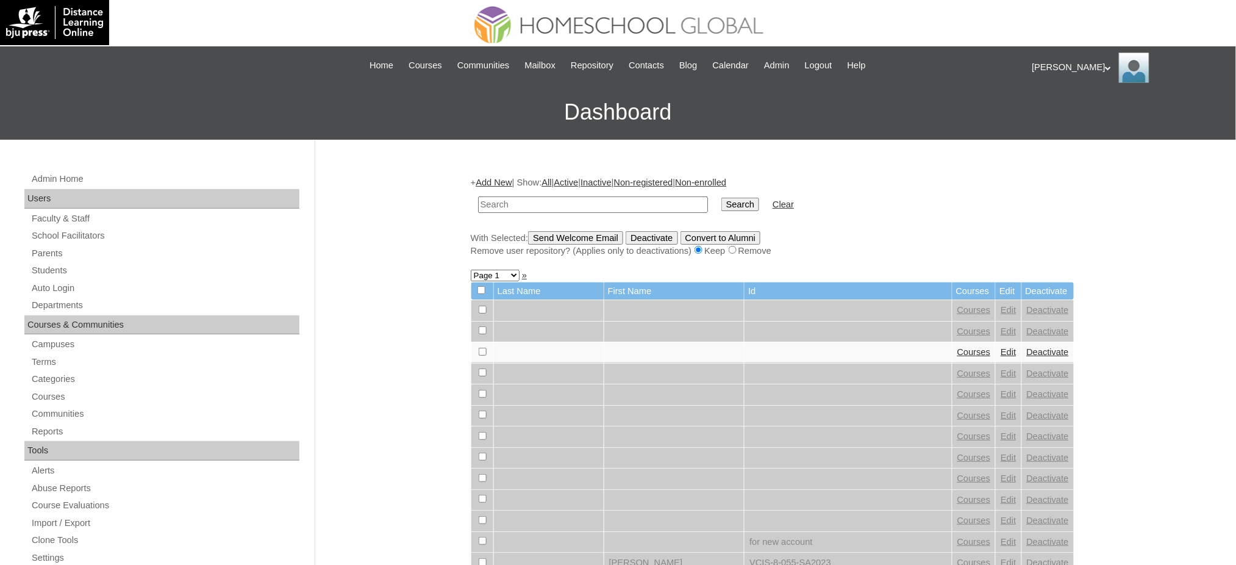
paste input "MHS0217-TECHPH2024"
type input "MHS0217-TECHPH2024"
click at [722, 201] on input "Search" at bounding box center [741, 204] width 38 height 13
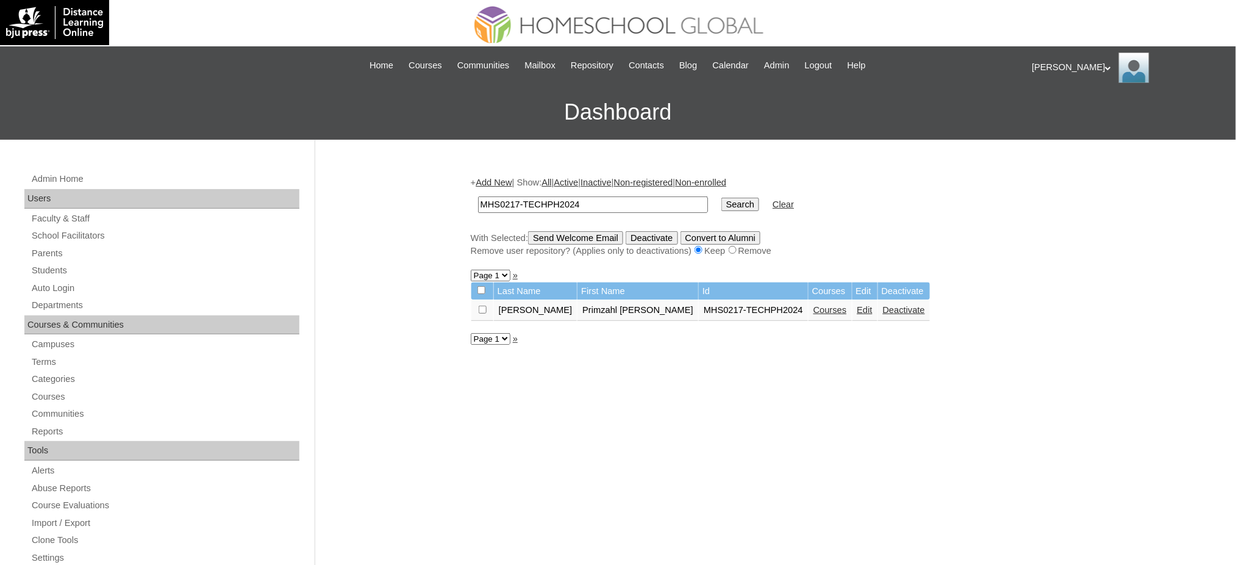
click at [858, 307] on link "Edit" at bounding box center [865, 310] width 15 height 10
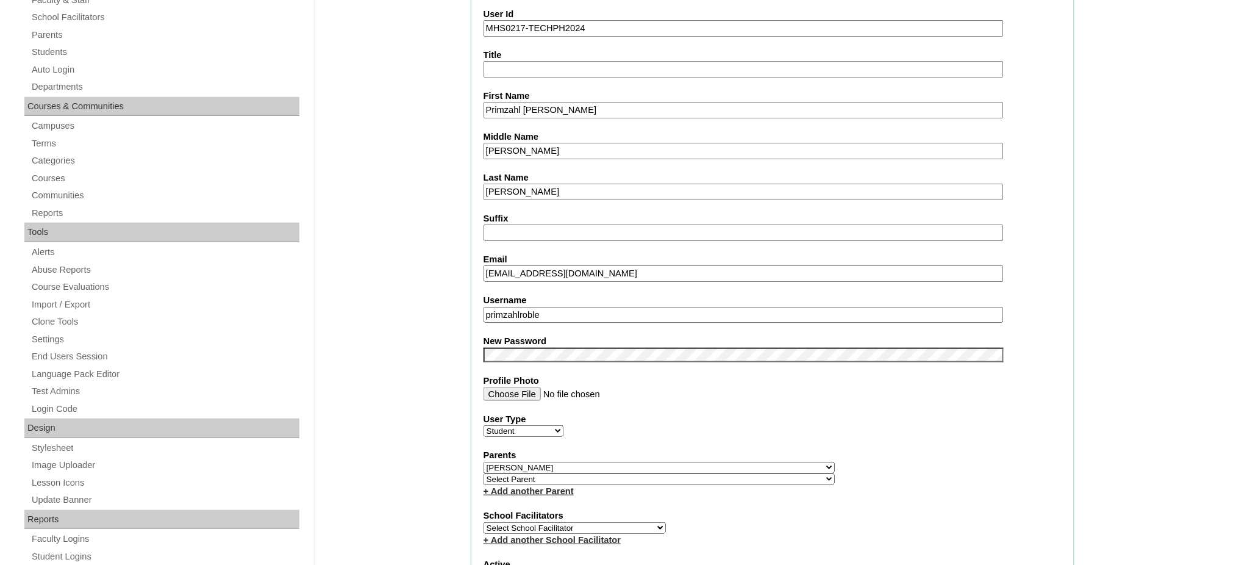
scroll to position [244, 0]
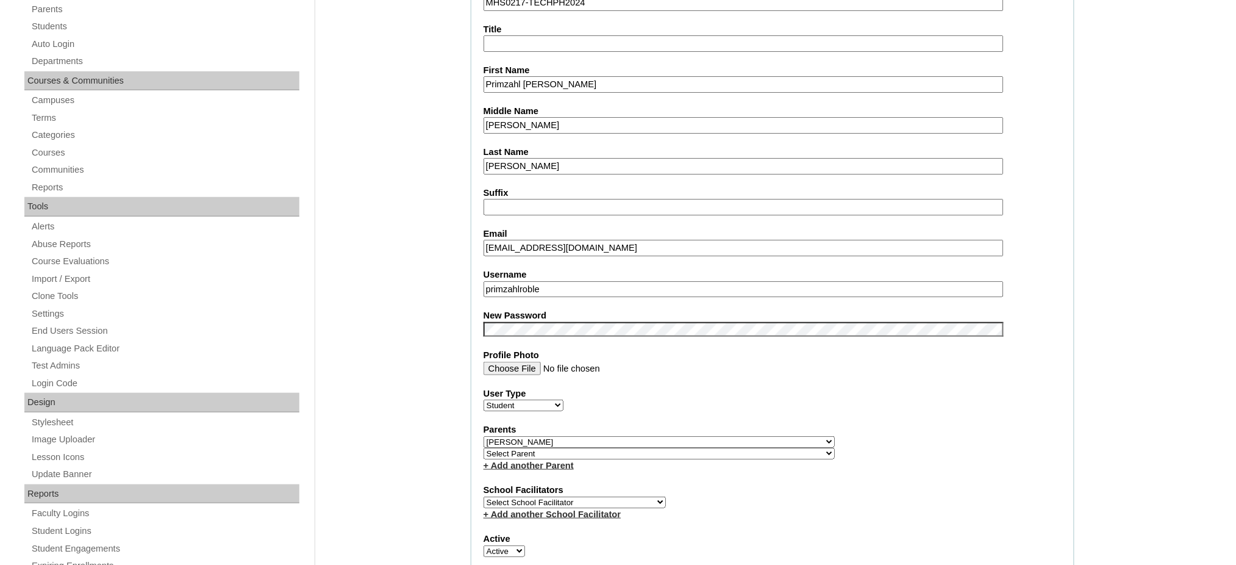
click at [567, 281] on input "primzahlroble" at bounding box center [744, 289] width 520 height 16
click at [533, 89] on fieldset "Account Information User Id MHS0217-TECHPH2024 Title First Name Primzahl [PERSO…" at bounding box center [773, 451] width 604 height 988
click at [533, 89] on fieldset "Account Information User Id MHS0217-TECHPH2024 Title First Name Primzahl Lorenz…" at bounding box center [773, 451] width 604 height 988
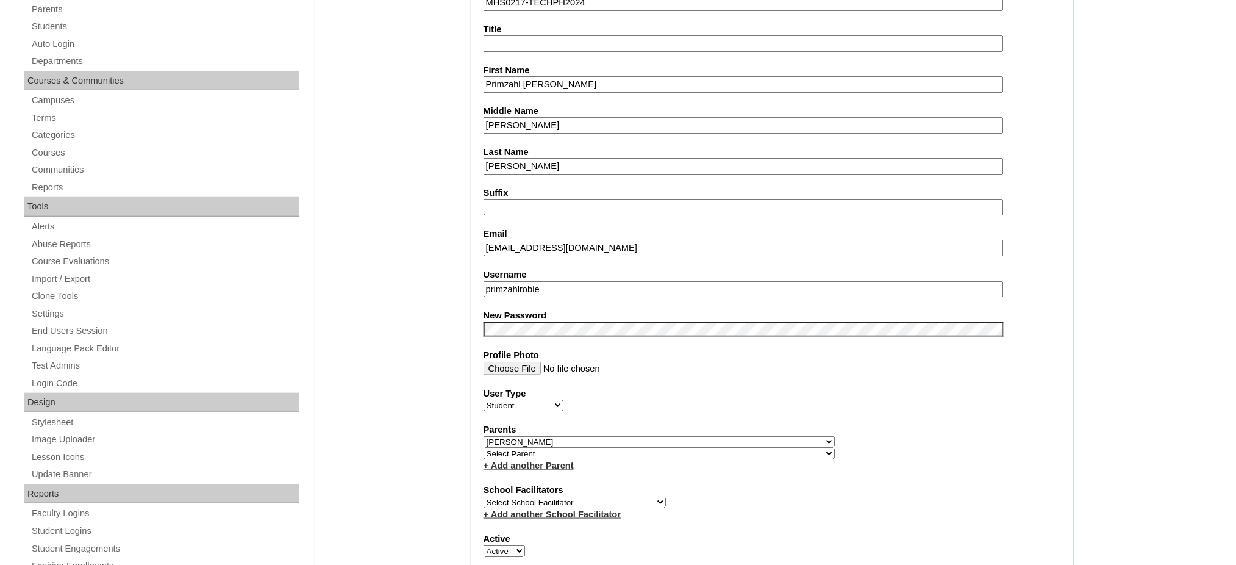
click at [534, 85] on input "Primzahl [PERSON_NAME]" at bounding box center [744, 84] width 520 height 16
click at [534, 85] on input "Primzahl Lorenzo" at bounding box center [744, 84] width 520 height 16
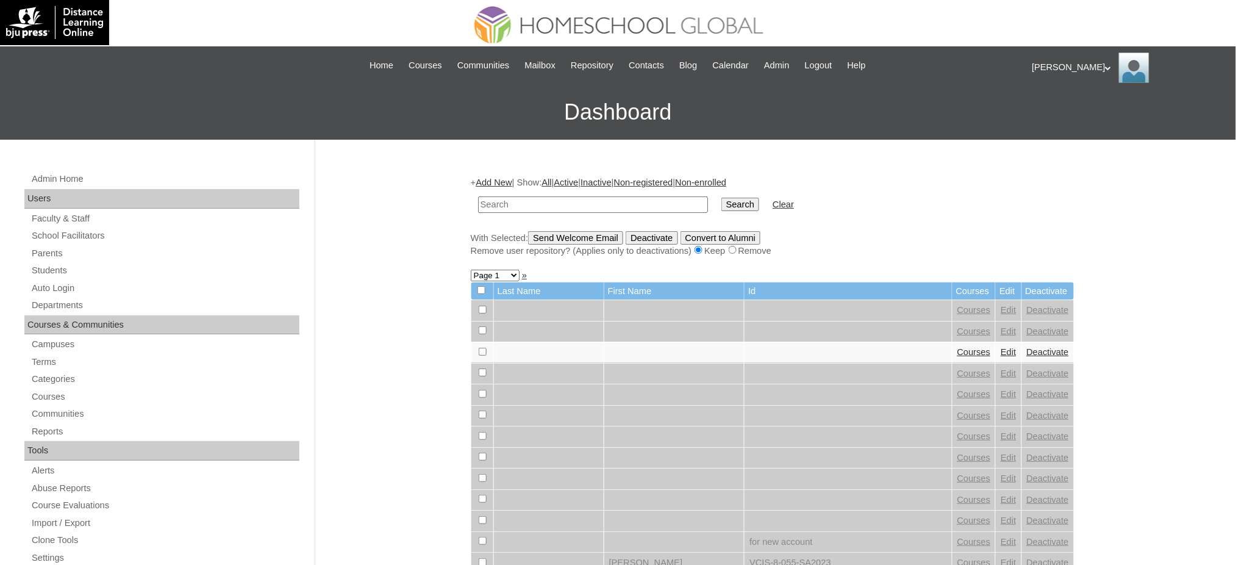
paste input "Primzahl [PERSON_NAME]"
type input "Primzahl [PERSON_NAME]"
click at [722, 201] on input "Search" at bounding box center [741, 204] width 38 height 13
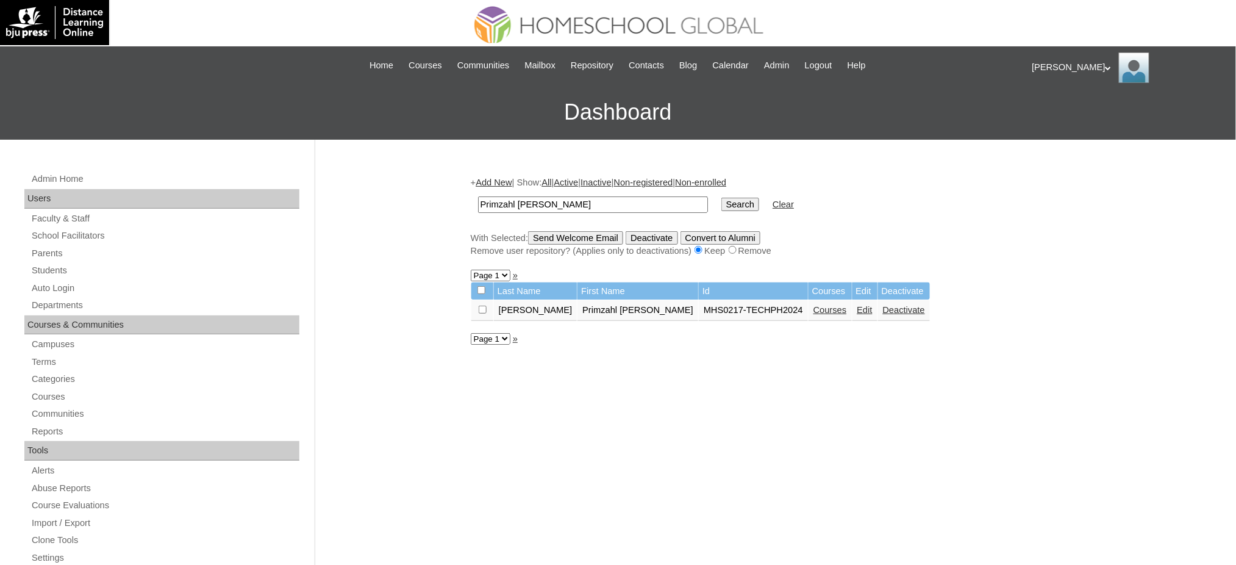
click at [814, 305] on link "Courses" at bounding box center [831, 310] width 34 height 10
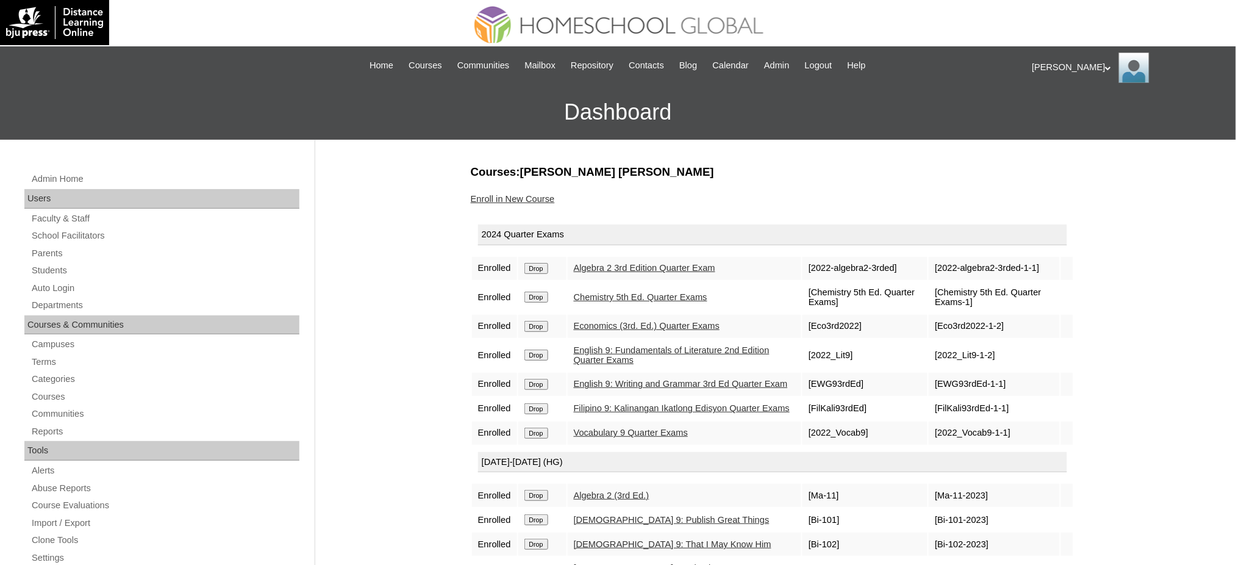
click at [544, 264] on input "Drop" at bounding box center [537, 268] width 24 height 11
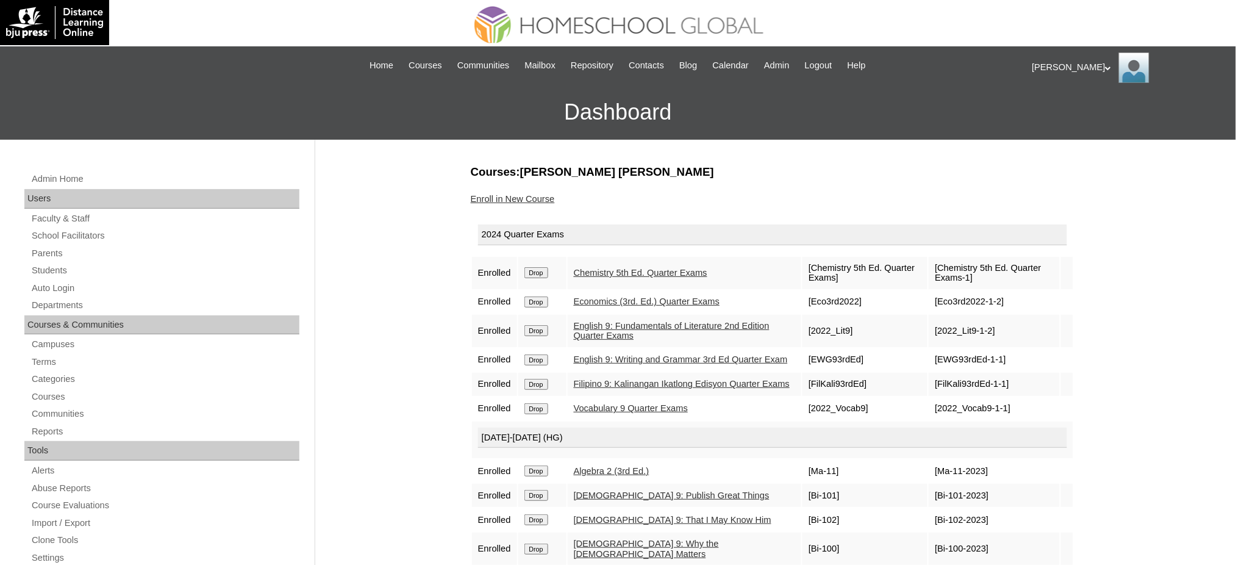
click at [545, 270] on input "Drop" at bounding box center [537, 272] width 24 height 11
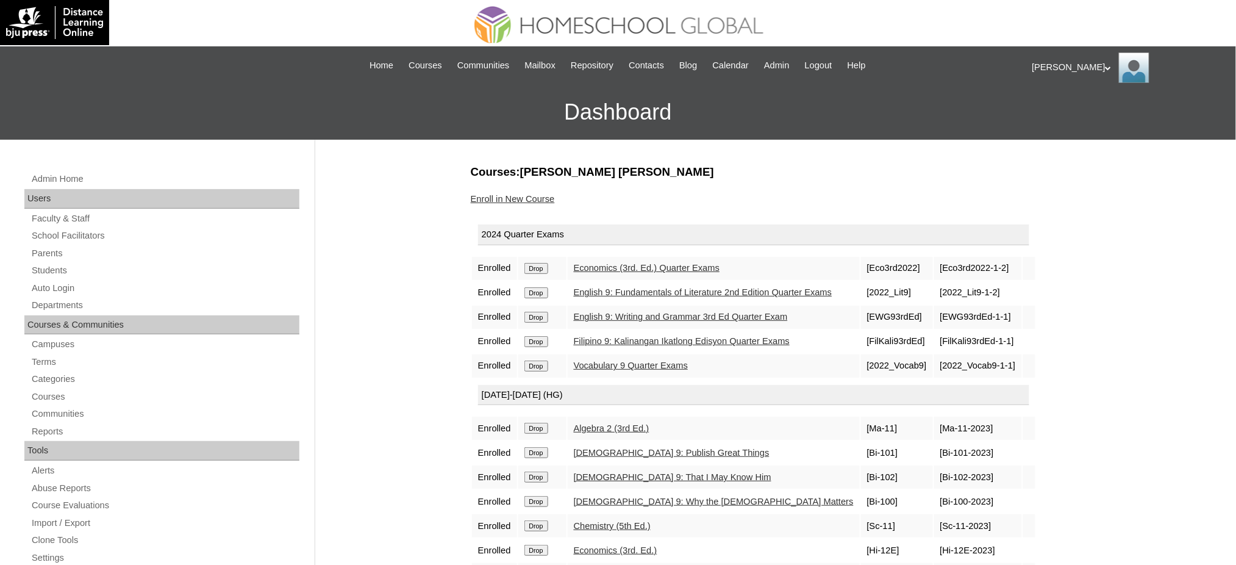
click at [527, 266] on input "Drop" at bounding box center [537, 268] width 24 height 11
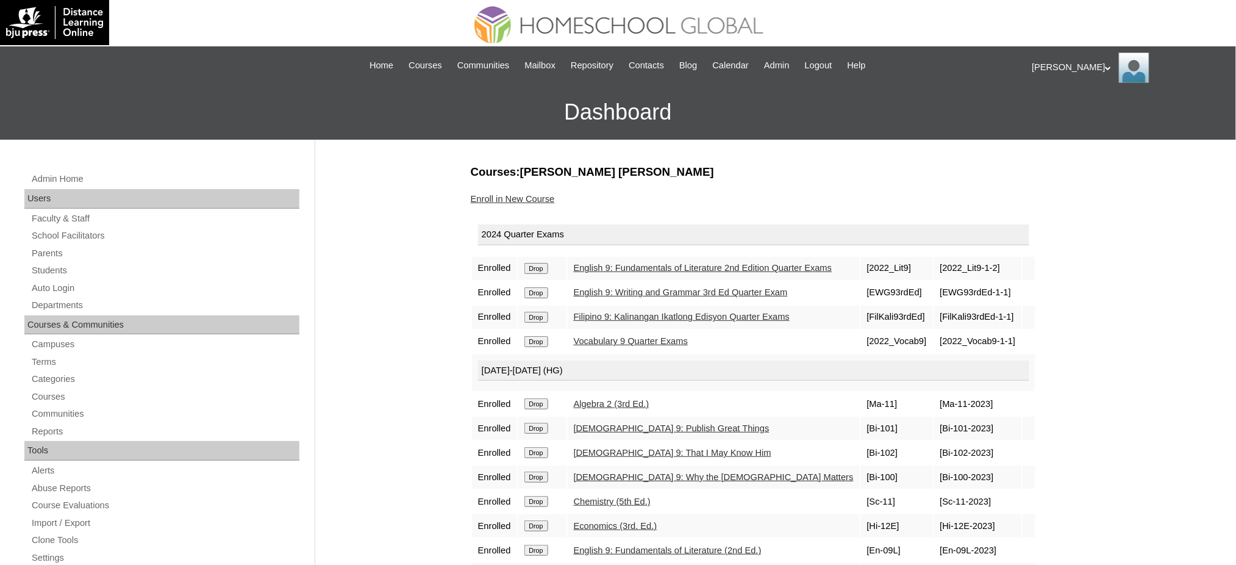
click at [542, 267] on input "Drop" at bounding box center [537, 268] width 24 height 11
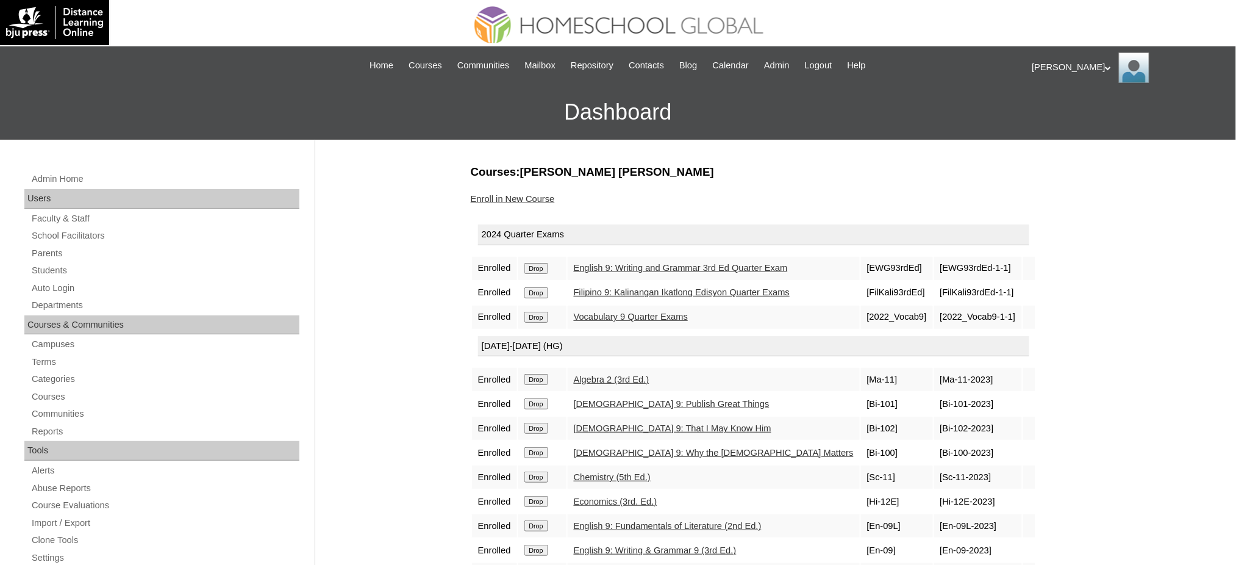
click at [540, 263] on input "Drop" at bounding box center [537, 268] width 24 height 11
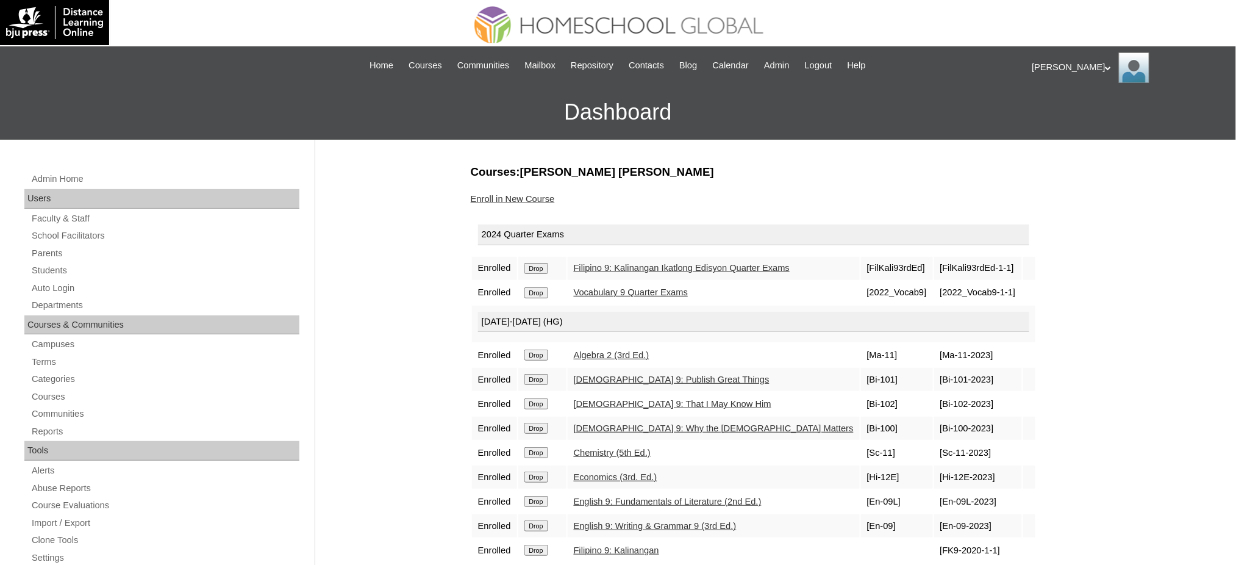
click at [538, 271] on td "Drop" at bounding box center [542, 268] width 48 height 23
click at [545, 265] on input "Drop" at bounding box center [537, 268] width 24 height 11
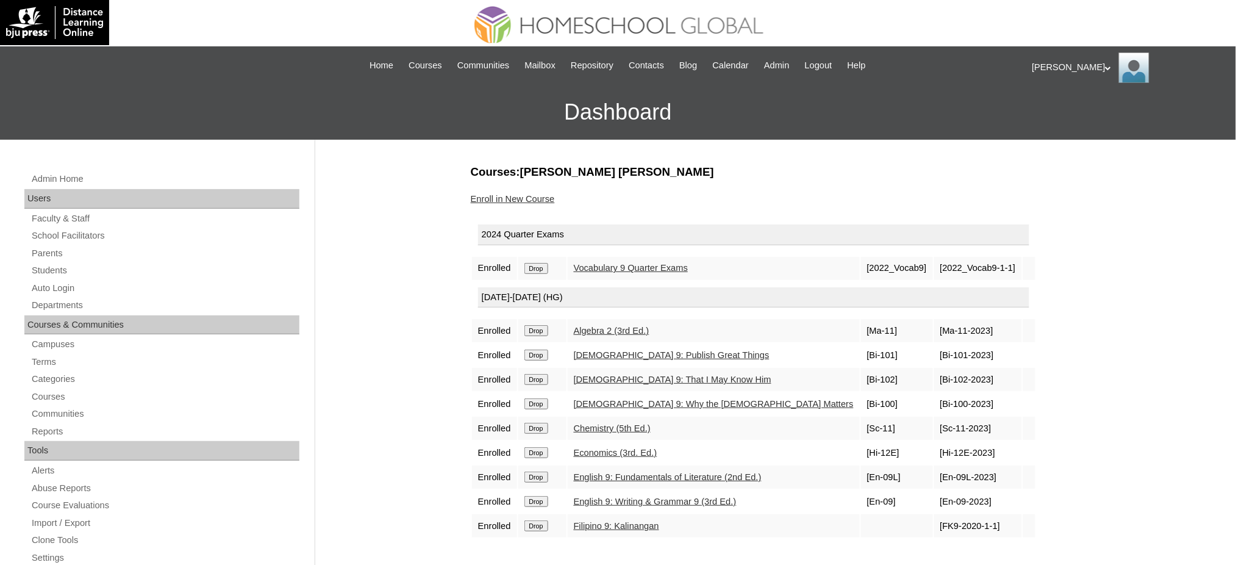
click at [540, 268] on input "Drop" at bounding box center [537, 268] width 24 height 11
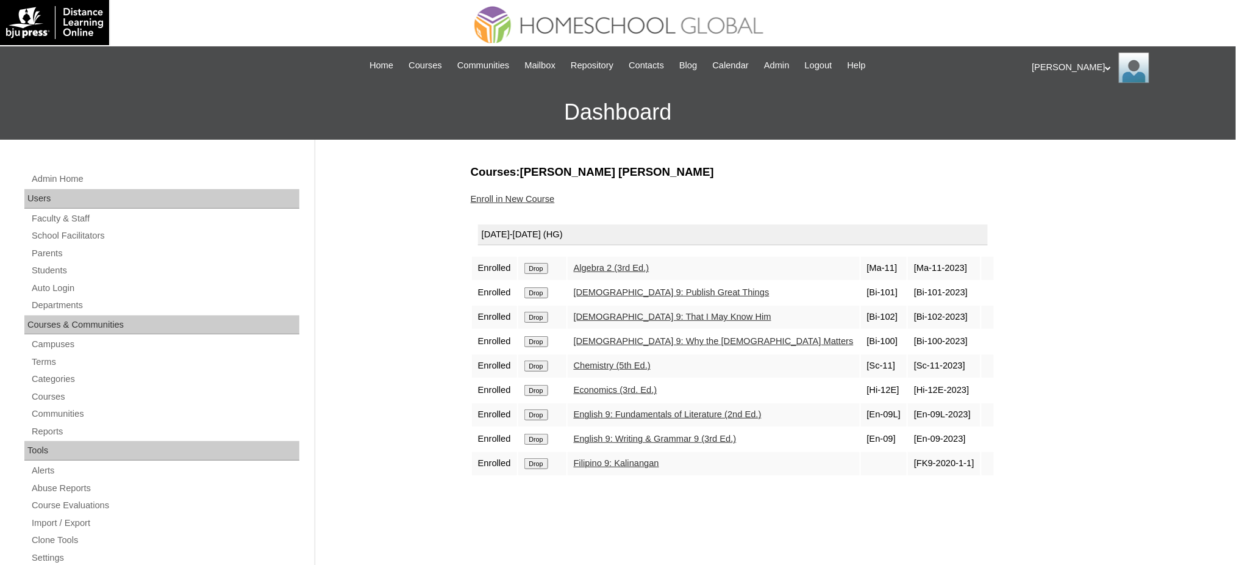
click at [538, 267] on input "Drop" at bounding box center [537, 268] width 24 height 11
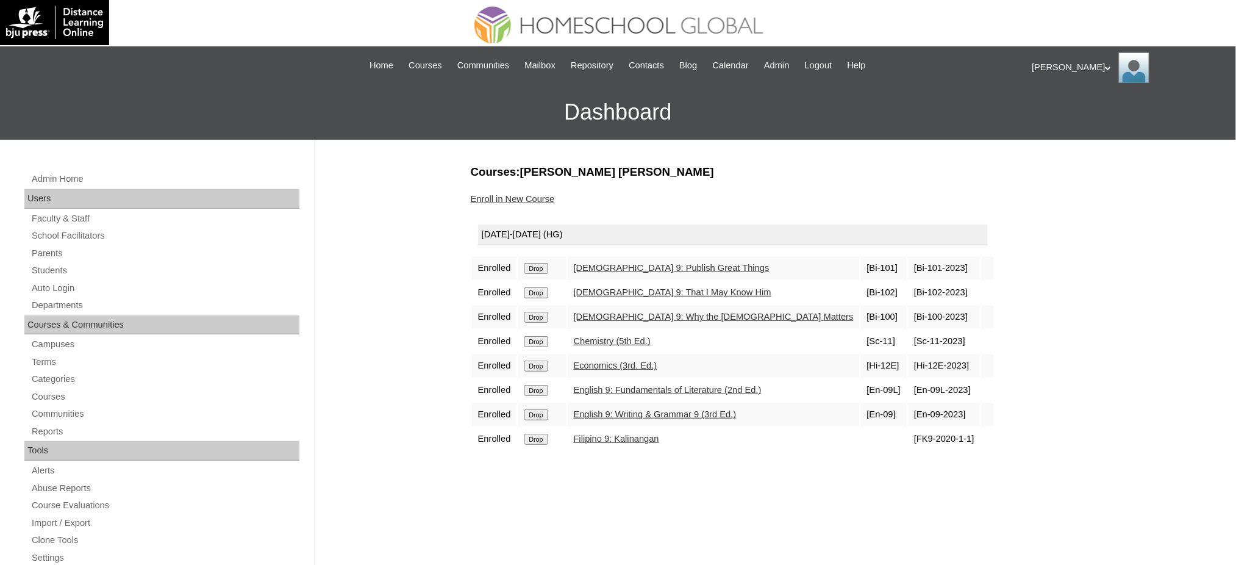
click at [541, 268] on input "Drop" at bounding box center [537, 268] width 24 height 11
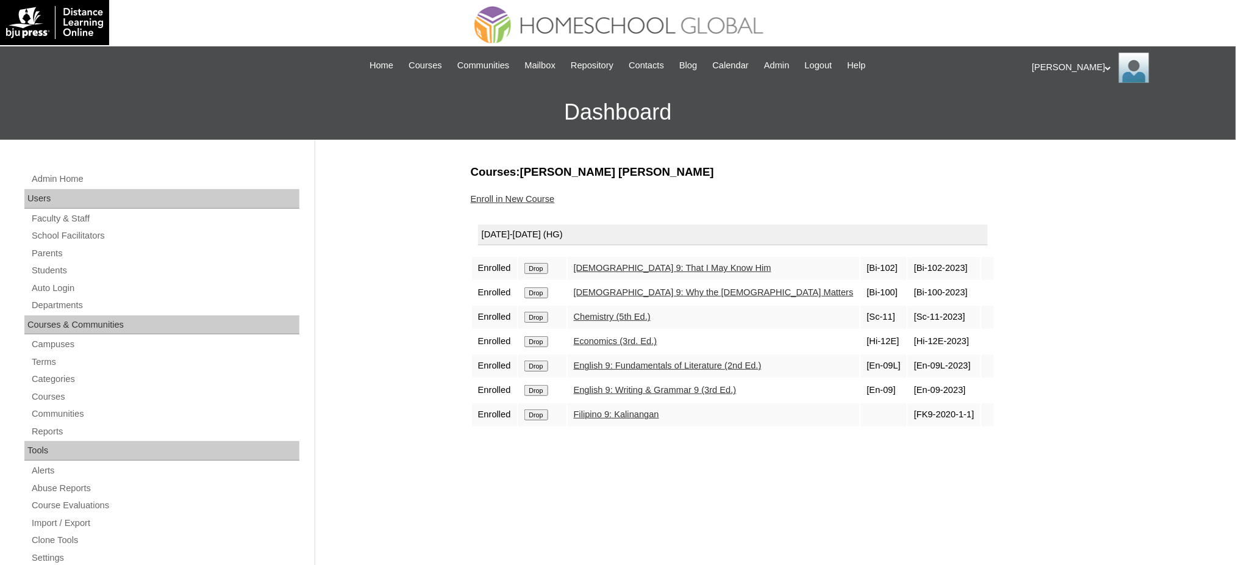
click at [543, 271] on td "Drop" at bounding box center [542, 268] width 48 height 23
click at [547, 265] on input "Drop" at bounding box center [537, 268] width 24 height 11
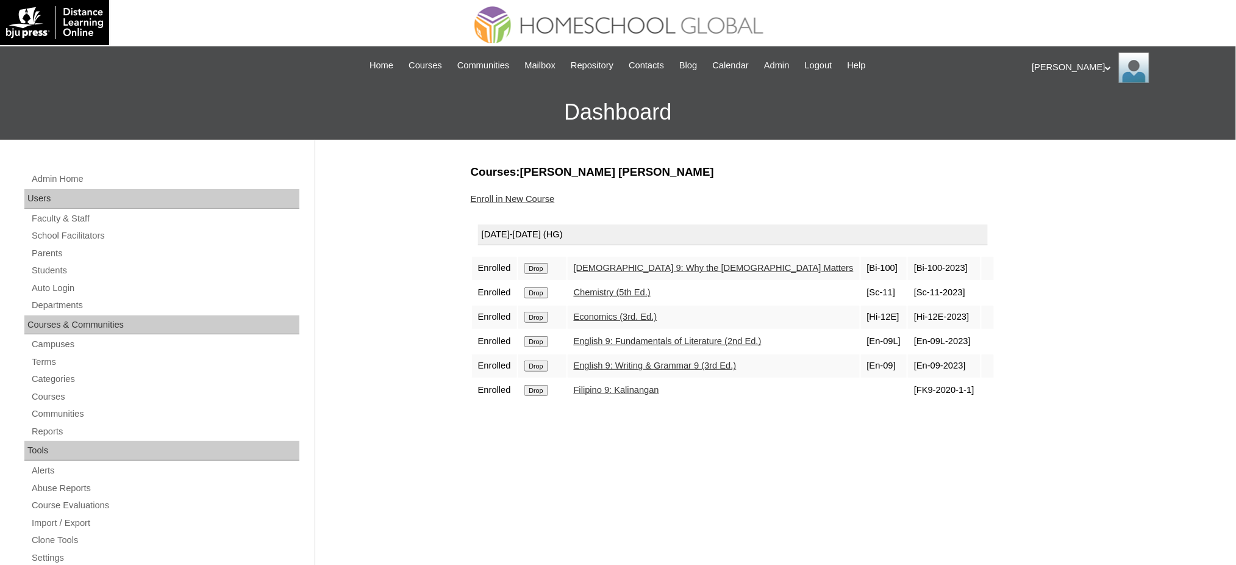
click at [525, 264] on input "Drop" at bounding box center [537, 268] width 24 height 11
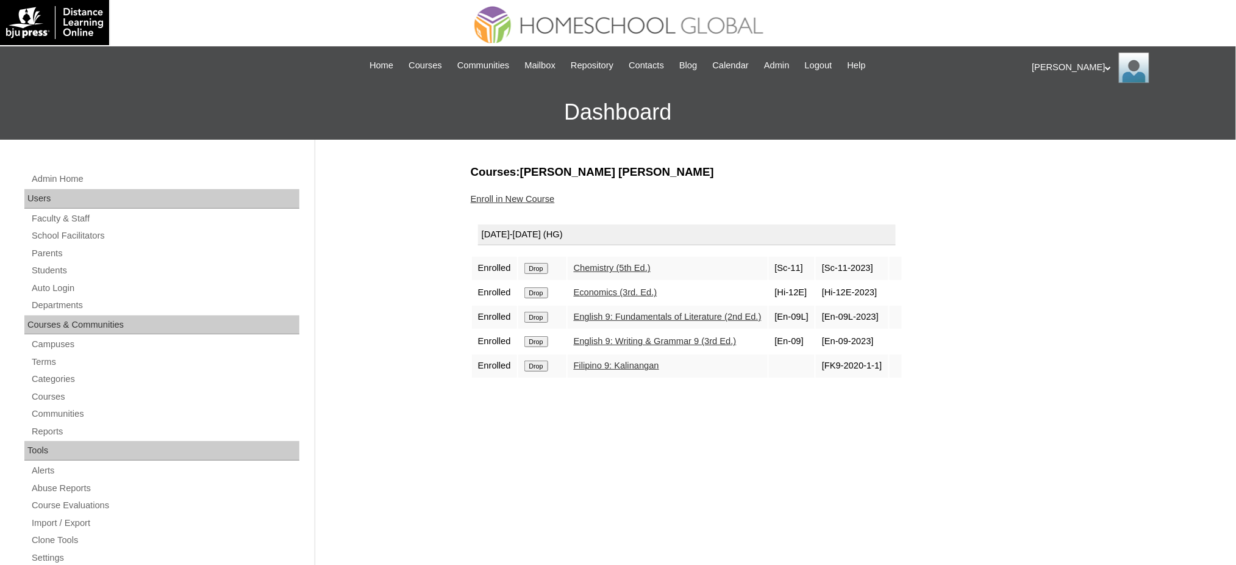
drag, startPoint x: 0, startPoint y: 0, endPoint x: 542, endPoint y: 270, distance: 605.9
click at [542, 270] on input "Drop" at bounding box center [537, 268] width 24 height 11
click at [541, 266] on input "Drop" at bounding box center [537, 268] width 24 height 11
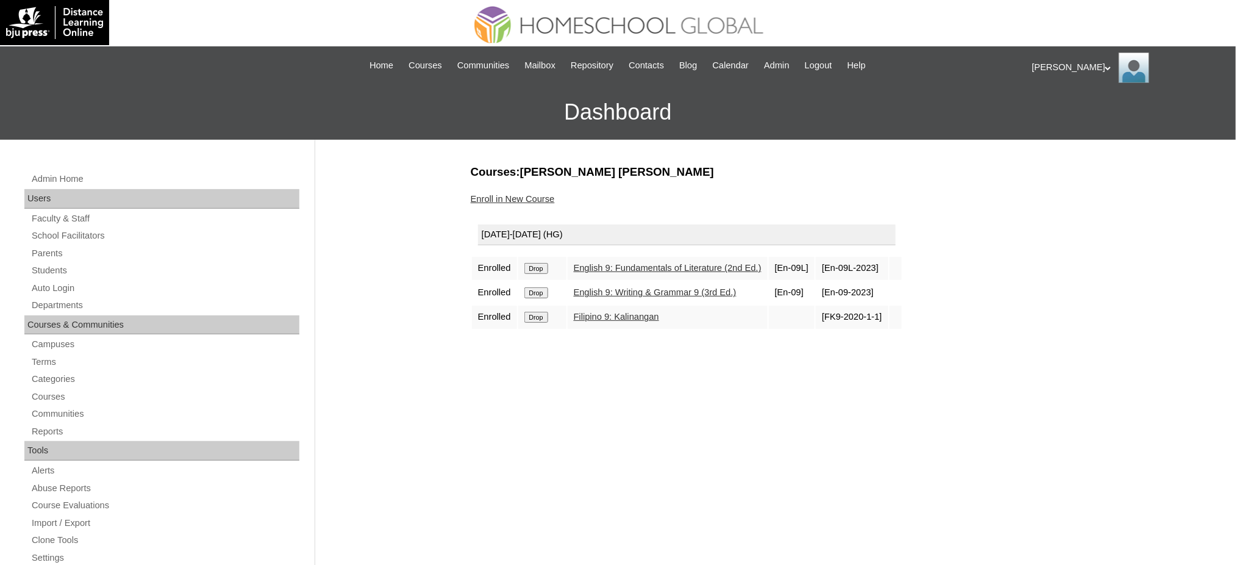
click at [542, 270] on input "Drop" at bounding box center [537, 268] width 24 height 11
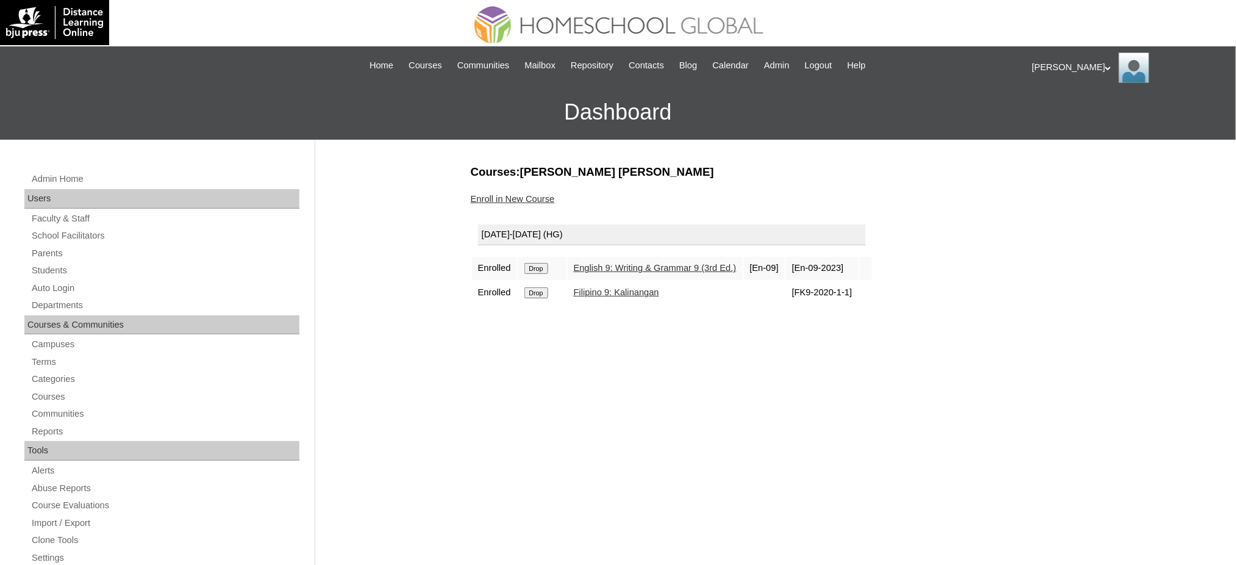
click at [547, 267] on input "Drop" at bounding box center [537, 268] width 24 height 11
click at [537, 267] on input "Drop" at bounding box center [537, 268] width 24 height 11
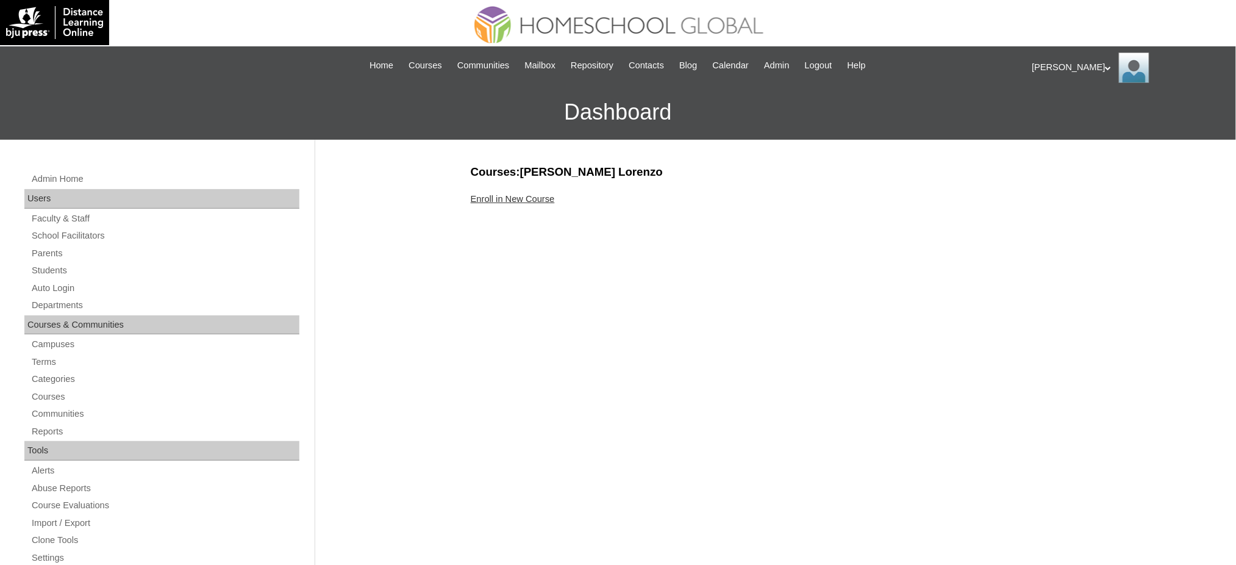
click at [500, 201] on link "Enroll in New Course" at bounding box center [513, 199] width 84 height 10
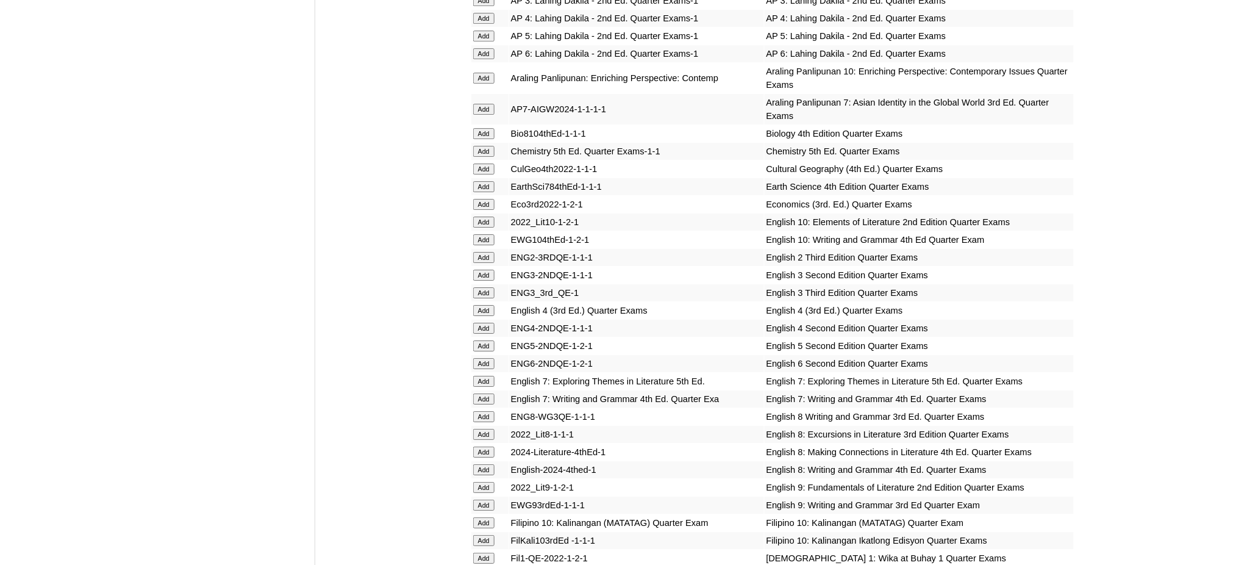
scroll to position [1382, 0]
click at [486, 70] on input "Add" at bounding box center [483, 75] width 21 height 11
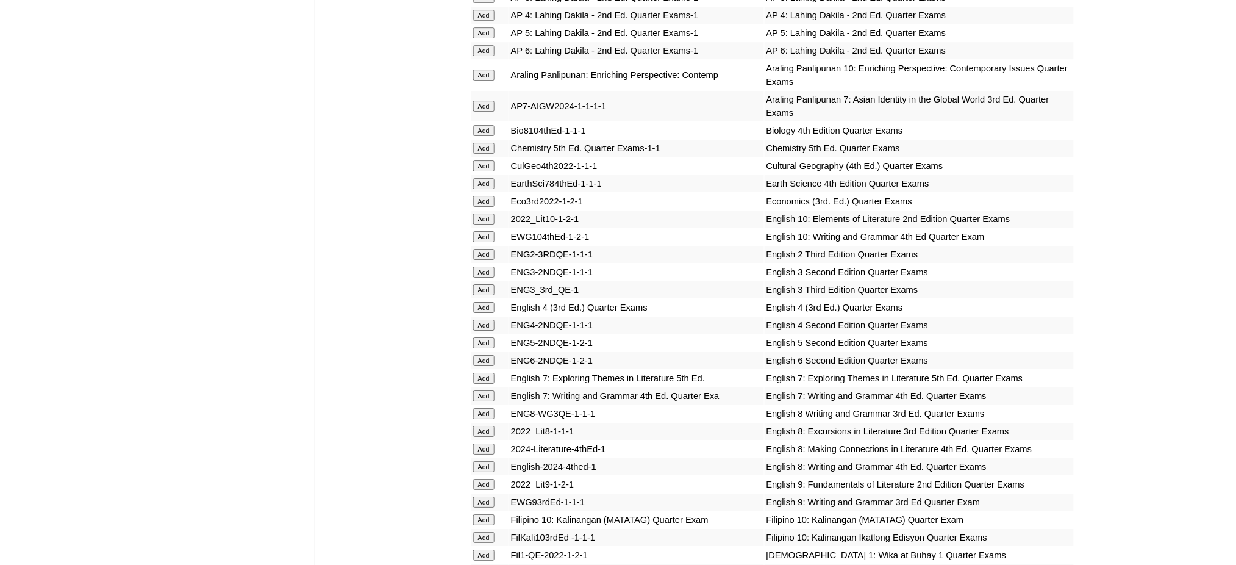
click at [486, 70] on input "Add" at bounding box center [483, 75] width 21 height 11
click at [483, 213] on input "Add" at bounding box center [483, 218] width 21 height 11
click at [485, 231] on input "Add" at bounding box center [483, 236] width 21 height 11
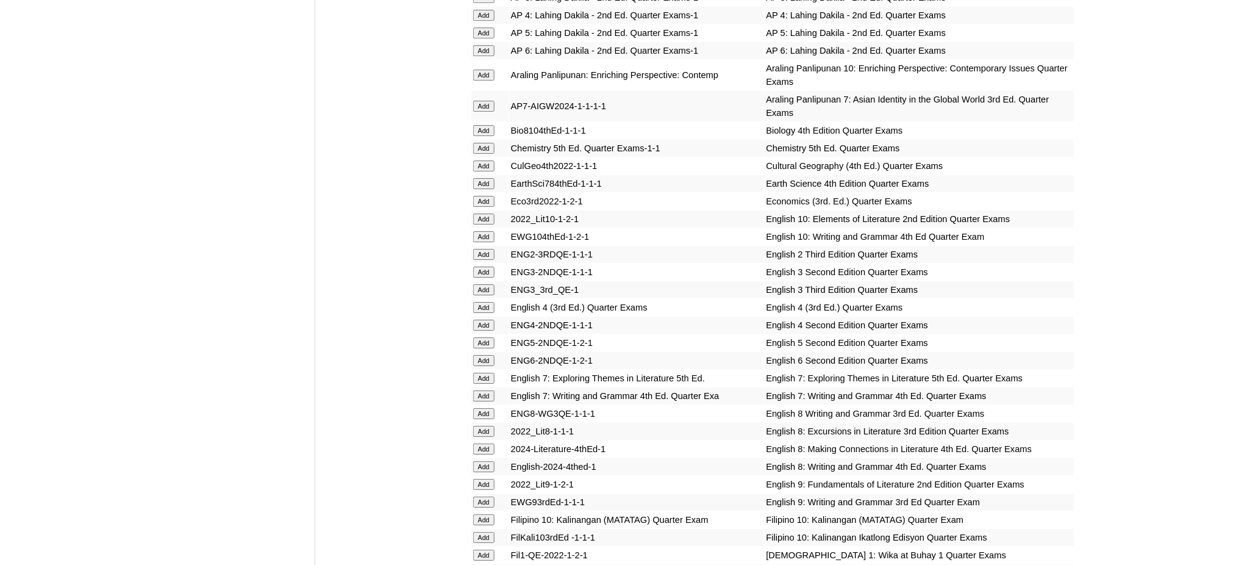
click at [485, 231] on input "Add" at bounding box center [483, 236] width 21 height 11
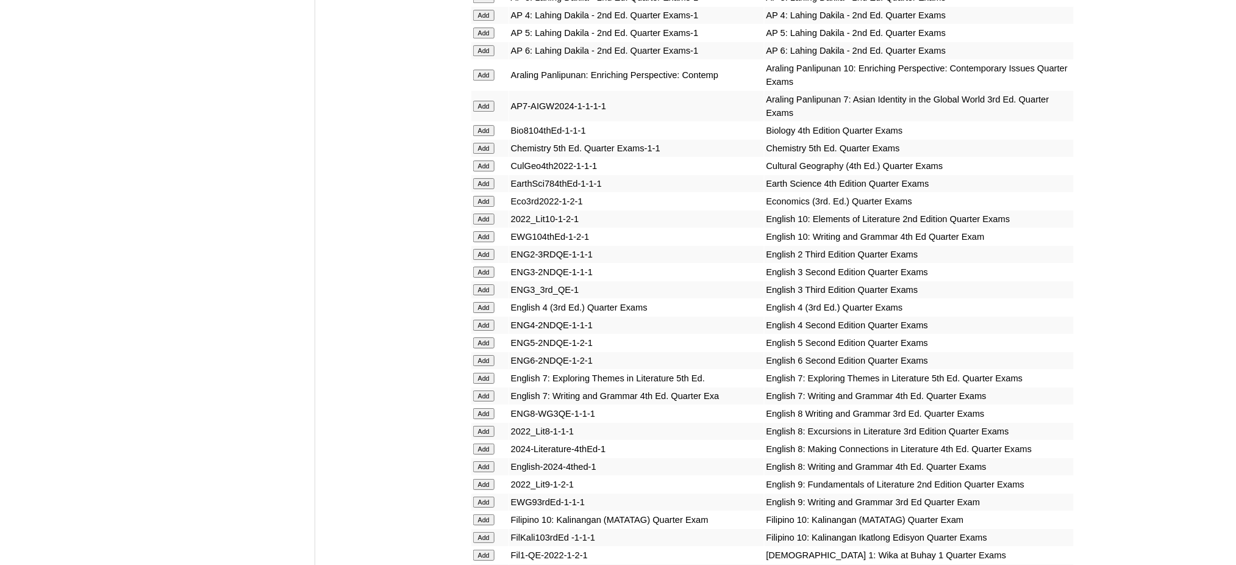
click at [485, 231] on input "Add" at bounding box center [483, 236] width 21 height 11
click at [484, 514] on input "Add" at bounding box center [483, 519] width 21 height 11
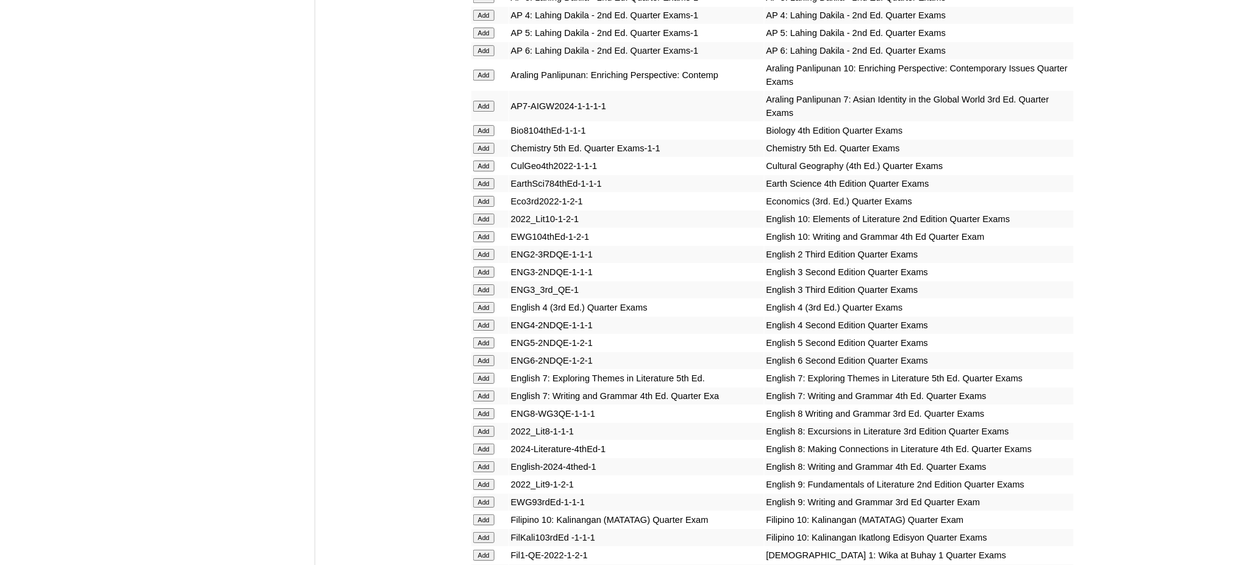
click at [484, 514] on input "Add" at bounding box center [483, 519] width 21 height 11
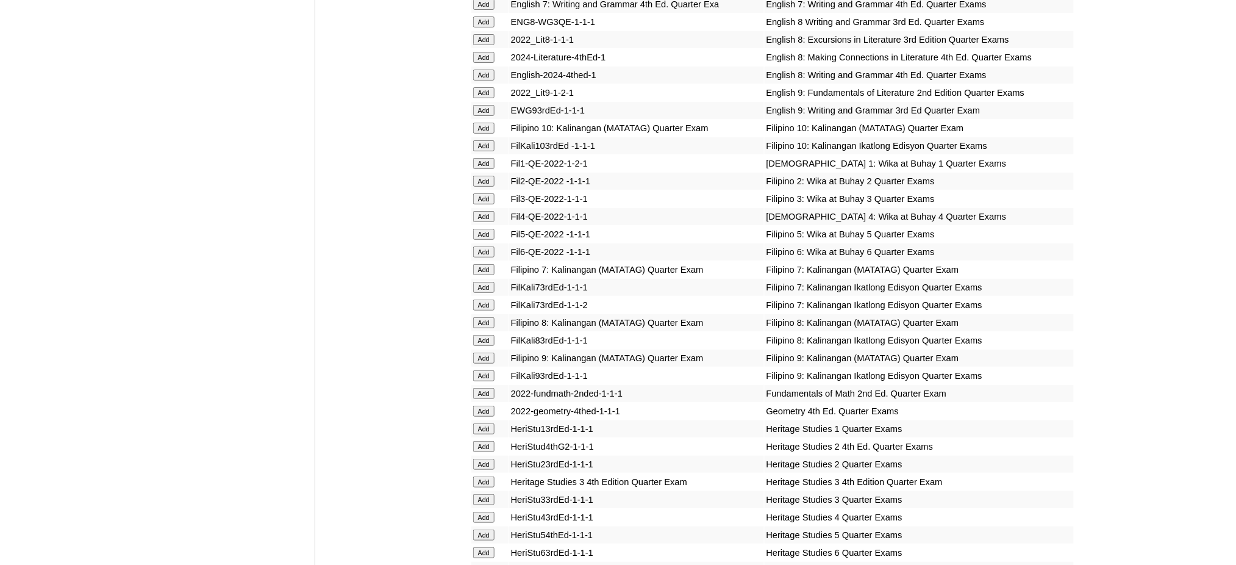
scroll to position [1789, 0]
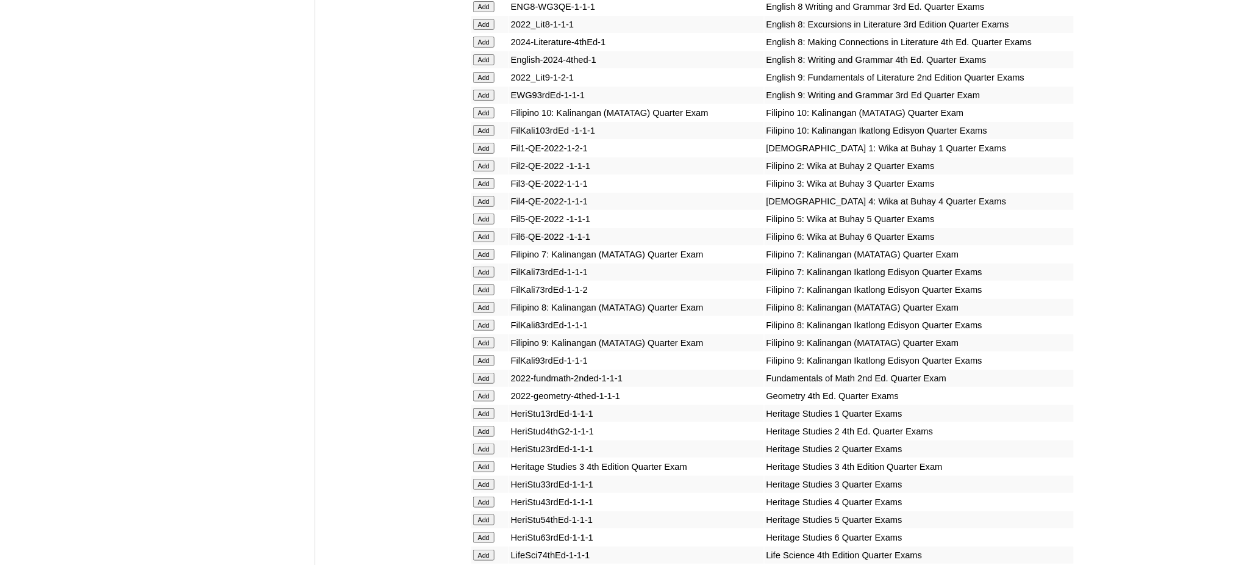
click at [478, 390] on input "Add" at bounding box center [483, 395] width 21 height 11
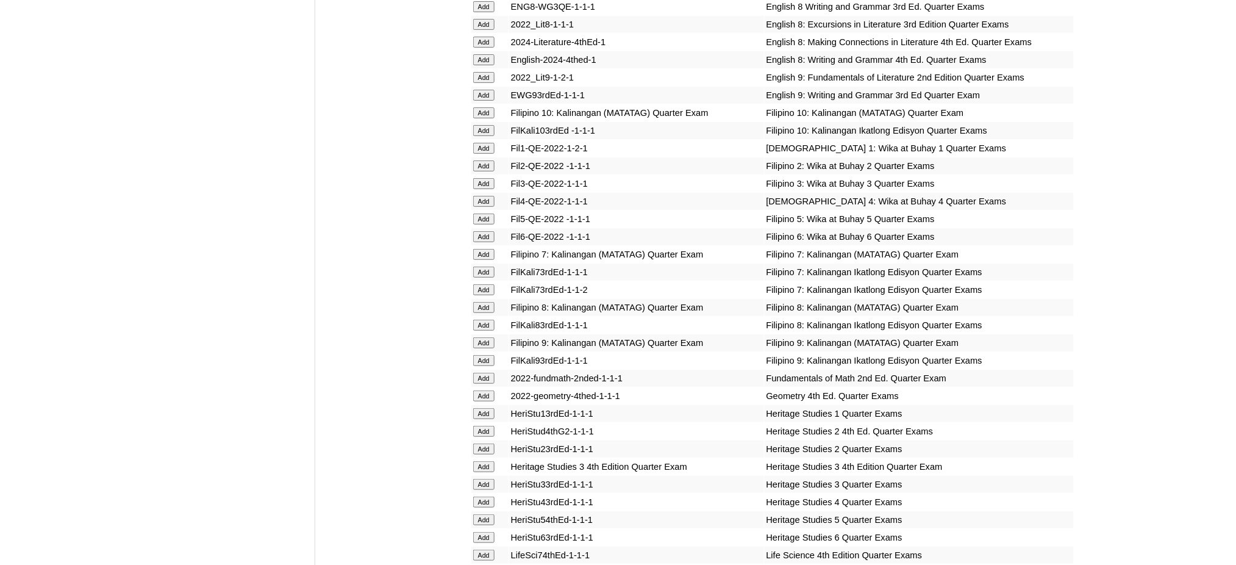
click at [478, 390] on input "Add" at bounding box center [483, 395] width 21 height 11
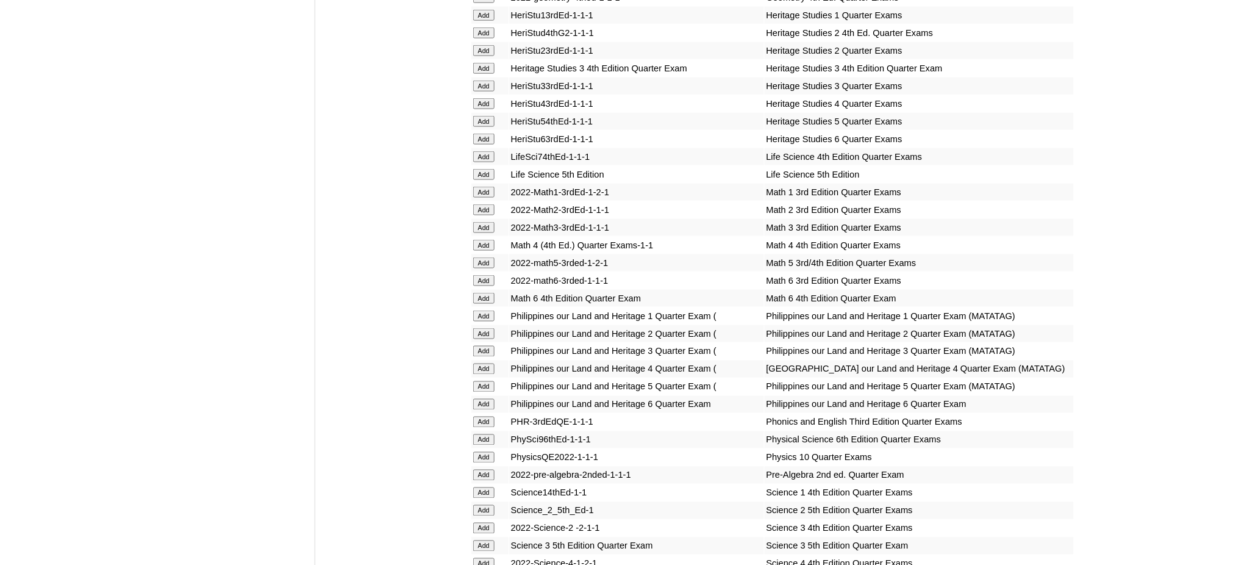
scroll to position [2196, 0]
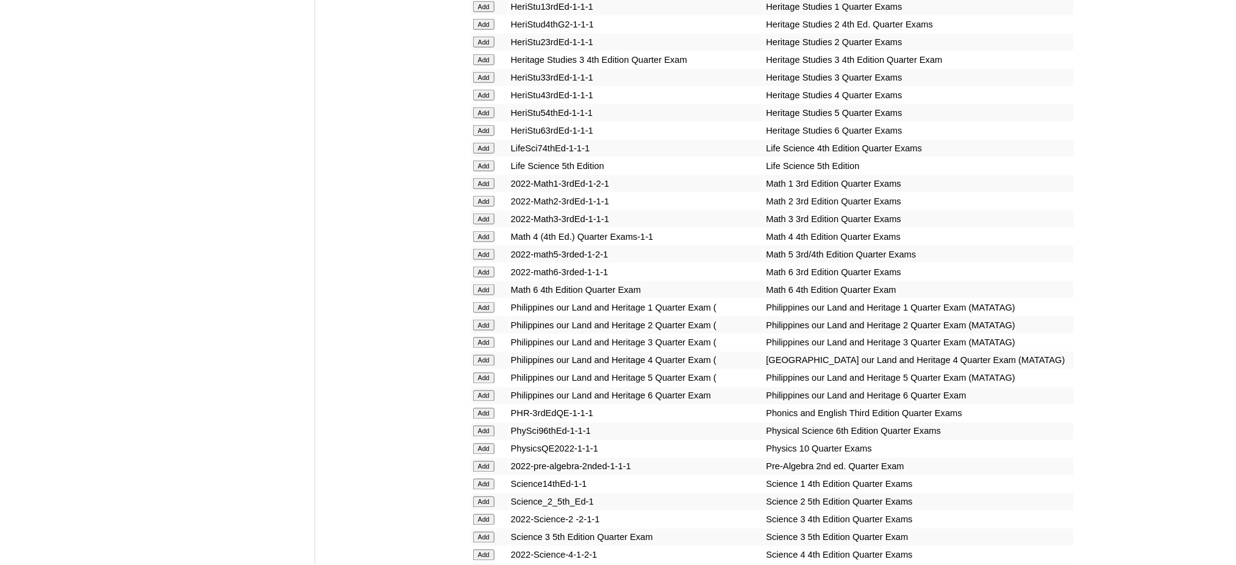
click at [478, 443] on input "Add" at bounding box center [483, 448] width 21 height 11
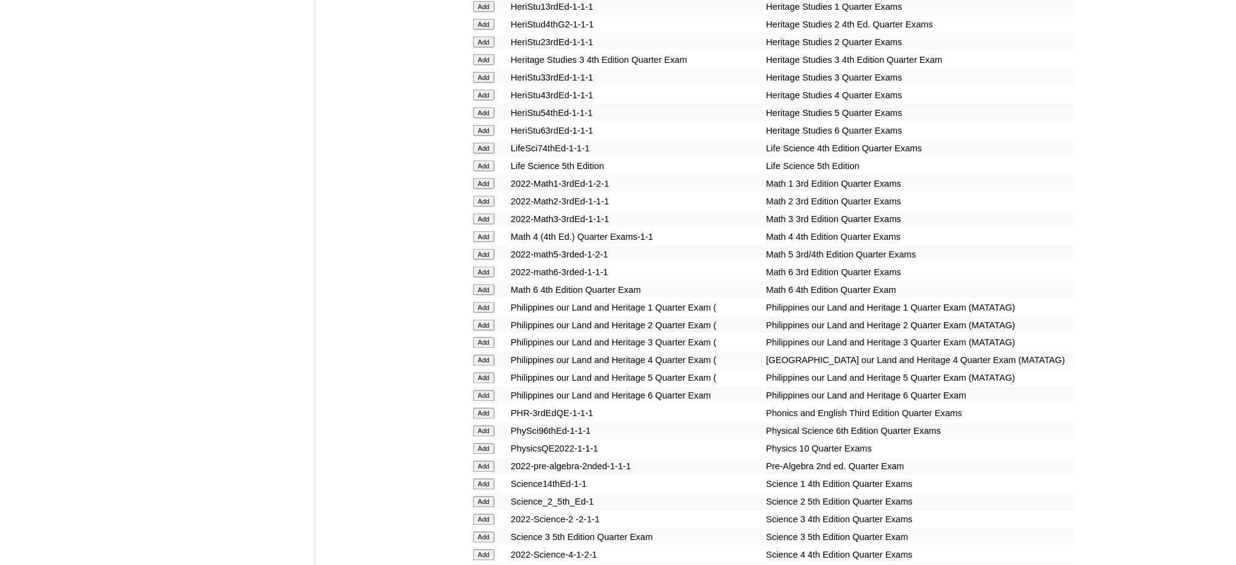
click at [478, 443] on input "Add" at bounding box center [483, 448] width 21 height 11
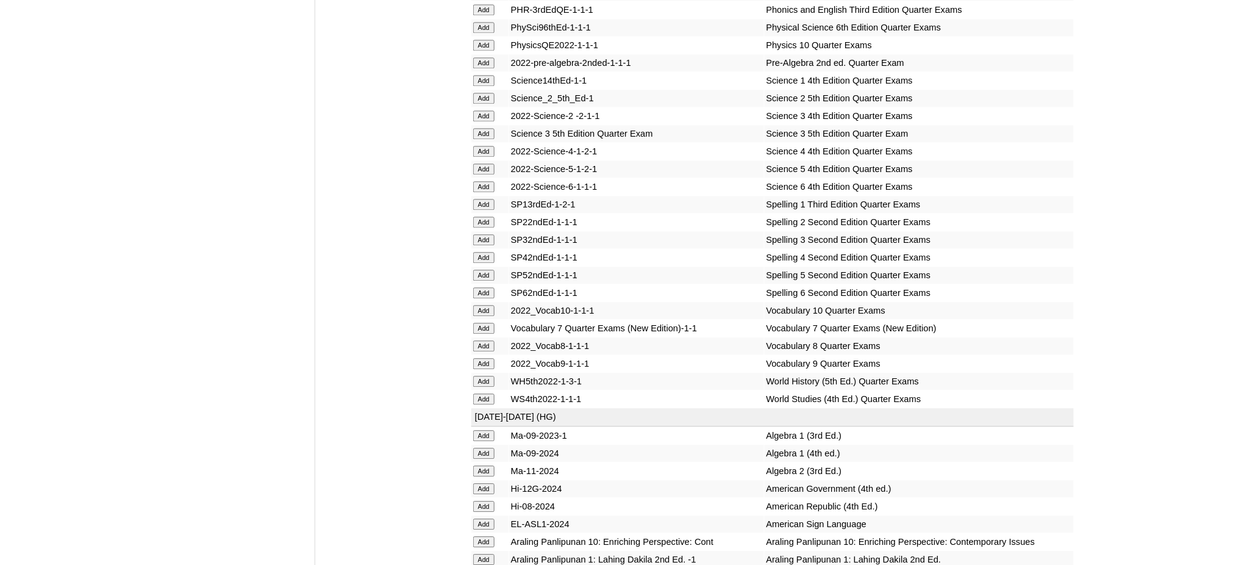
scroll to position [2602, 0]
click at [484, 303] on input "Add" at bounding box center [483, 308] width 21 height 11
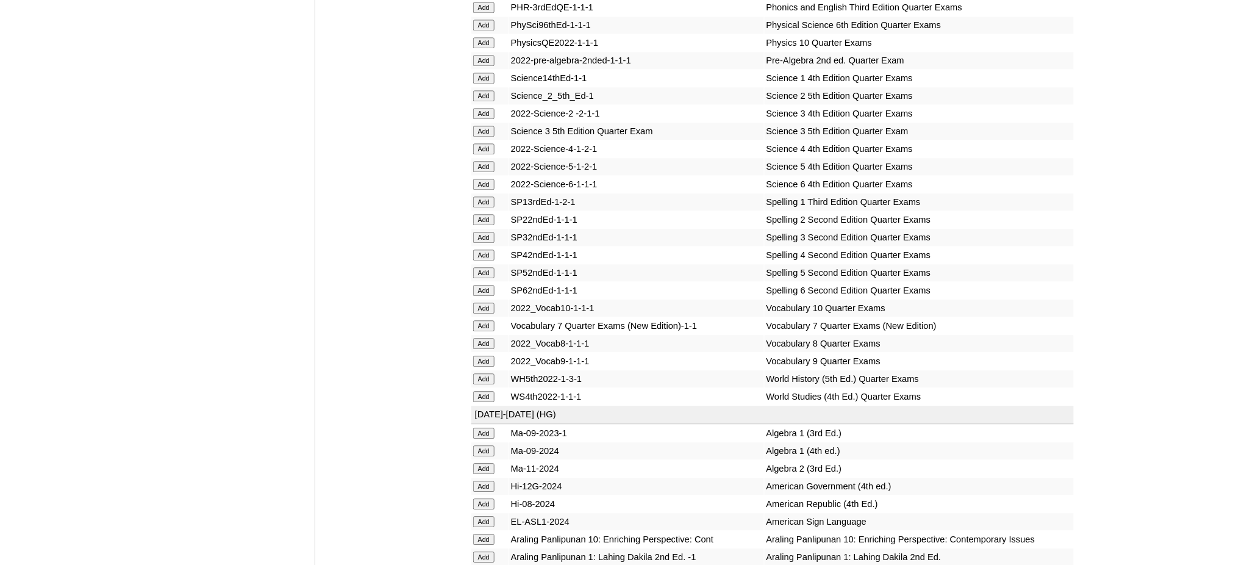
click at [486, 303] on input "Add" at bounding box center [483, 308] width 21 height 11
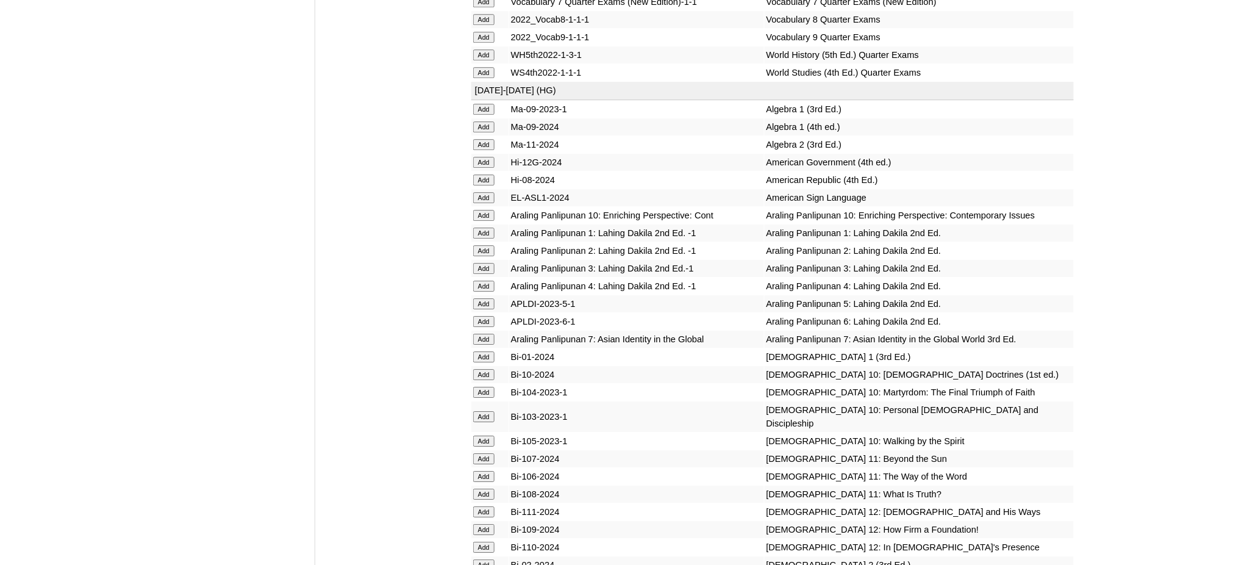
scroll to position [2928, 0]
click at [489, 208] on input "Add" at bounding box center [483, 213] width 21 height 11
click at [488, 208] on input "Add" at bounding box center [483, 213] width 21 height 11
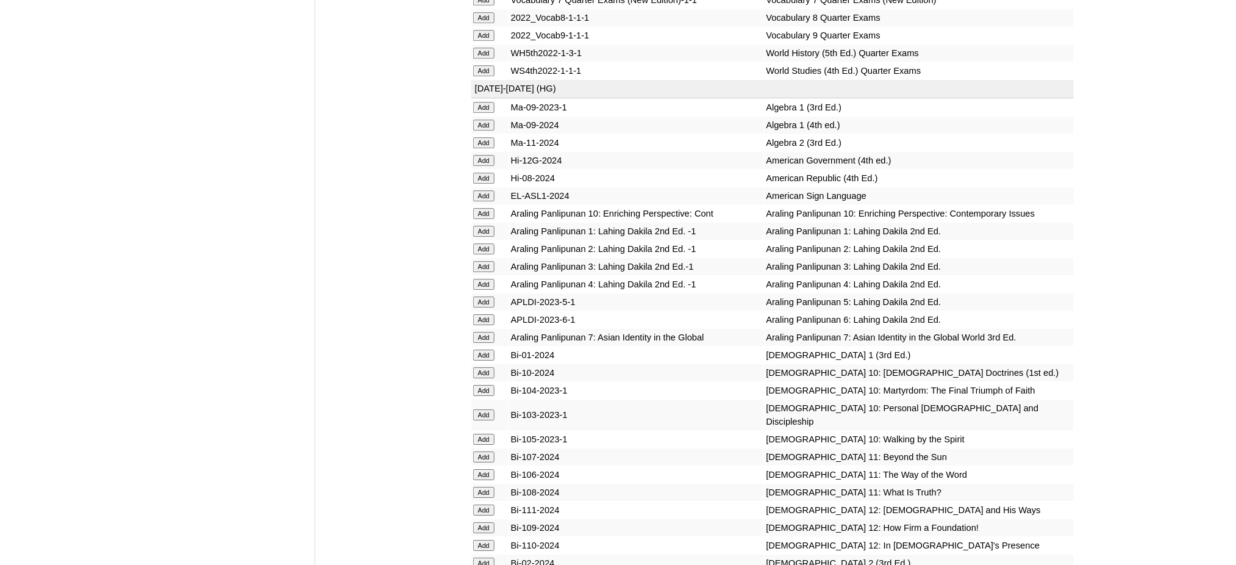
click at [488, 208] on input "Add" at bounding box center [483, 213] width 21 height 11
click at [486, 367] on input "Add" at bounding box center [483, 372] width 21 height 11
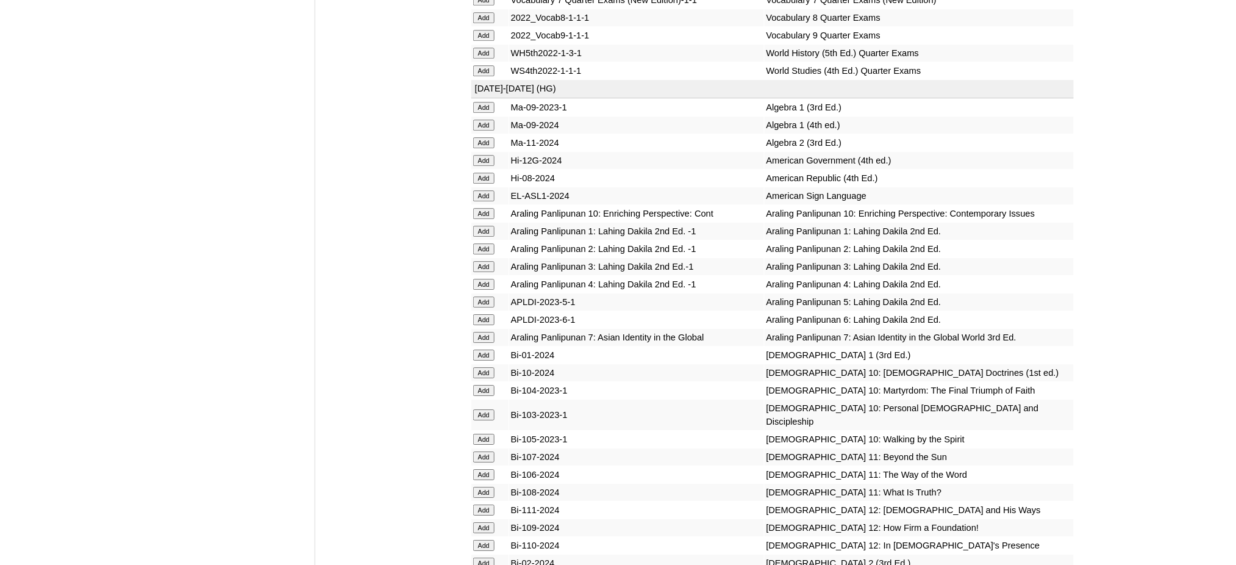
click at [486, 367] on input "Add" at bounding box center [483, 372] width 21 height 11
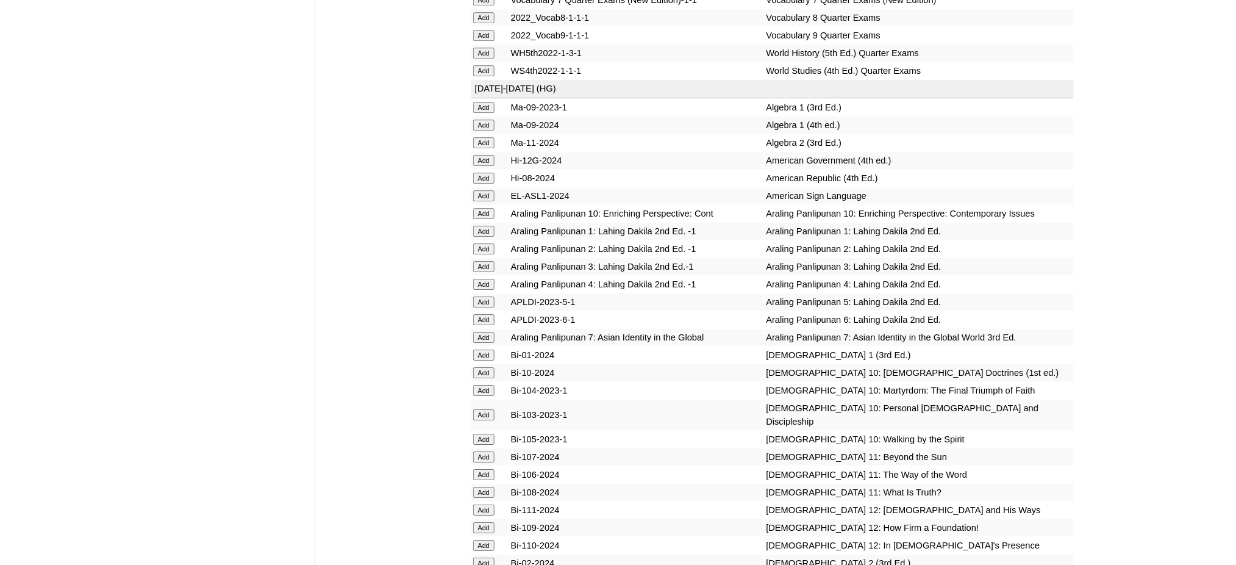
click at [486, 367] on input "Add" at bounding box center [483, 372] width 21 height 11
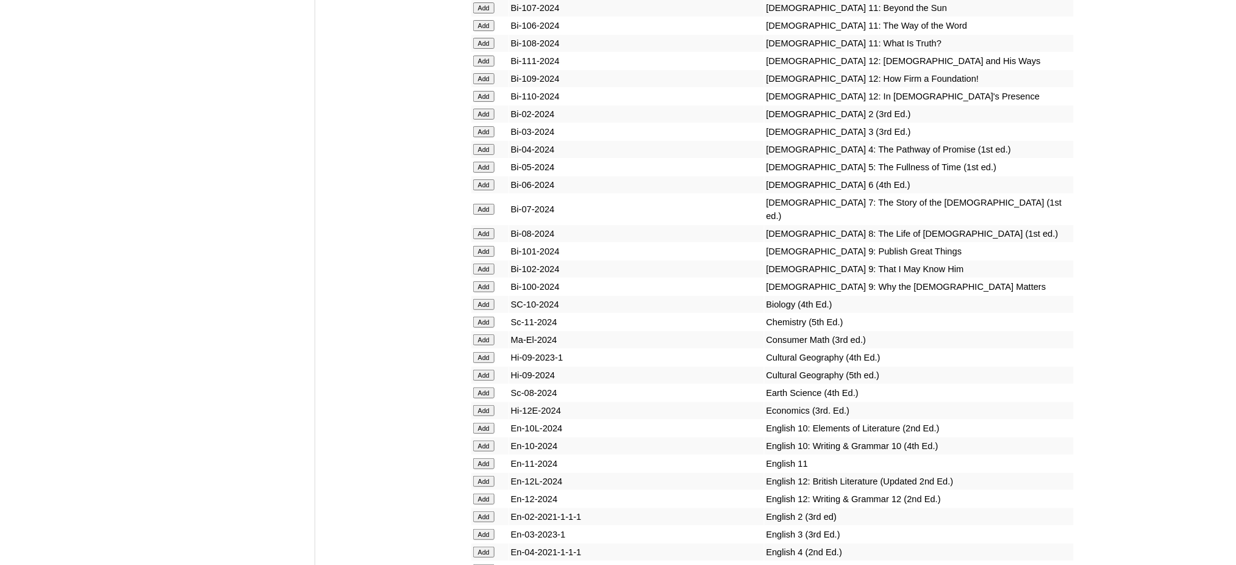
scroll to position [3416, 0]
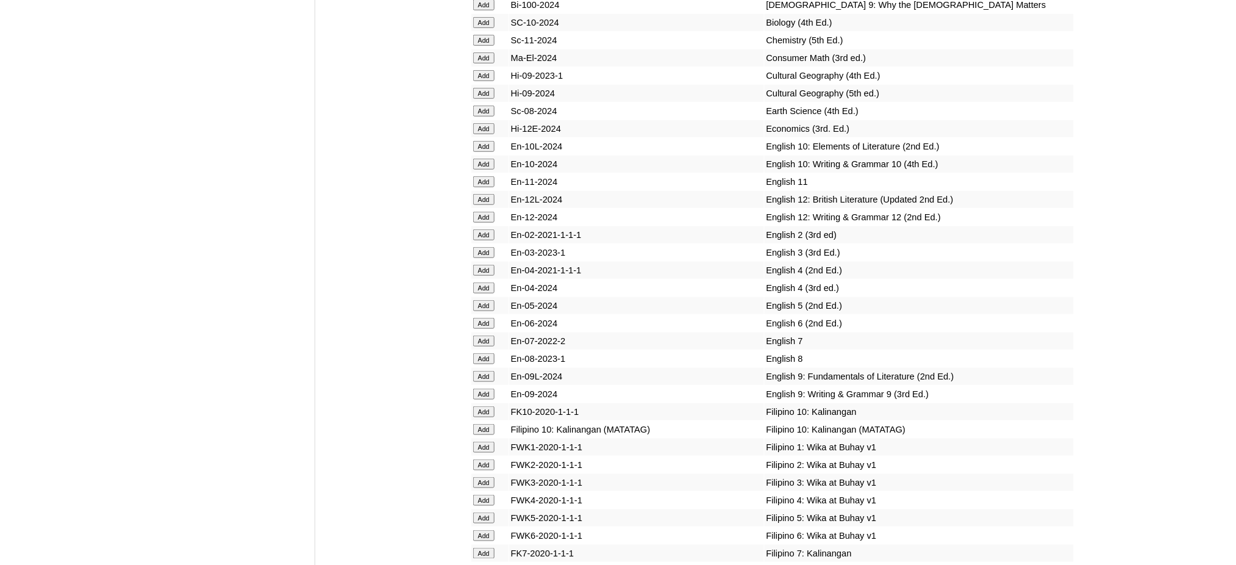
scroll to position [3660, 0]
click at [482, 140] on input "Add" at bounding box center [483, 145] width 21 height 11
click at [483, 157] on input "Add" at bounding box center [483, 162] width 21 height 11
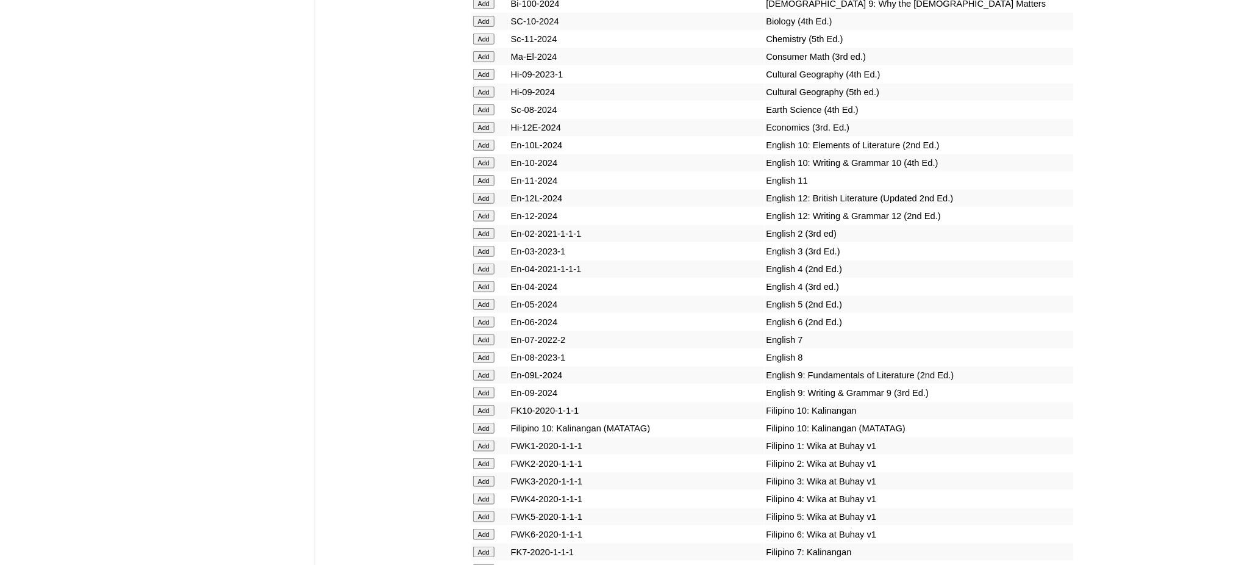
click at [483, 157] on input "Add" at bounding box center [483, 162] width 21 height 11
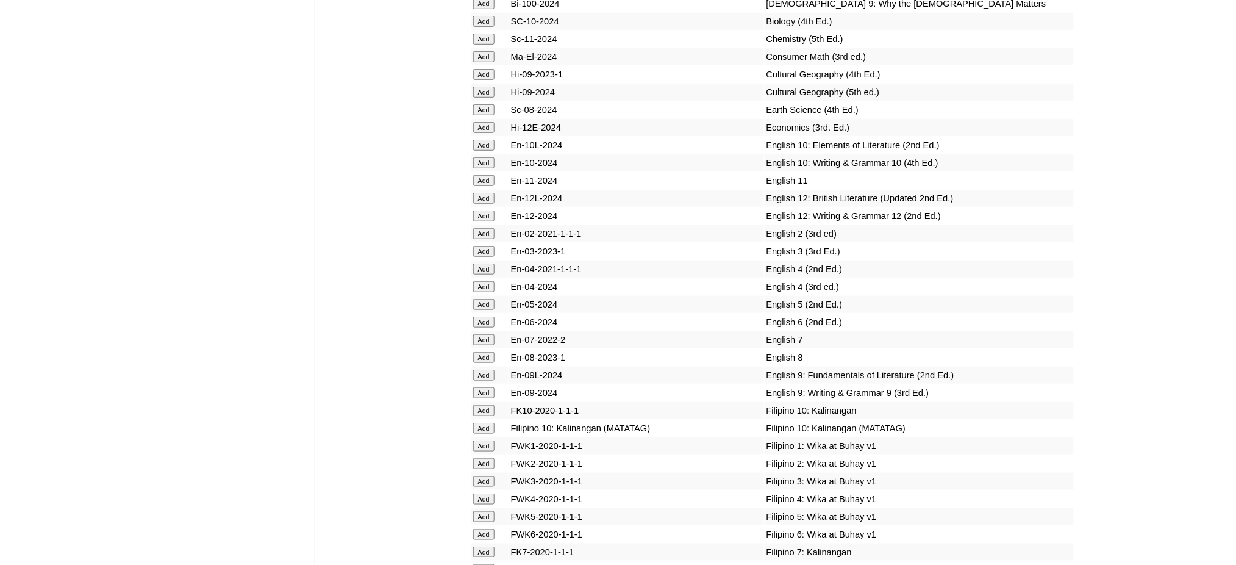
click at [483, 157] on input "Add" at bounding box center [483, 162] width 21 height 11
click at [484, 423] on input "Add" at bounding box center [483, 428] width 21 height 11
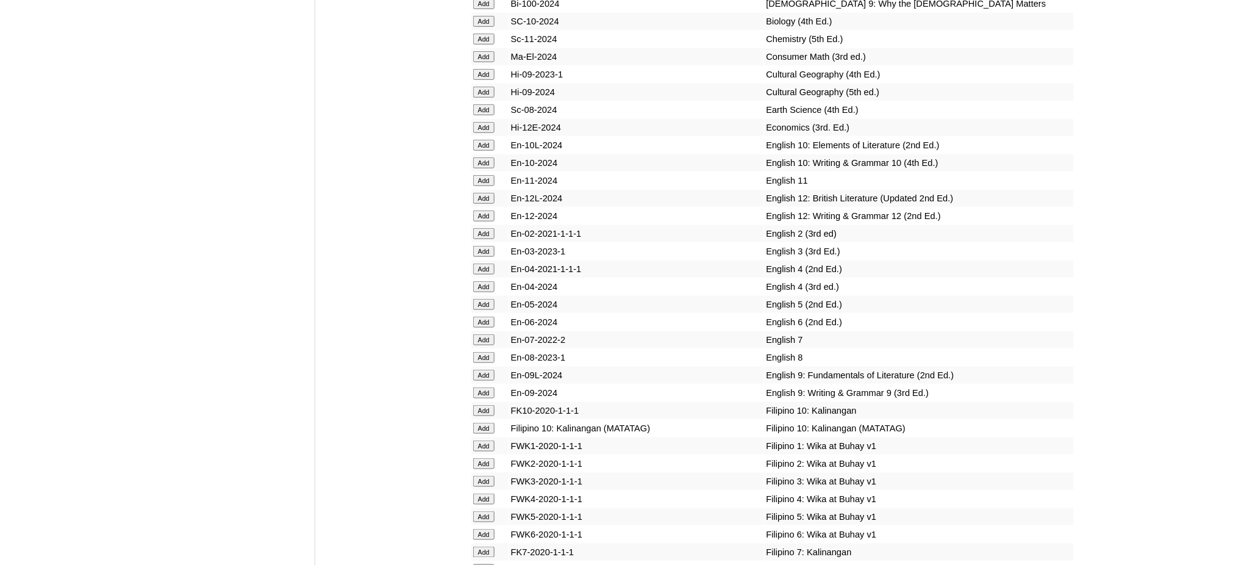
click at [484, 423] on input "Add" at bounding box center [483, 428] width 21 height 11
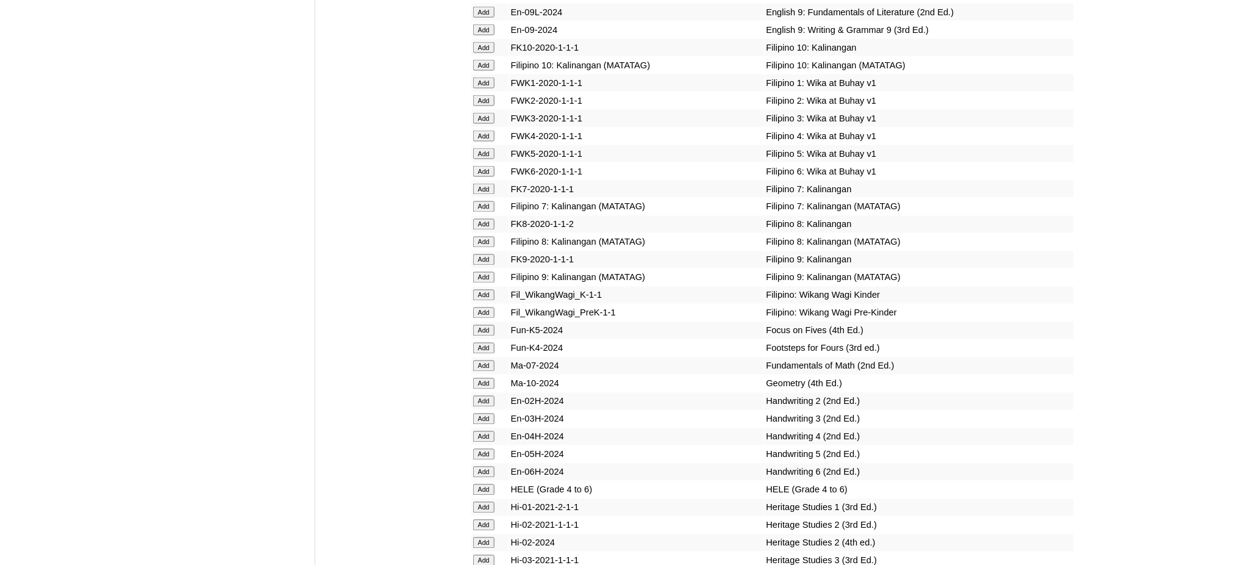
scroll to position [4148, 0]
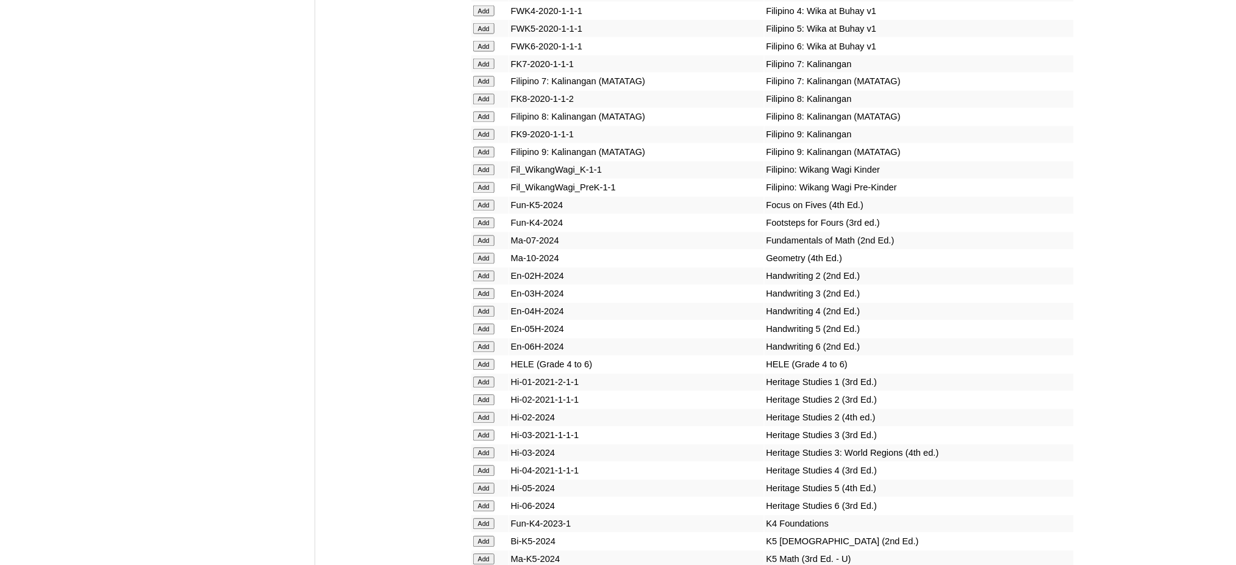
click at [484, 253] on input "Add" at bounding box center [483, 258] width 21 height 11
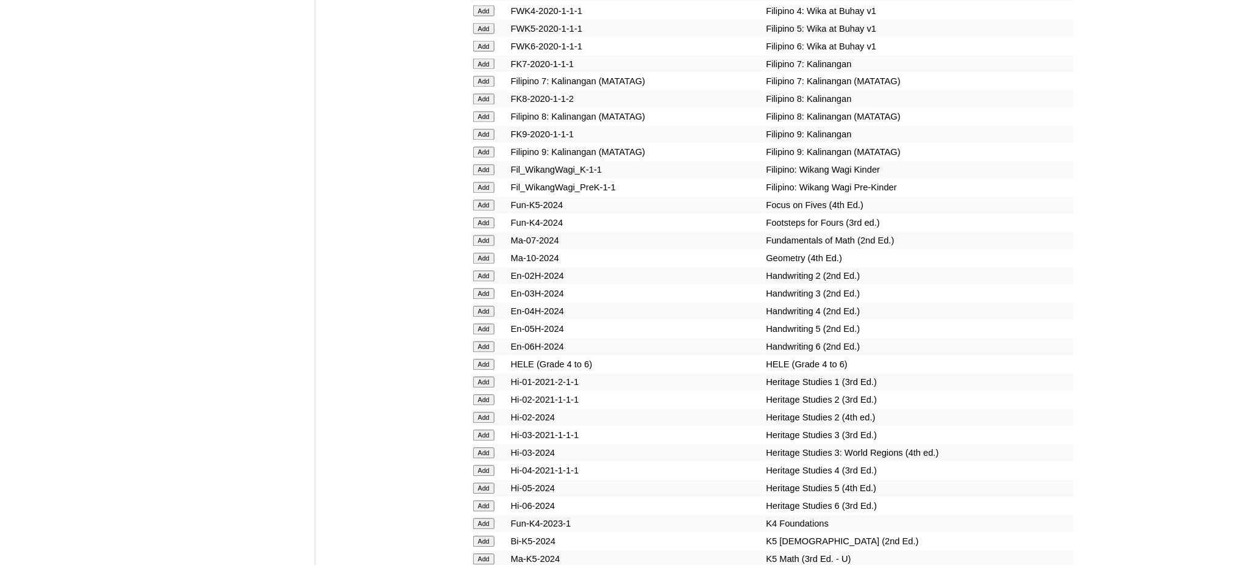
click at [484, 253] on input "Add" at bounding box center [483, 258] width 21 height 11
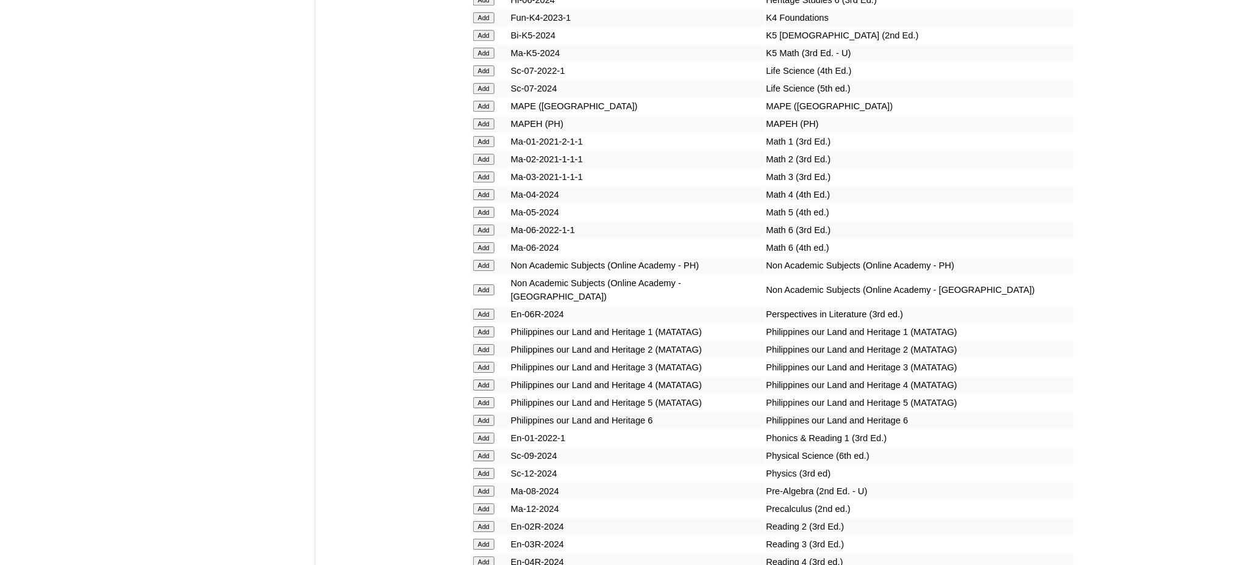
scroll to position [4717, 0]
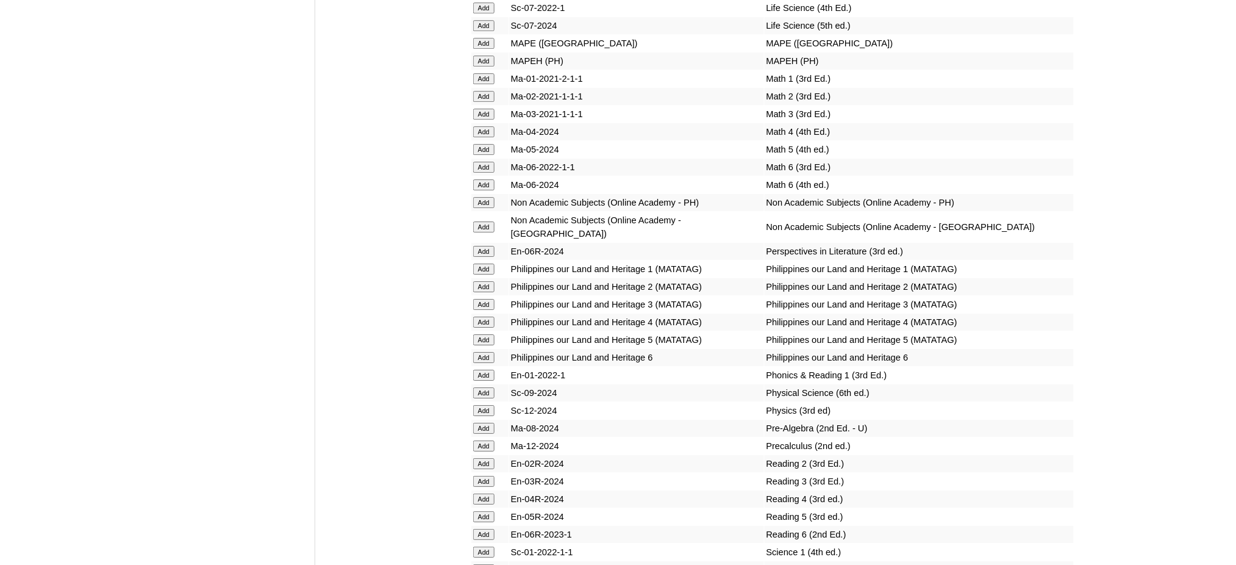
click at [484, 405] on input "Add" at bounding box center [483, 410] width 21 height 11
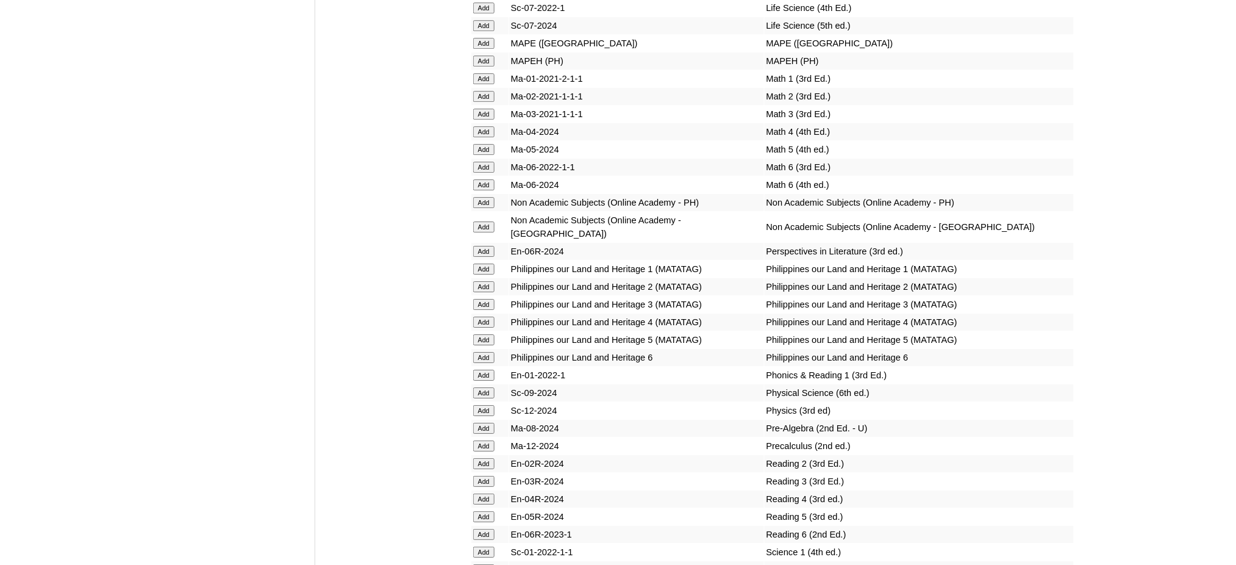
click at [484, 405] on input "Add" at bounding box center [483, 410] width 21 height 11
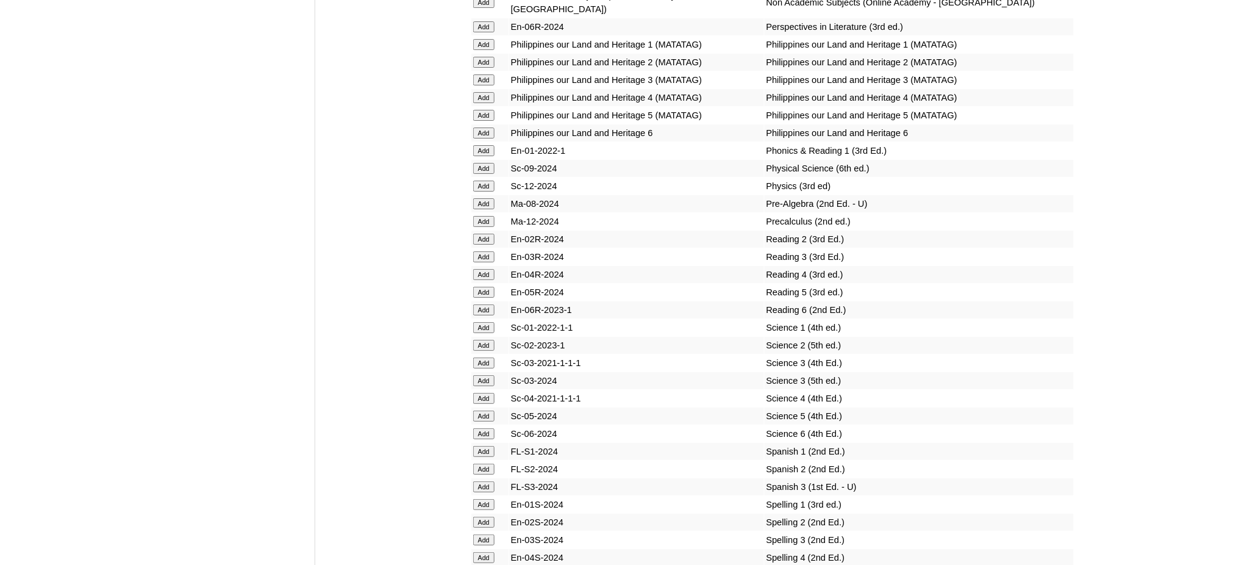
scroll to position [5042, 0]
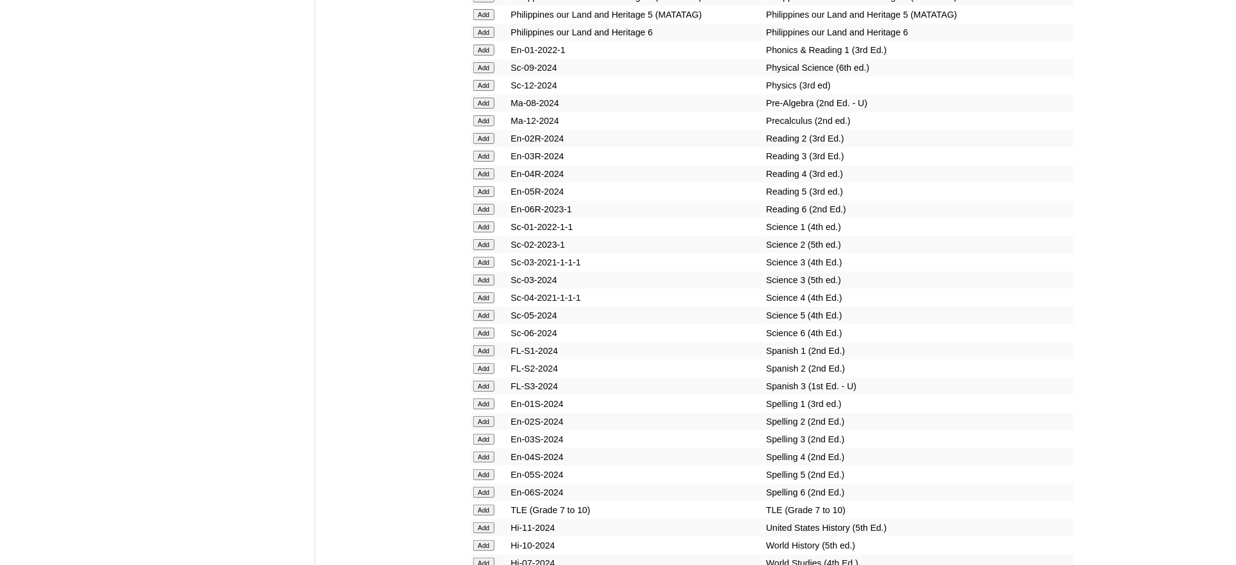
click at [489, 504] on input "Add" at bounding box center [483, 509] width 21 height 11
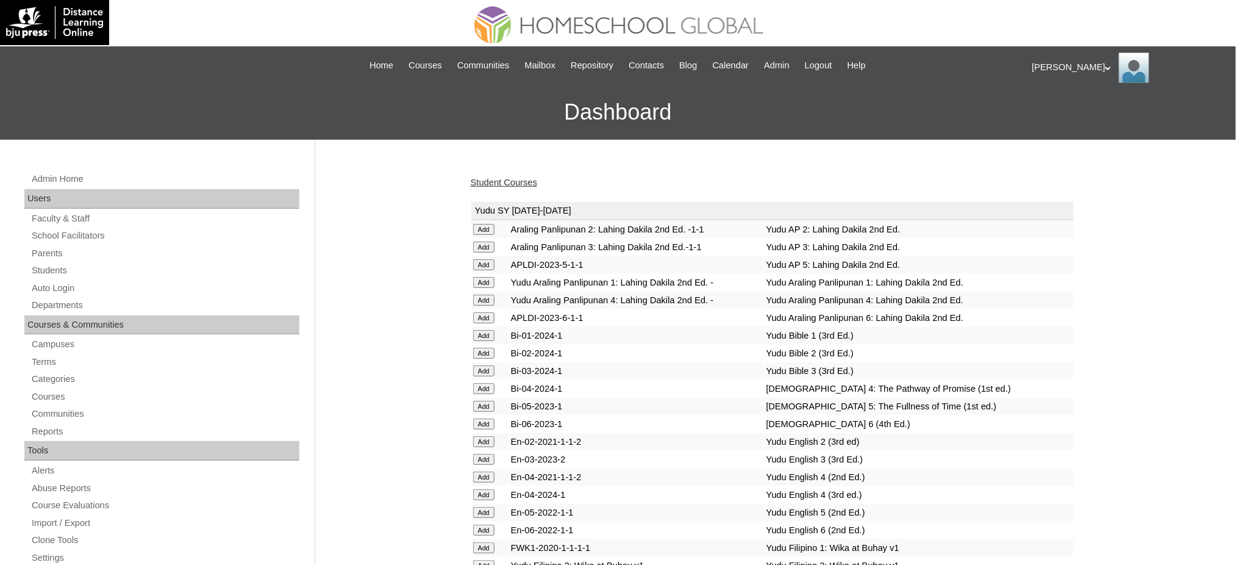
click at [494, 181] on link "Student Courses" at bounding box center [504, 183] width 66 height 10
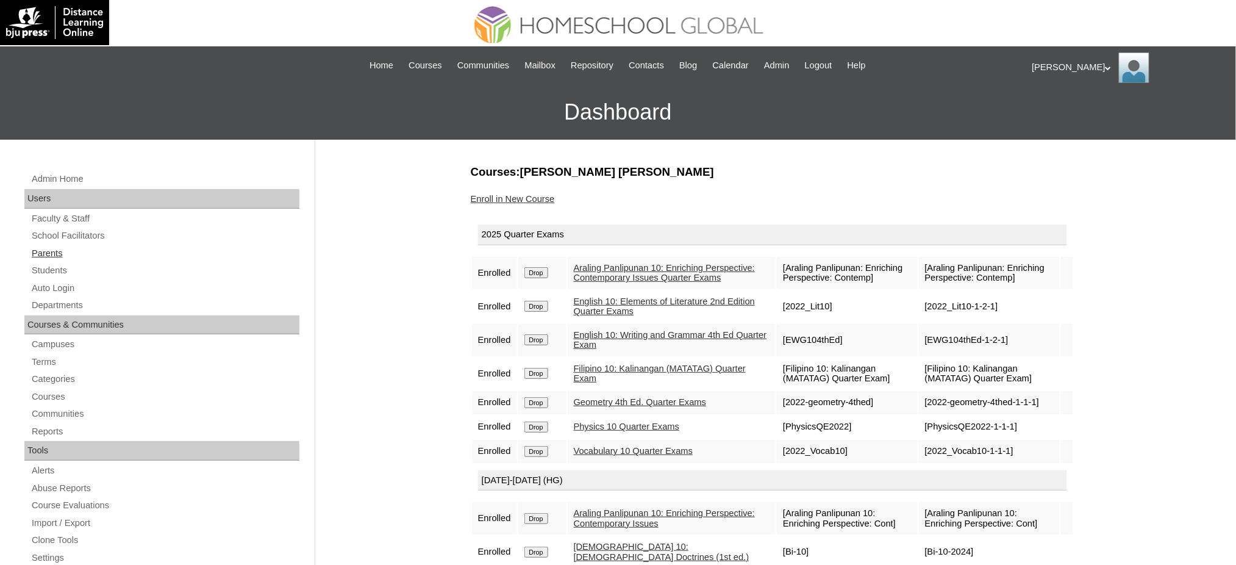
click at [59, 251] on link "Parents" at bounding box center [164, 253] width 269 height 15
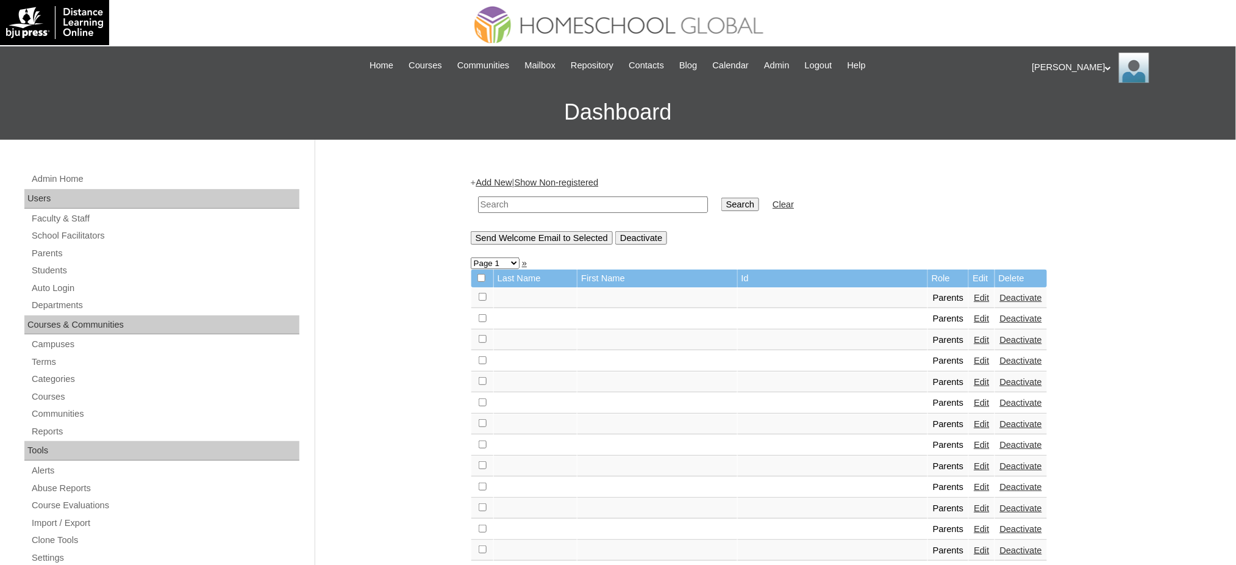
drag, startPoint x: 642, startPoint y: 203, endPoint x: 648, endPoint y: 203, distance: 6.7
click at [642, 203] on input "text" at bounding box center [593, 204] width 230 height 16
paste input "MHP0220-TECHPH2025"
type input "MHP0220-TECHPH2025"
click at [722, 207] on input "Search" at bounding box center [741, 204] width 38 height 13
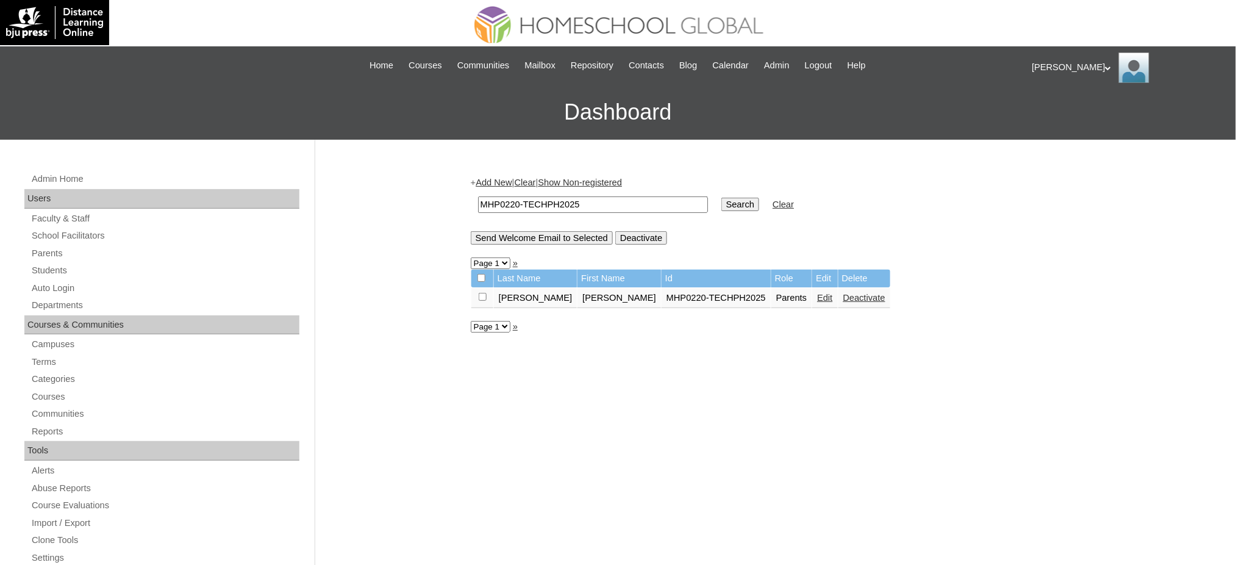
click at [817, 296] on link "Edit" at bounding box center [824, 298] width 15 height 10
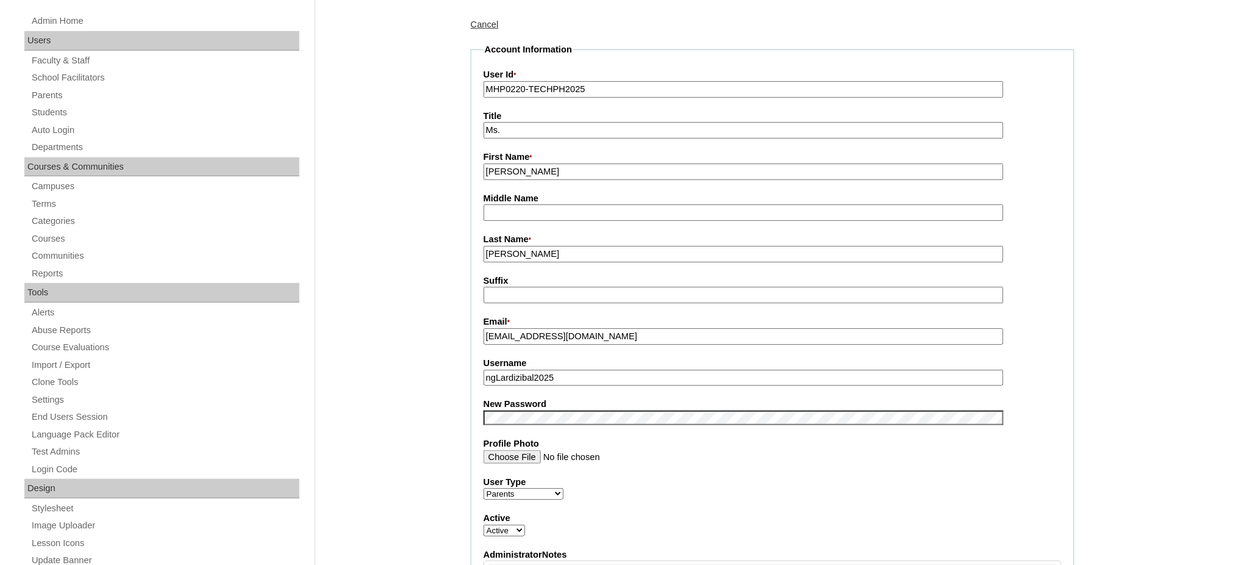
scroll to position [162, 0]
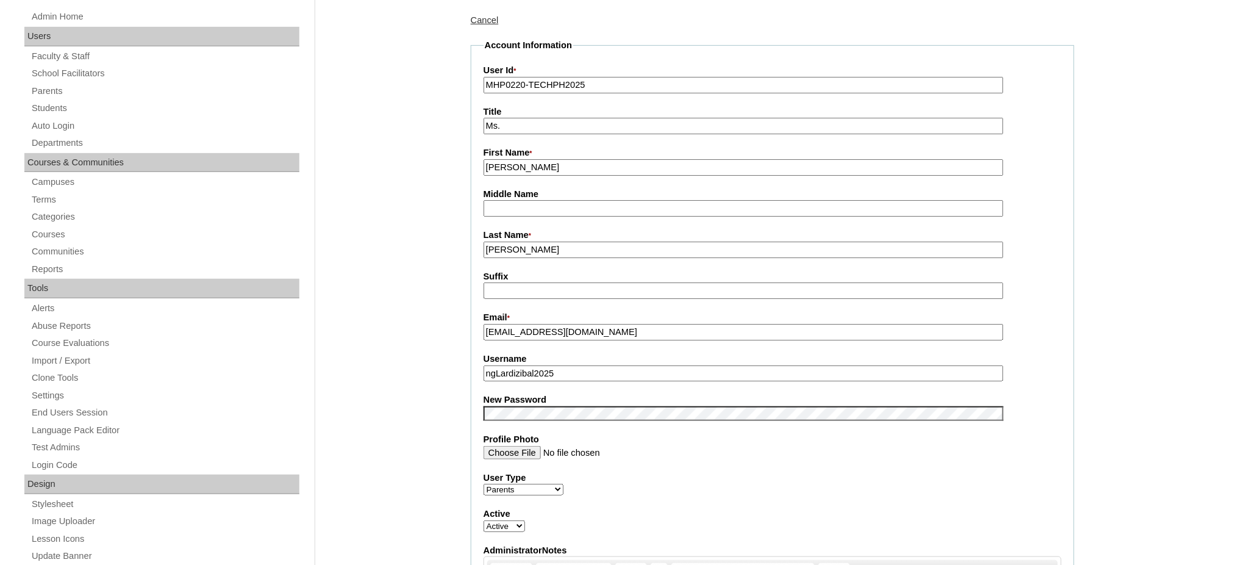
click at [526, 365] on input "ngLardizibal2025" at bounding box center [744, 373] width 520 height 16
paste input "l"
type input "nglardizibal2025"
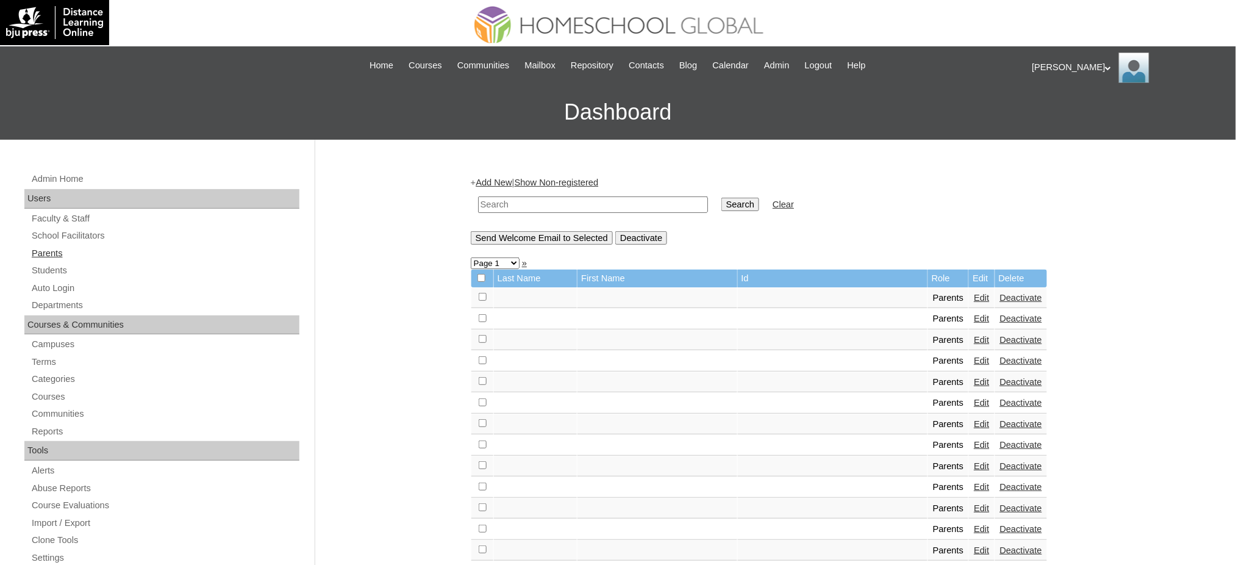
click at [49, 258] on link "Parents" at bounding box center [164, 253] width 269 height 15
click at [503, 182] on link "Add New" at bounding box center [494, 183] width 36 height 10
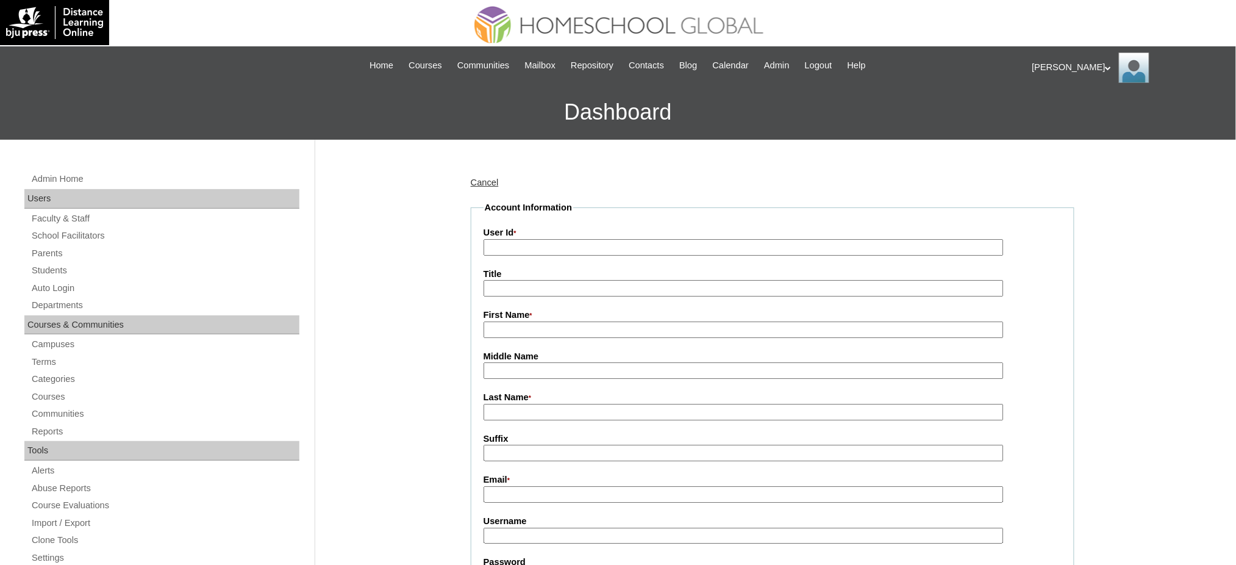
click at [515, 245] on input "User Id *" at bounding box center [744, 247] width 520 height 16
paste input "MHP0225-TECHPH2025"
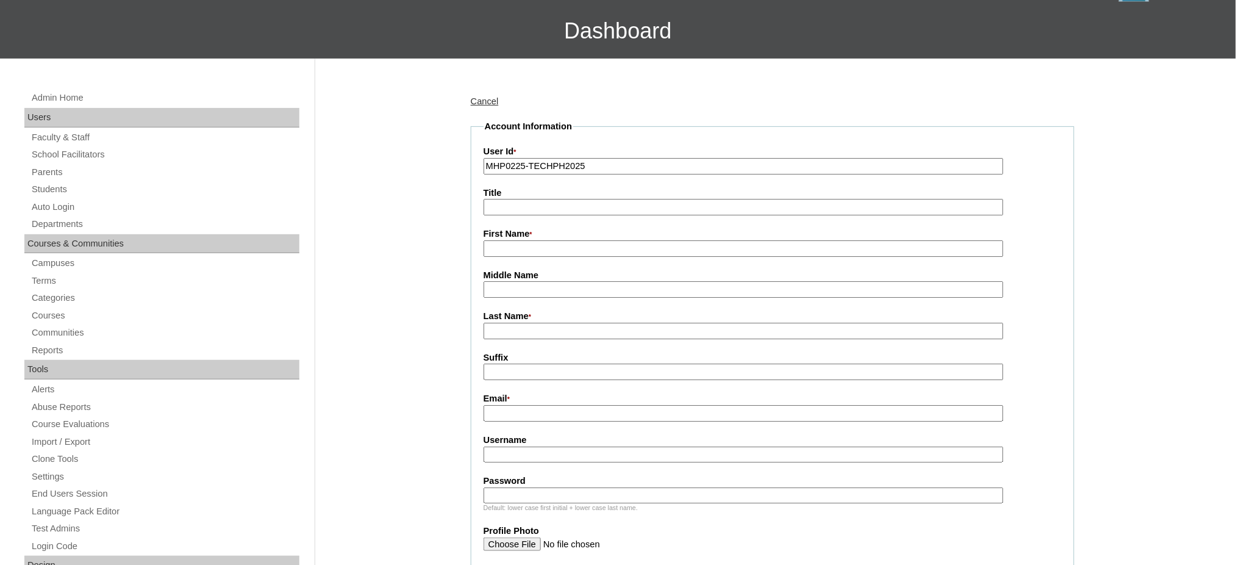
type input "MHP0225-TECHPH2025"
click at [500, 201] on input "Title" at bounding box center [744, 207] width 520 height 16
type input "Ms."
click at [535, 243] on input "First Name *" at bounding box center [744, 248] width 520 height 16
paste input "[PERSON_NAME]"
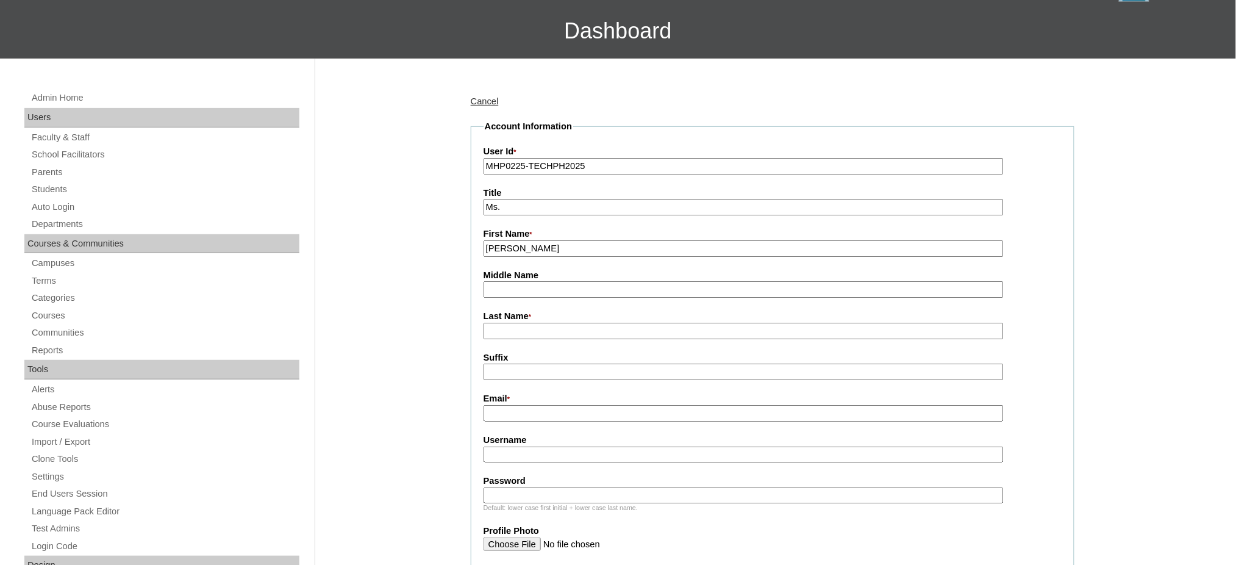
type input "[PERSON_NAME]"
click at [518, 326] on input "Last Name *" at bounding box center [744, 331] width 520 height 16
paste input "[GEOGRAPHIC_DATA]"
type input "[GEOGRAPHIC_DATA]"
click at [561, 409] on input "Email *" at bounding box center [744, 413] width 520 height 16
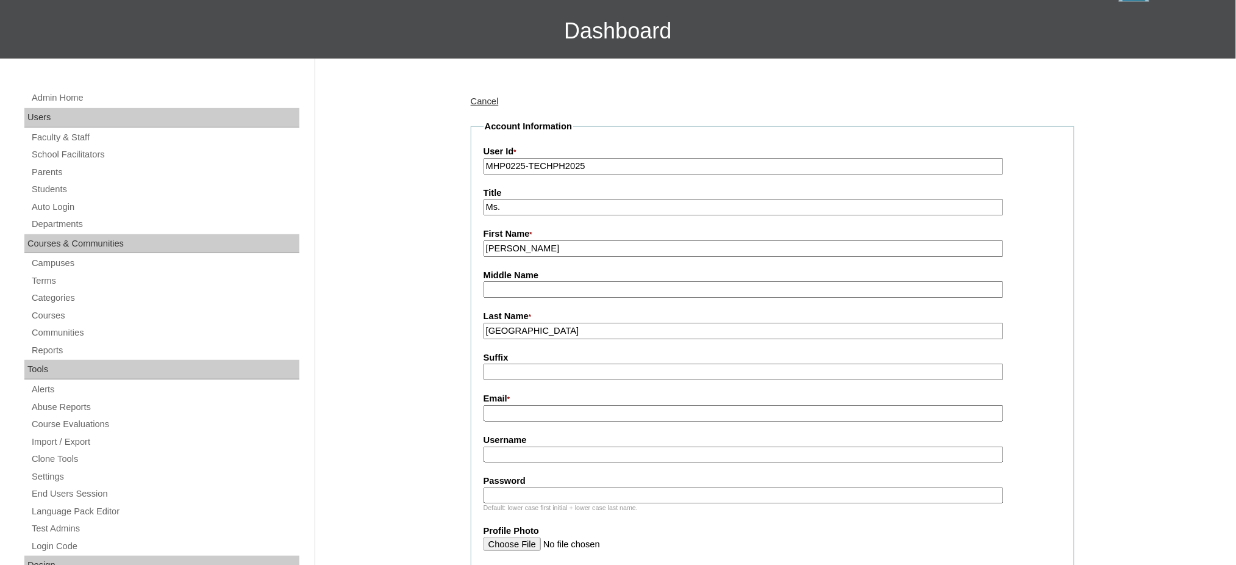
paste input "[EMAIL_ADDRESS][DOMAIN_NAME]"
type input "[EMAIL_ADDRESS][DOMAIN_NAME]"
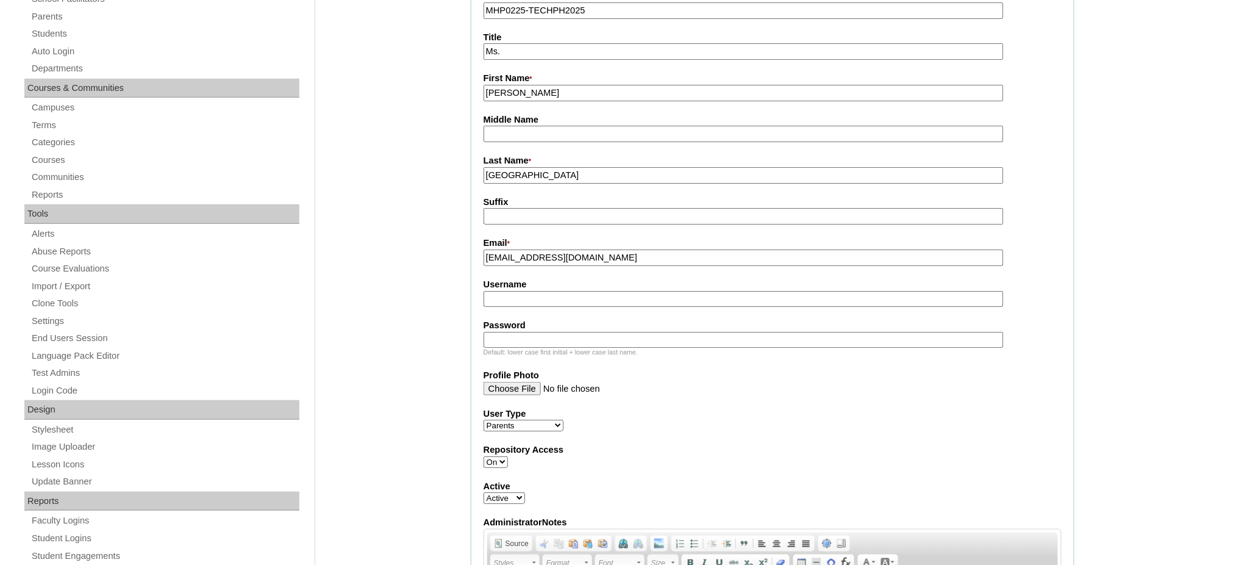
scroll to position [244, 0]
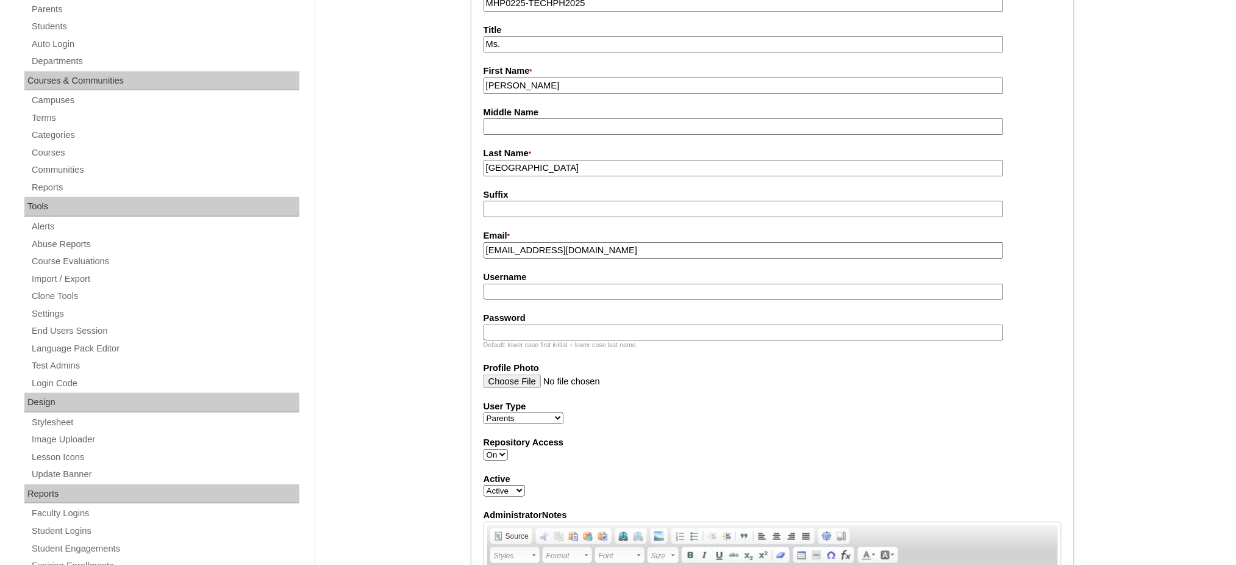
click at [529, 290] on input "Username" at bounding box center [744, 292] width 520 height 16
paste input "perianesS2025"
type input "perianesS2025"
click at [558, 325] on input "Password" at bounding box center [744, 333] width 520 height 16
paste input "techYAp798"
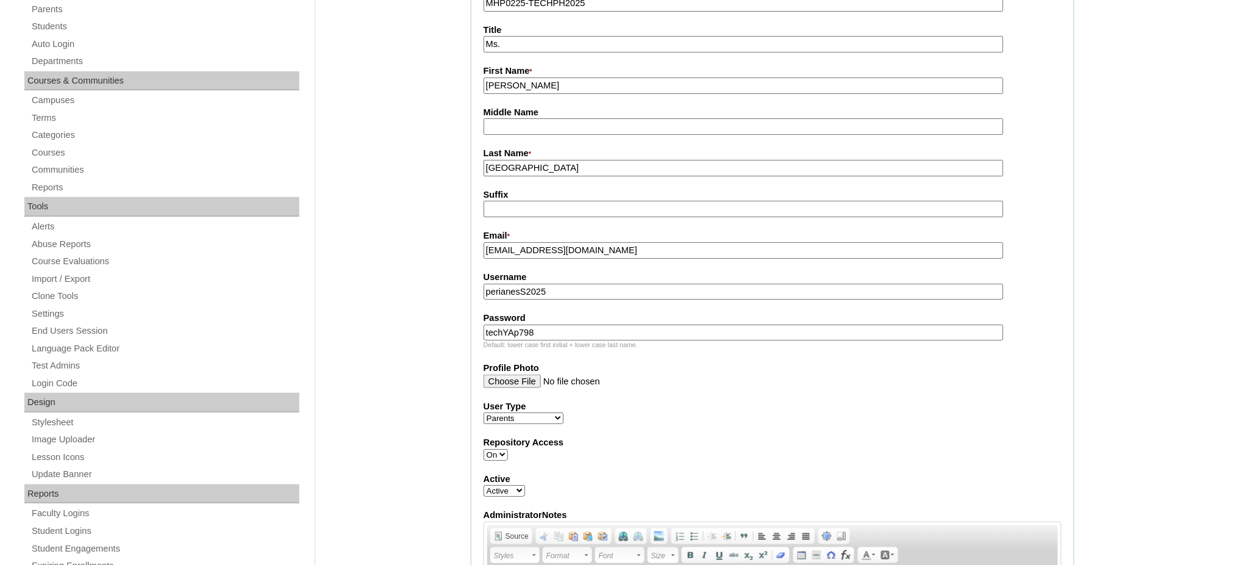
type input "techYAp798"
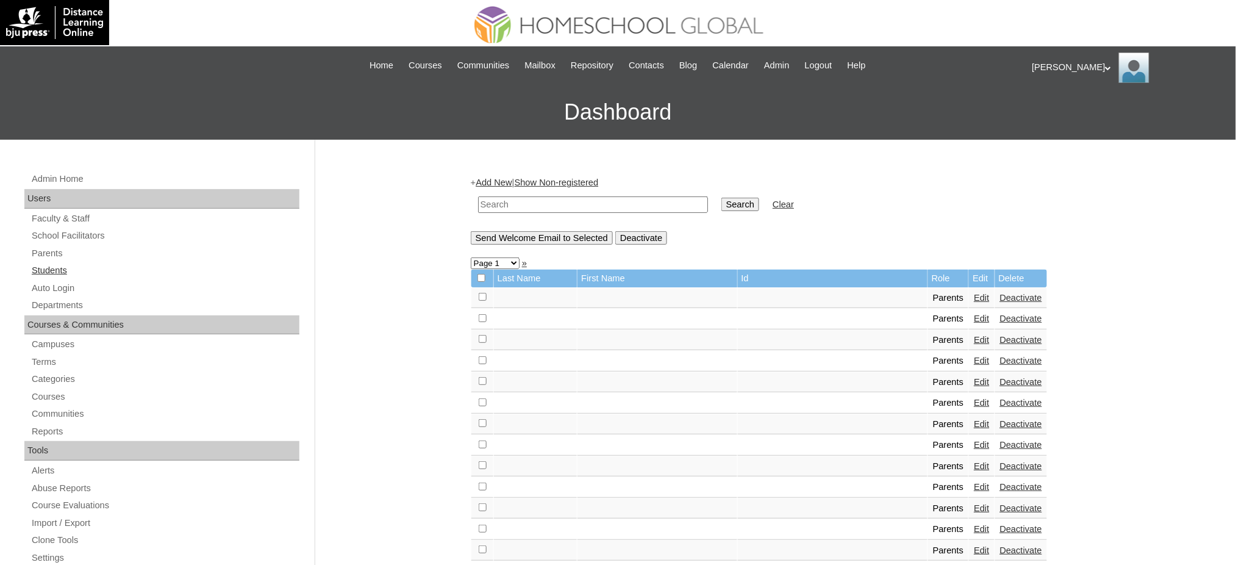
click at [49, 270] on link "Students" at bounding box center [164, 270] width 269 height 15
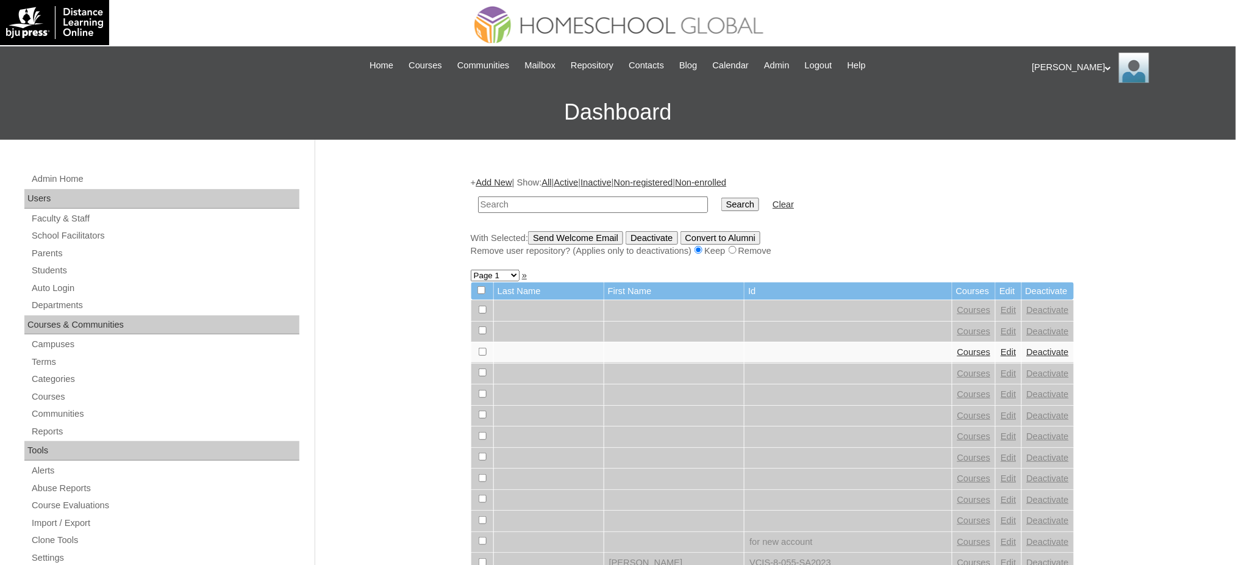
click at [493, 185] on link "Add New" at bounding box center [494, 183] width 36 height 10
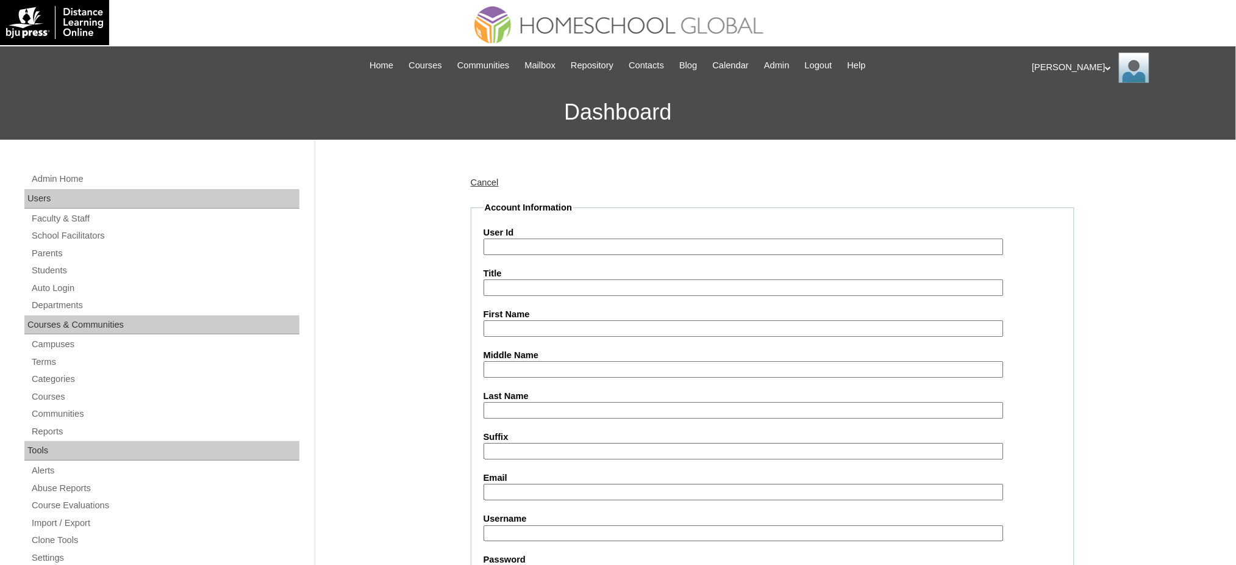
paste input "MHS00328-TECHPH2025"
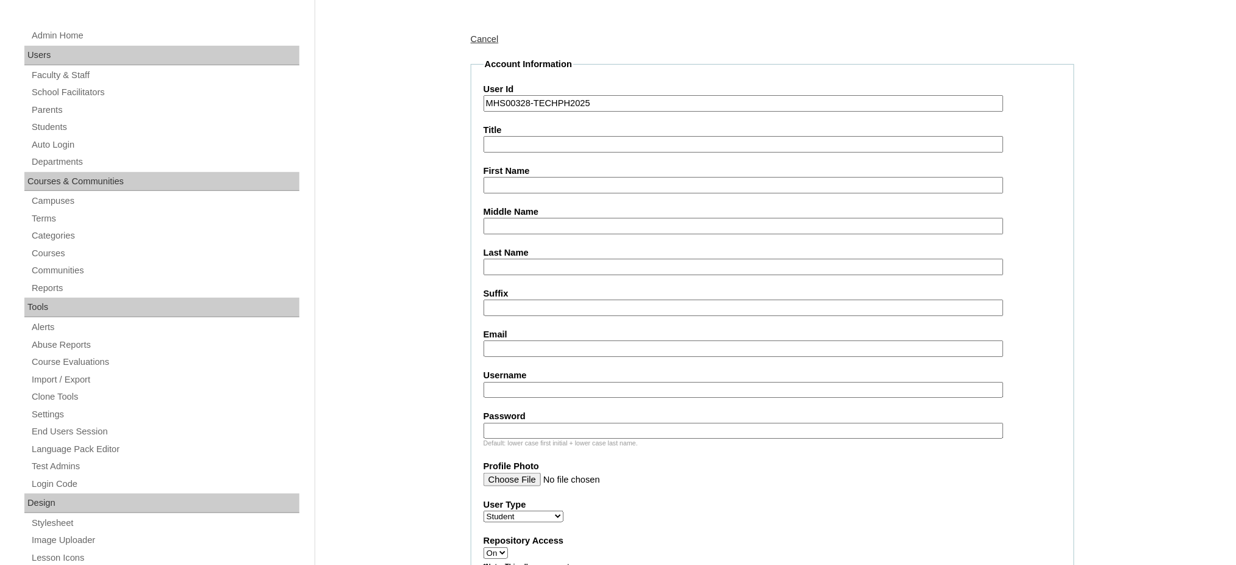
scroll to position [162, 0]
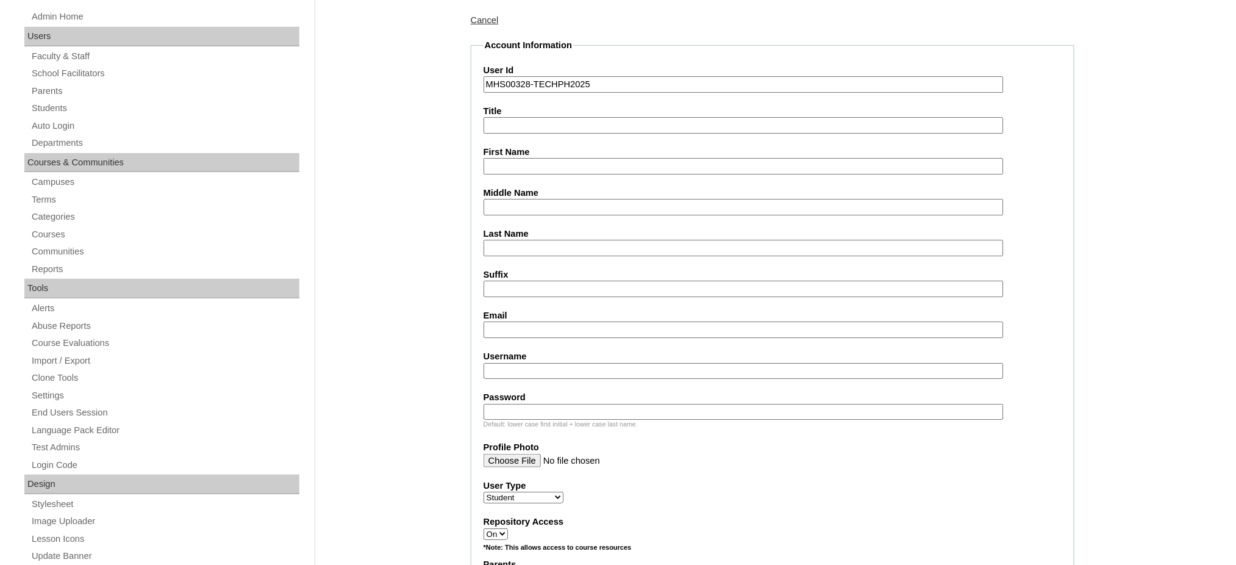
type input "MHS00328-TECHPH2025"
click at [512, 165] on input "First Name" at bounding box center [744, 166] width 520 height 16
paste input "[PERSON_NAME]"
type input "[PERSON_NAME]"
click at [498, 209] on input "Middle Name" at bounding box center [744, 207] width 520 height 16
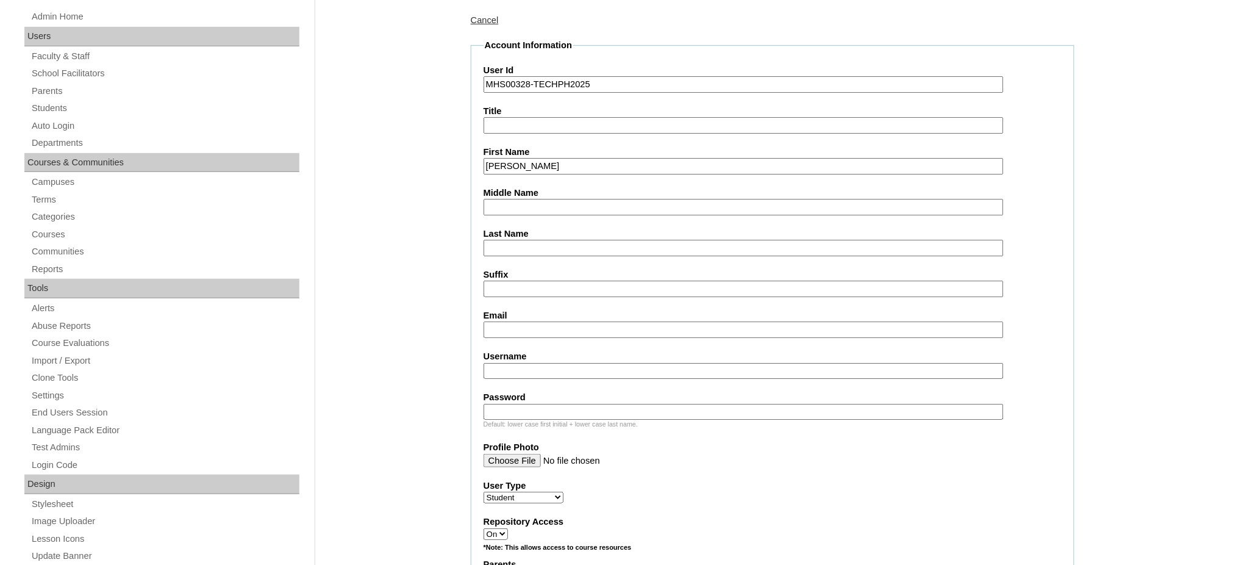
paste input "[GEOGRAPHIC_DATA]"
type input "[GEOGRAPHIC_DATA]"
click at [522, 244] on input "Last Name" at bounding box center [744, 248] width 520 height 16
paste input "Perianes"
type input "Perianes"
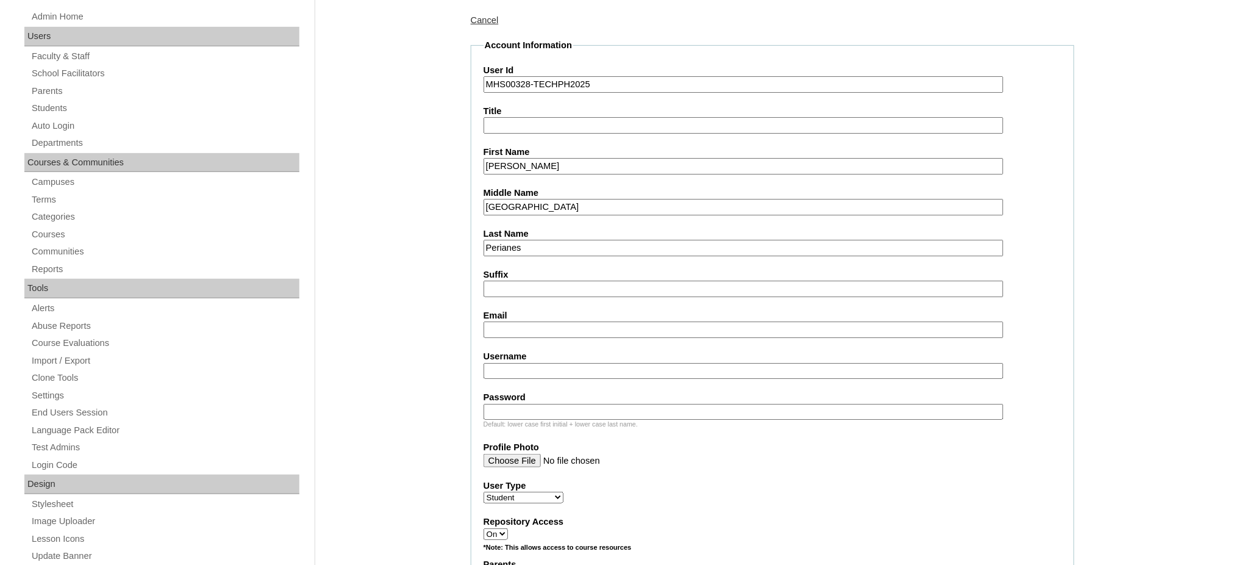
click at [517, 321] on input "Email" at bounding box center [744, 329] width 520 height 16
paste input "[EMAIL_ADDRESS][DOMAIN_NAME]"
type input "[EMAIL_ADDRESS][DOMAIN_NAME]"
click at [547, 363] on input "Username" at bounding box center [744, 371] width 520 height 16
paste input "yeshuaperianes"
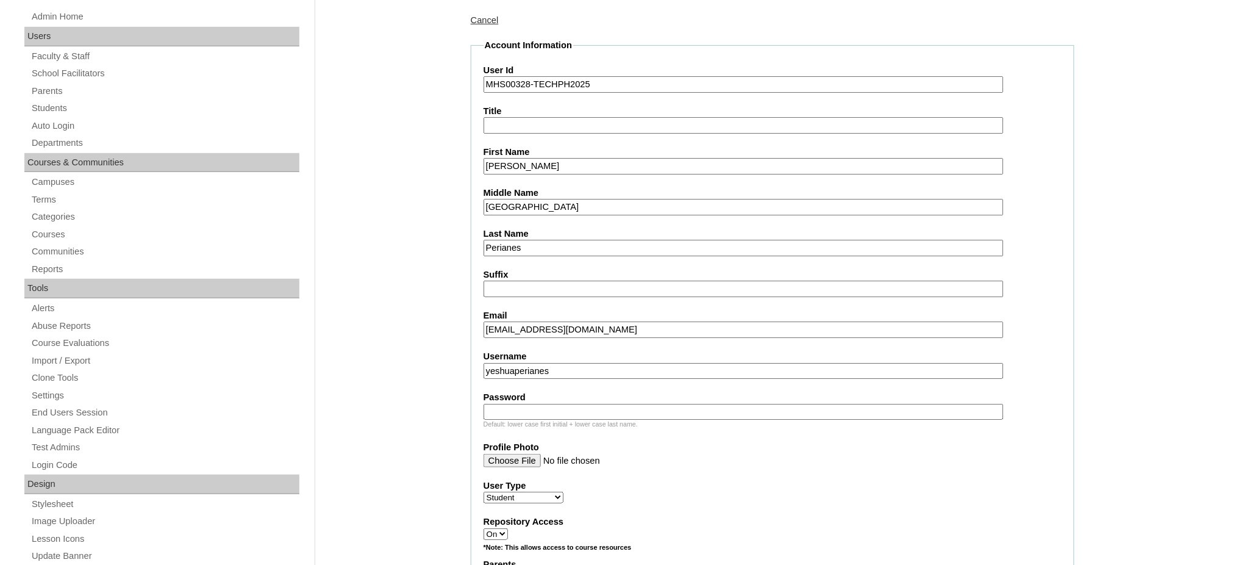
type input "yeshuaperianes"
click at [543, 406] on input "Password" at bounding box center [744, 412] width 520 height 16
paste input "250007000"
type input "250007000"
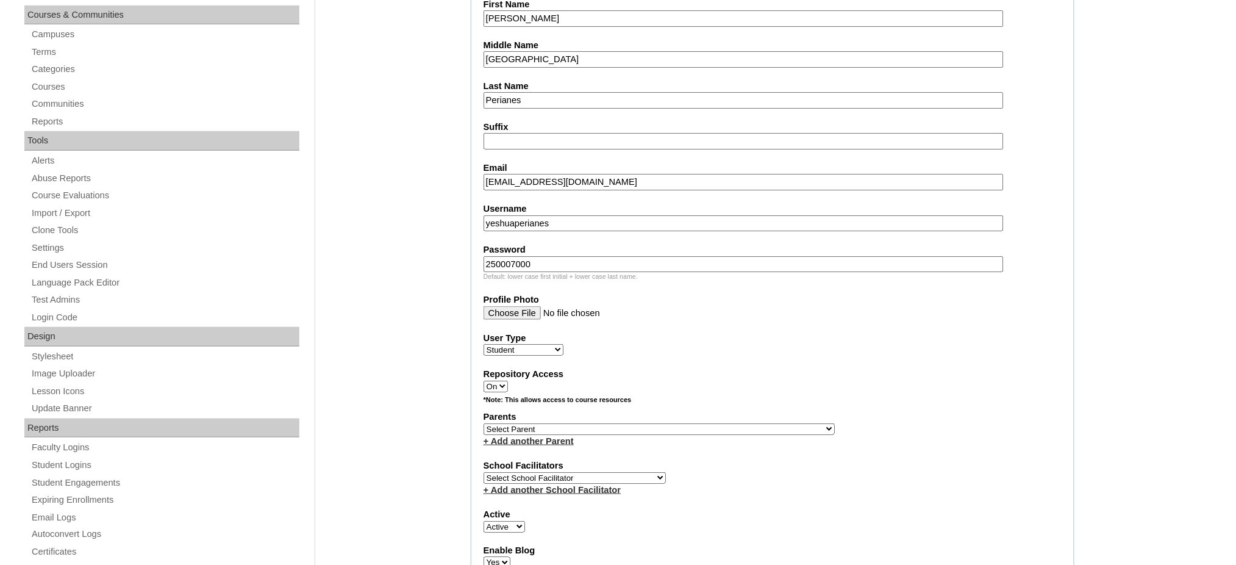
scroll to position [325, 0]
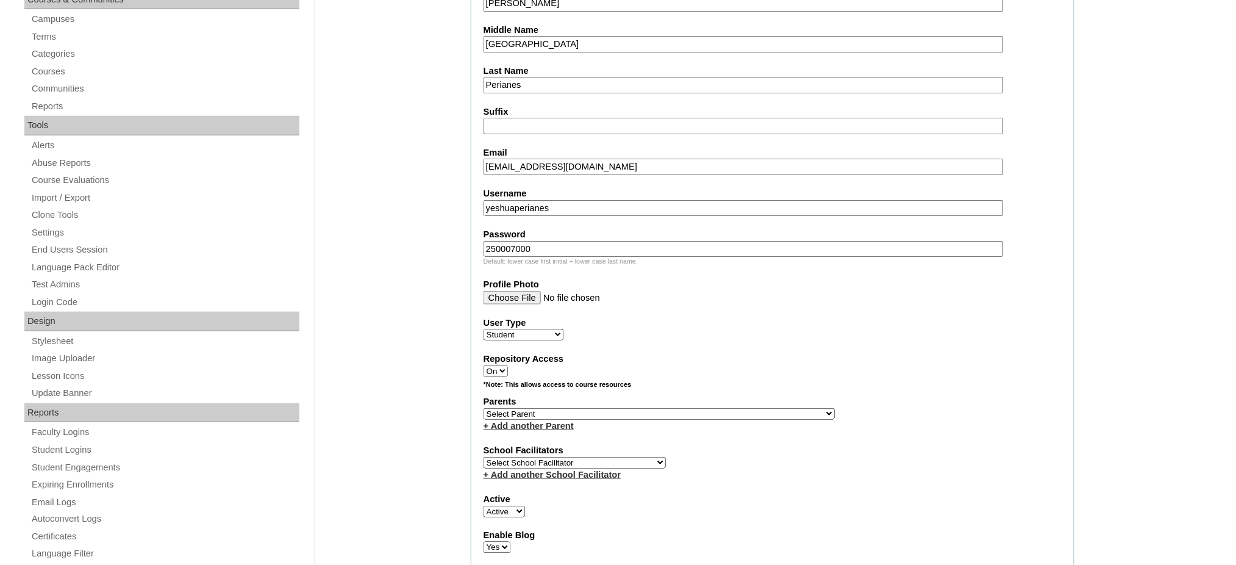
click at [691, 408] on select "Select Parent , , , , , , , , , , , , , , , , , , , , , , , , , , , , , , , , ,…" at bounding box center [659, 414] width 351 height 12
select select "44097"
click at [484, 408] on select "Select Parent , , , , , , , , , , , , , , , , , , , , , , , , , , , , , , , , ,…" at bounding box center [659, 414] width 351 height 12
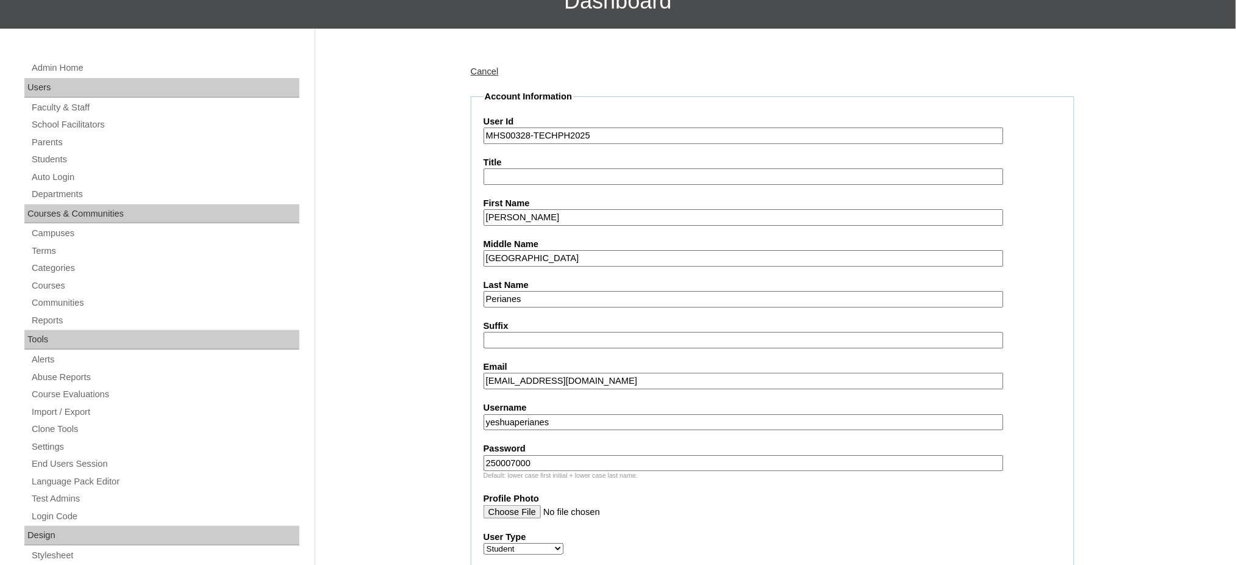
scroll to position [0, 0]
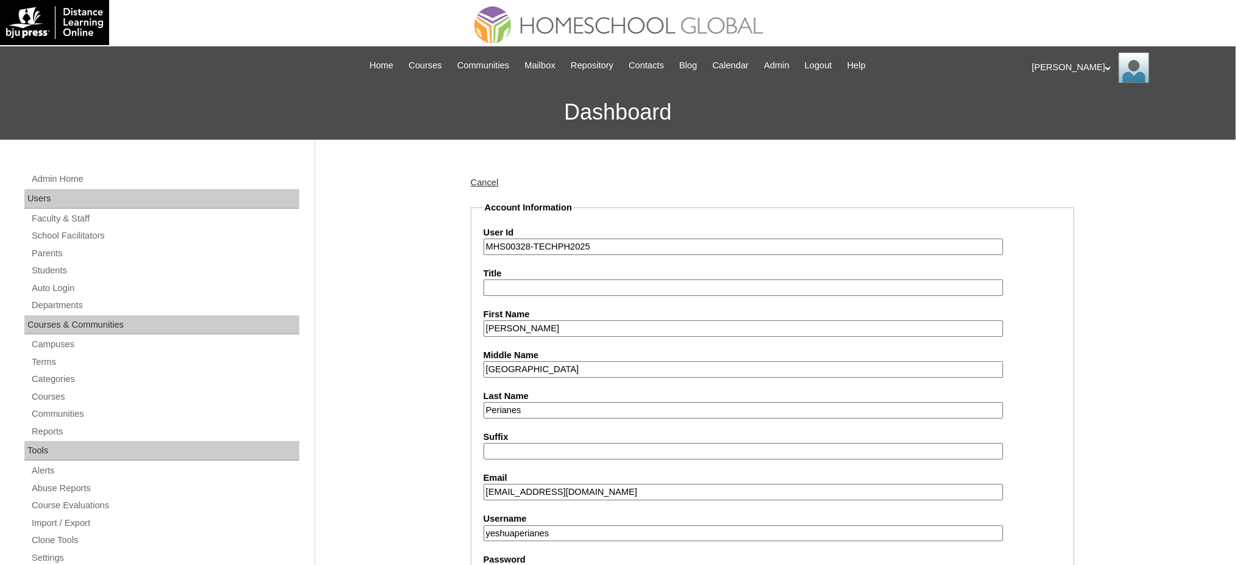
click at [561, 326] on input "Yeshua Alexovich" at bounding box center [744, 328] width 520 height 16
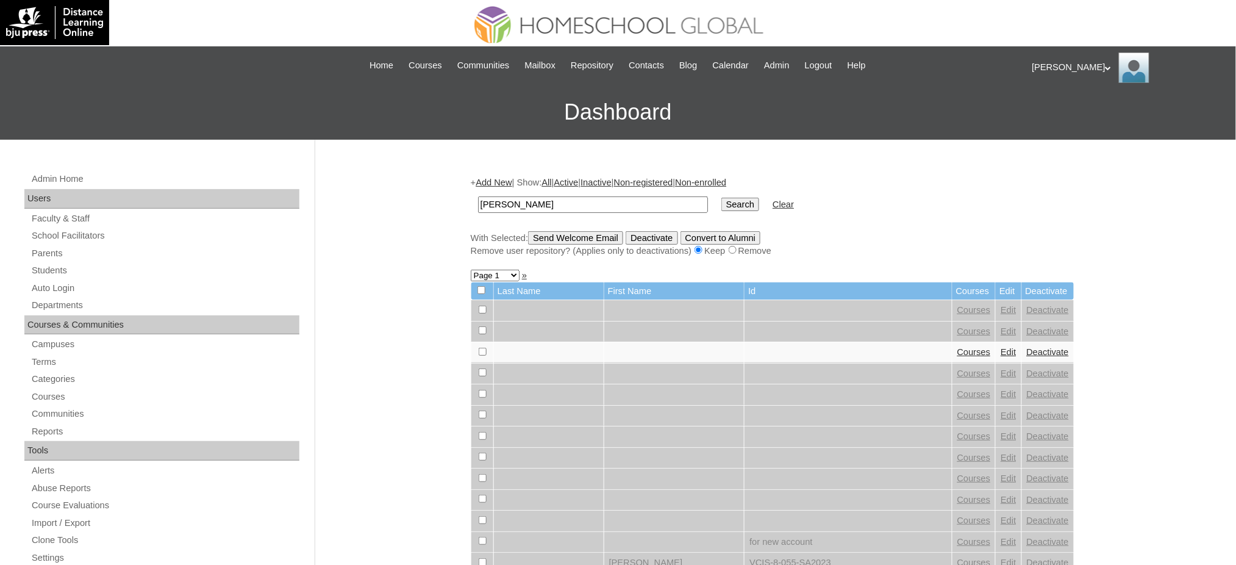
type input "[PERSON_NAME]"
click at [722, 201] on input "Search" at bounding box center [741, 204] width 38 height 13
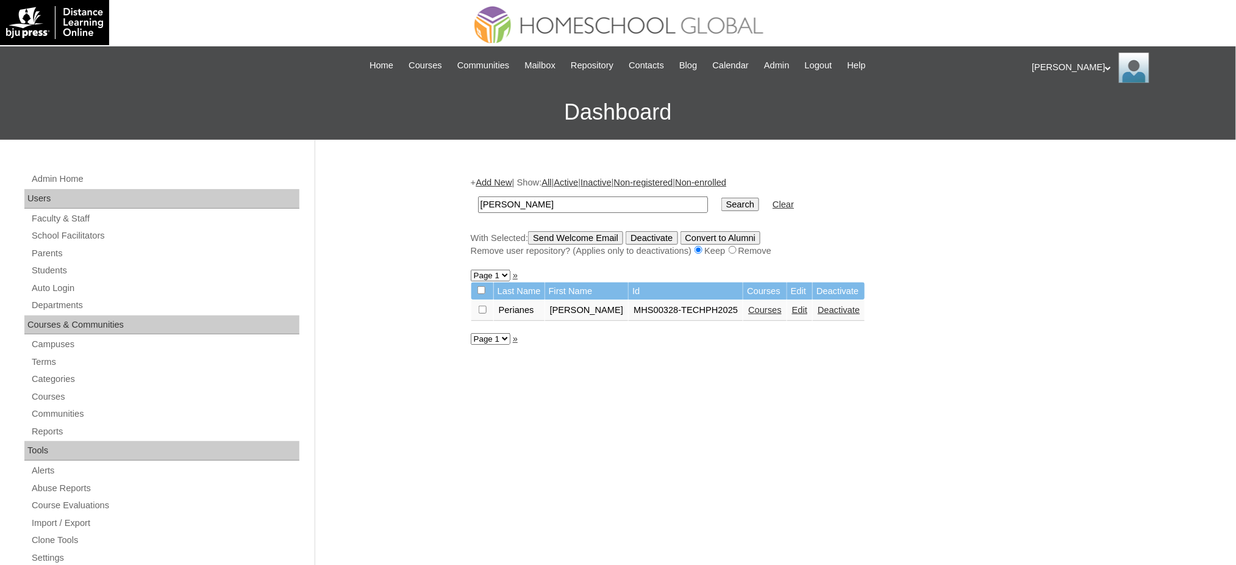
click at [767, 305] on link "Courses" at bounding box center [765, 310] width 34 height 10
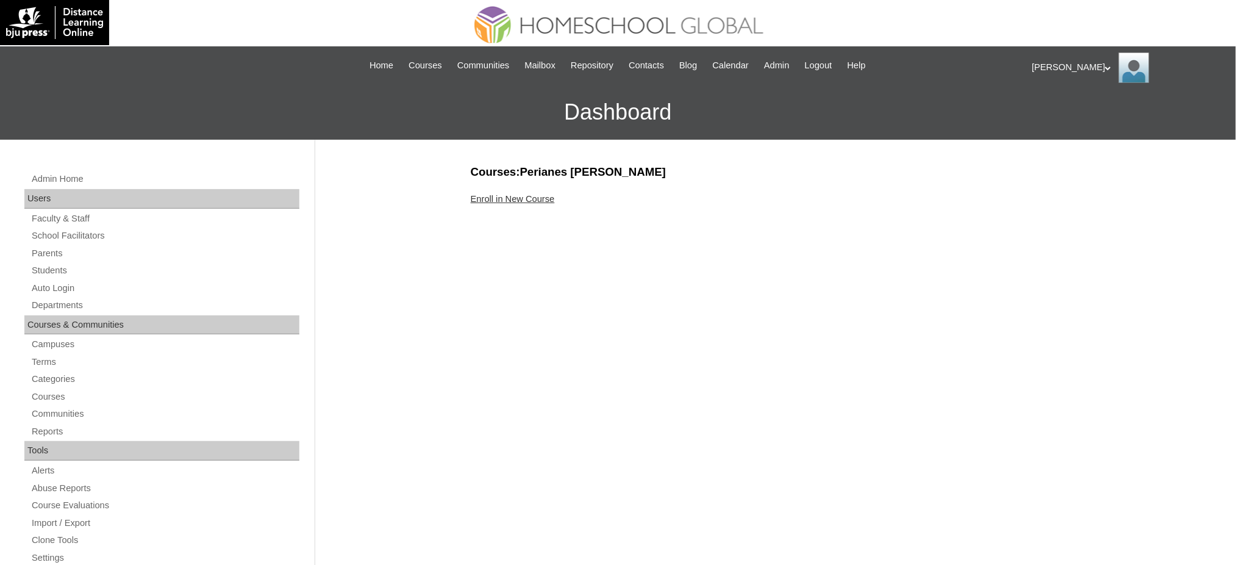
click at [535, 195] on link "Enroll in New Course" at bounding box center [513, 199] width 84 height 10
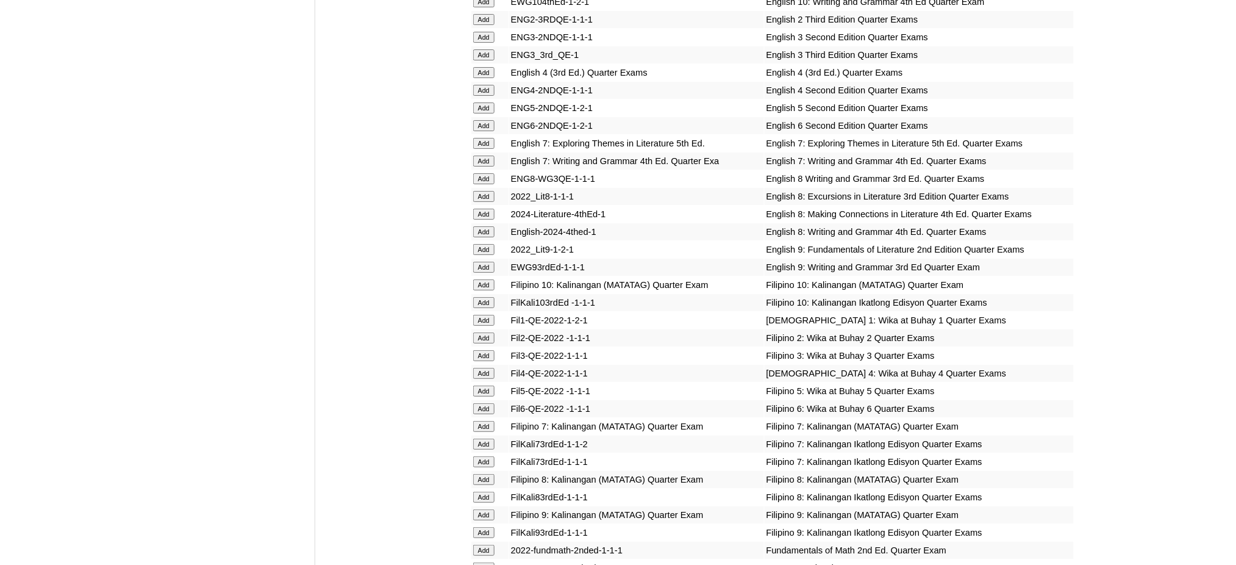
scroll to position [1626, 0]
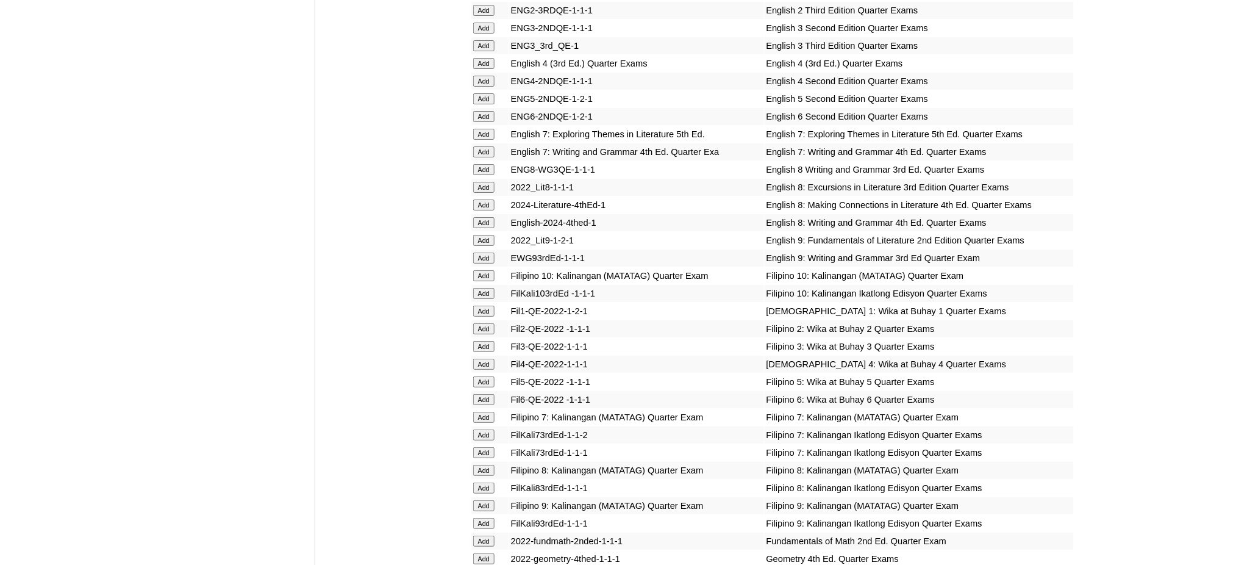
click at [483, 111] on input "Add" at bounding box center [483, 116] width 21 height 11
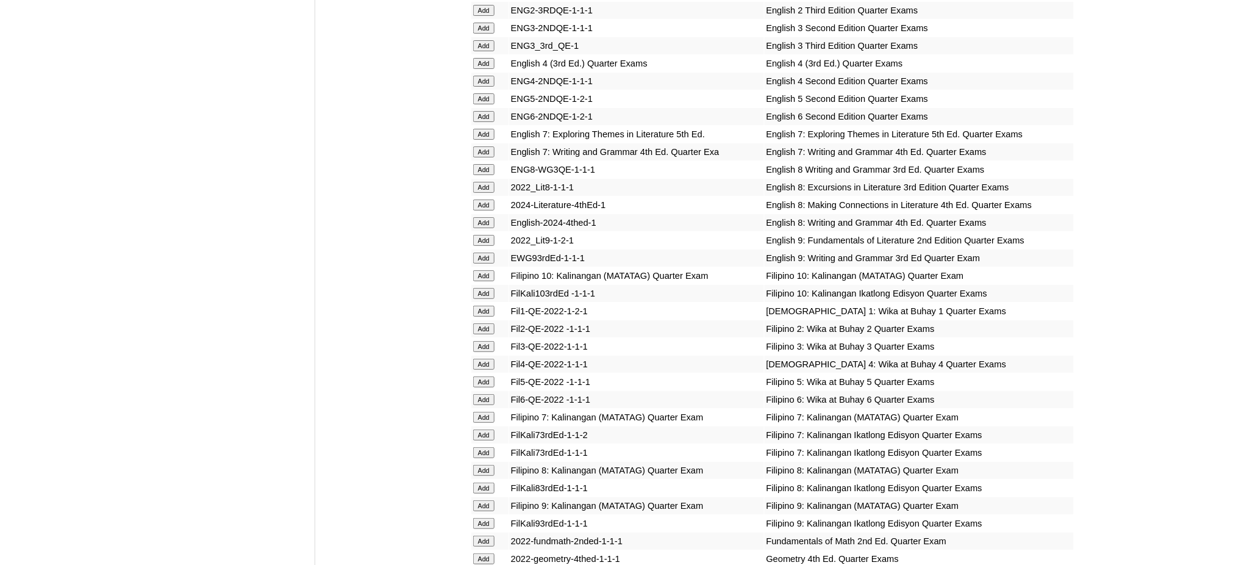
click at [486, 394] on input "Add" at bounding box center [483, 399] width 21 height 11
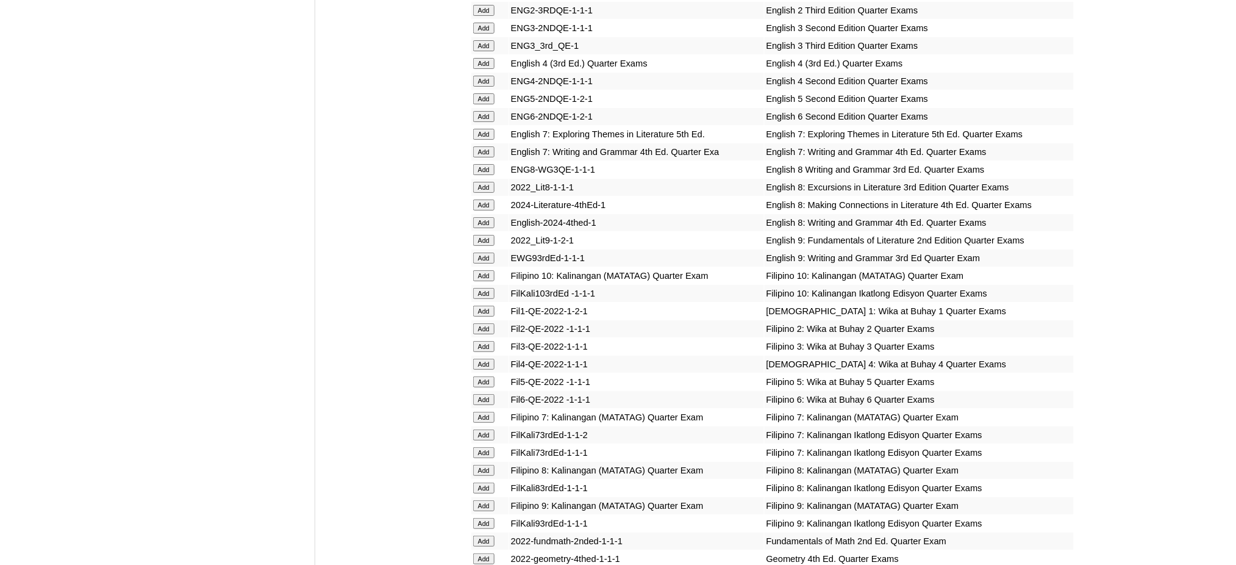
click at [486, 394] on input "Add" at bounding box center [483, 399] width 21 height 11
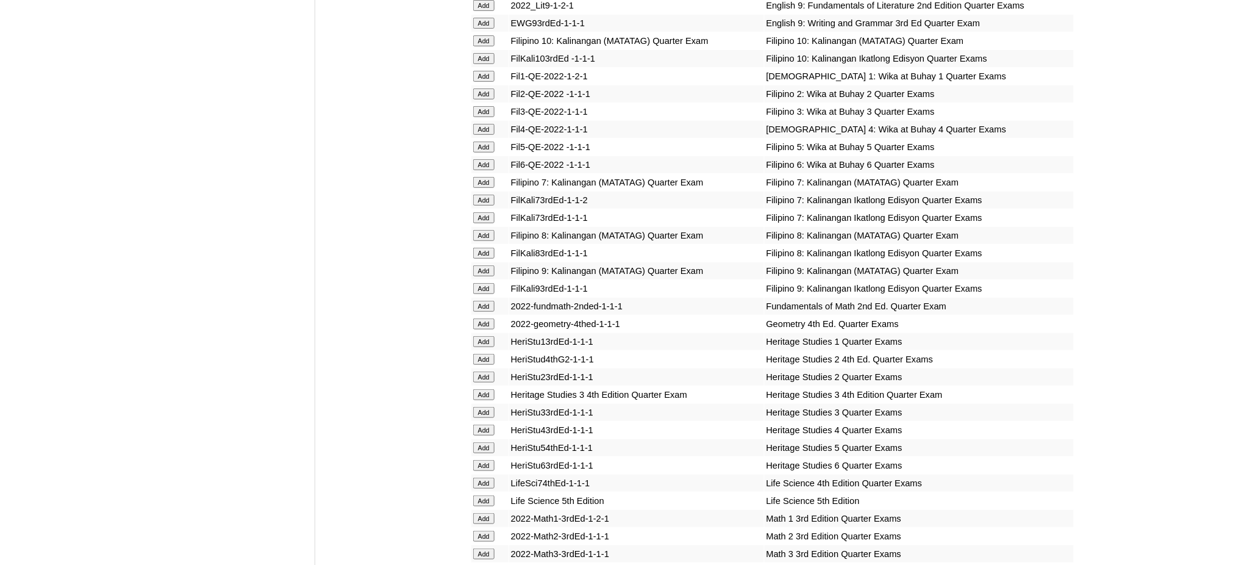
scroll to position [2033, 0]
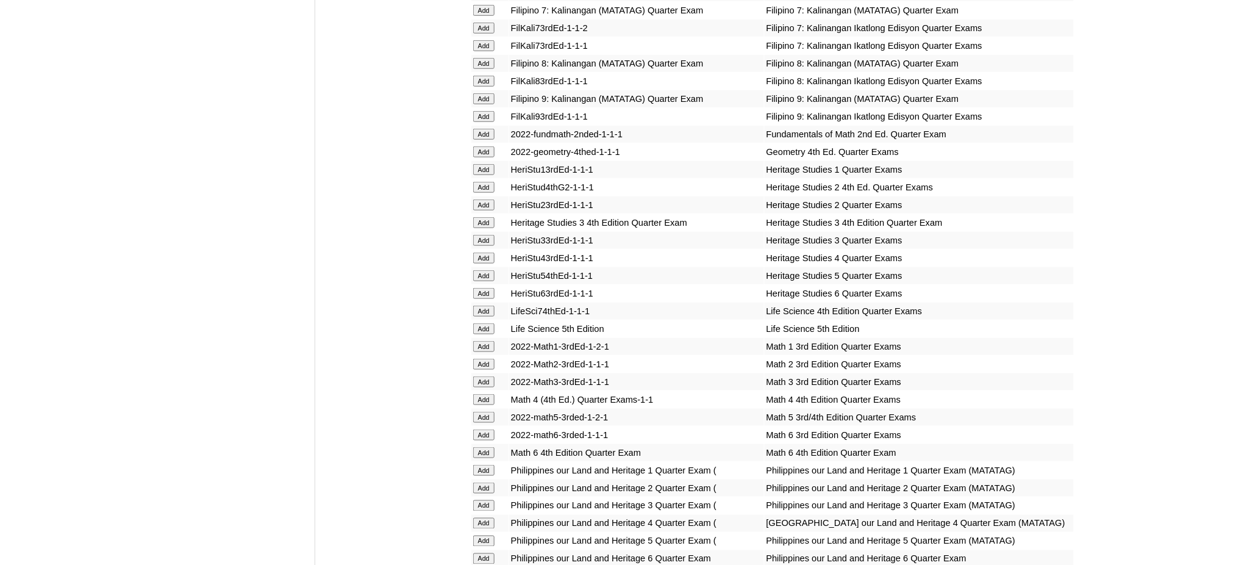
click at [490, 447] on input "Add" at bounding box center [483, 452] width 21 height 11
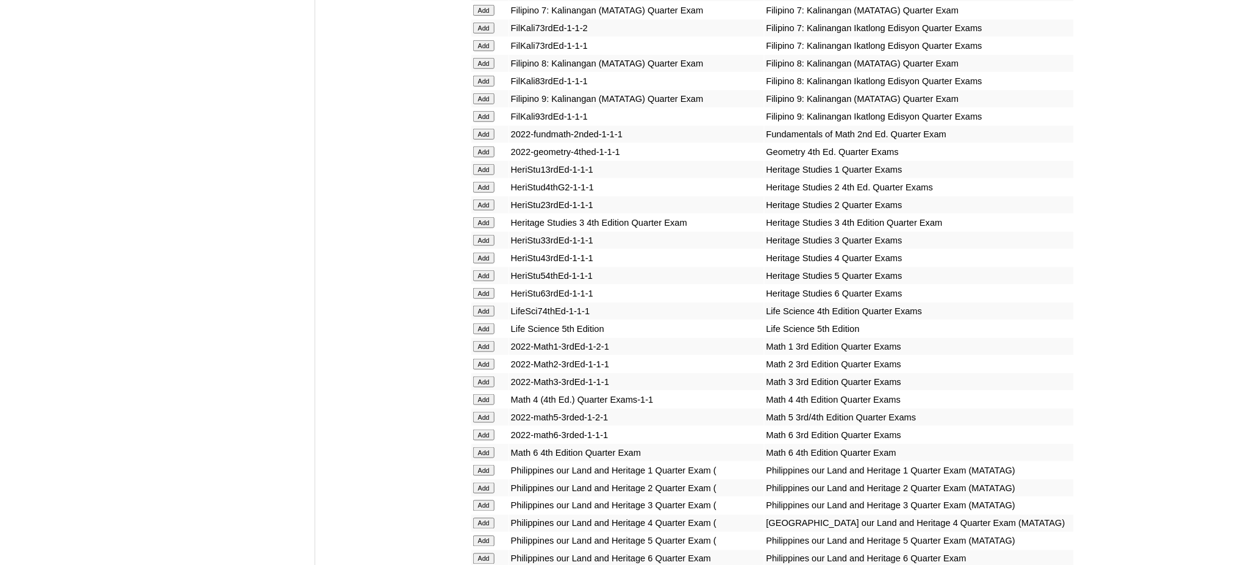
click at [490, 447] on input "Add" at bounding box center [483, 452] width 21 height 11
click at [482, 553] on input "Add" at bounding box center [483, 558] width 21 height 11
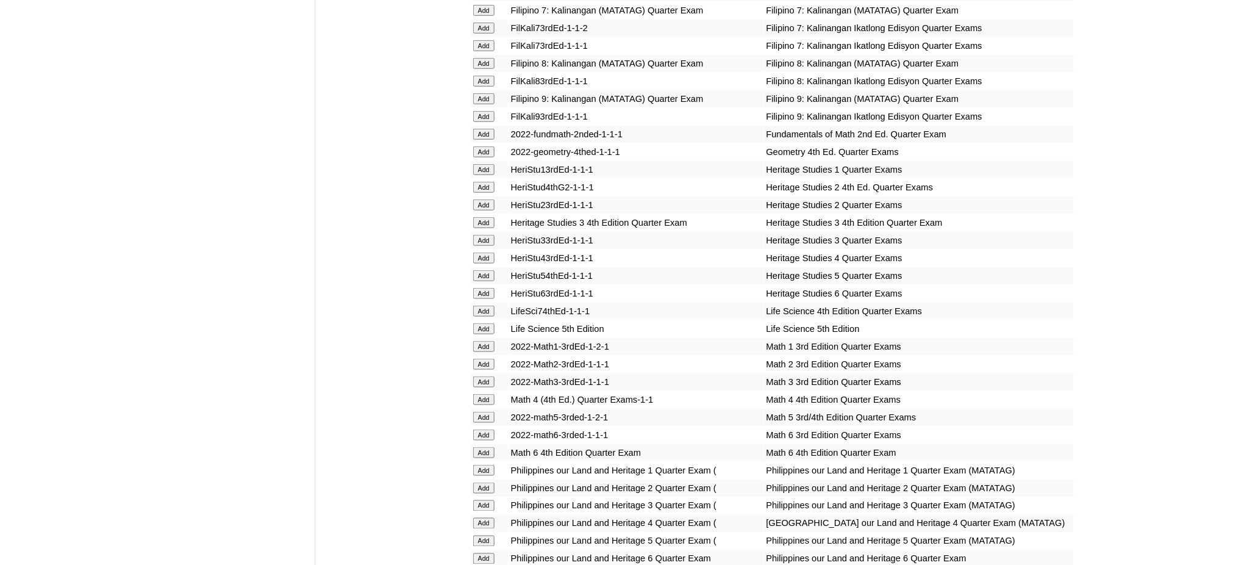
click at [482, 553] on input "Add" at bounding box center [483, 558] width 21 height 11
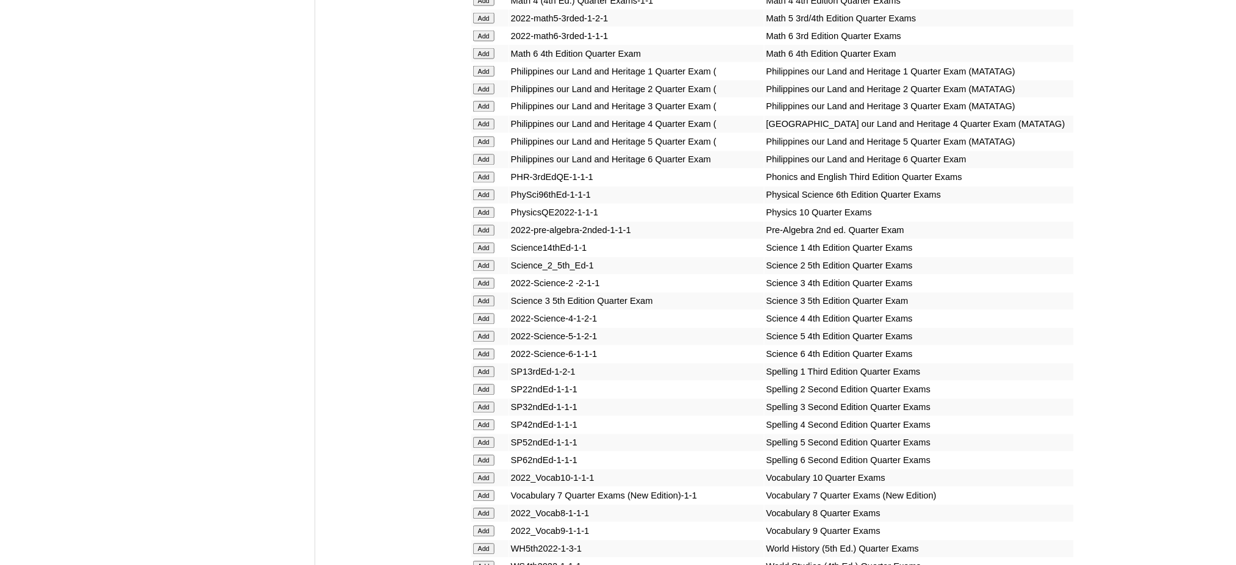
scroll to position [2521, 0]
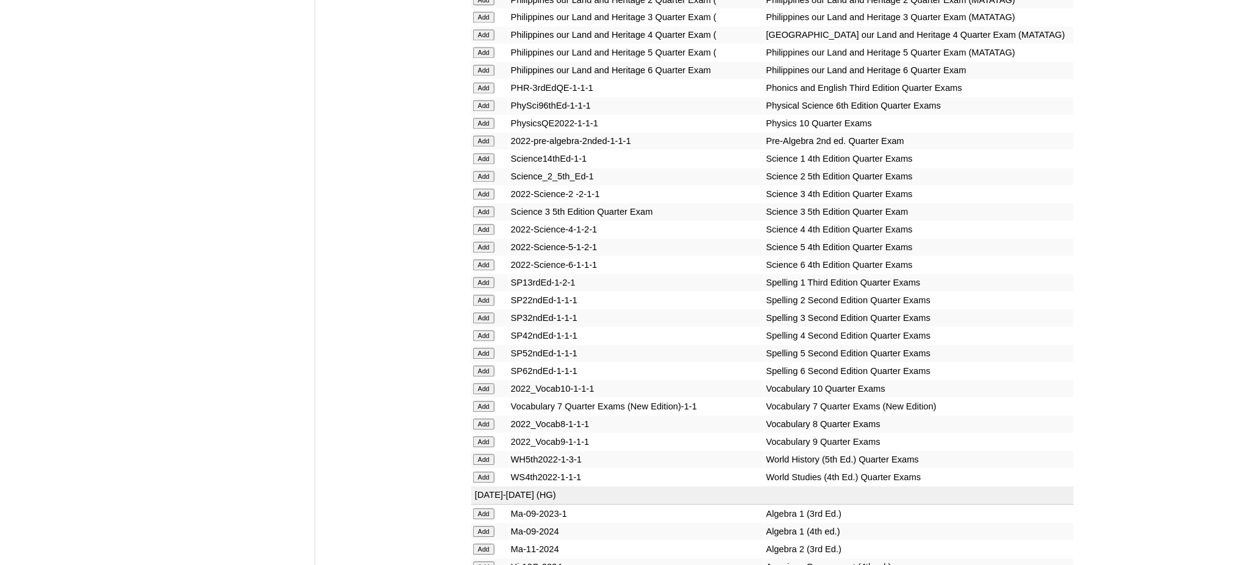
click at [485, 260] on input "Add" at bounding box center [483, 265] width 21 height 11
click at [491, 366] on input "Add" at bounding box center [483, 371] width 21 height 11
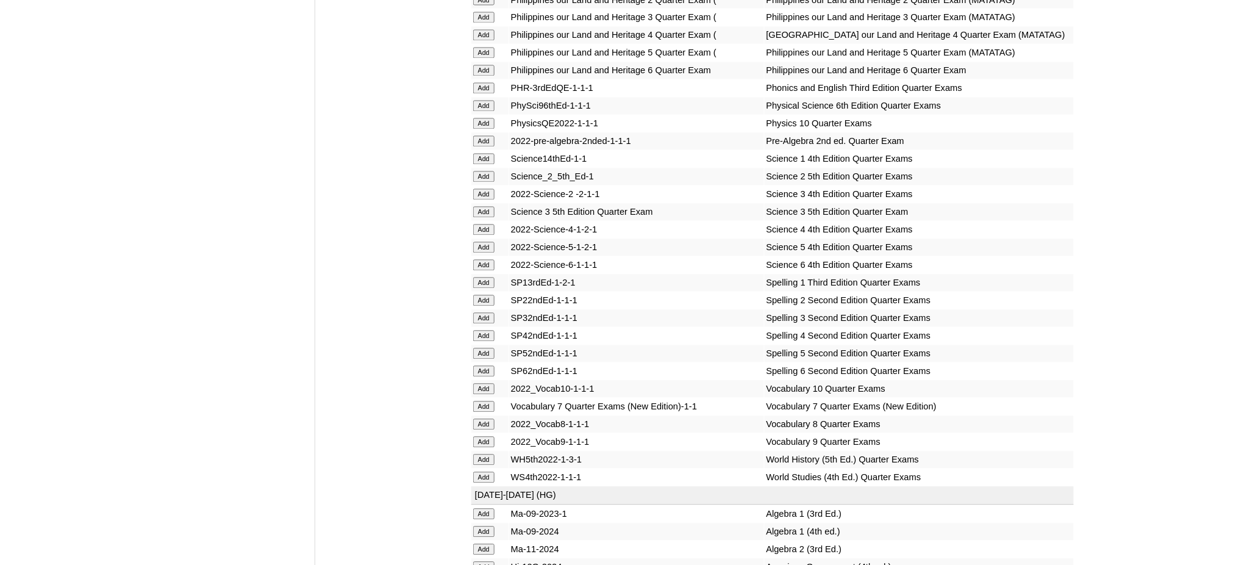
click at [491, 366] on input "Add" at bounding box center [483, 371] width 21 height 11
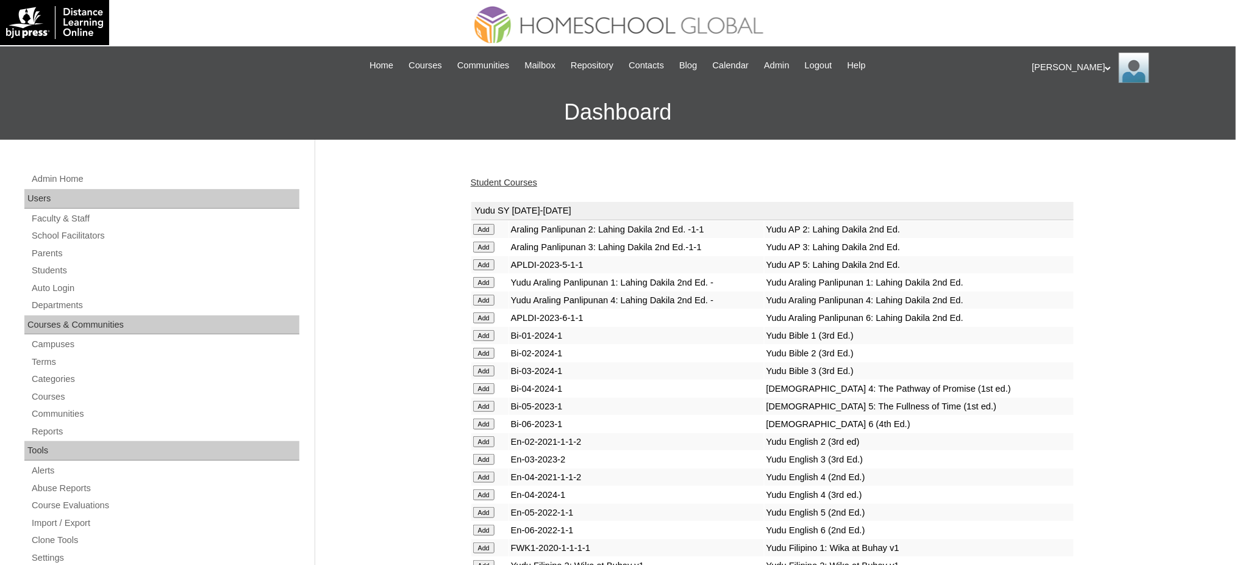
click at [515, 184] on link "Student Courses" at bounding box center [504, 183] width 66 height 10
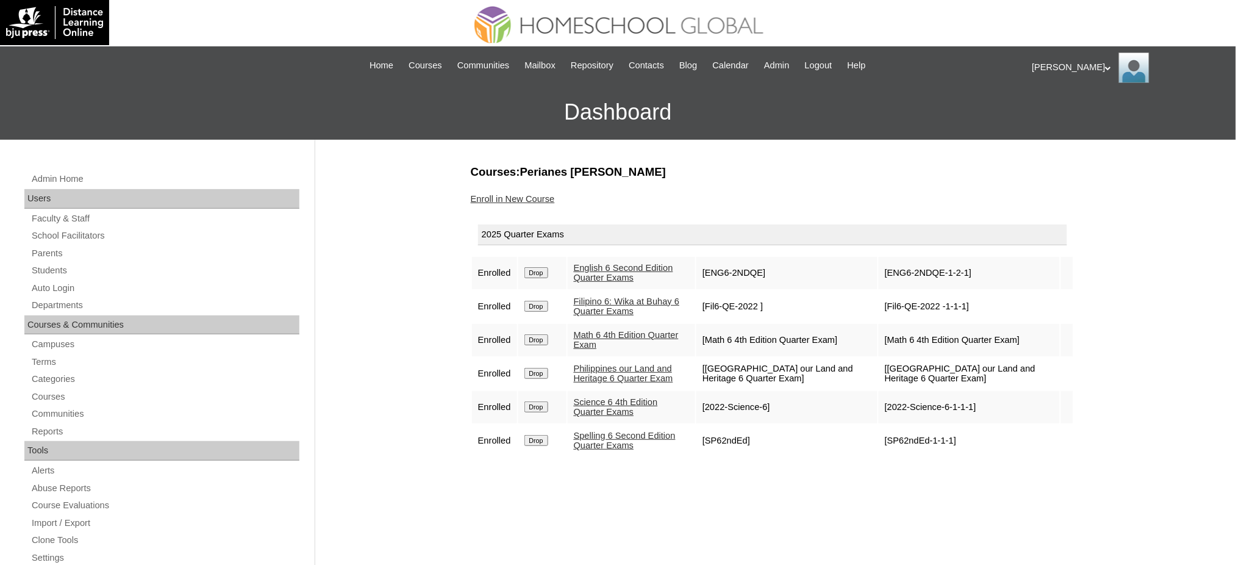
click at [520, 196] on link "Enroll in New Course" at bounding box center [513, 199] width 84 height 10
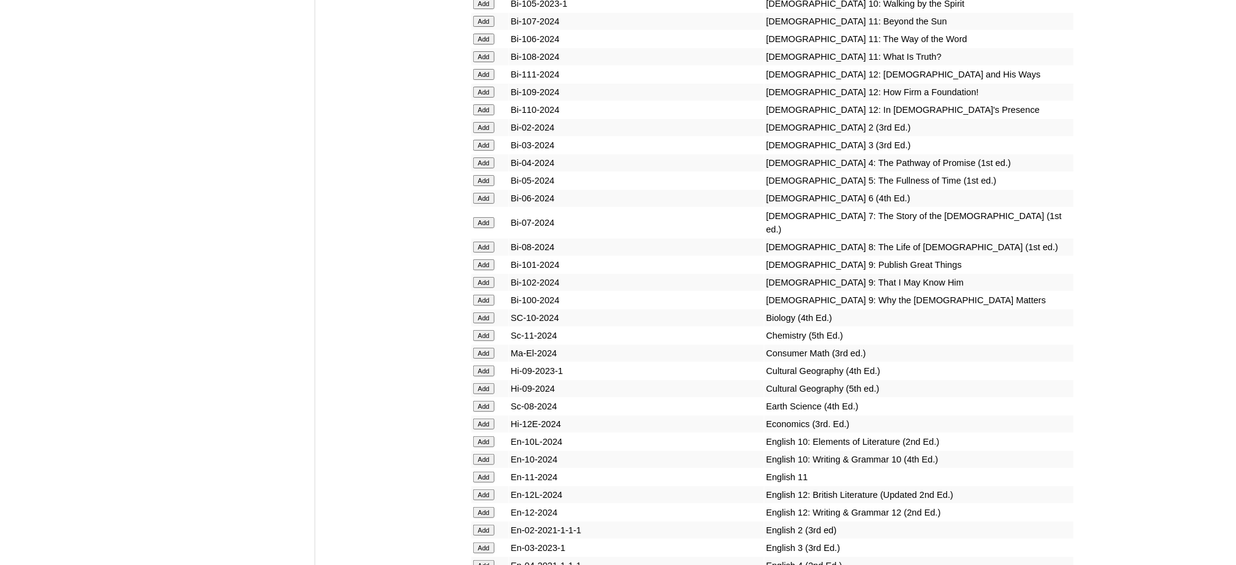
scroll to position [3416, 0]
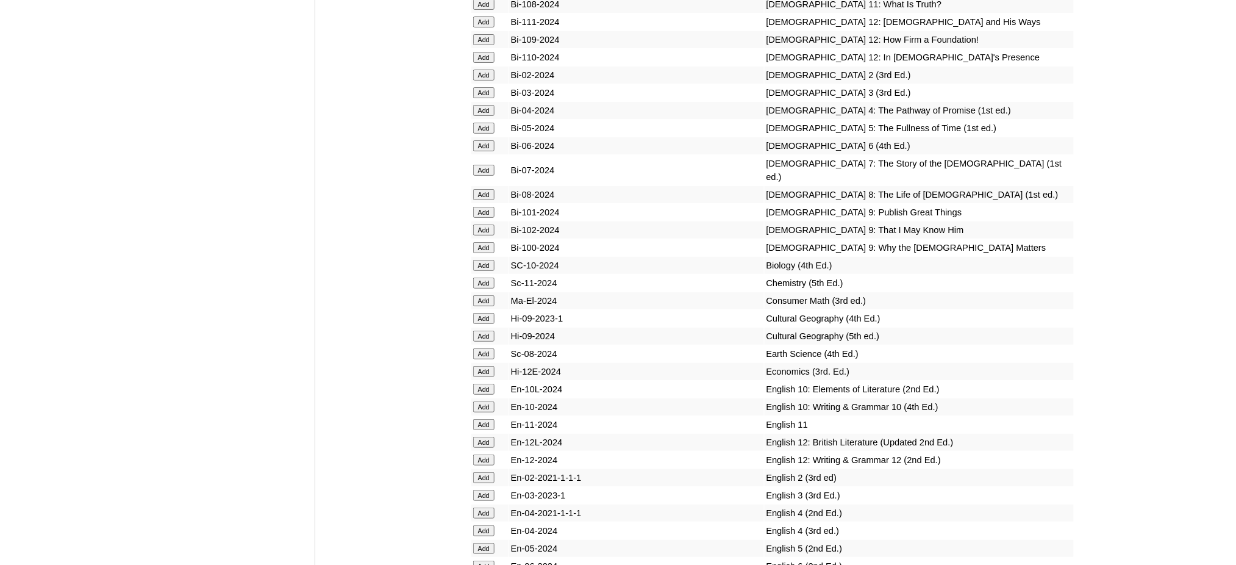
click at [485, 140] on input "Add" at bounding box center [483, 145] width 21 height 11
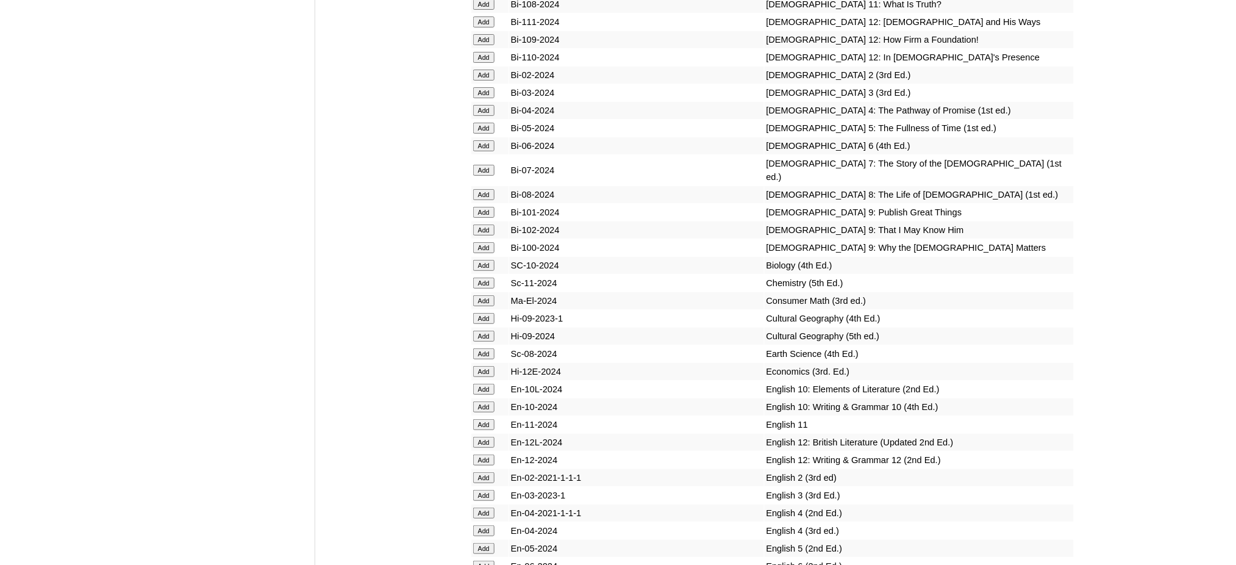
click at [485, 140] on input "Add" at bounding box center [483, 145] width 21 height 11
click at [484, 561] on input "Add" at bounding box center [483, 566] width 21 height 11
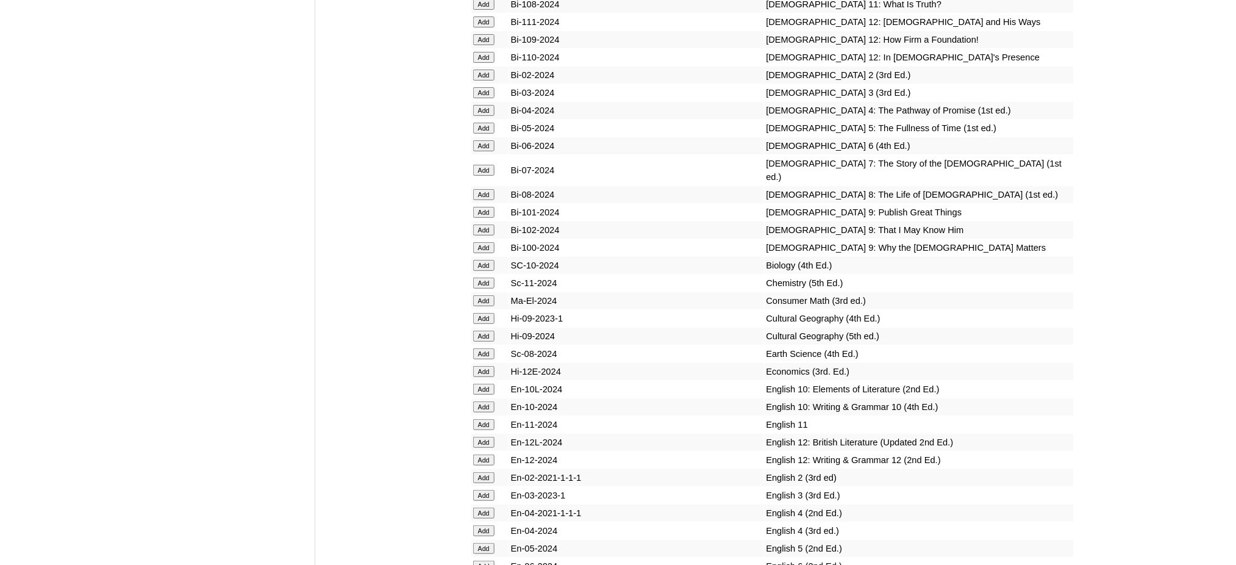
click at [484, 561] on input "Add" at bounding box center [483, 566] width 21 height 11
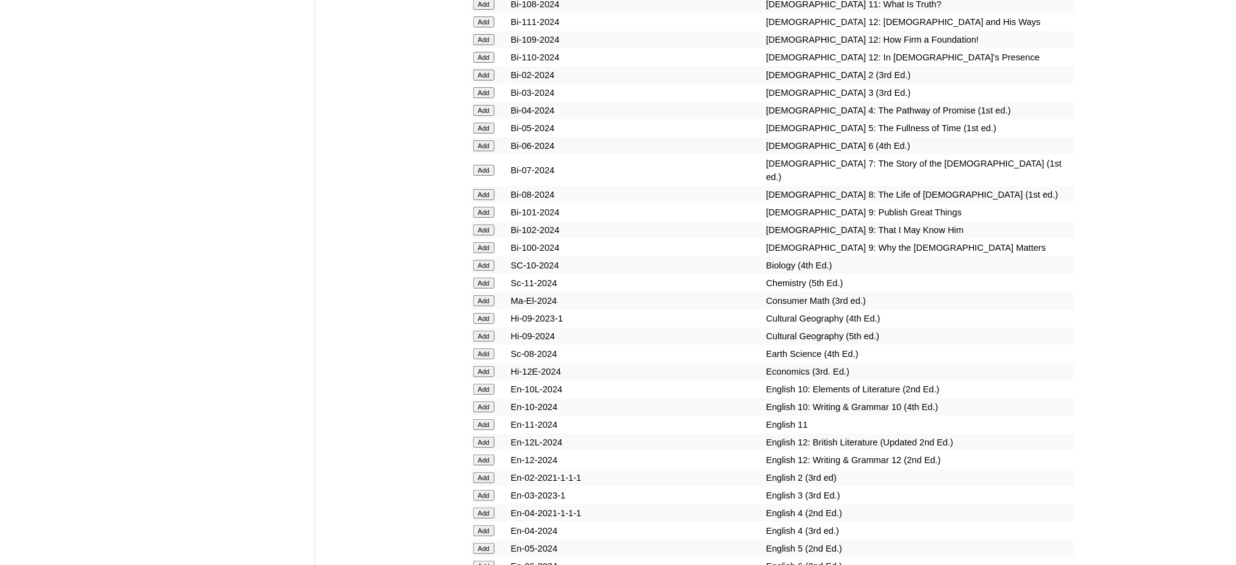
click at [484, 561] on input "Add" at bounding box center [483, 566] width 21 height 11
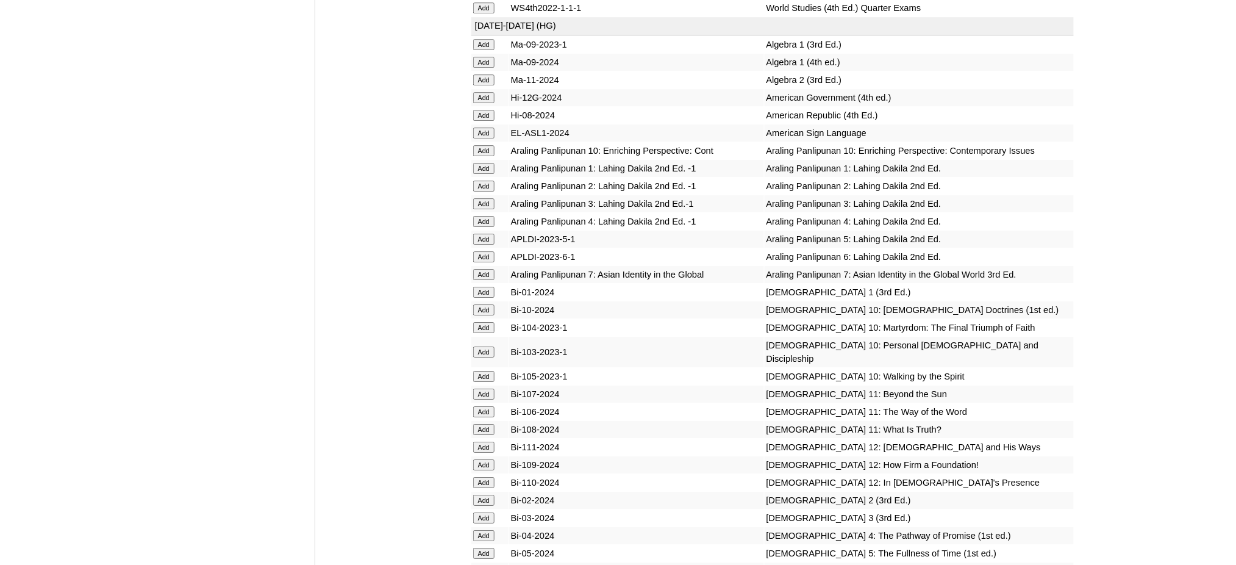
scroll to position [2765, 0]
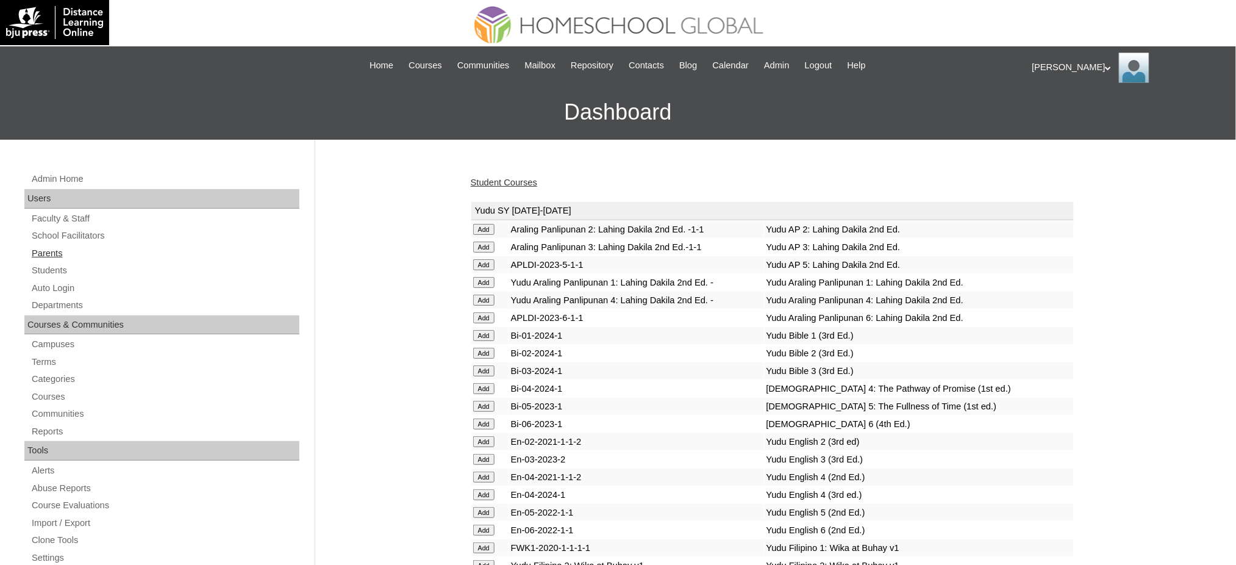
click at [46, 254] on link "Parents" at bounding box center [164, 253] width 269 height 15
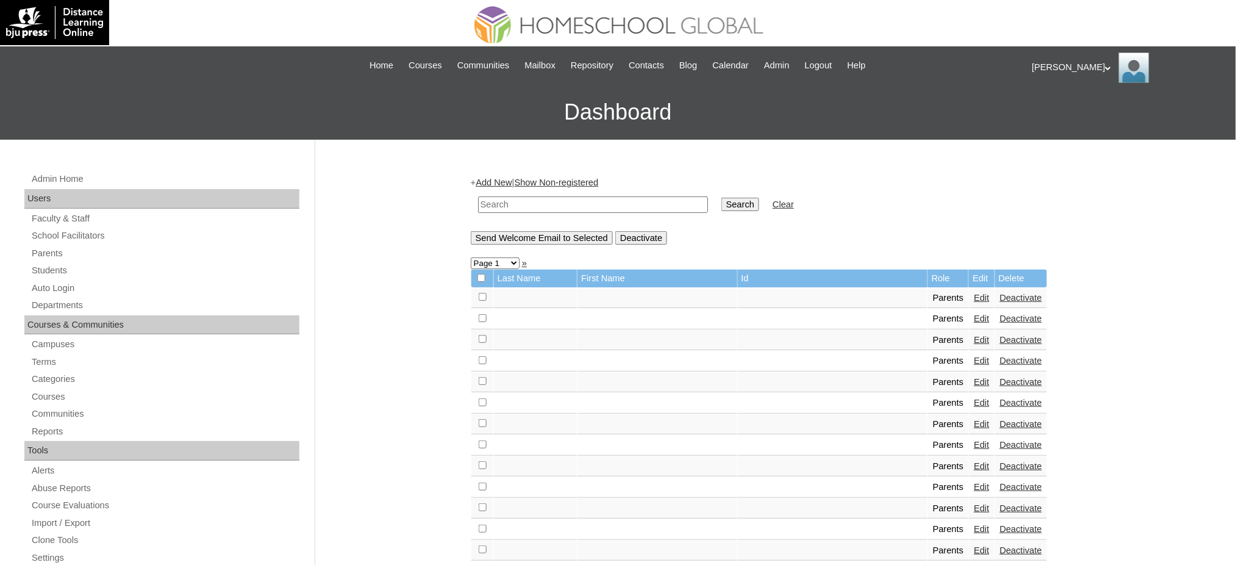
click at [620, 206] on input "text" at bounding box center [593, 204] width 230 height 16
paste input "MHP0220-TECHPH2025"
type input "MHP0220-TECHPH2025"
drag, startPoint x: 696, startPoint y: 204, endPoint x: 688, endPoint y: 213, distance: 12.1
click at [716, 211] on td "Search" at bounding box center [741, 204] width 50 height 29
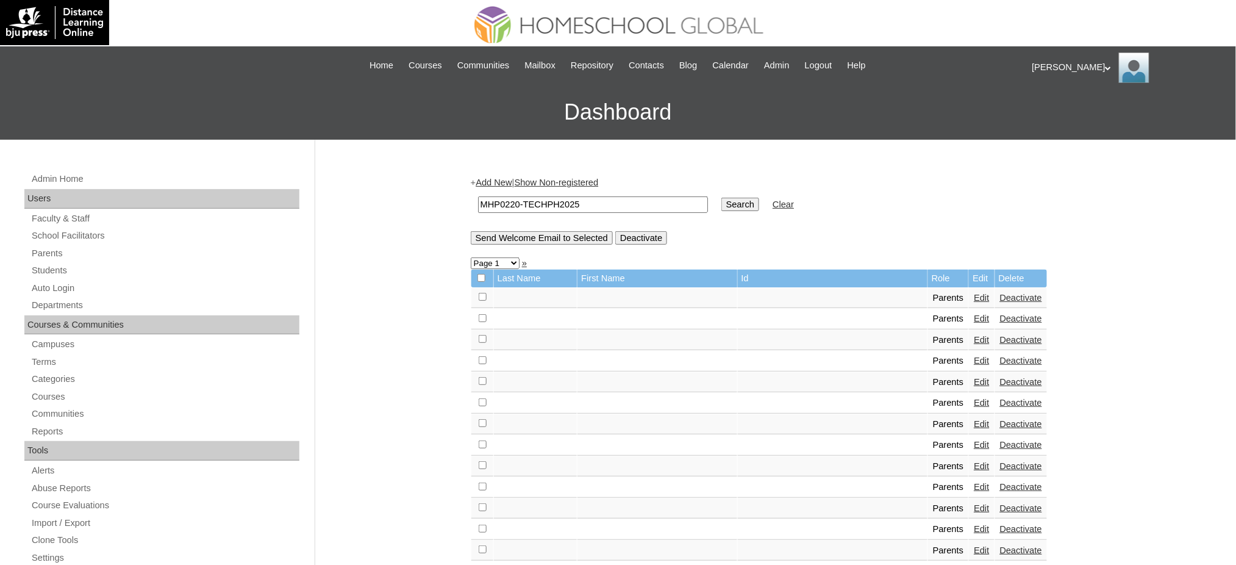
click at [722, 208] on input "Search" at bounding box center [741, 204] width 38 height 13
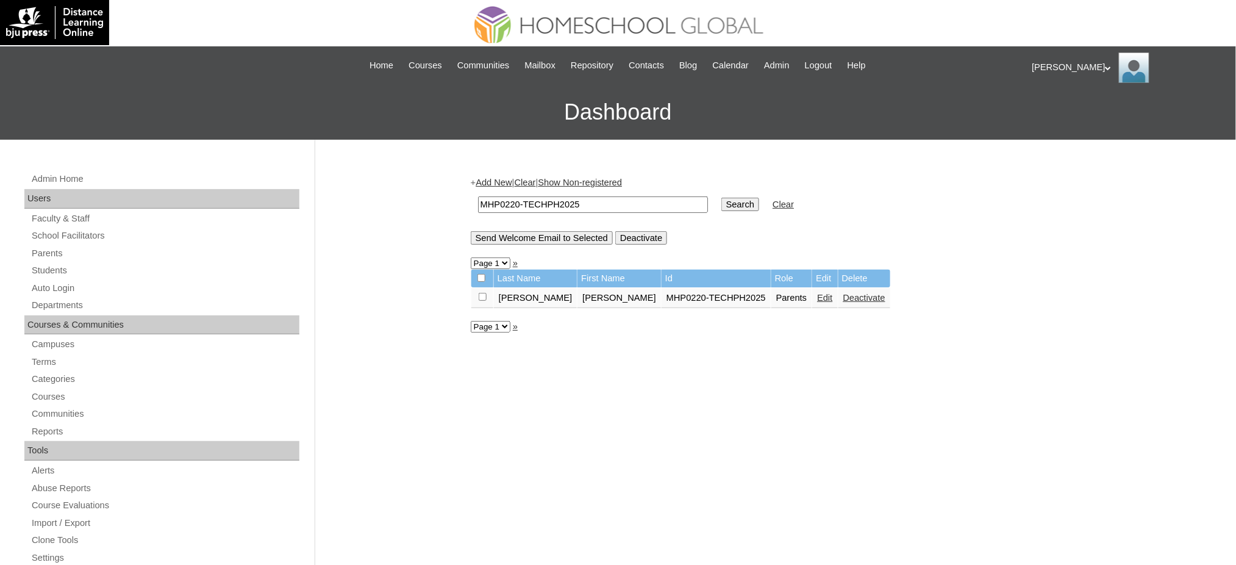
click at [817, 294] on link "Edit" at bounding box center [824, 298] width 15 height 10
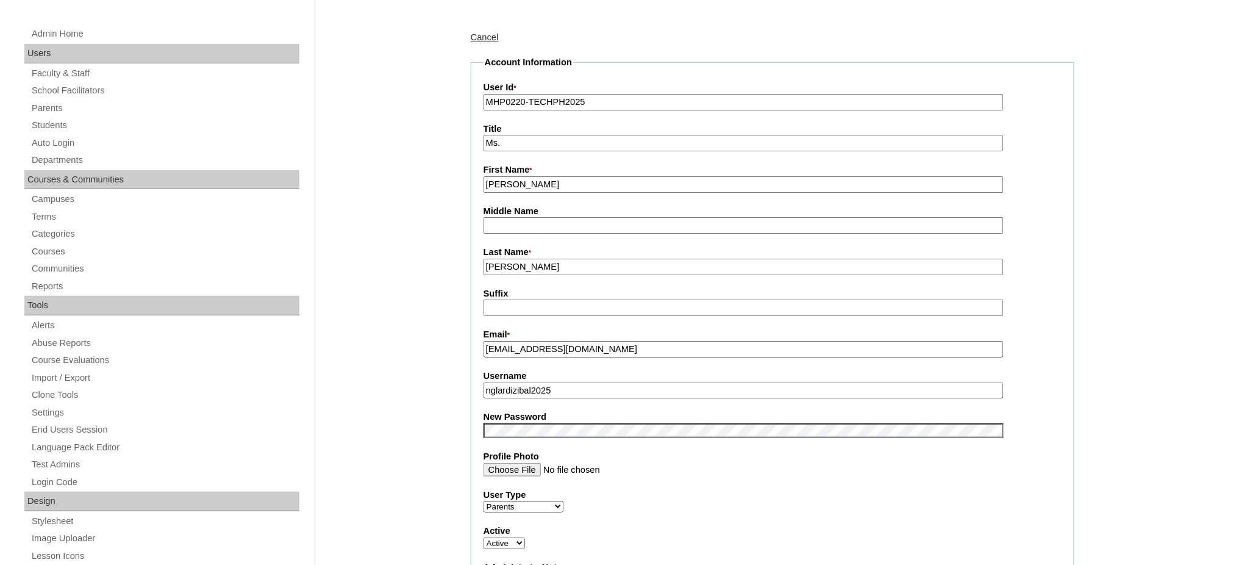
scroll to position [162, 0]
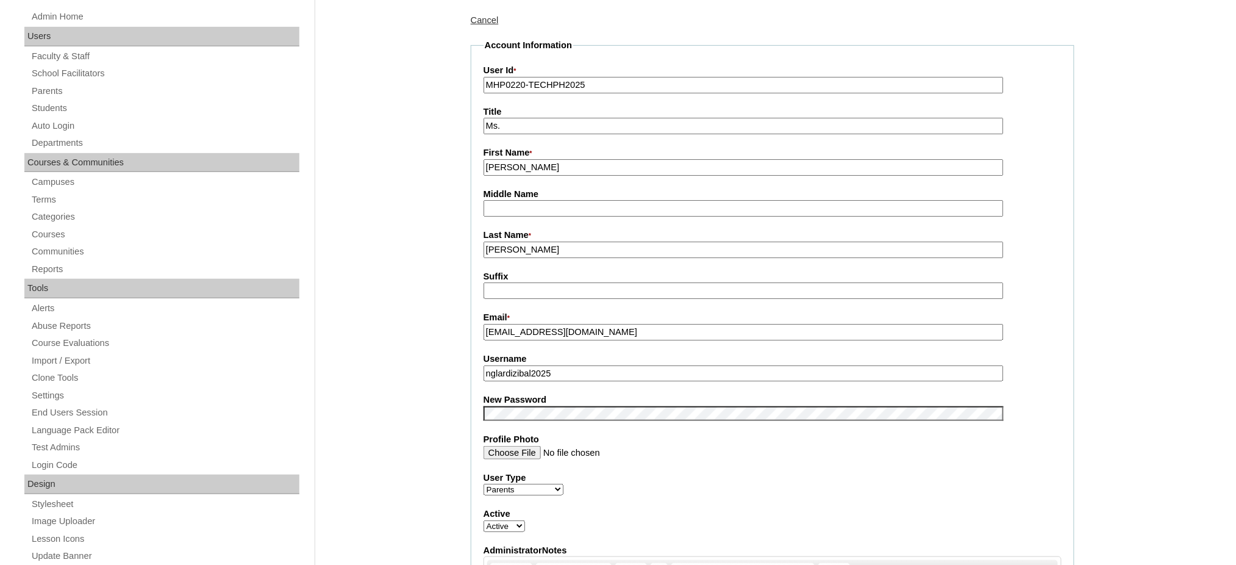
click at [545, 370] on input "nglardizibal2025" at bounding box center [744, 373] width 520 height 16
paste input "abal"
type input "nglardizabal25"
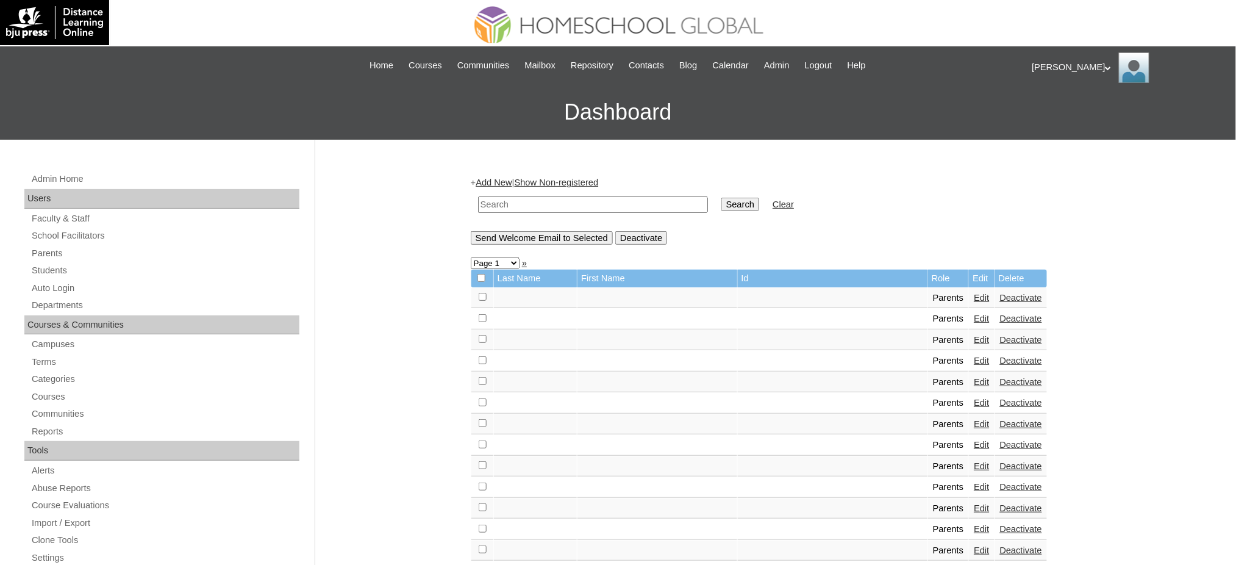
drag, startPoint x: 59, startPoint y: 271, endPoint x: 62, endPoint y: 261, distance: 10.1
click at [59, 271] on link "Students" at bounding box center [164, 270] width 269 height 15
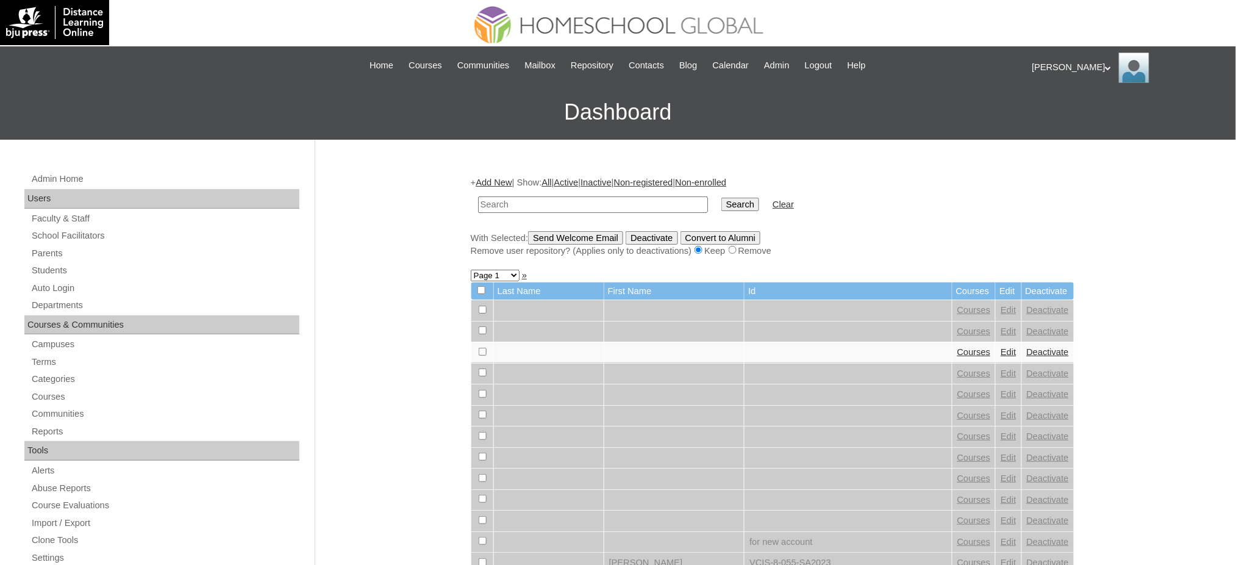
paste input "[PERSON_NAME]"
type input "[PERSON_NAME]"
click at [722, 203] on input "Search" at bounding box center [741, 204] width 38 height 13
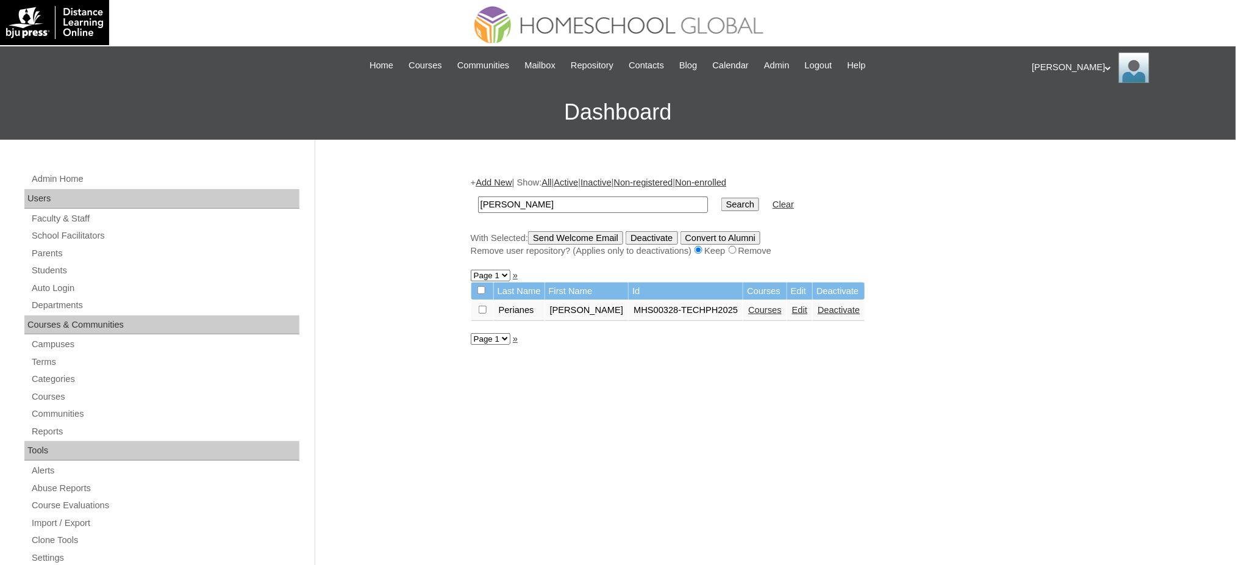
click at [774, 305] on link "Courses" at bounding box center [765, 310] width 34 height 10
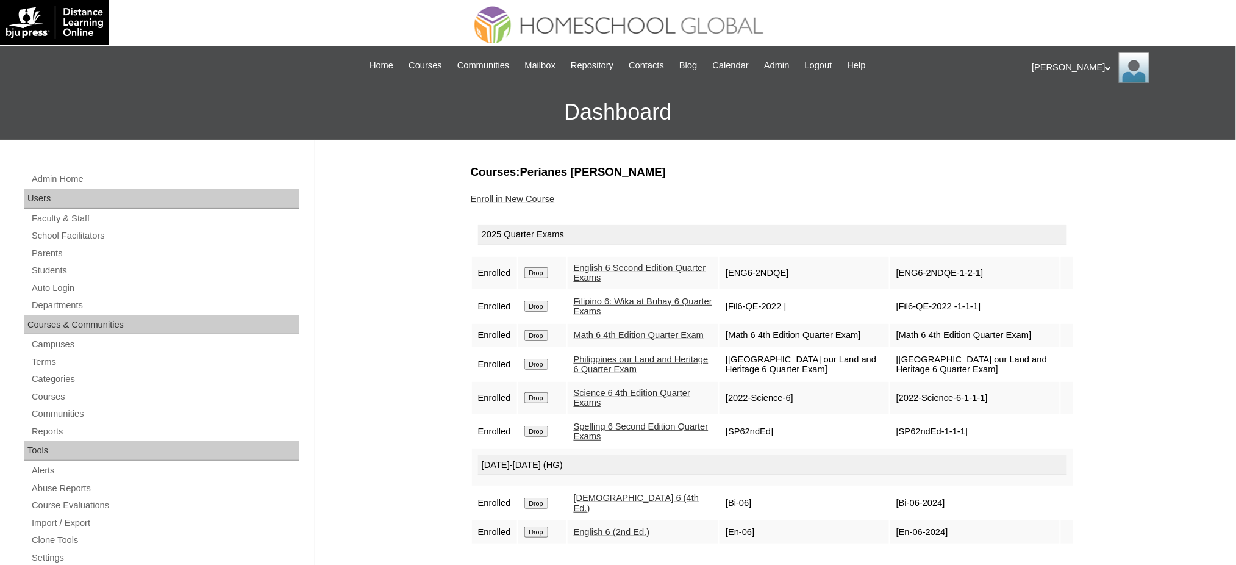
click at [531, 198] on link "Enroll in New Course" at bounding box center [513, 199] width 84 height 10
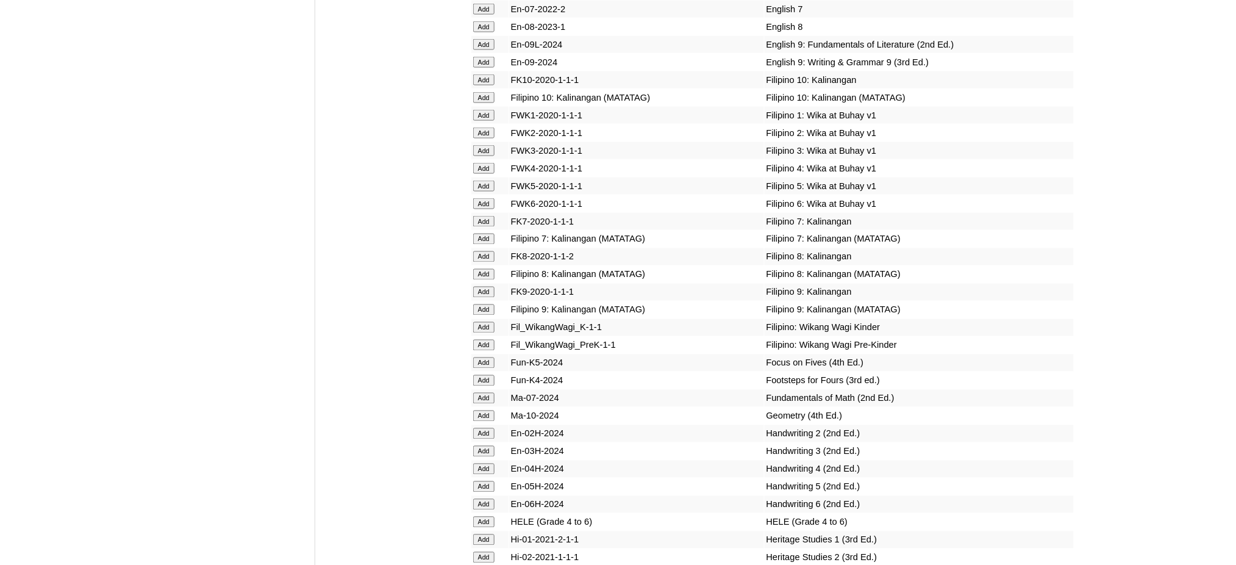
scroll to position [4066, 0]
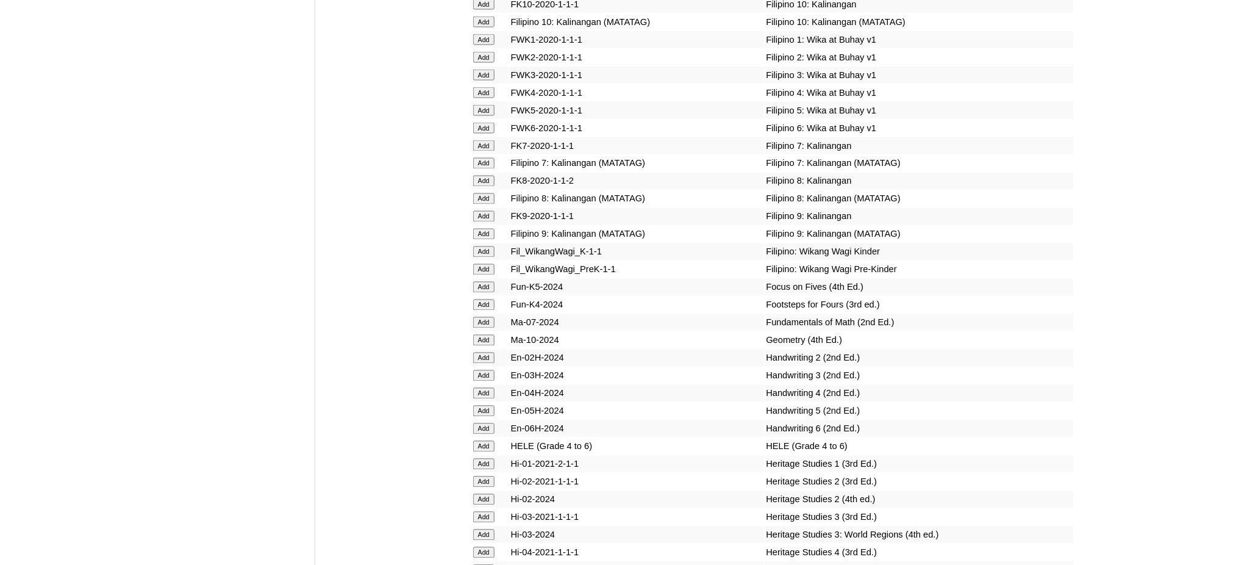
click at [479, 123] on input "Add" at bounding box center [483, 128] width 21 height 11
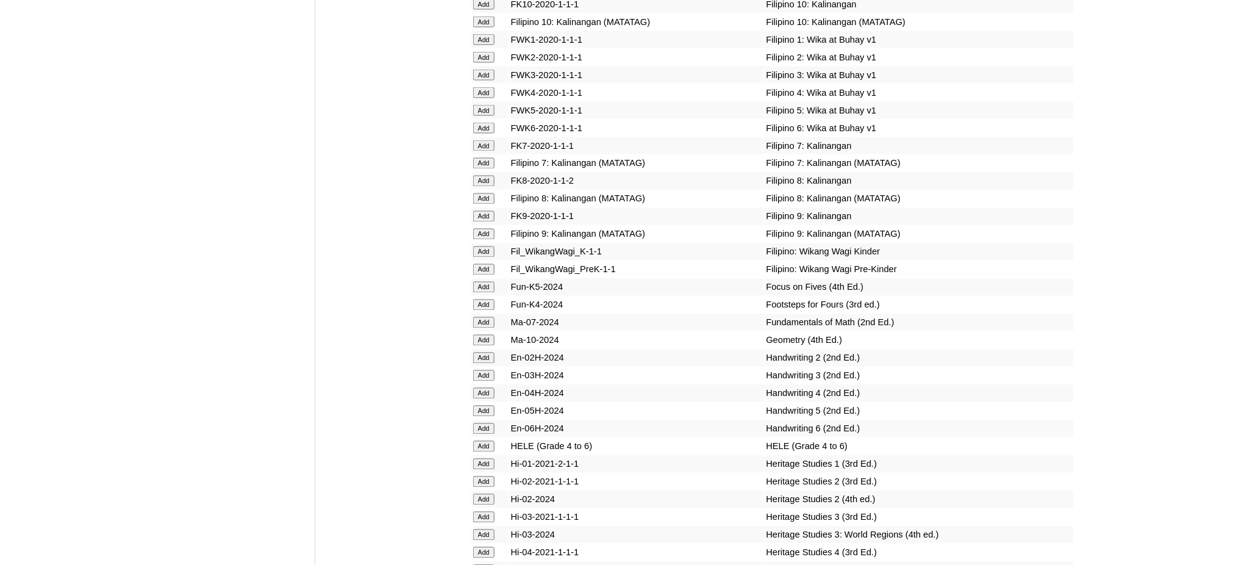
click at [479, 123] on input "Add" at bounding box center [483, 128] width 21 height 11
click at [482, 441] on input "Add" at bounding box center [483, 446] width 21 height 11
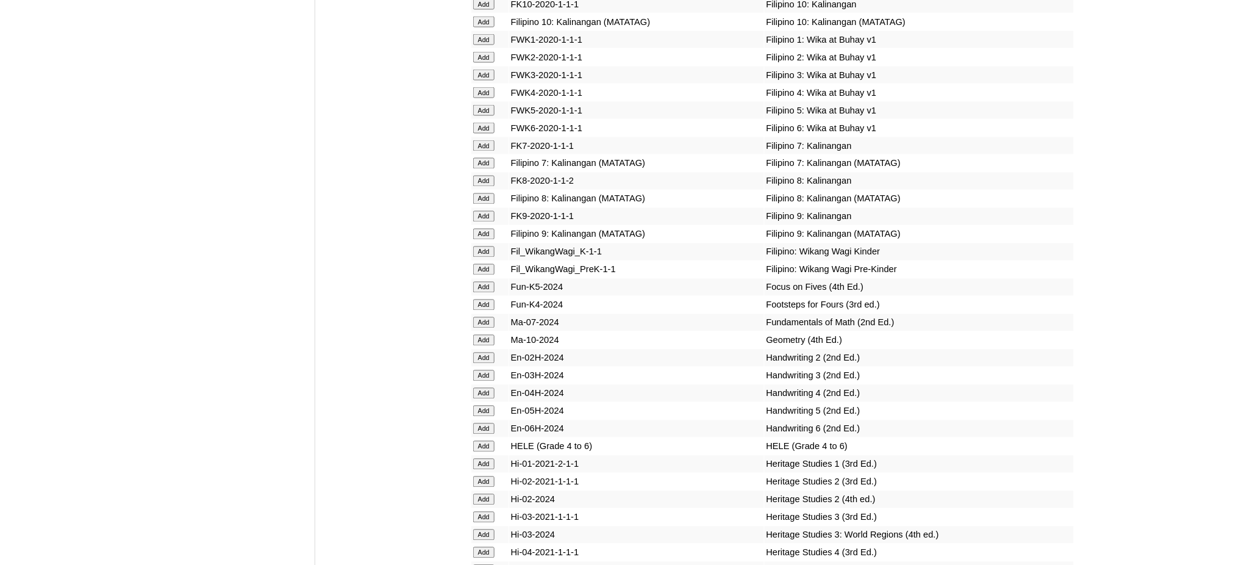
click at [482, 441] on input "Add" at bounding box center [483, 446] width 21 height 11
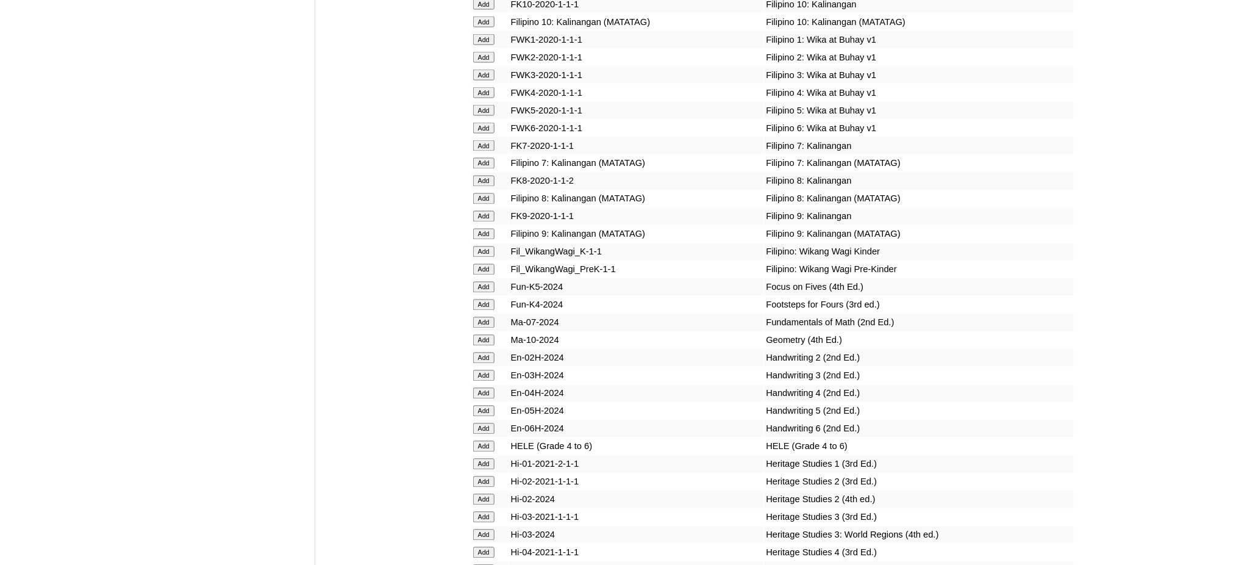
click at [482, 441] on input "Add" at bounding box center [483, 446] width 21 height 11
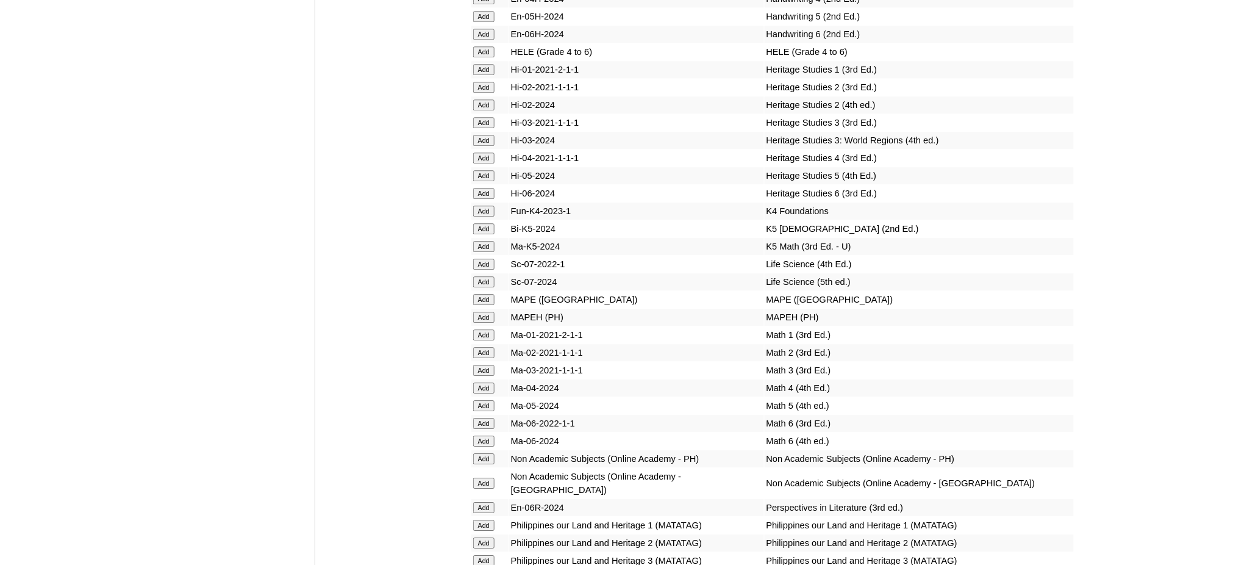
scroll to position [4473, 0]
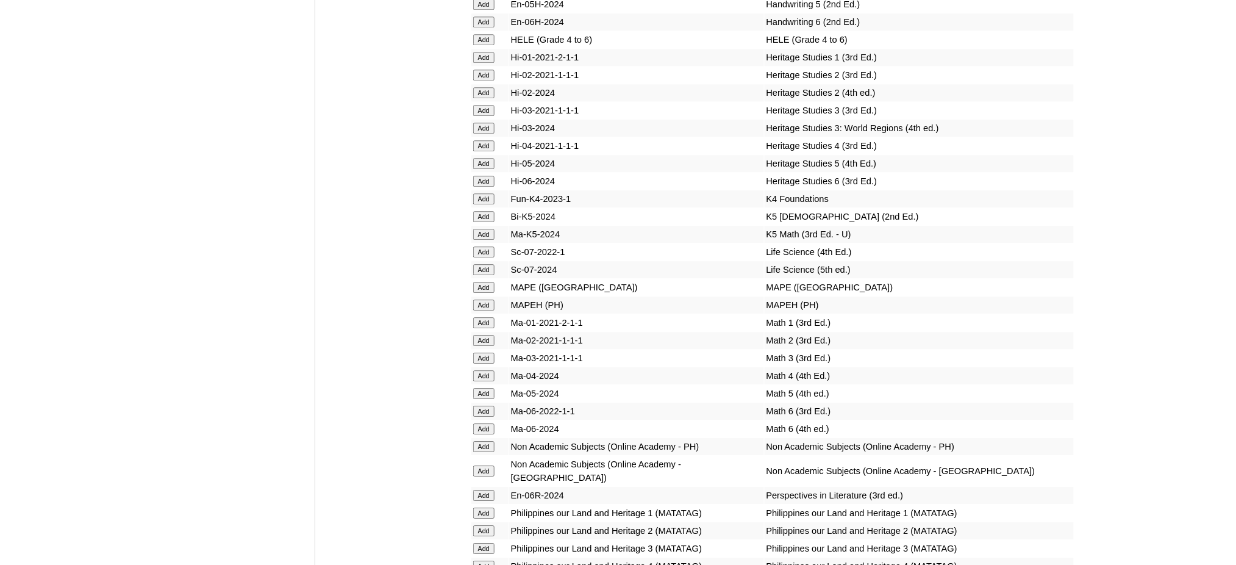
click at [484, 423] on input "Add" at bounding box center [483, 428] width 21 height 11
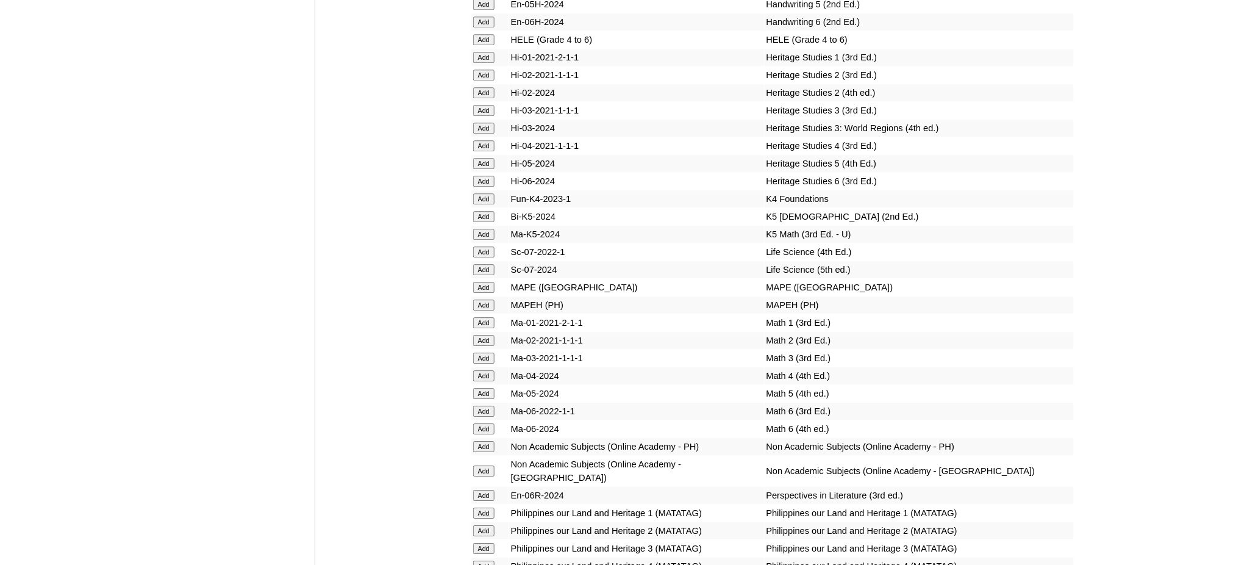
click at [484, 423] on input "Add" at bounding box center [483, 428] width 21 height 11
click at [482, 299] on input "Add" at bounding box center [483, 304] width 21 height 11
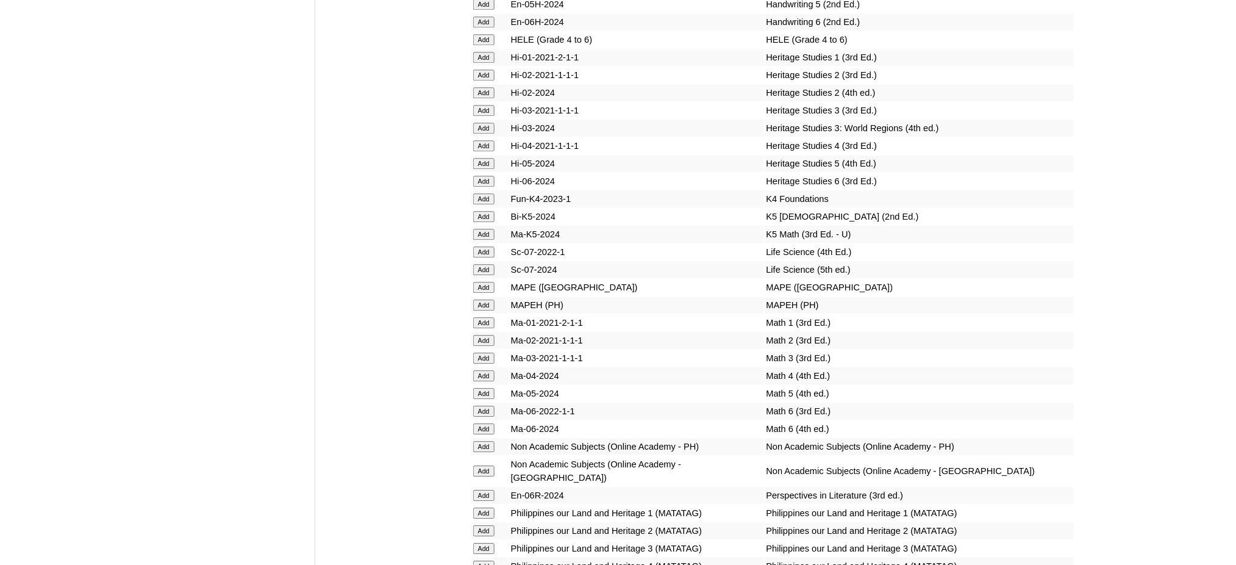
click at [482, 299] on input "Add" at bounding box center [483, 304] width 21 height 11
click at [487, 490] on input "Add" at bounding box center [483, 495] width 21 height 11
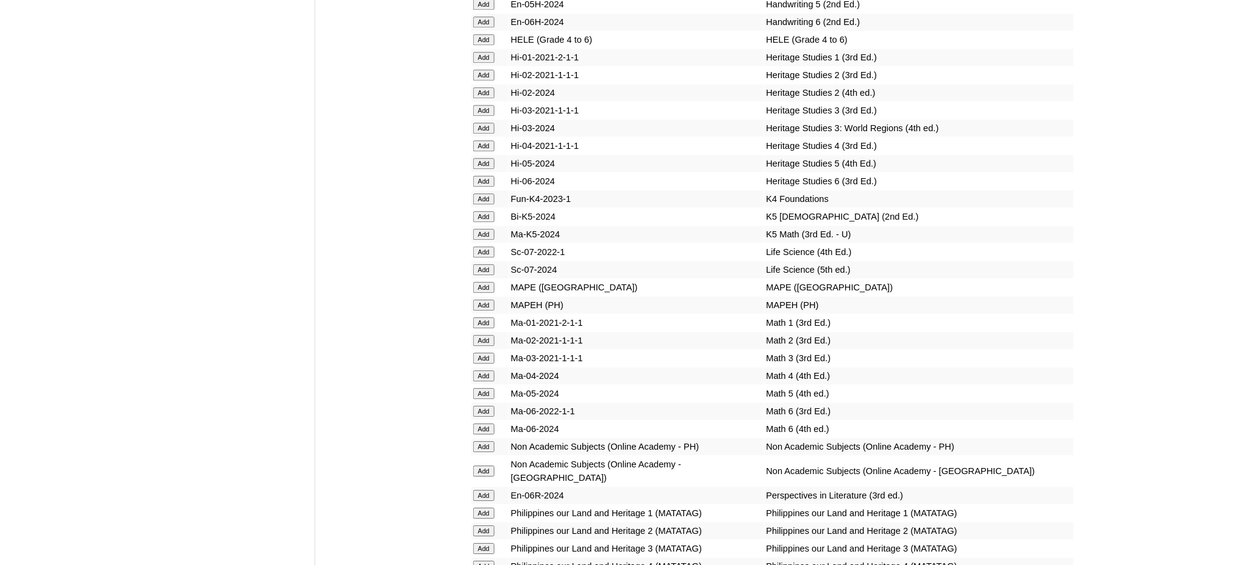
click at [487, 490] on input "Add" at bounding box center [483, 495] width 21 height 11
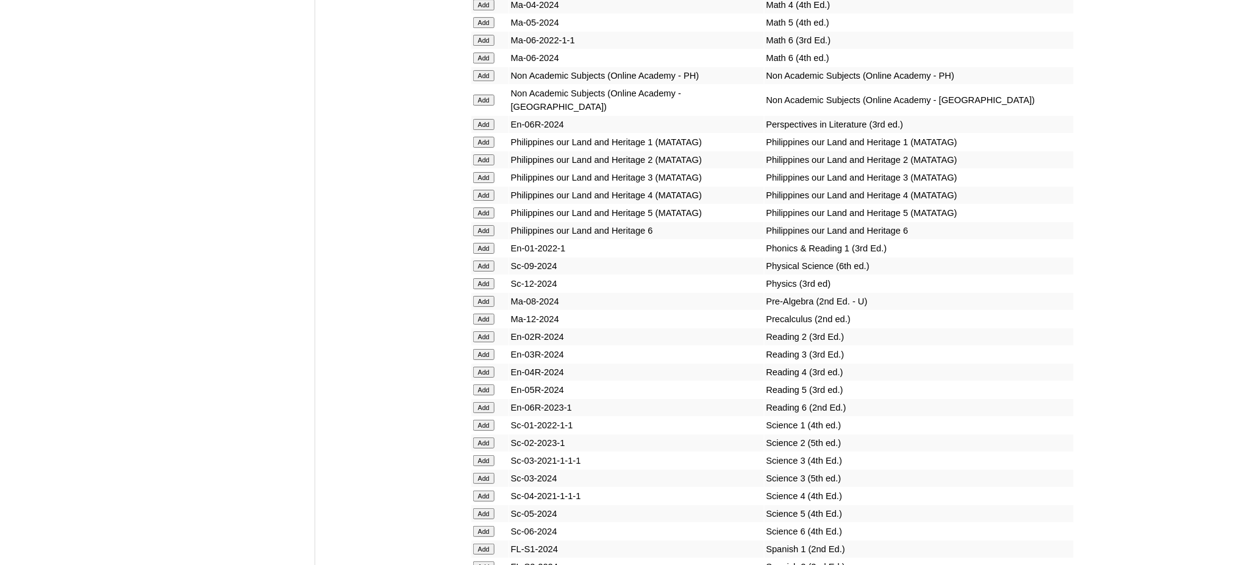
scroll to position [4880, 0]
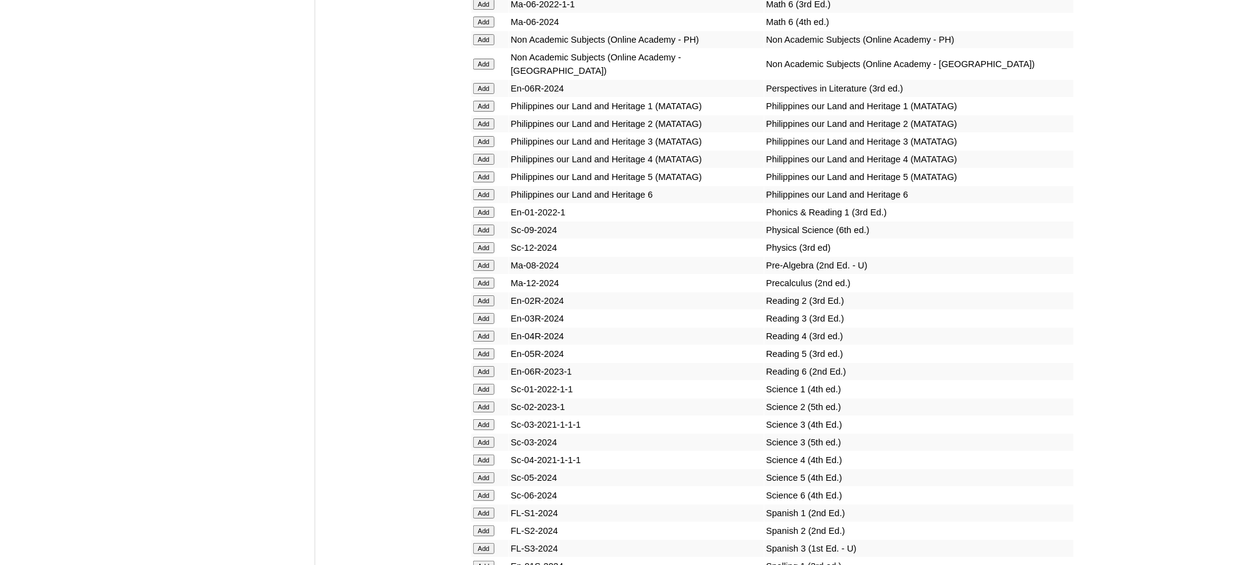
click at [489, 490] on input "Add" at bounding box center [483, 495] width 21 height 11
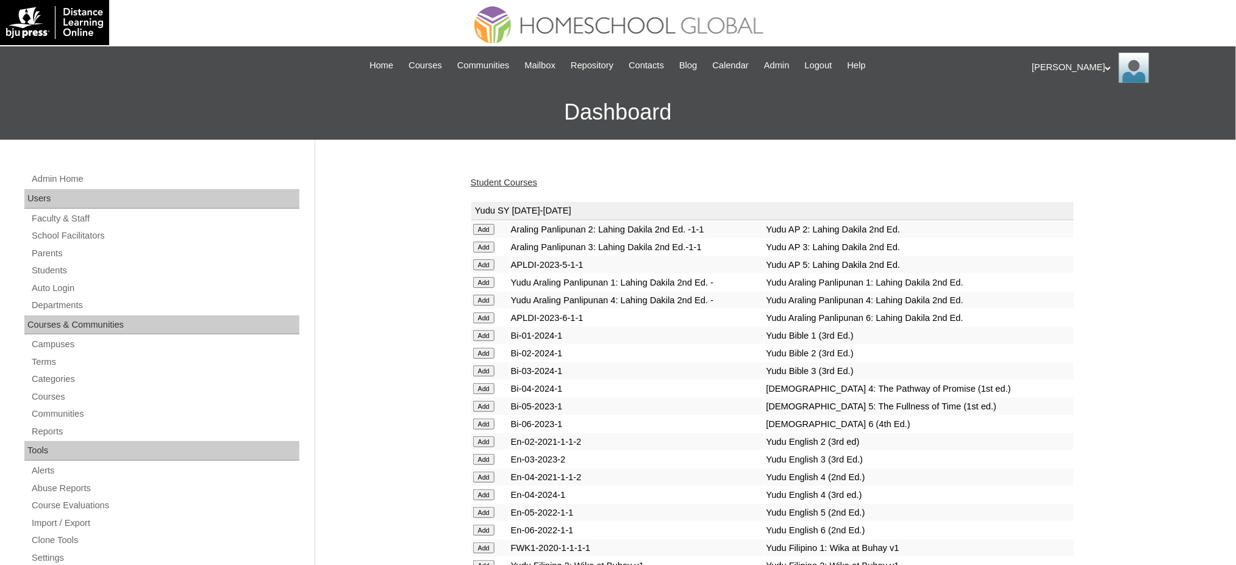
click at [479, 182] on link "Student Courses" at bounding box center [504, 183] width 66 height 10
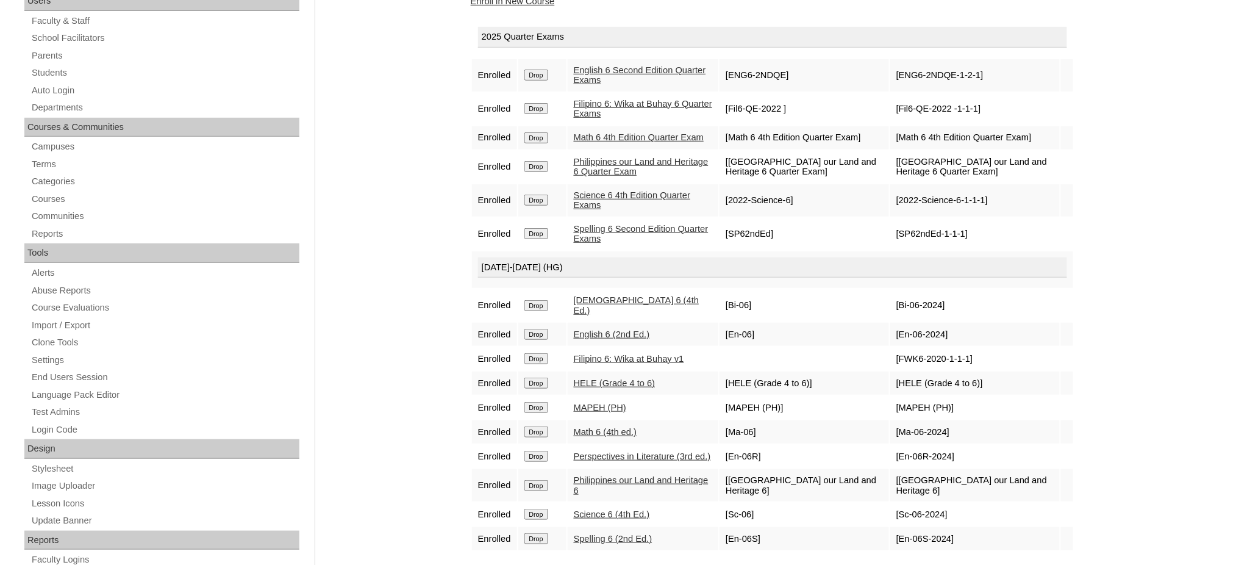
scroll to position [244, 0]
